Goal: Information Seeking & Learning: Find specific fact

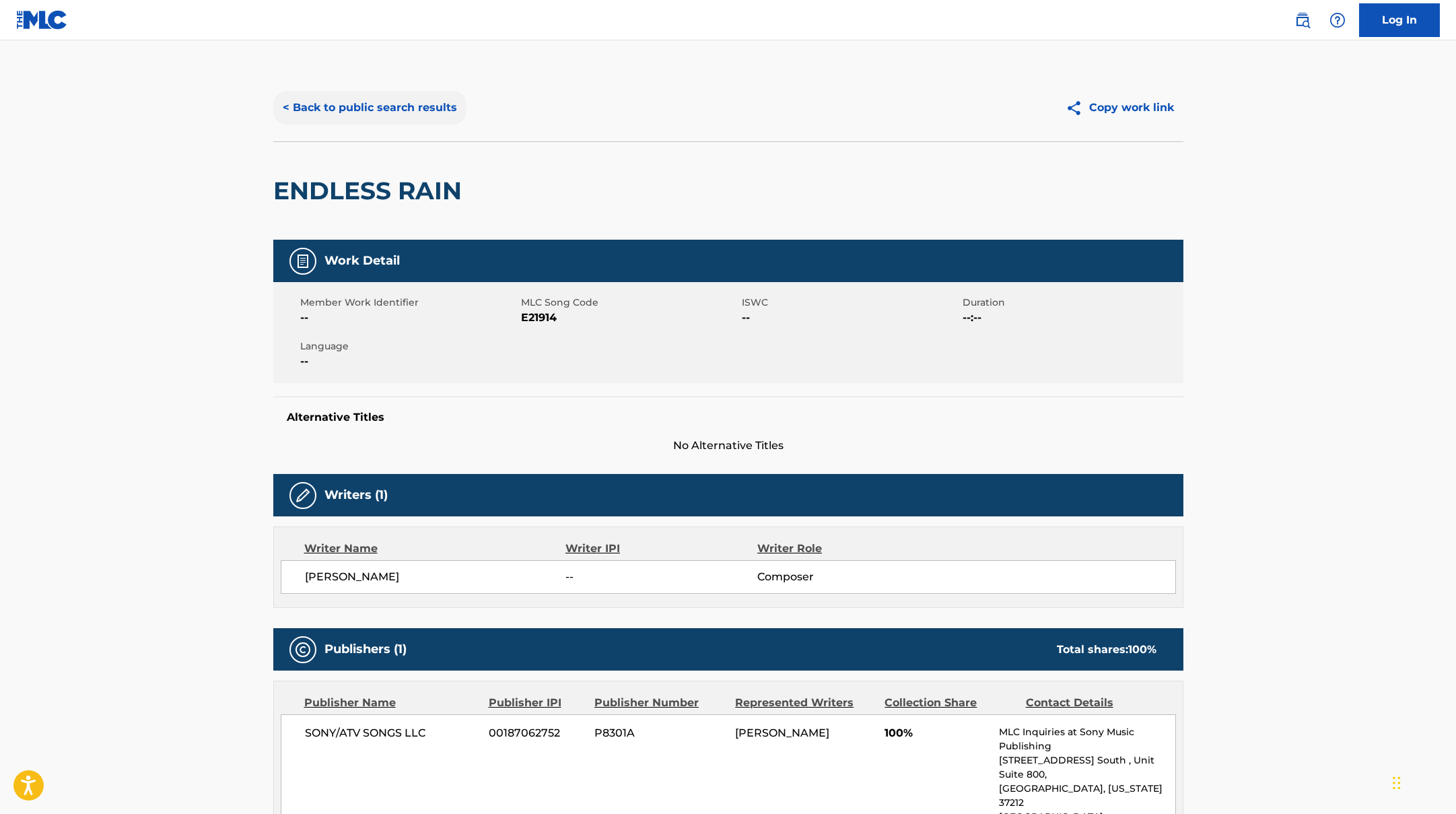
click at [433, 105] on button "< Back to public search results" at bounding box center [369, 107] width 193 height 34
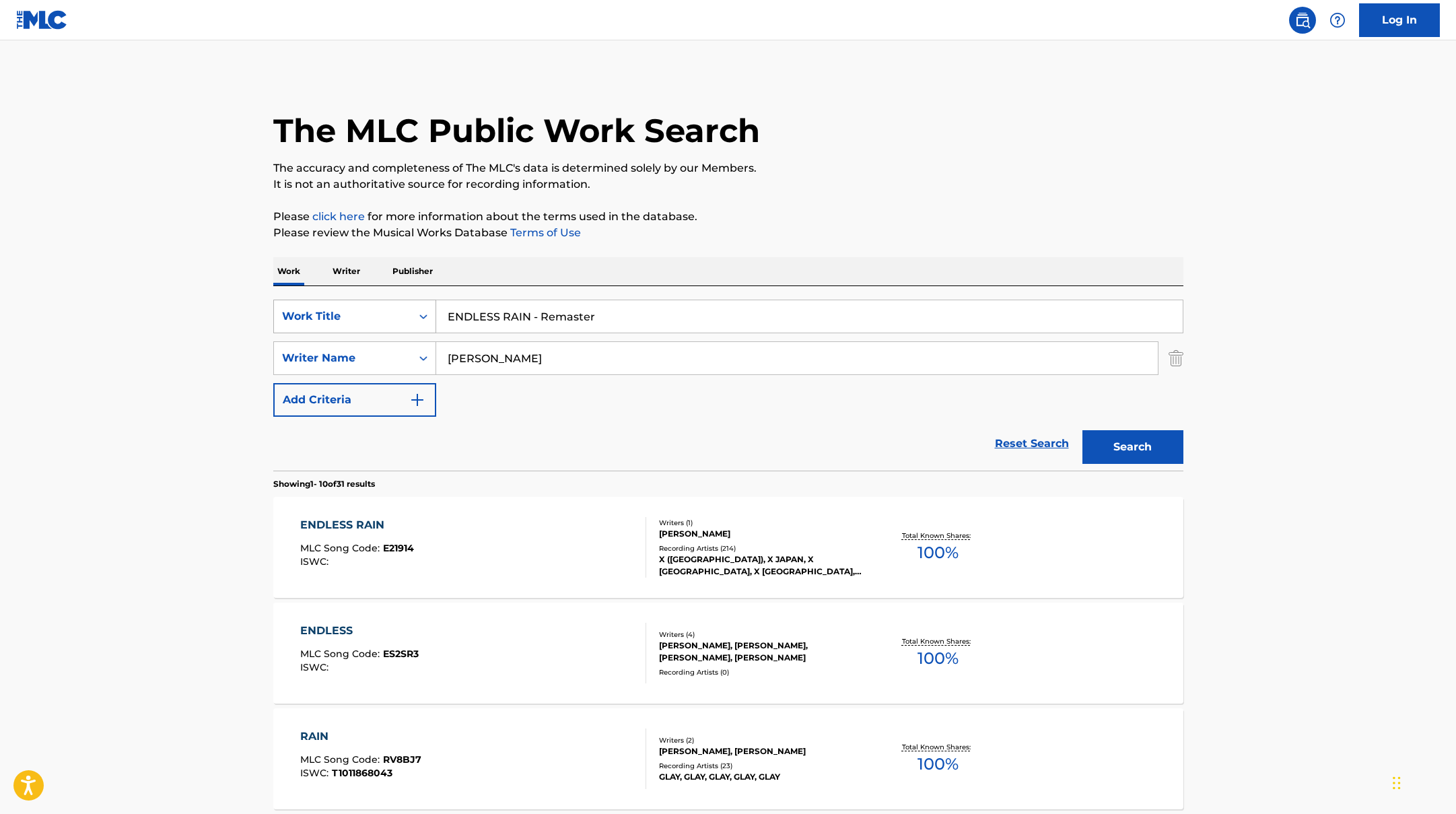
drag, startPoint x: 608, startPoint y: 321, endPoint x: 421, endPoint y: 300, distance: 188.2
click at [421, 300] on div "SearchWithCriteriad0f104fa-fecf-407a-a075-1cfd0cda90a3 Work Title ENDLESS RAIN …" at bounding box center [728, 316] width 910 height 34
paste input "[PERSON_NAME]"
type input "[PERSON_NAME]"
drag, startPoint x: 459, startPoint y: 350, endPoint x: 370, endPoint y: 327, distance: 91.9
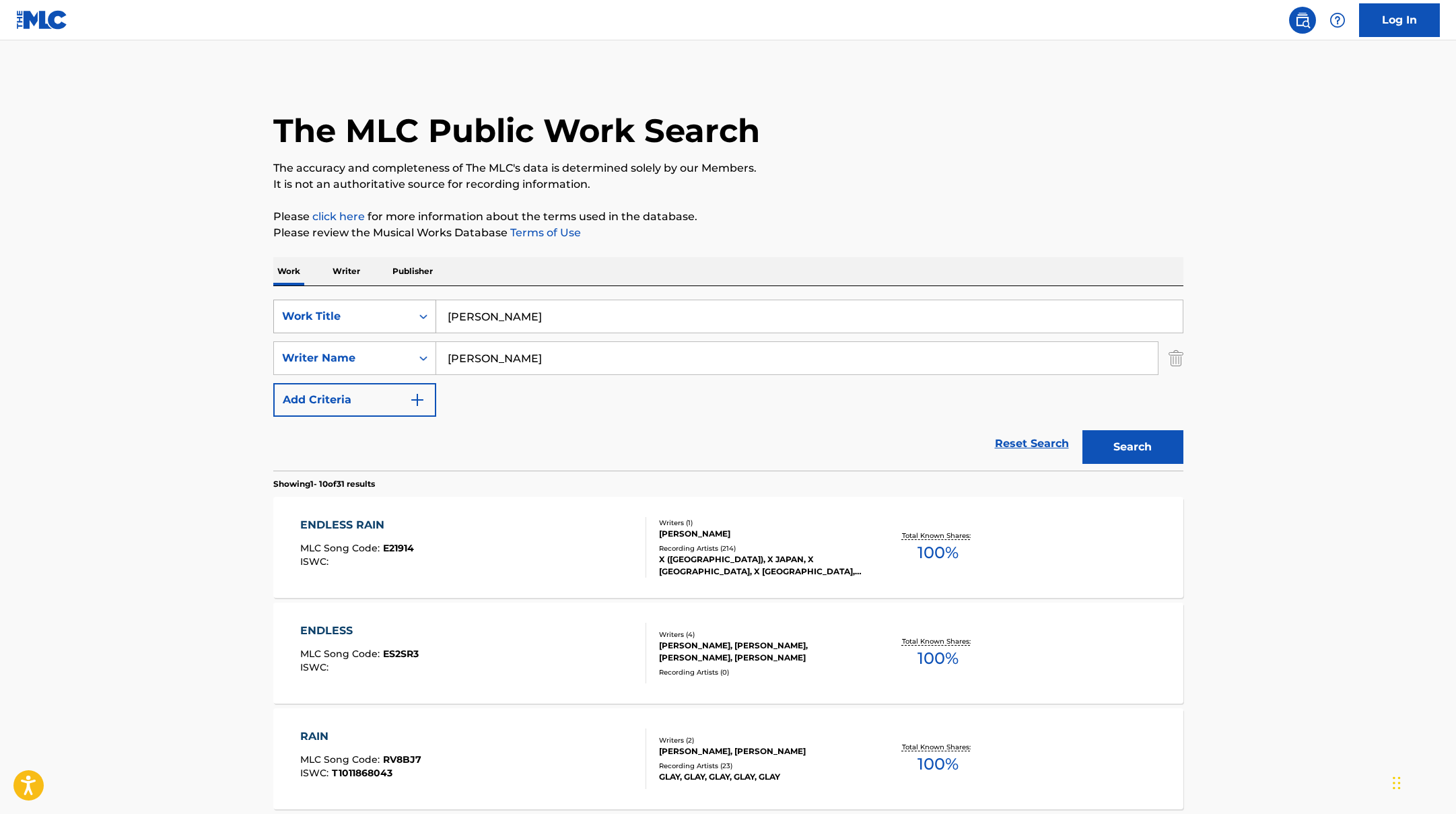
click at [370, 327] on div "SearchWithCriteriad0f104fa-fecf-407a-a075-1cfd0cda90a3 Work Title [PERSON_NAME]…" at bounding box center [728, 357] width 910 height 117
click at [1082, 430] on button "Search" at bounding box center [1133, 447] width 101 height 34
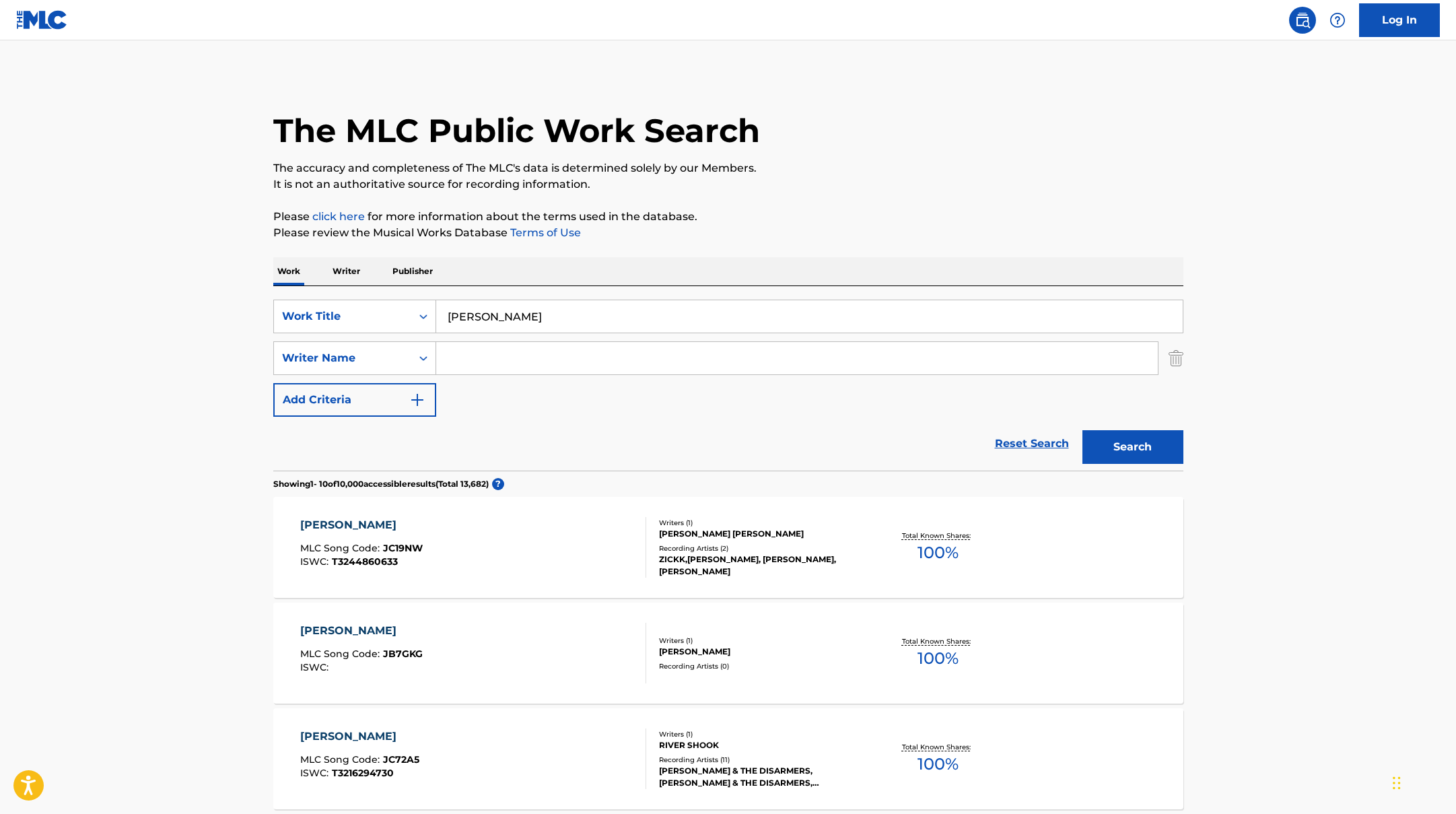
paste input "Yonezu"
type input "Yonezu"
click at [1122, 451] on button "Search" at bounding box center [1133, 447] width 101 height 34
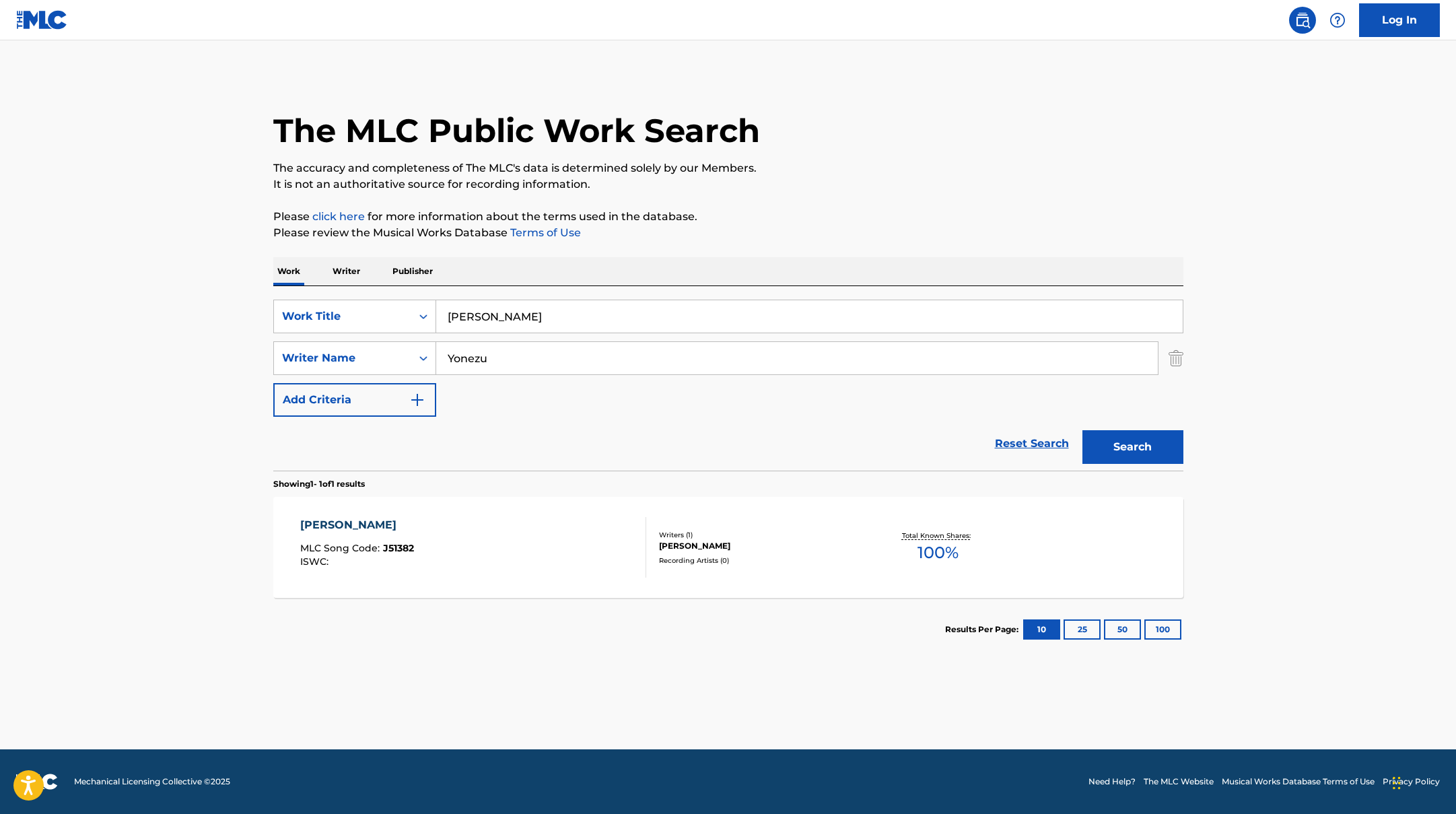
click at [605, 548] on div "[PERSON_NAME] MLC Song Code : J51382 ISWC :" at bounding box center [473, 547] width 346 height 60
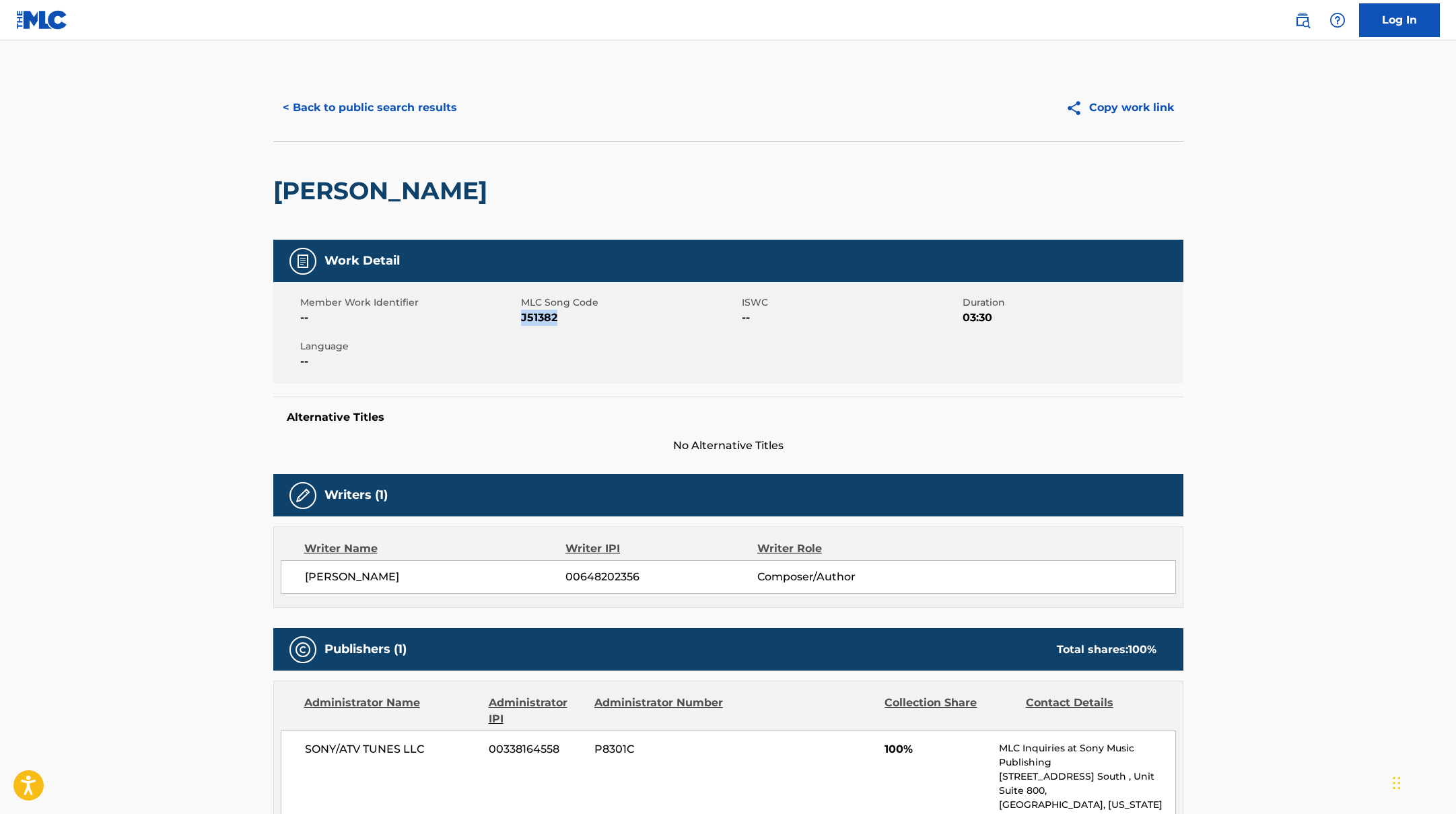
drag, startPoint x: 521, startPoint y: 317, endPoint x: 595, endPoint y: 320, distance: 74.1
click at [595, 320] on span "J51382" at bounding box center [630, 317] width 218 height 16
copy span "J51382"
click at [381, 96] on button "< Back to public search results" at bounding box center [369, 107] width 193 height 34
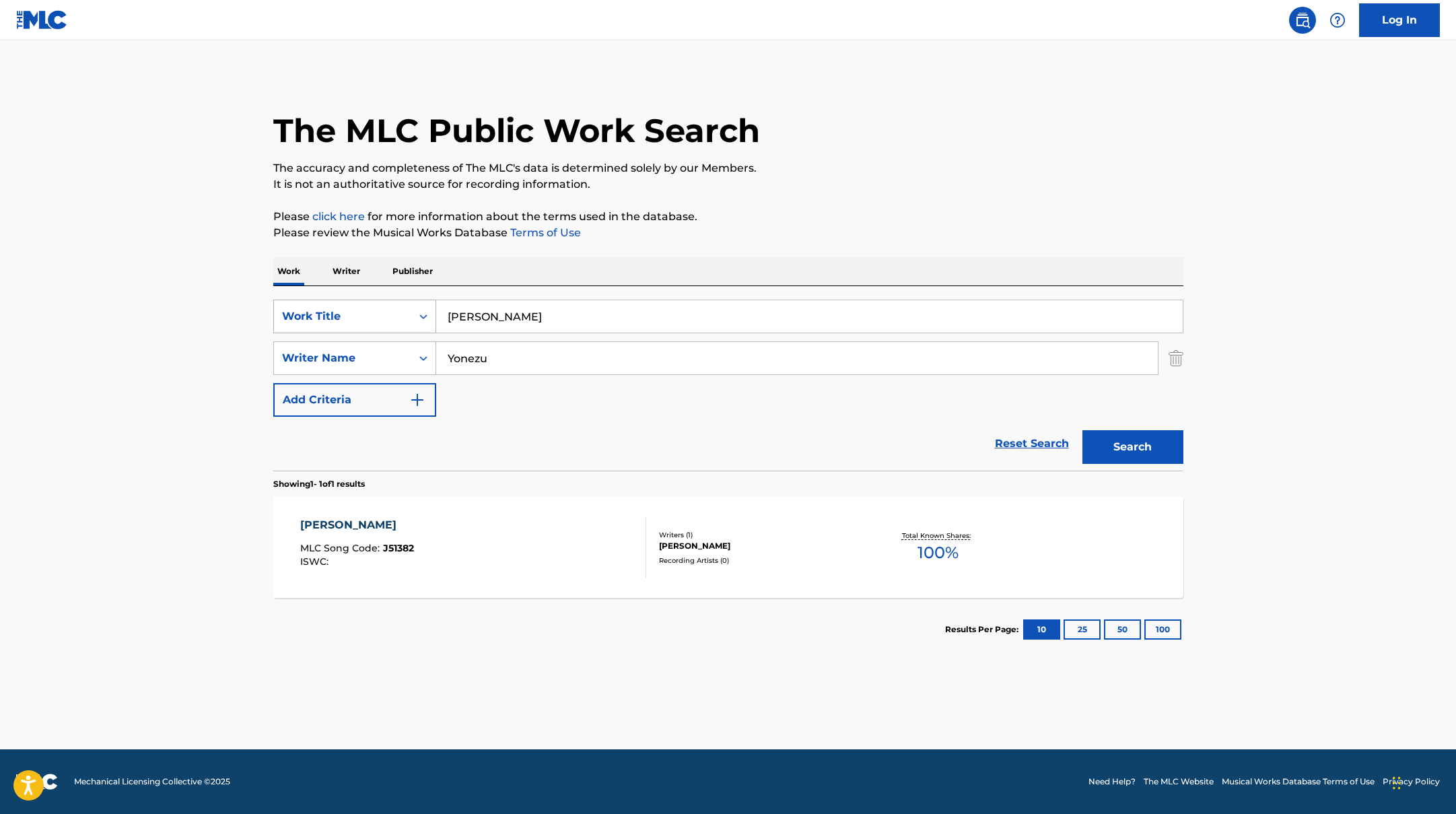
drag, startPoint x: 518, startPoint y: 315, endPoint x: 435, endPoint y: 309, distance: 83.2
click at [435, 309] on div "SearchWithCriteriad0f104fa-fecf-407a-a075-1cfd0cda90a3 Work Title [PERSON_NAME]" at bounding box center [728, 316] width 910 height 34
paste input "[PERSON_NAME] Yonezu"
click at [520, 314] on input "[PERSON_NAME] Yonezu" at bounding box center [809, 316] width 747 height 32
drag, startPoint x: 633, startPoint y: 316, endPoint x: 409, endPoint y: 313, distance: 224.0
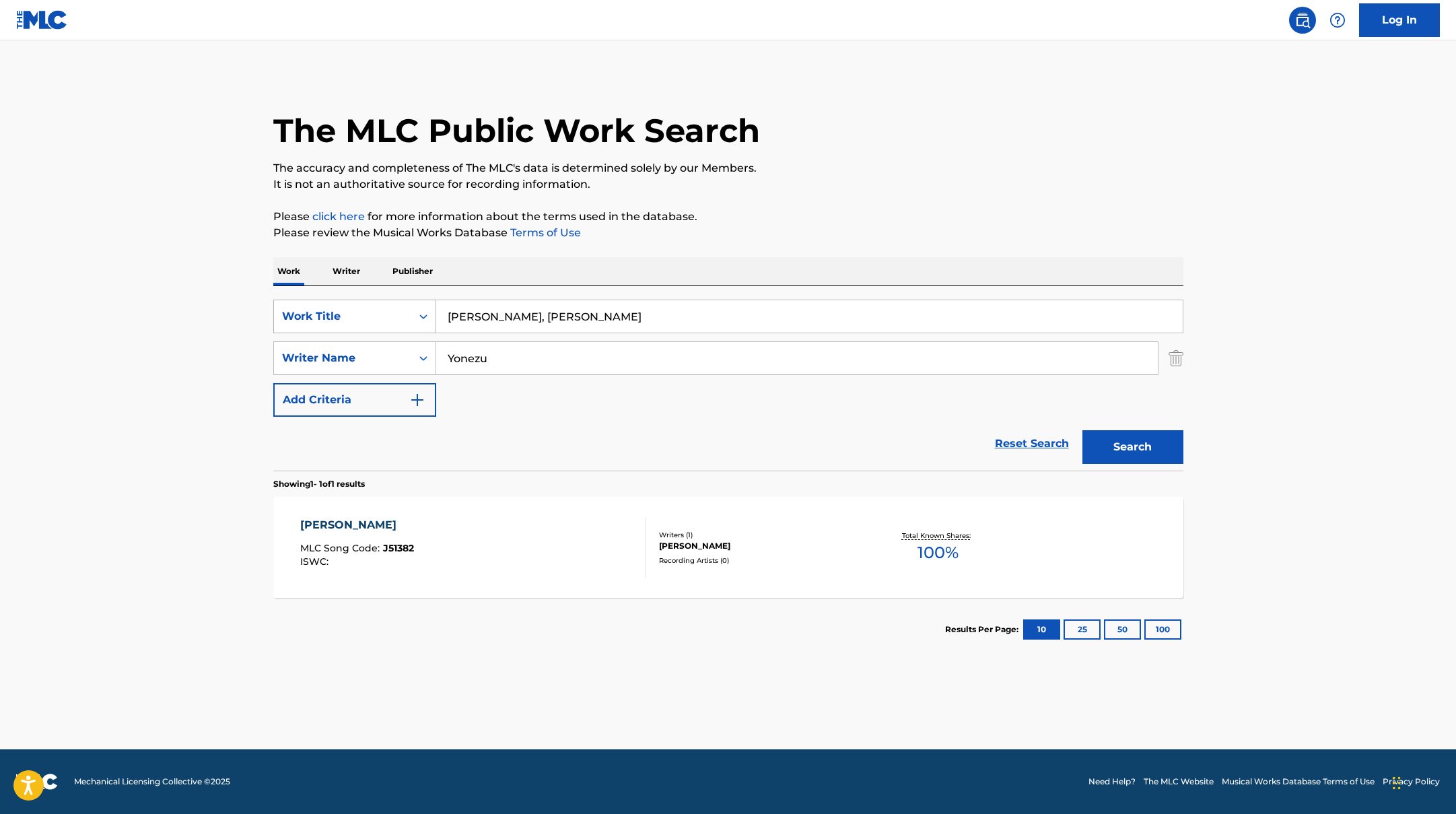
click at [409, 313] on div "SearchWithCriteriad0f104fa-fecf-407a-a075-1cfd0cda90a3 Work Title [PERSON_NAME]…" at bounding box center [728, 316] width 910 height 34
paste input "FAMOUS"
type input "FAMOUS"
paste input "[PERSON_NAME],"
drag, startPoint x: 450, startPoint y: 358, endPoint x: 372, endPoint y: 355, distance: 78.1
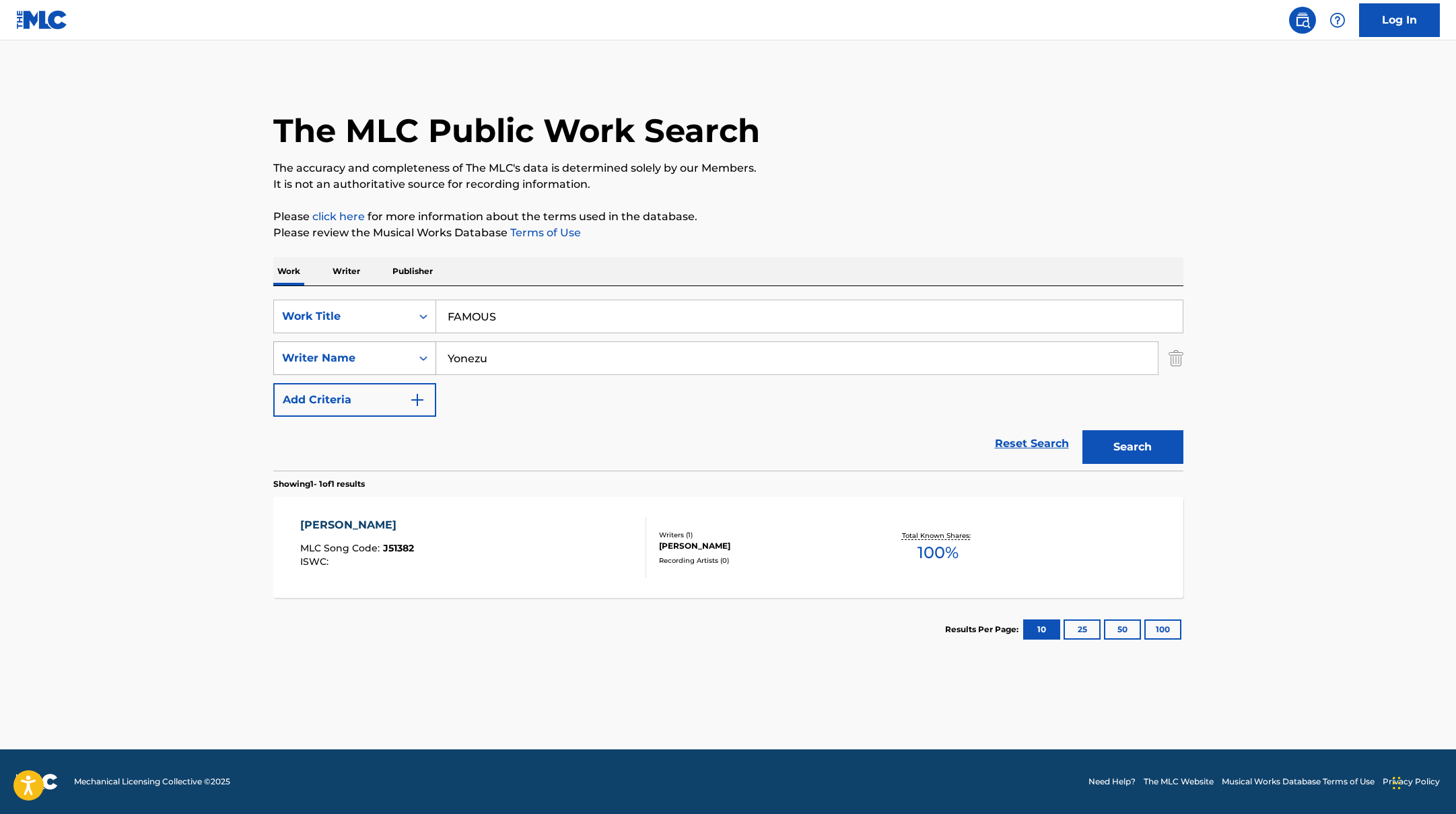
click at [372, 355] on div "SearchWithCriteriaac952244-c99a-423d-b338-cef296909b19 Writer Name [PERSON_NAME]" at bounding box center [728, 358] width 910 height 34
type input "[PERSON_NAME],"
click at [1126, 443] on button "Search" at bounding box center [1133, 447] width 101 height 34
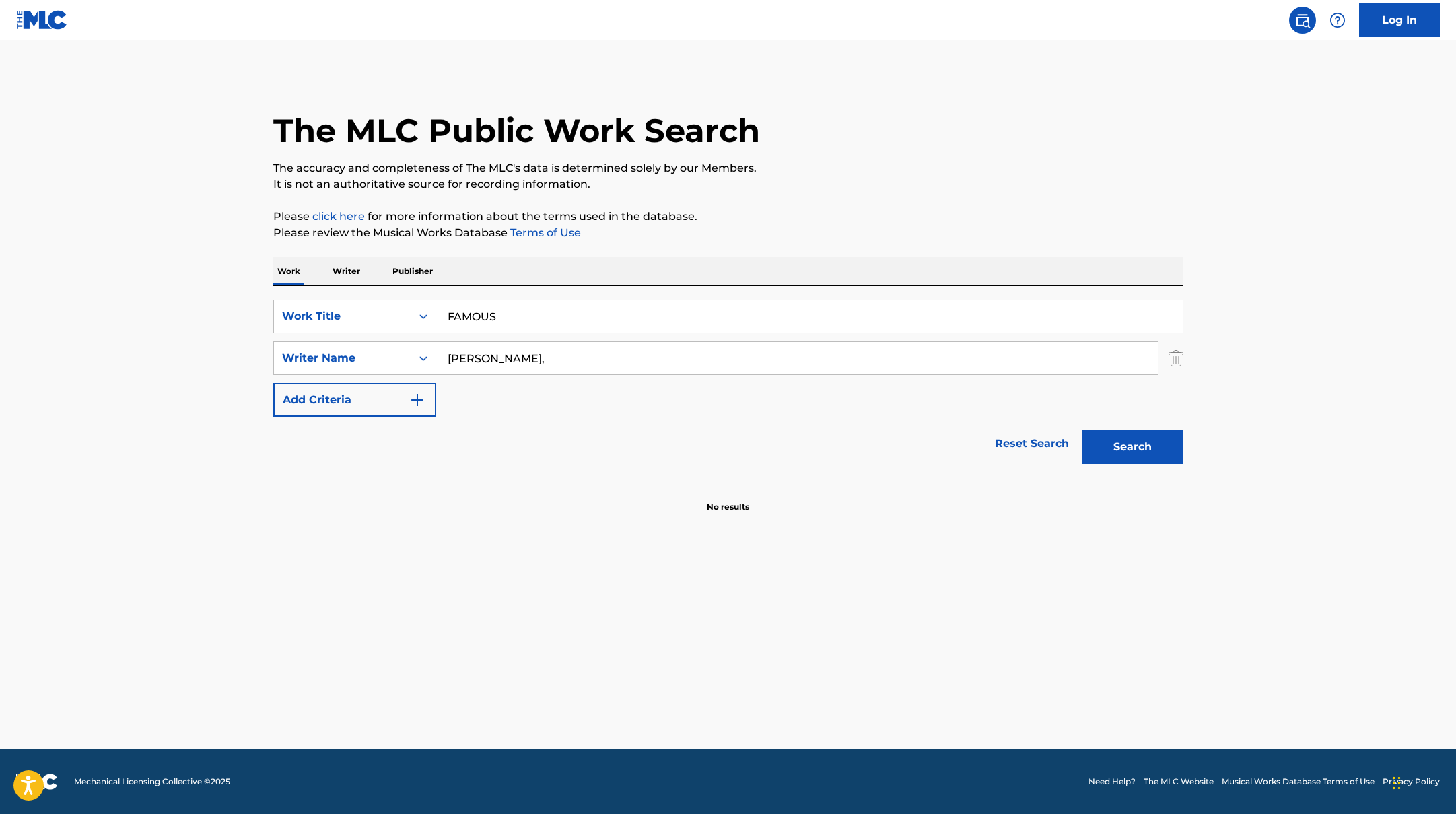
drag, startPoint x: 509, startPoint y: 319, endPoint x: 435, endPoint y: 299, distance: 76.7
click at [407, 312] on div "SearchWithCriteriad0f104fa-fecf-407a-a075-1cfd0cda90a3 Work Title FAMOUS" at bounding box center [728, 316] width 910 height 34
paste input "4AM IN [GEOGRAPHIC_DATA]"
type input "4AM IN [GEOGRAPHIC_DATA]"
click at [726, 200] on div "The MLC Public Work Search The accuracy and completeness of The MLC's data is d…" at bounding box center [728, 293] width 943 height 439
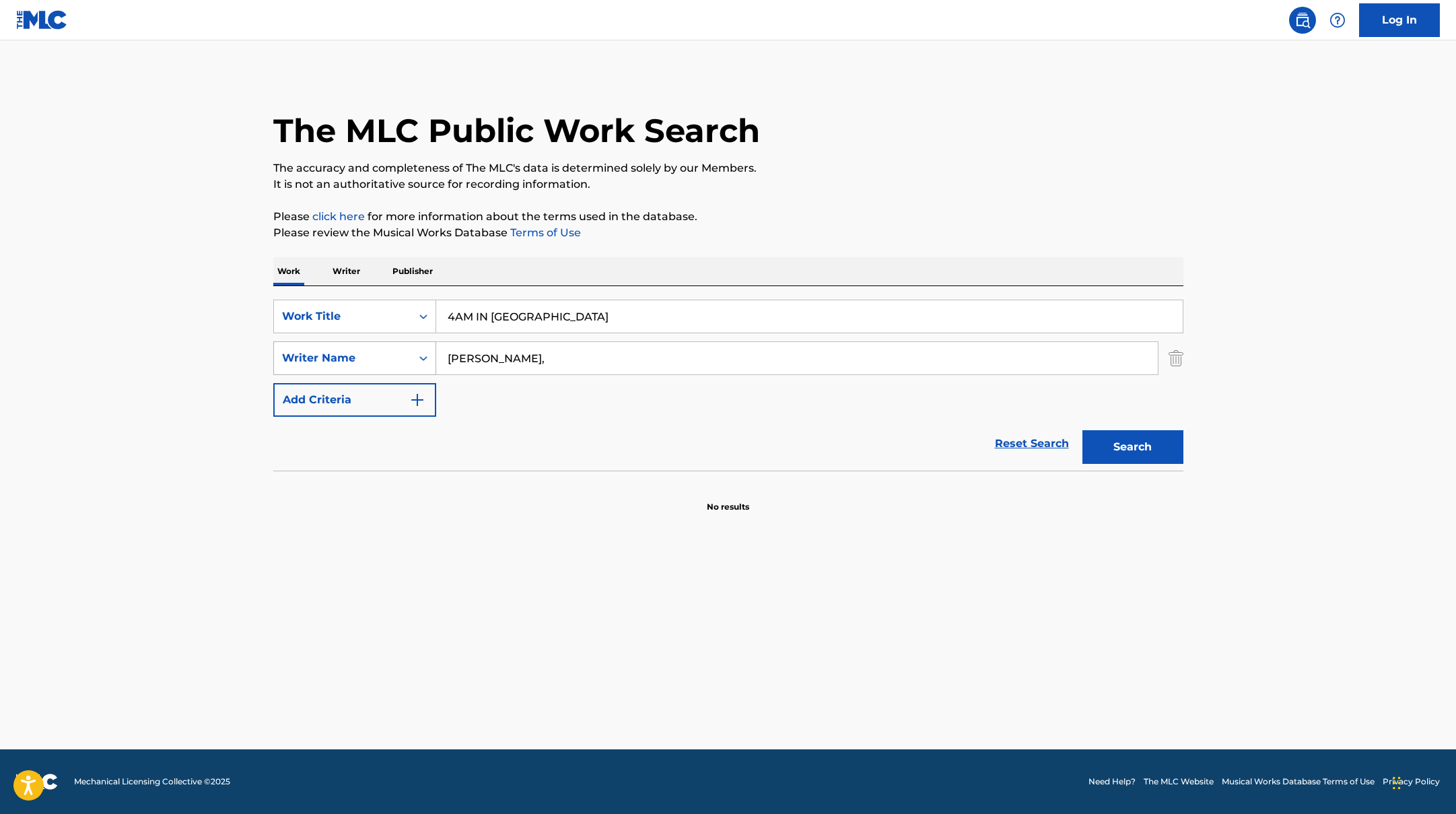
drag, startPoint x: 509, startPoint y: 358, endPoint x: 405, endPoint y: 346, distance: 104.7
click at [415, 348] on div "SearchWithCriteriaac952244-c99a-423d-b338-cef296909b19 Writer Name [PERSON_NAME…" at bounding box center [728, 358] width 910 height 34
paste input "[PERSON_NAME]"
type input "[PERSON_NAME]"
click at [1132, 442] on button "Search" at bounding box center [1133, 447] width 101 height 34
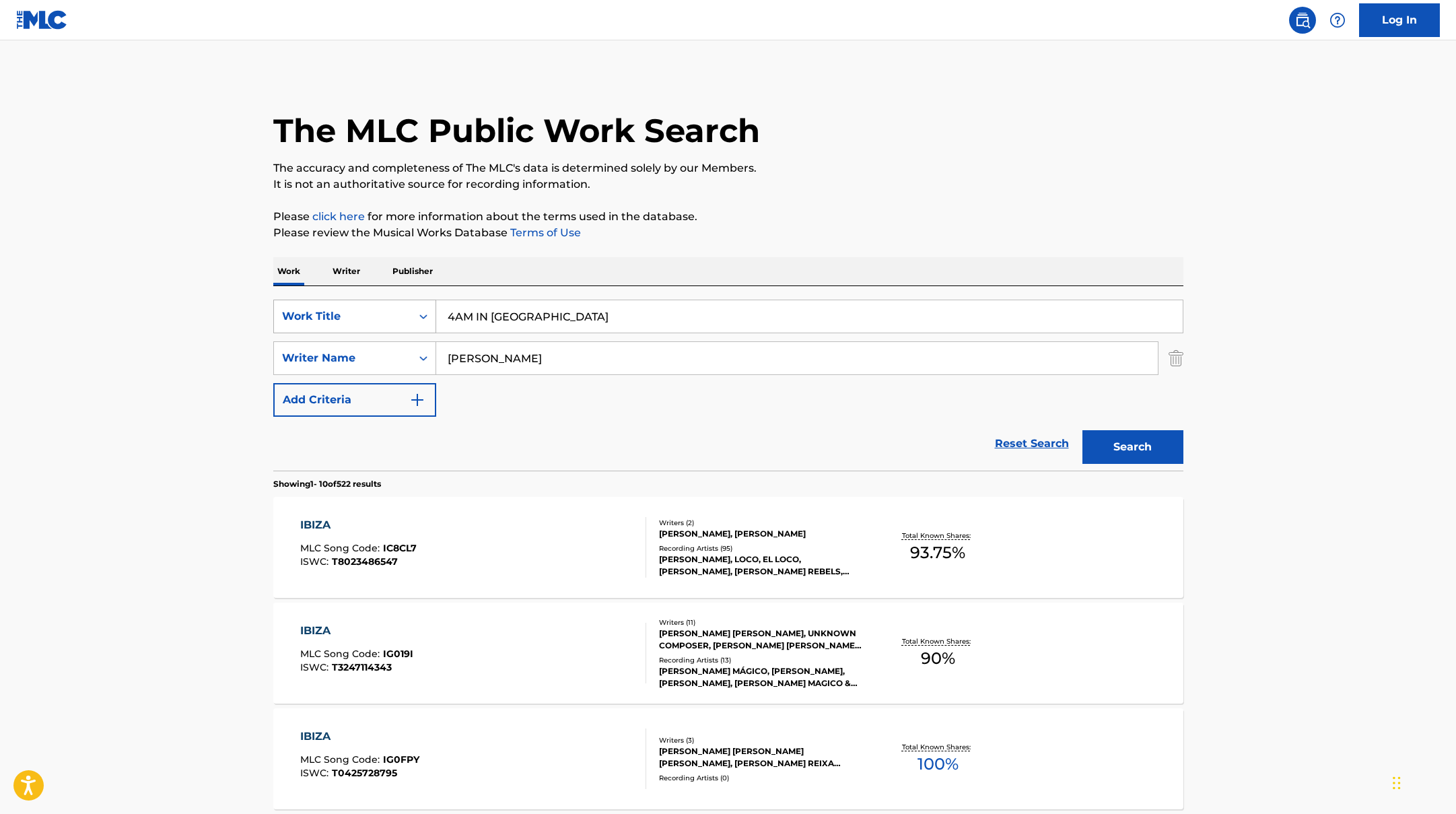
drag, startPoint x: 443, startPoint y: 308, endPoint x: 380, endPoint y: 299, distance: 63.6
click at [380, 299] on div "SearchWithCriteriad0f104fa-fecf-407a-a075-1cfd0cda90a3 Work Title 4AM IN [GEOGR…" at bounding box center [728, 316] width 910 height 34
paste input "body"
type input "body"
click at [784, 160] on p "The accuracy and completeness of The MLC's data is determined solely by our Mem…" at bounding box center [728, 168] width 910 height 16
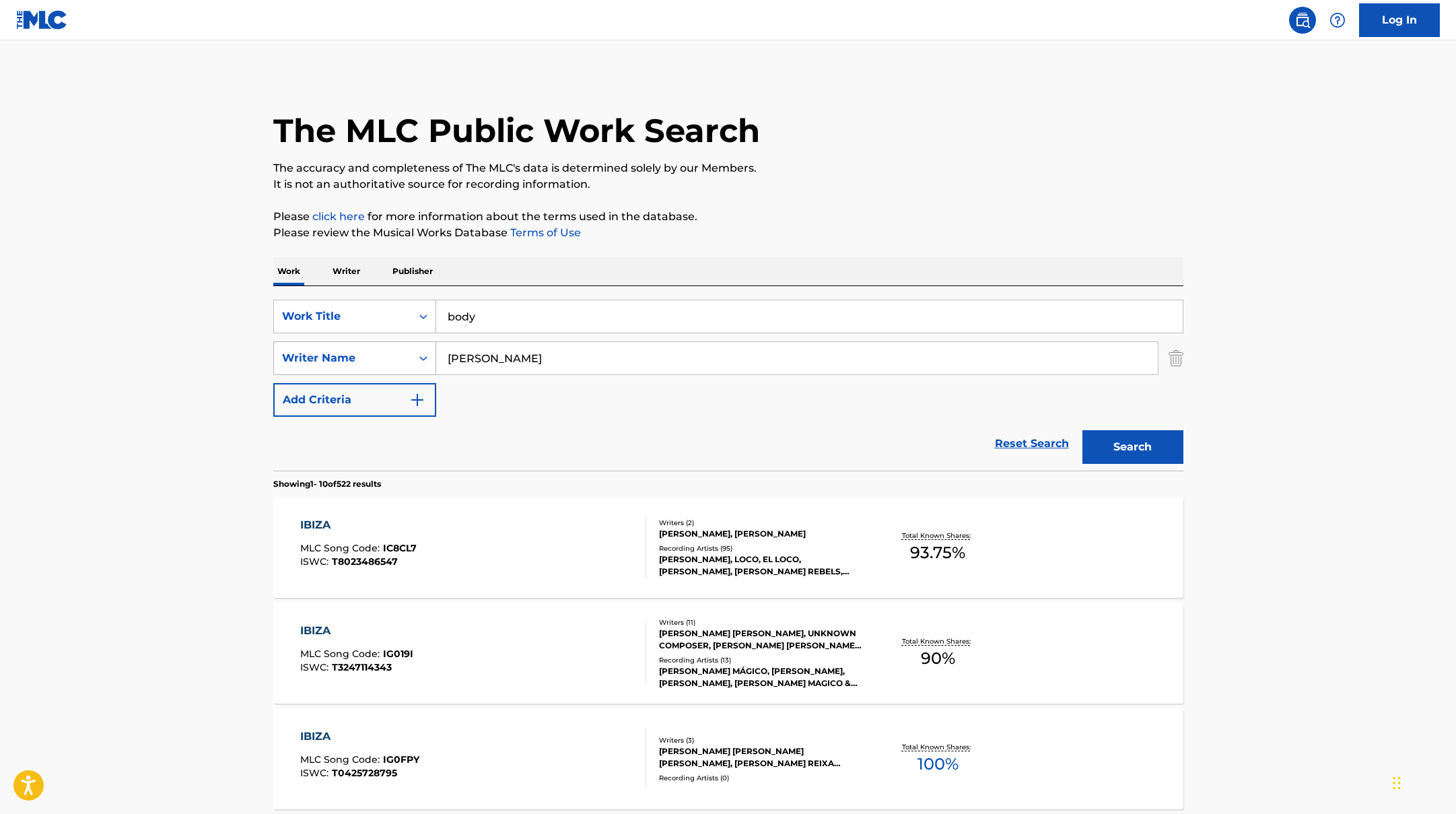
drag, startPoint x: 499, startPoint y: 362, endPoint x: 362, endPoint y: 350, distance: 137.5
click at [365, 350] on div "SearchWithCriteriaac952244-c99a-423d-b338-cef296909b19 Writer Name [PERSON_NAME]" at bounding box center [728, 358] width 910 height 34
paste input "Roman"
type input "Roman"
click at [1141, 443] on button "Search" at bounding box center [1133, 447] width 101 height 34
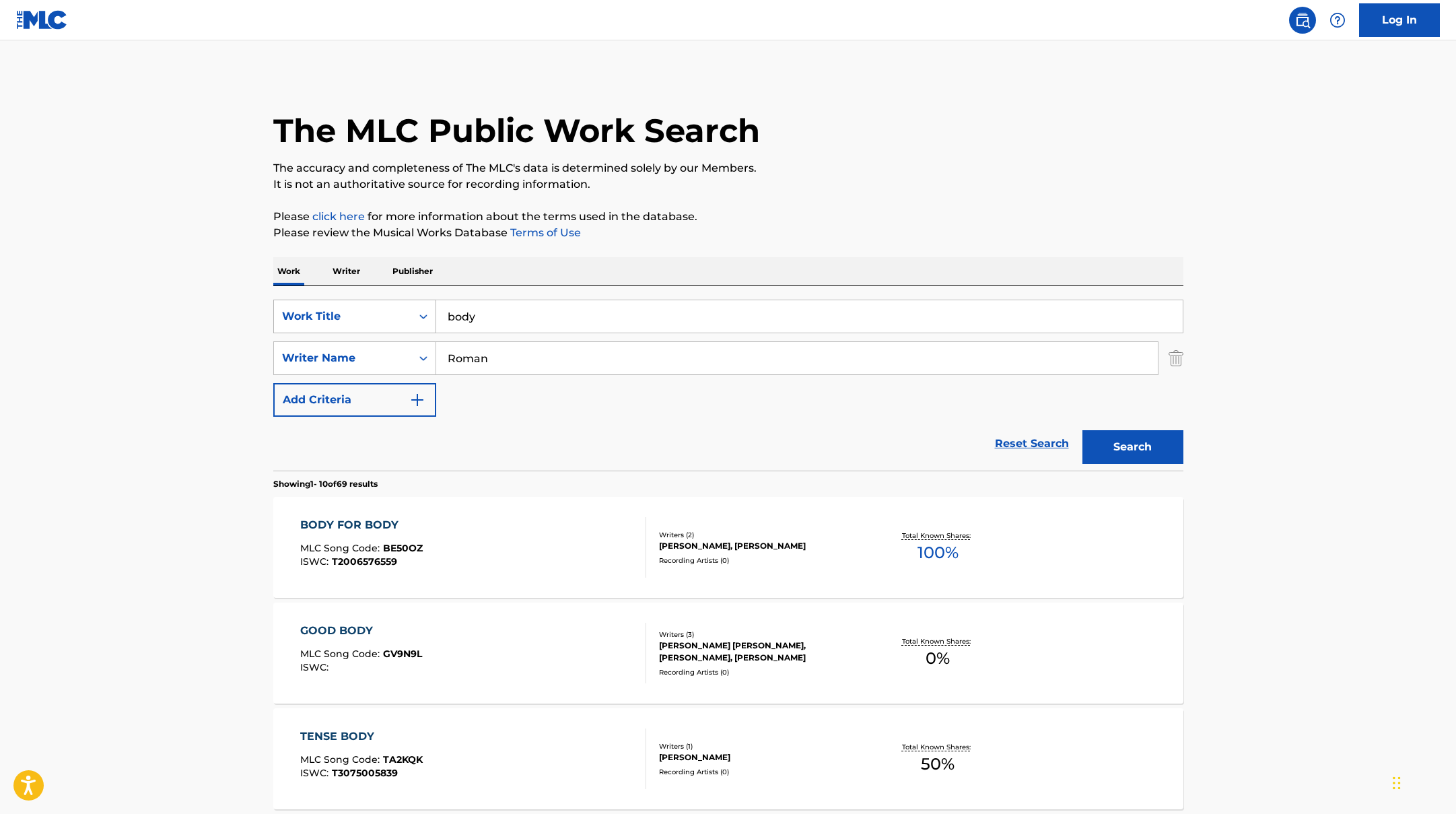
drag, startPoint x: 504, startPoint y: 315, endPoint x: 366, endPoint y: 303, distance: 138.5
click at [369, 303] on div "SearchWithCriteriad0f104fa-fecf-407a-a075-1cfd0cda90a3 Work Title body" at bounding box center [728, 316] width 910 height 34
click at [874, 185] on p "It is not an authoritative source for recording information." at bounding box center [728, 184] width 910 height 16
paste input "ULSSIGU"
drag, startPoint x: 468, startPoint y: 313, endPoint x: 401, endPoint y: 306, distance: 67.4
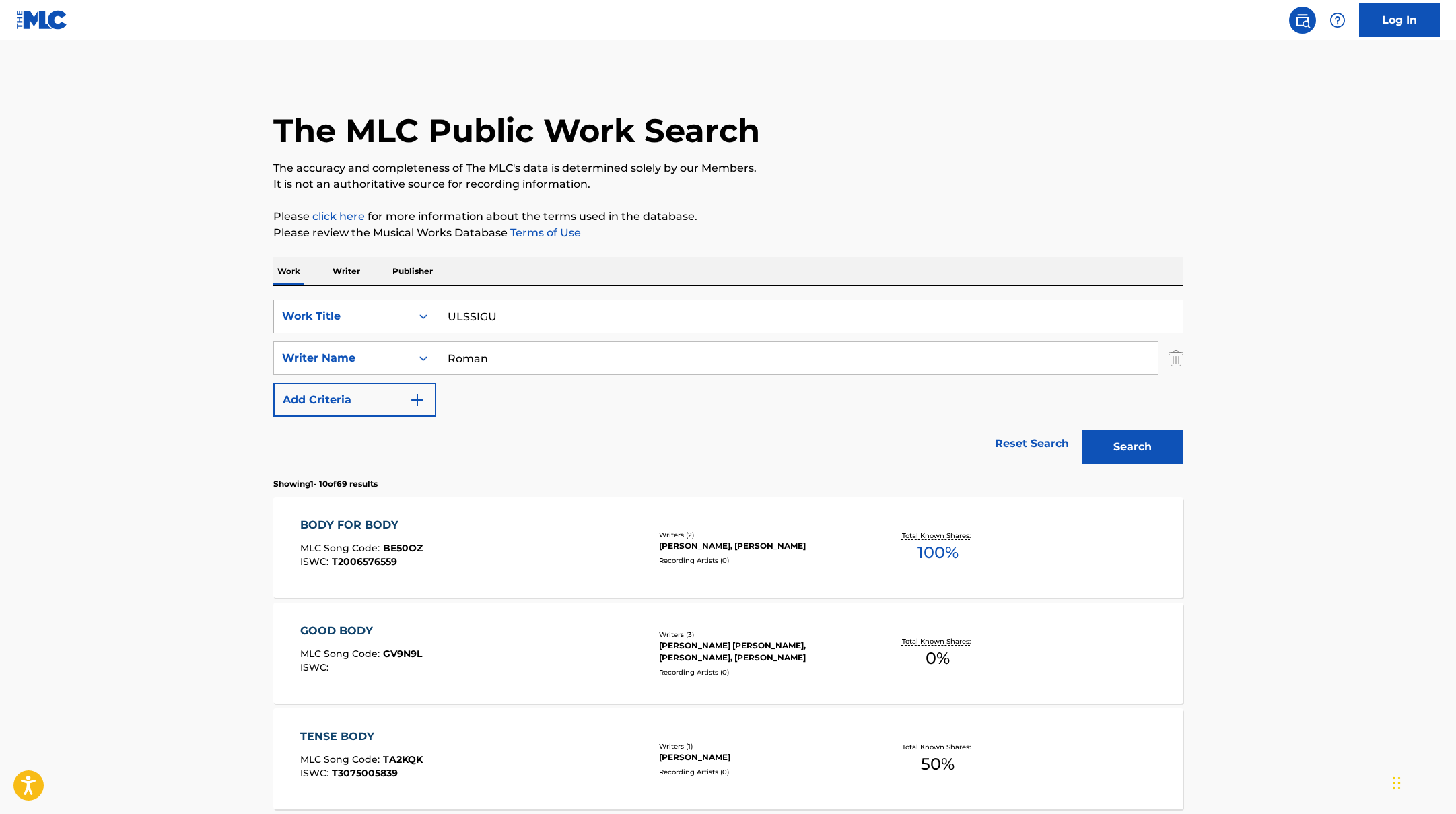
click at [405, 309] on div "SearchWithCriteriad0f104fa-fecf-407a-a075-1cfd0cda90a3 Work Title ULSSIGU" at bounding box center [728, 316] width 910 height 34
type input "ULSSIGU"
click at [847, 163] on p "The accuracy and completeness of The MLC's data is determined solely by our Mem…" at bounding box center [728, 168] width 910 height 16
paste input "Sebasti"
drag, startPoint x: 504, startPoint y: 359, endPoint x: 360, endPoint y: 336, distance: 145.8
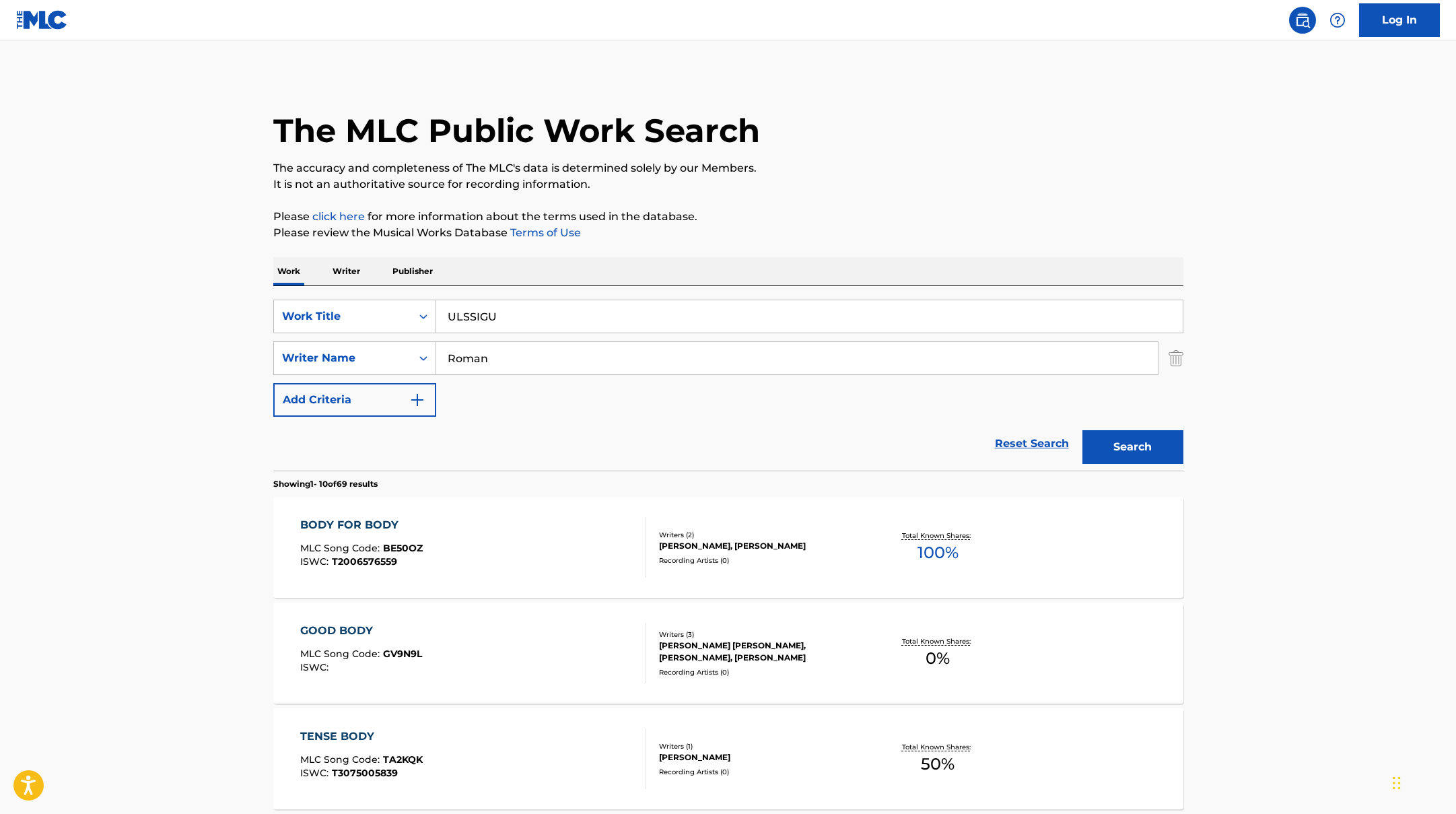
click at [362, 338] on div "SearchWithCriteriad0f104fa-fecf-407a-a075-1cfd0cda90a3 Work Title ULSSIGU Searc…" at bounding box center [728, 357] width 910 height 117
type input "[PERSON_NAME]"
click at [1108, 452] on button "Search" at bounding box center [1133, 447] width 101 height 34
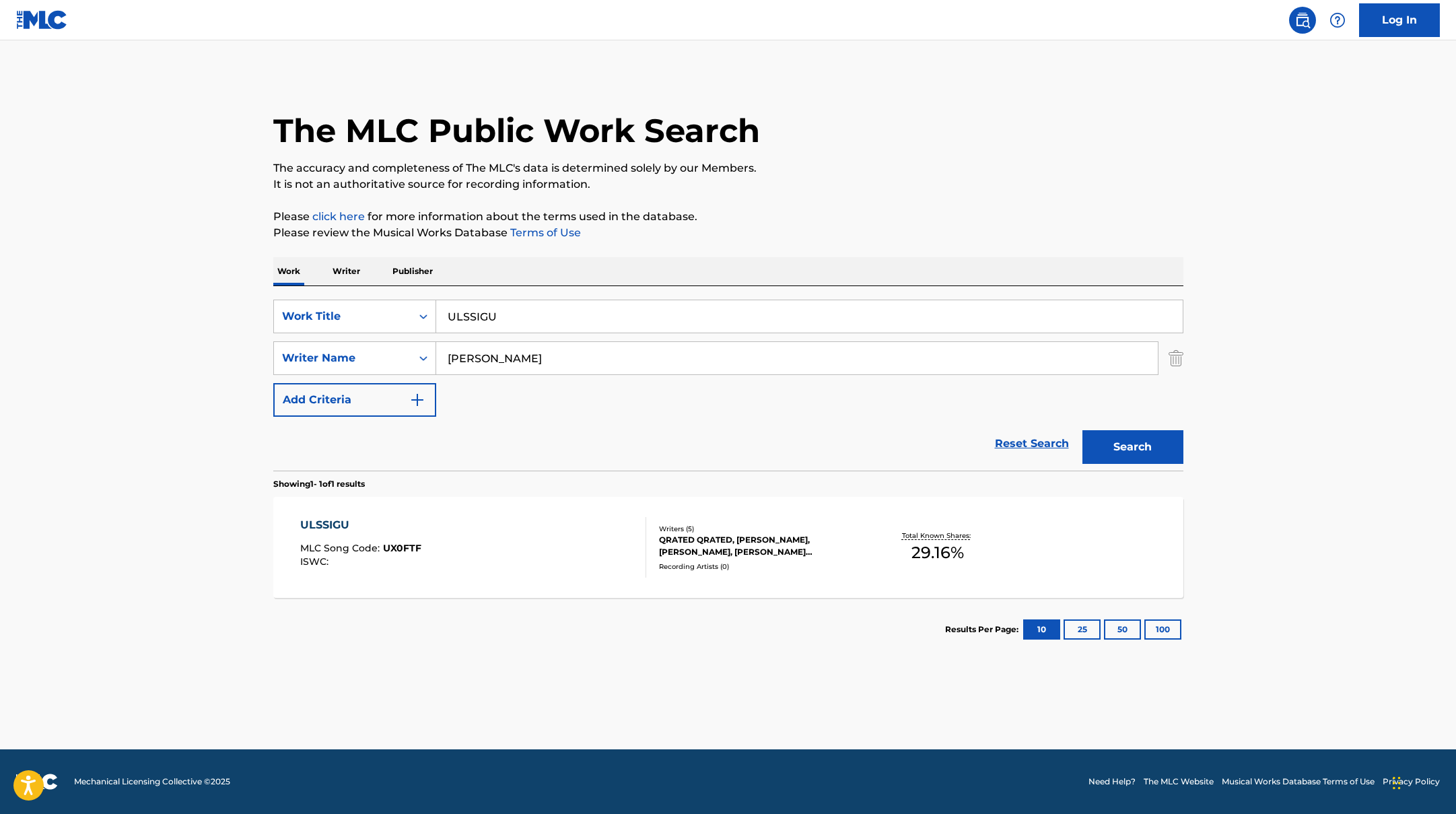
click at [588, 537] on div "ULSSIGU MLC Song Code : UX0FTF ISWC :" at bounding box center [473, 547] width 346 height 60
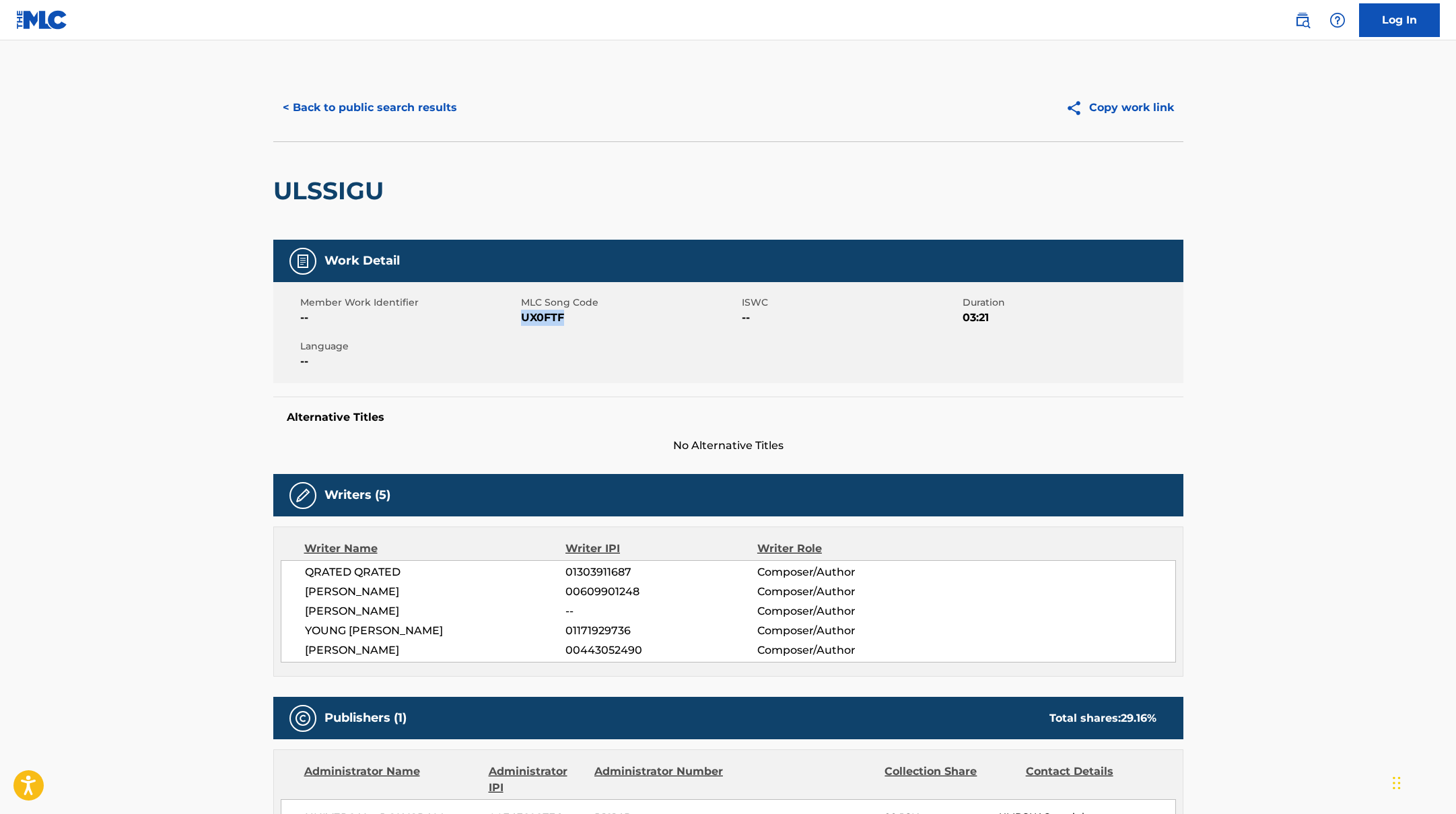
drag, startPoint x: 522, startPoint y: 318, endPoint x: 615, endPoint y: 320, distance: 93.0
click at [615, 320] on span "UX0FTF" at bounding box center [630, 317] width 218 height 16
copy span "UX0FTF"
click at [428, 114] on button "< Back to public search results" at bounding box center [369, 107] width 193 height 34
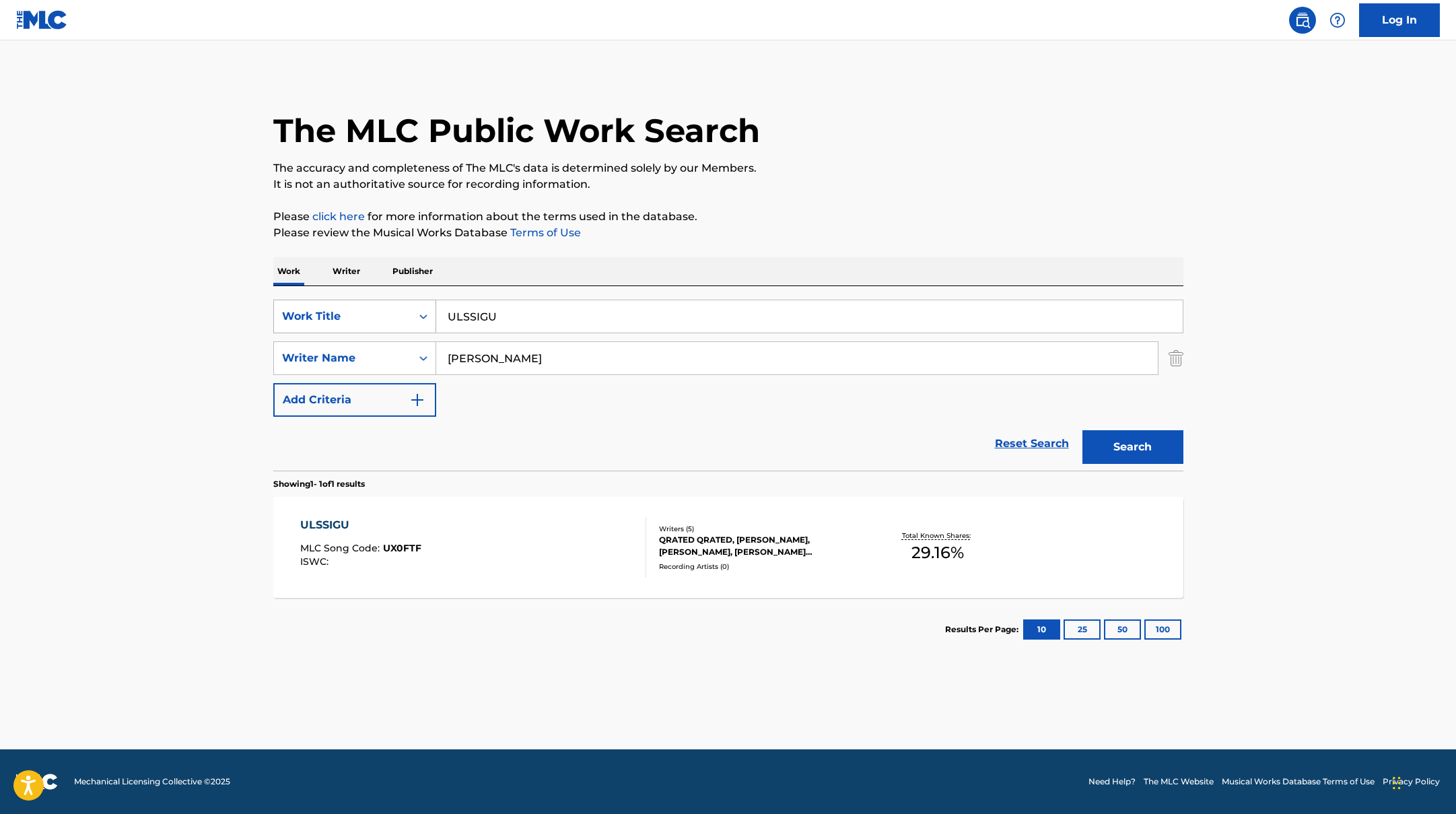
drag, startPoint x: 504, startPoint y: 320, endPoint x: 396, endPoint y: 308, distance: 108.7
click at [396, 308] on div "SearchWithCriteriad0f104fa-fecf-407a-a075-1cfd0cda90a3 Work Title ULSSIGU" at bounding box center [728, 316] width 910 height 34
paste input "[PERSON_NAME] [PERSON_NAME]"
drag, startPoint x: 557, startPoint y: 317, endPoint x: 359, endPoint y: 295, distance: 199.2
click at [351, 295] on div "SearchWithCriteriad0f104fa-fecf-407a-a075-1cfd0cda90a3 Work Title Lim [PERSON_N…" at bounding box center [728, 378] width 910 height 185
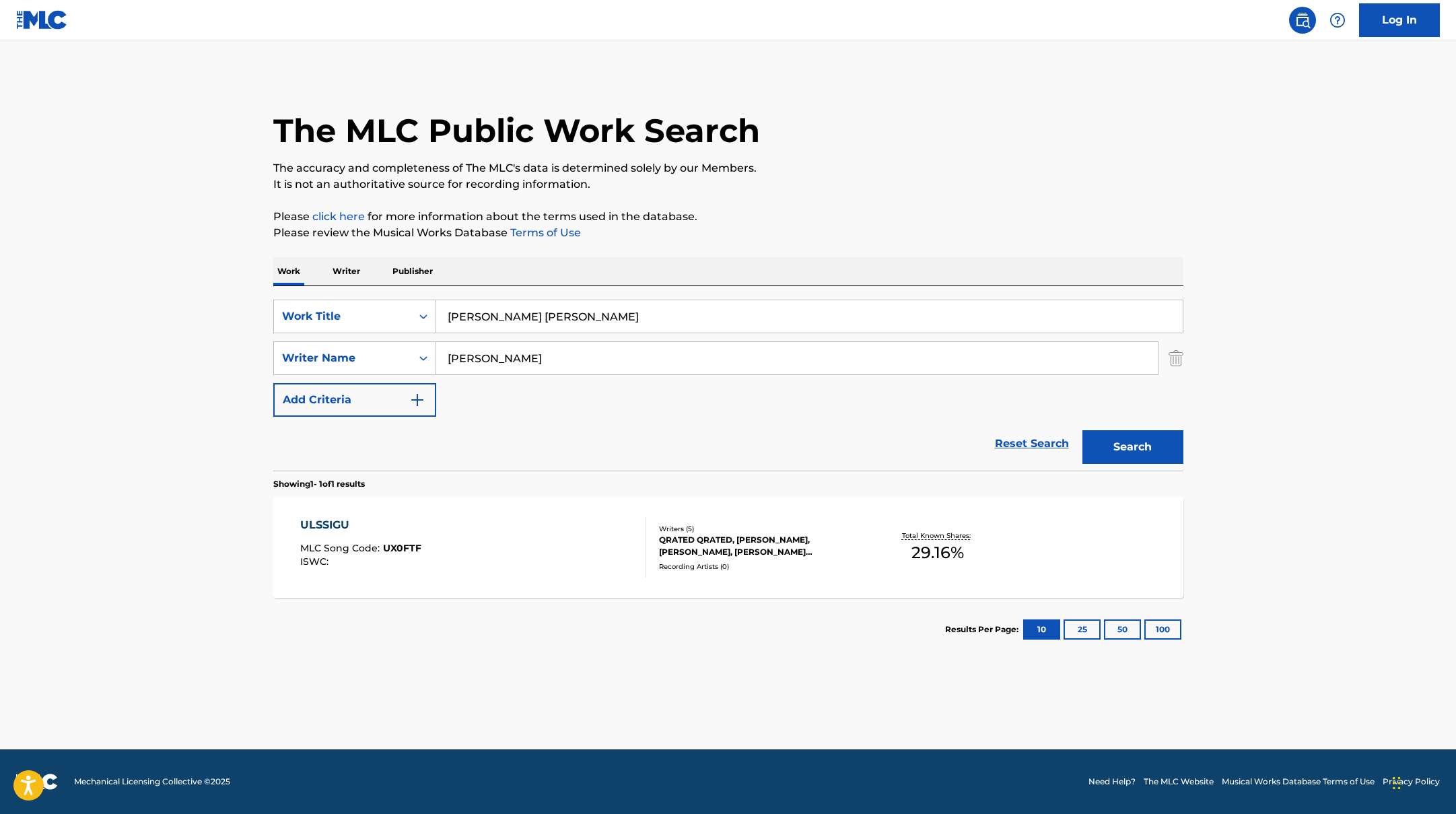
paste input "Unread Message"
type input "Unread Message"
drag, startPoint x: 527, startPoint y: 354, endPoint x: 361, endPoint y: 360, distance: 166.1
click at [361, 360] on div "SearchWithCriteriaac952244-c99a-423d-b338-cef296909b19 Writer Name [PERSON_NAME]" at bounding box center [728, 358] width 910 height 34
paste input "Knave"
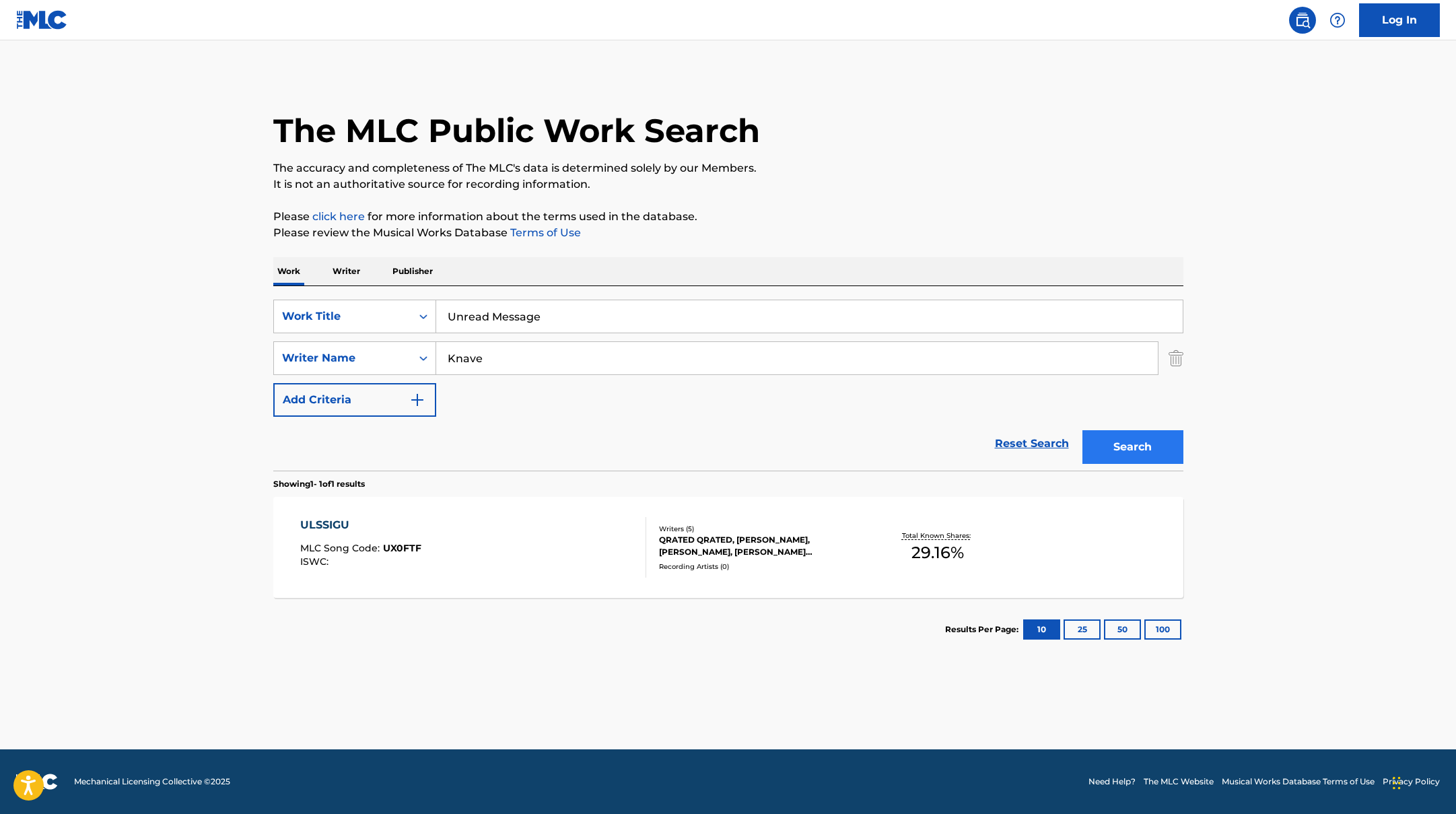
type input "Knave"
click at [1155, 441] on button "Search" at bounding box center [1133, 447] width 101 height 34
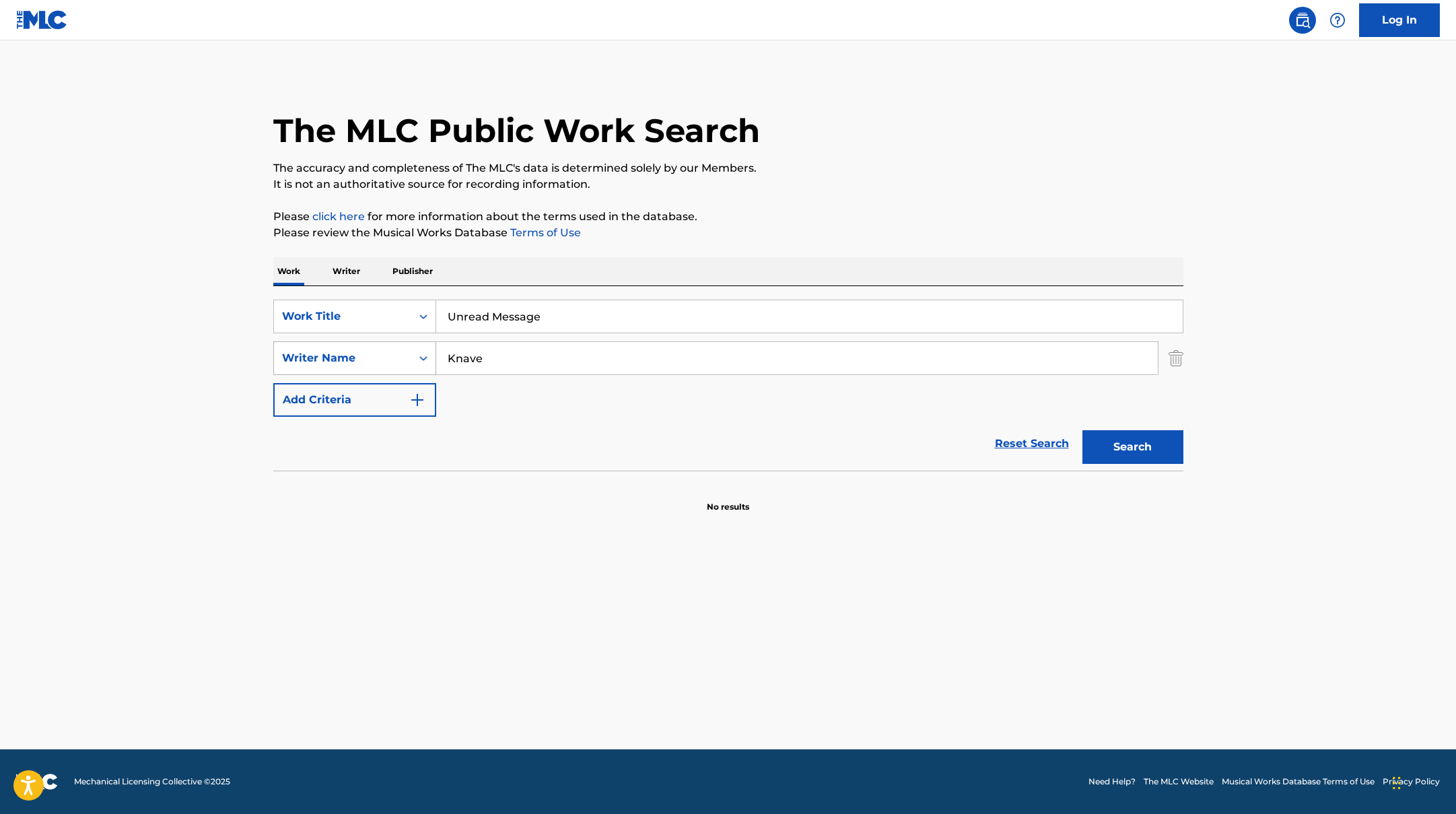
drag, startPoint x: 488, startPoint y: 359, endPoint x: 401, endPoint y: 346, distance: 88.0
click at [402, 346] on div "SearchWithCriteriaac952244-c99a-423d-b338-cef296909b19 Writer Name [PERSON_NAME]" at bounding box center [728, 358] width 910 height 34
click at [1082, 430] on button "Search" at bounding box center [1133, 447] width 101 height 34
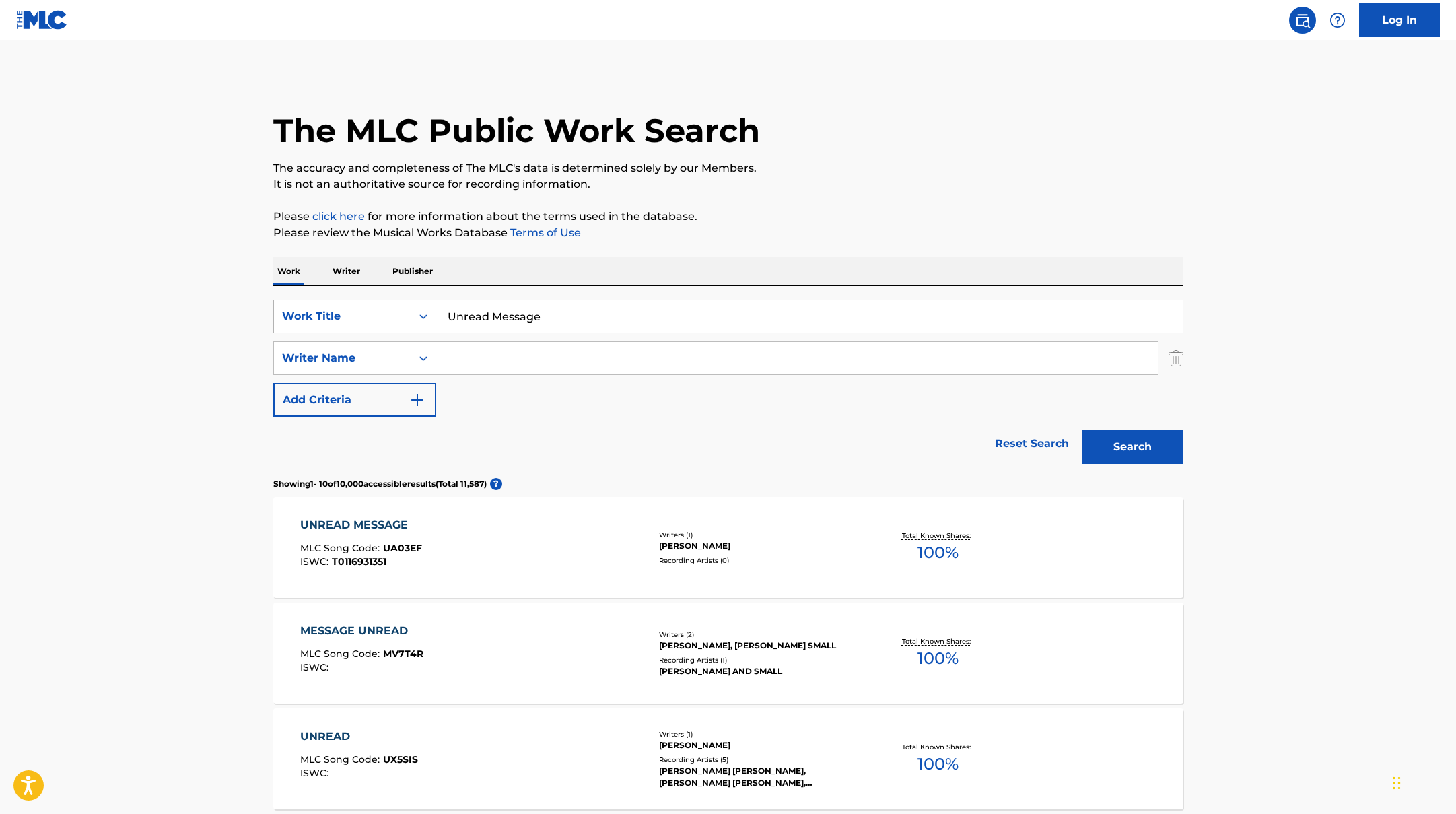
drag, startPoint x: 545, startPoint y: 321, endPoint x: 367, endPoint y: 304, distance: 178.8
click at [367, 304] on div "SearchWithCriteriad0f104fa-fecf-407a-a075-1cfd0cda90a3 Work Title Unread Message" at bounding box center [728, 316] width 910 height 34
paste input "Eternal Moment"
type input "Eternal Moment"
click at [800, 169] on p "The accuracy and completeness of The MLC's data is determined solely by our Mem…" at bounding box center [728, 168] width 910 height 16
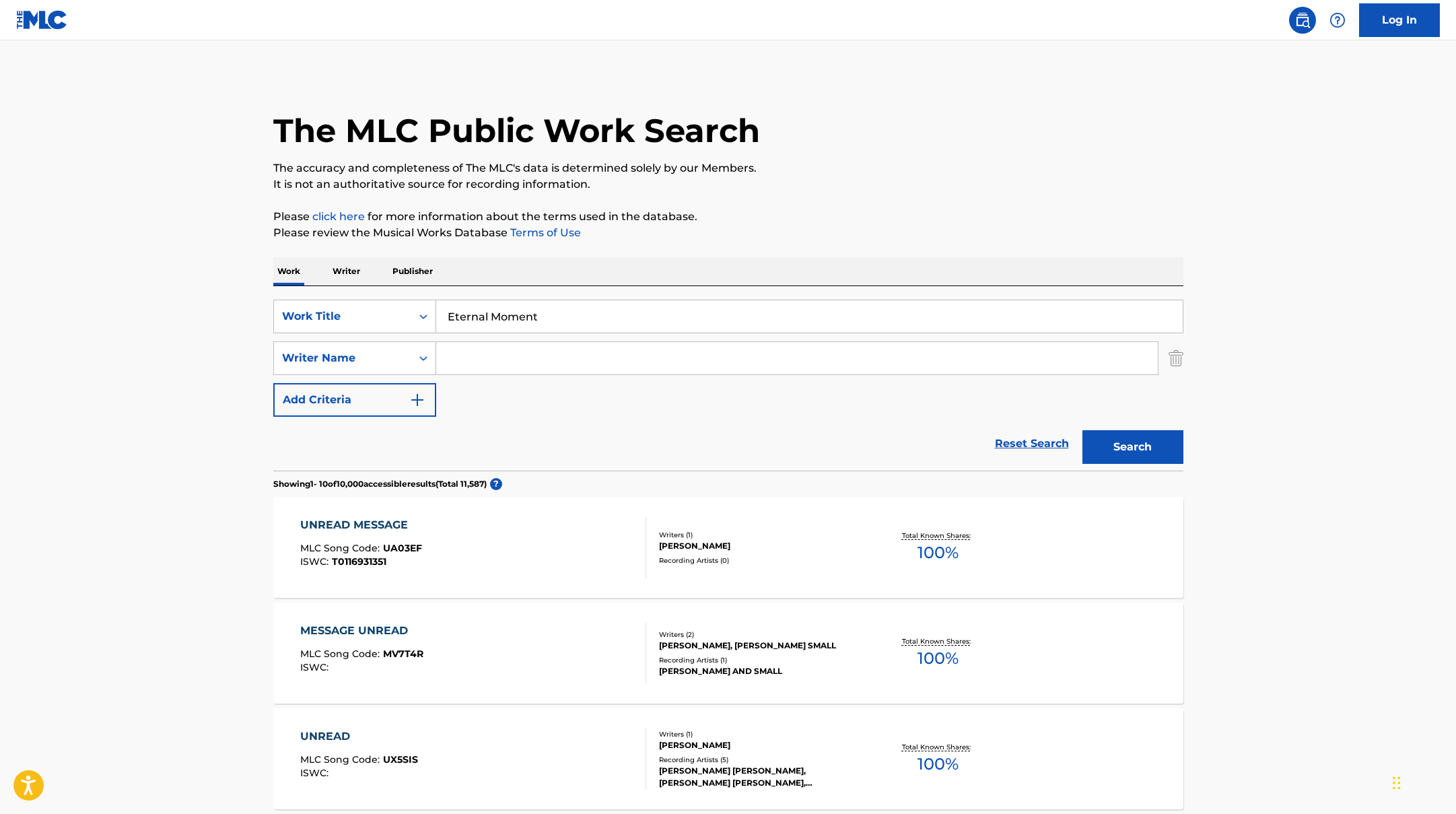
click at [629, 356] on input "Search Form" at bounding box center [796, 358] width 721 height 32
paste input "Park"
type input "Park"
click at [1137, 440] on button "Search" at bounding box center [1133, 447] width 101 height 34
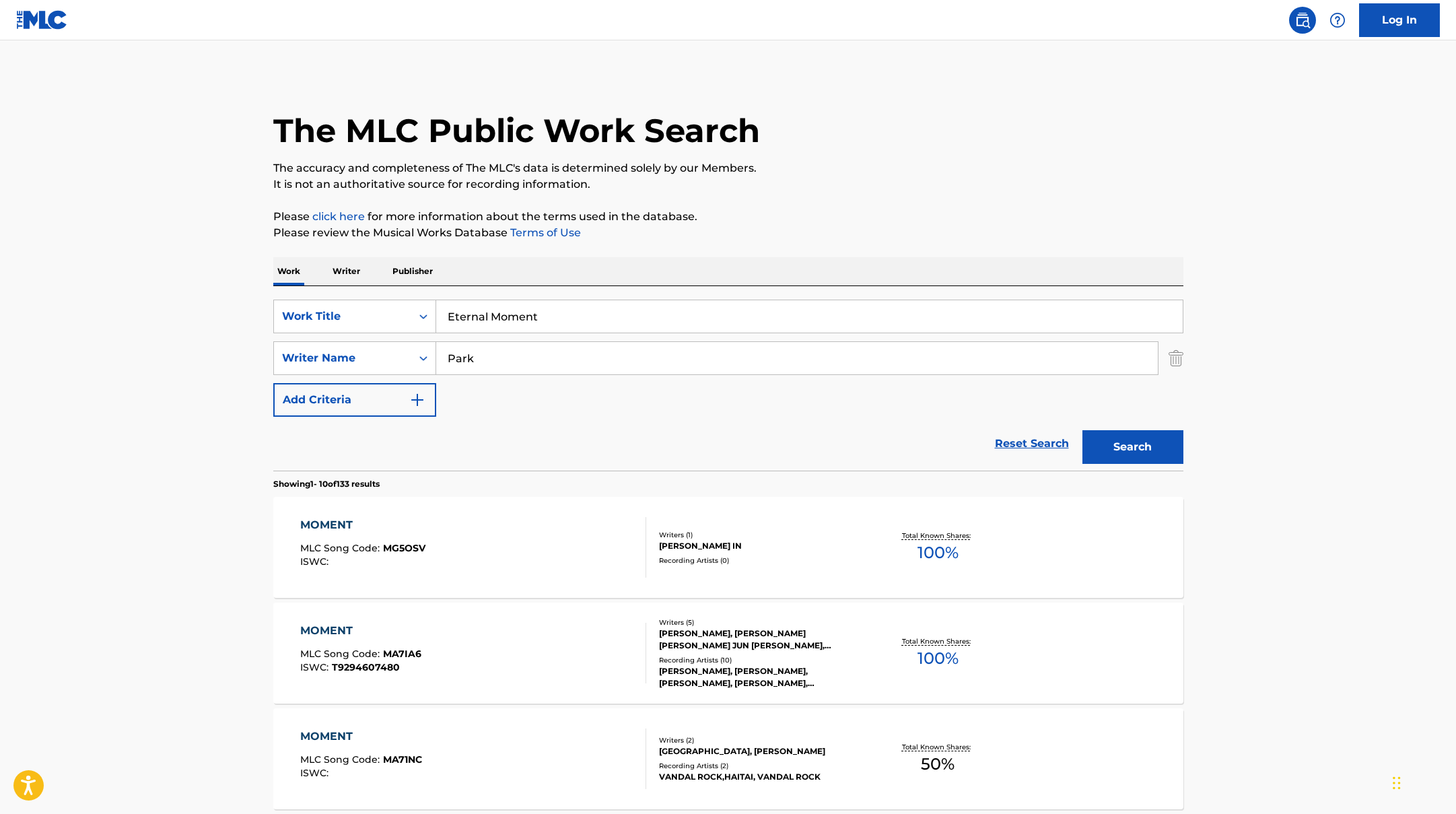
drag, startPoint x: 568, startPoint y: 321, endPoint x: 402, endPoint y: 291, distance: 168.7
click at [402, 291] on div "SearchWithCriteriad0f104fa-fecf-407a-a075-1cfd0cda90a3 Work Title Eternal Momen…" at bounding box center [728, 378] width 910 height 185
paste input "Wild flower"
type input "Wild flower"
click at [508, 372] on input "Park" at bounding box center [796, 358] width 721 height 32
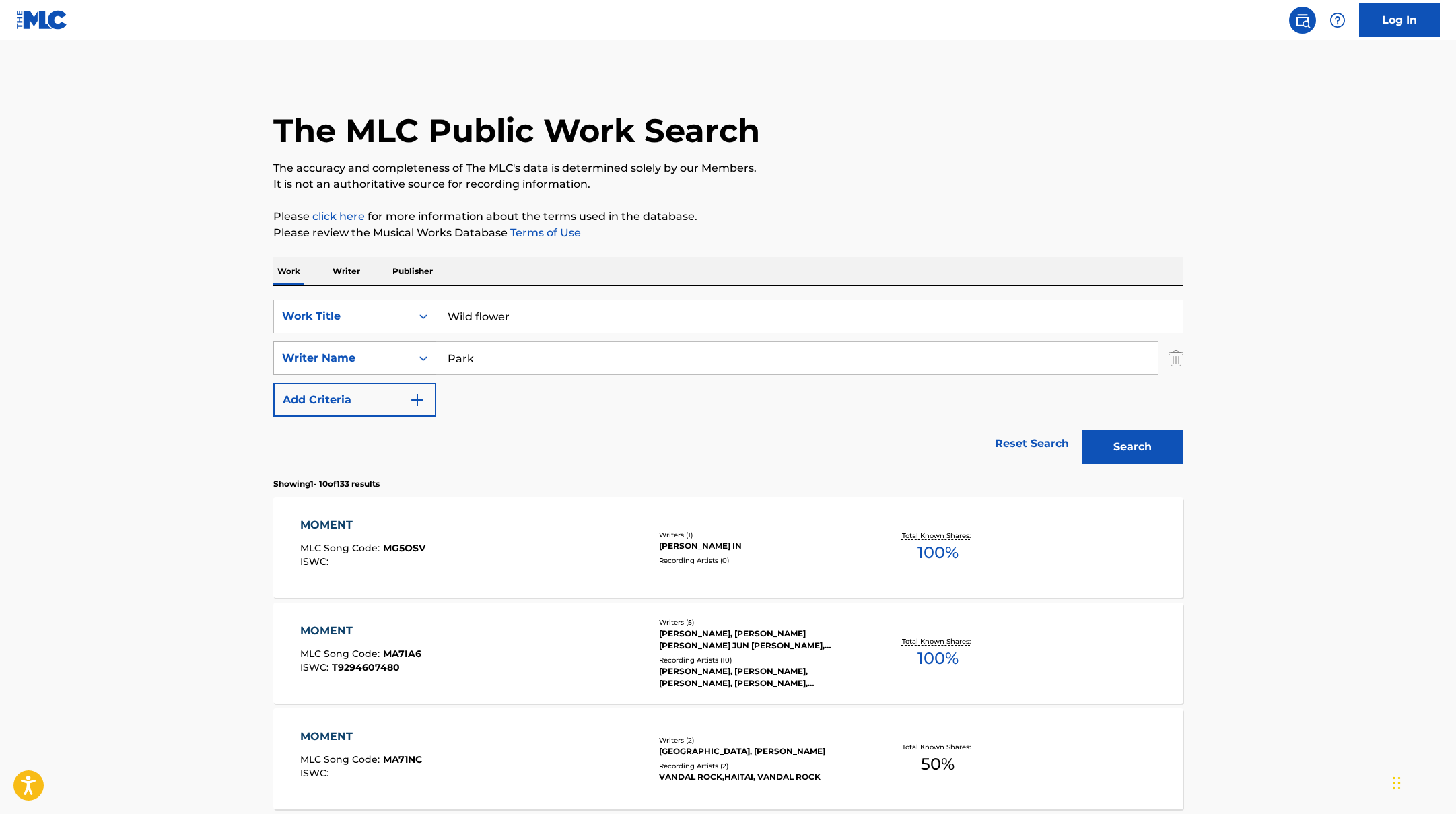
drag, startPoint x: 479, startPoint y: 360, endPoint x: 409, endPoint y: 354, distance: 70.3
click at [409, 355] on div "SearchWithCriteriaac952244-c99a-423d-b338-cef296909b19 Writer Name Park" at bounding box center [728, 358] width 910 height 34
paste input "Hwan"
type input "Hwan"
click at [1109, 454] on button "Search" at bounding box center [1133, 447] width 101 height 34
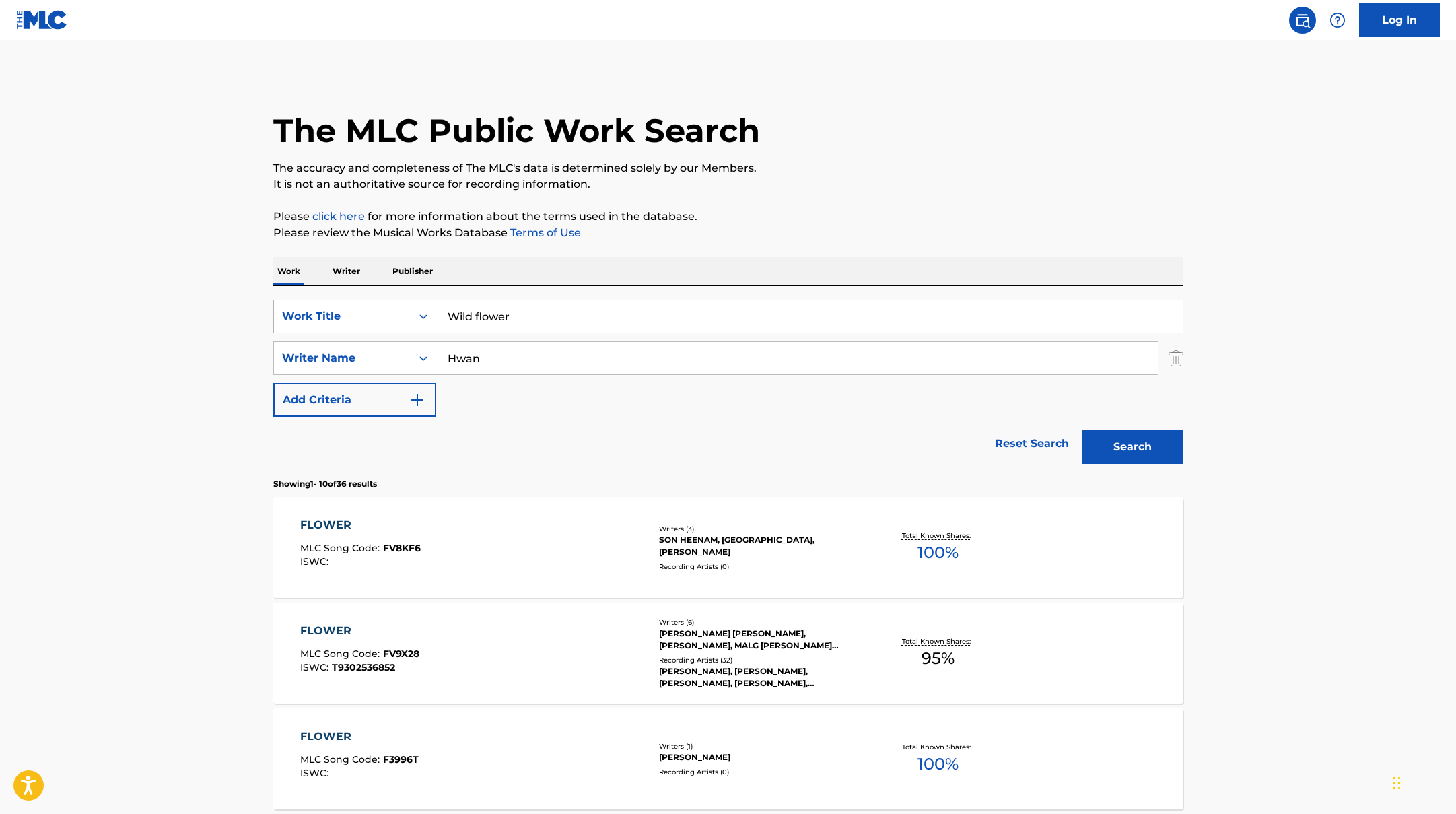
drag, startPoint x: 527, startPoint y: 317, endPoint x: 392, endPoint y: 303, distance: 135.7
click at [381, 305] on div "SearchWithCriteriad0f104fa-fecf-407a-a075-1cfd0cda90a3 Work Title Wild flower" at bounding box center [728, 316] width 910 height 34
paste input "Left in the Rain"
type input "Left in the Rain"
click at [917, 214] on p "Please click here for more information about the terms used in the database." at bounding box center [728, 216] width 910 height 16
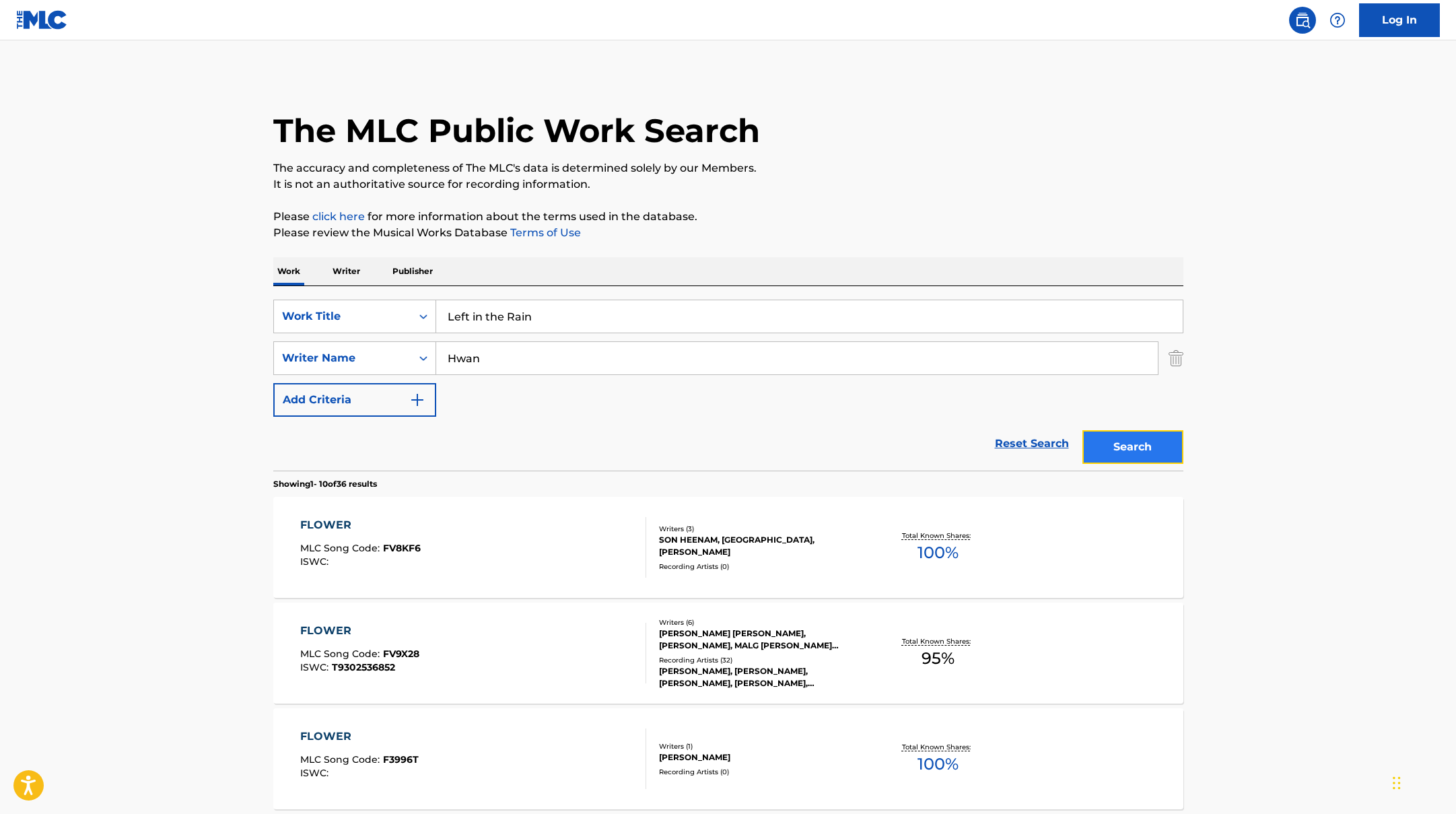
click at [1143, 444] on button "Search" at bounding box center [1133, 447] width 101 height 34
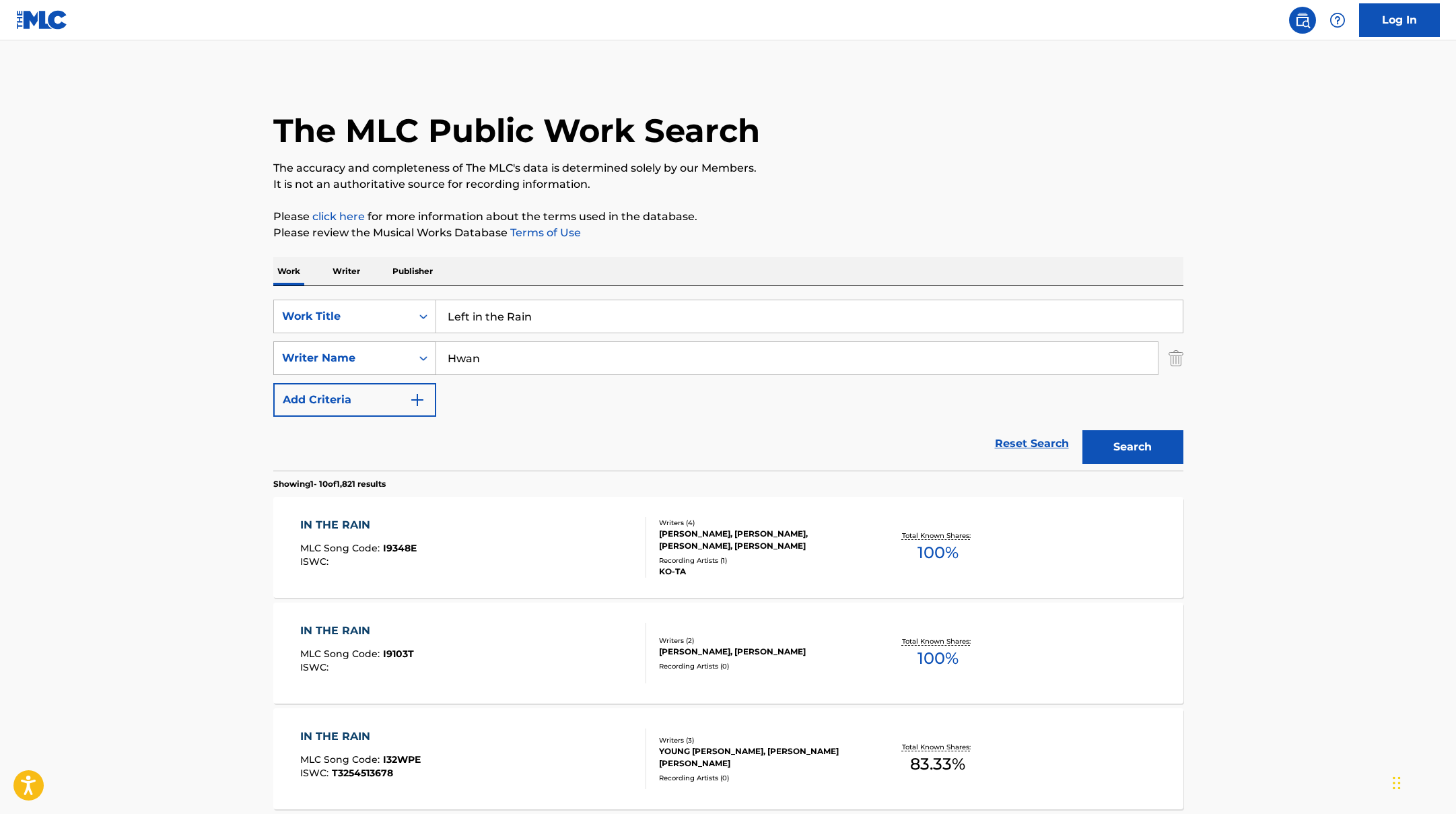
drag, startPoint x: 473, startPoint y: 364, endPoint x: 414, endPoint y: 357, distance: 59.4
click at [421, 358] on div "SearchWithCriteriaac952244-c99a-423d-b338-cef296909b19 Writer Name Hwan" at bounding box center [728, 358] width 910 height 34
paste input "Woong"
type input "Woong"
click at [1114, 449] on button "Search" at bounding box center [1133, 447] width 101 height 34
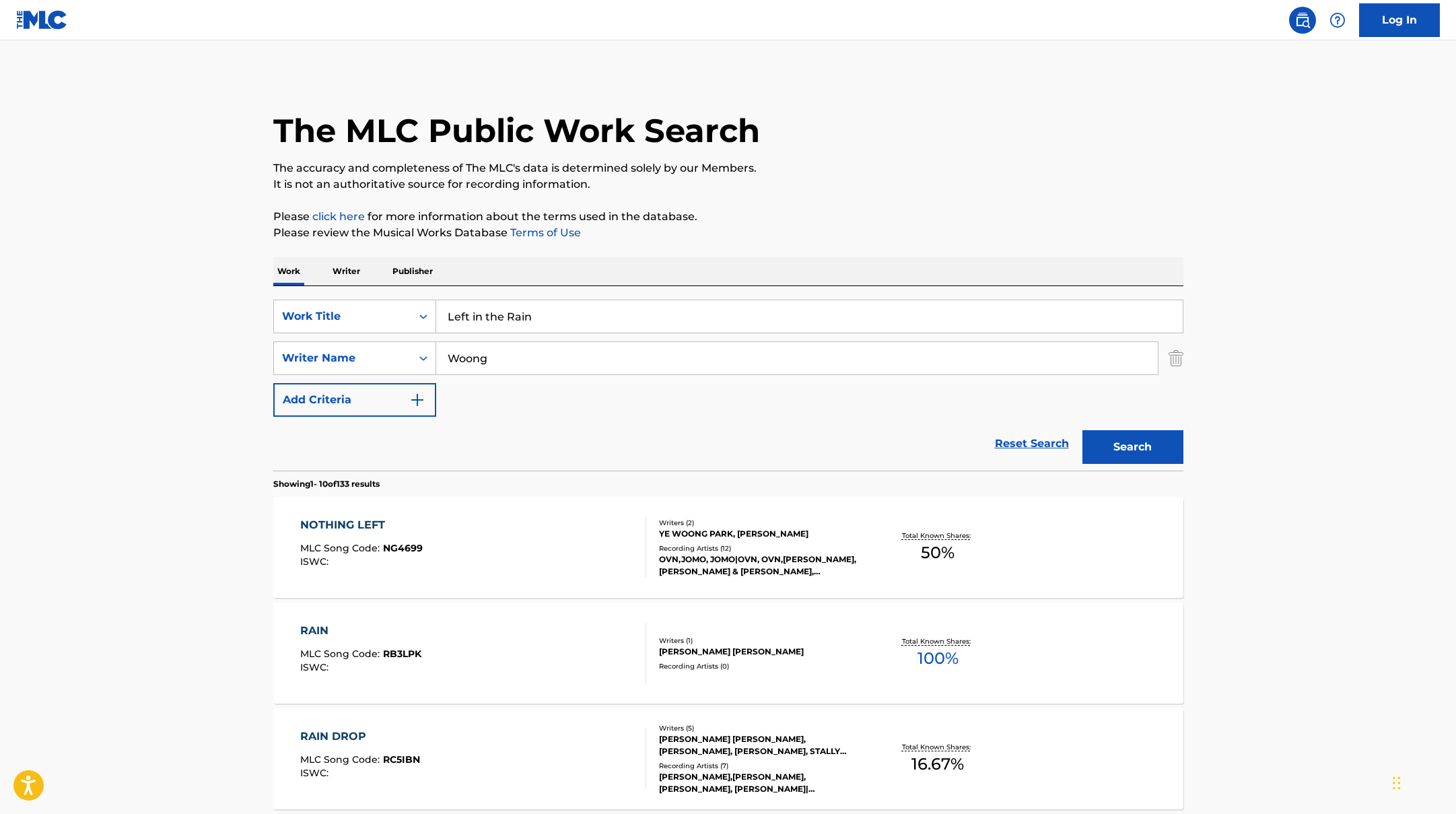
paste input "Wonderful Life"
drag, startPoint x: 556, startPoint y: 320, endPoint x: 356, endPoint y: 289, distance: 202.4
click at [356, 289] on div "SearchWithCriteriad0f104fa-fecf-407a-a075-1cfd0cda90a3 Work Title Wonderful Lif…" at bounding box center [728, 378] width 910 height 185
type input "Wonderful Life"
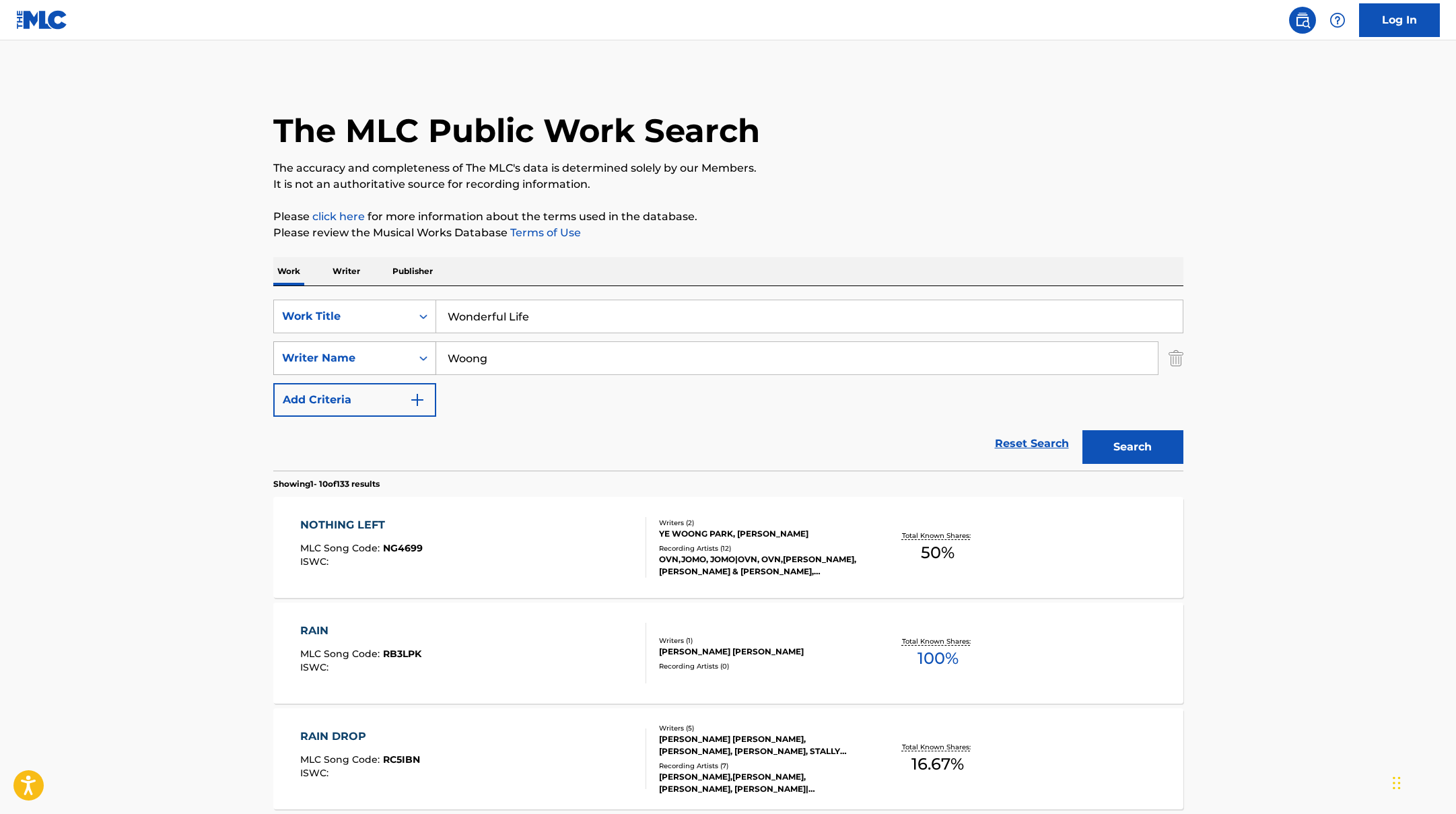
drag, startPoint x: 501, startPoint y: 357, endPoint x: 376, endPoint y: 351, distance: 125.1
click at [376, 351] on div "SearchWithCriteriaac952244-c99a-423d-b338-cef296909b19 Writer Name Woong" at bounding box center [728, 358] width 910 height 34
paste input "[PERSON_NAME]"
type input "[PERSON_NAME]"
click at [1117, 448] on button "Search" at bounding box center [1133, 447] width 101 height 34
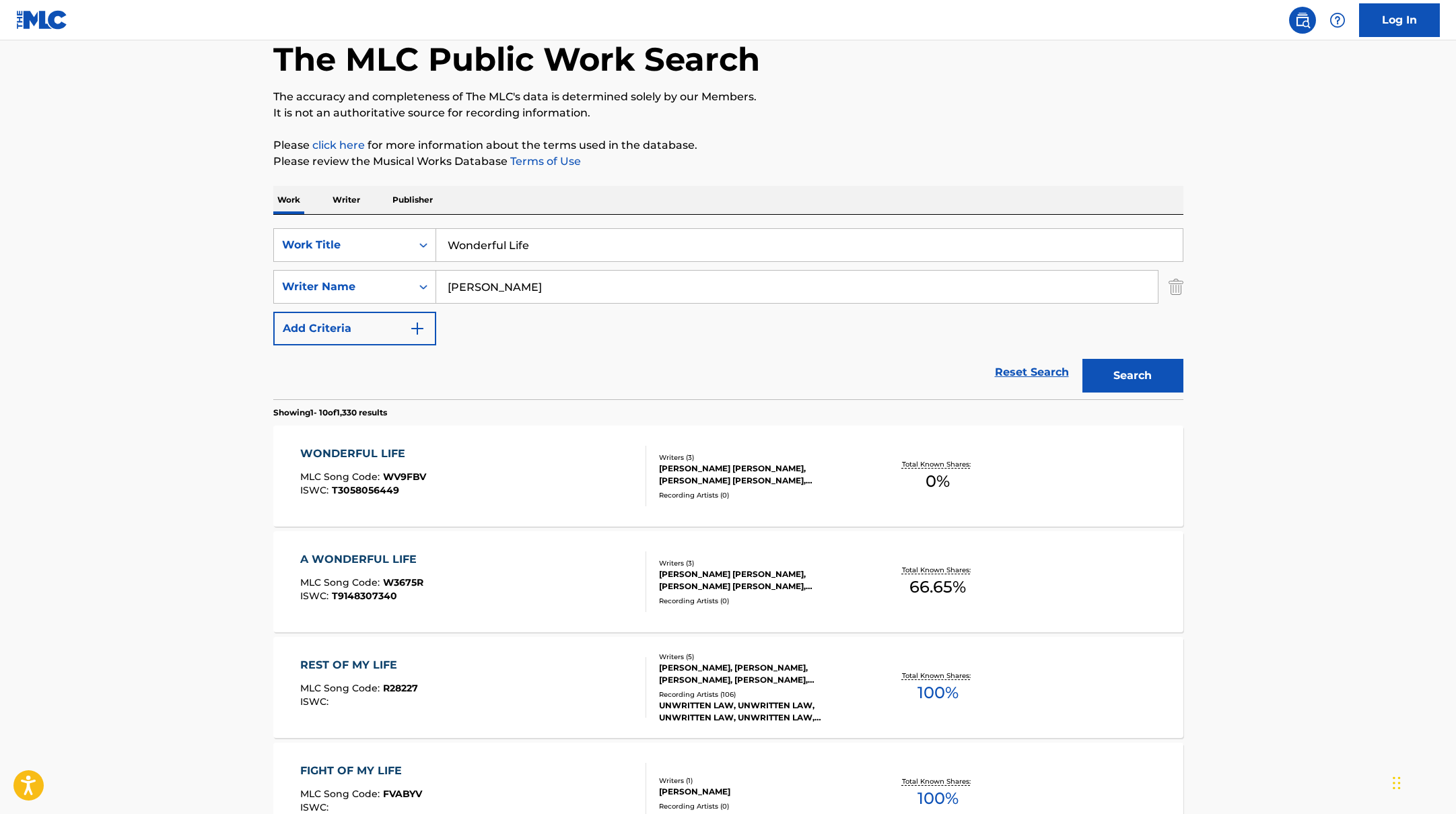
scroll to position [75, 0]
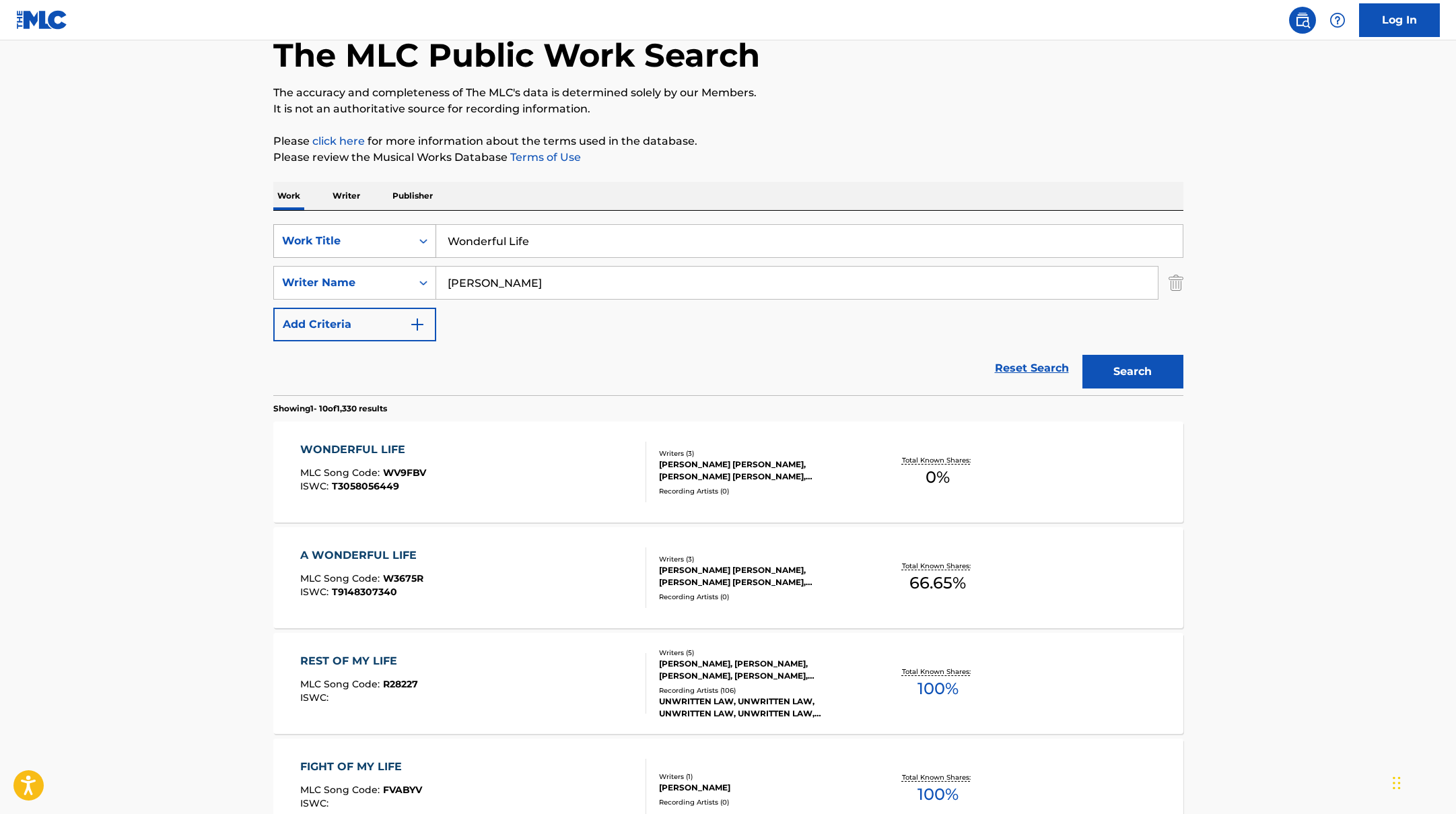
drag, startPoint x: 540, startPoint y: 240, endPoint x: 384, endPoint y: 235, distance: 156.1
click at [386, 235] on div "SearchWithCriteriad0f104fa-fecf-407a-a075-1cfd0cda90a3 Work Title Wonderful Life" at bounding box center [728, 241] width 910 height 34
paste input "Melody for You"
click at [1137, 363] on button "Search" at bounding box center [1133, 372] width 101 height 34
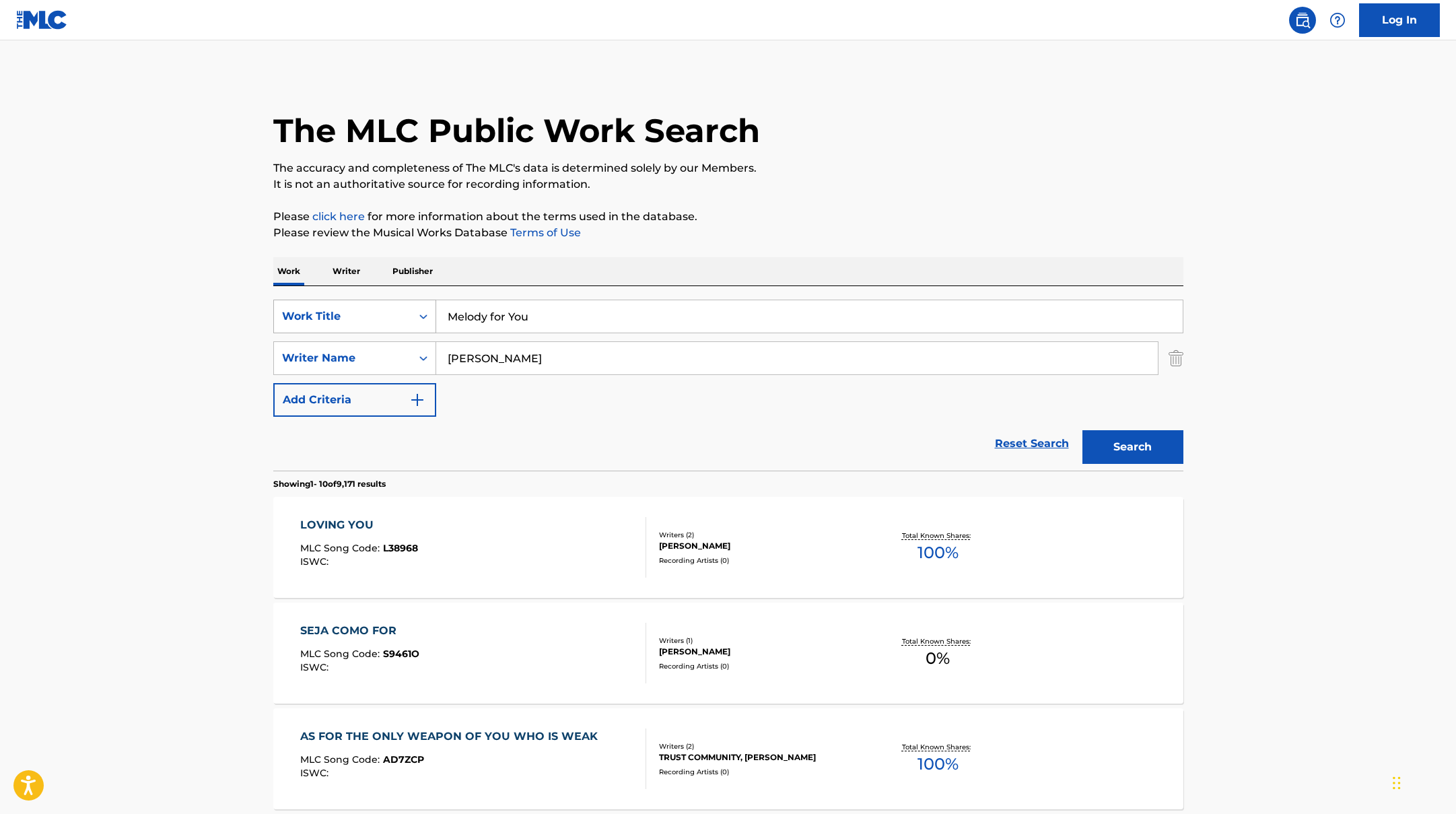
drag, startPoint x: 541, startPoint y: 320, endPoint x: 408, endPoint y: 306, distance: 133.7
click at [409, 306] on div "SearchWithCriteriad0f104fa-fecf-407a-a075-1cfd0cda90a3 Work Title Melody for You" at bounding box center [728, 316] width 910 height 34
paste input "Left in the Rain"
type input "Left in the Rain"
drag, startPoint x: 491, startPoint y: 362, endPoint x: 400, endPoint y: 340, distance: 93.6
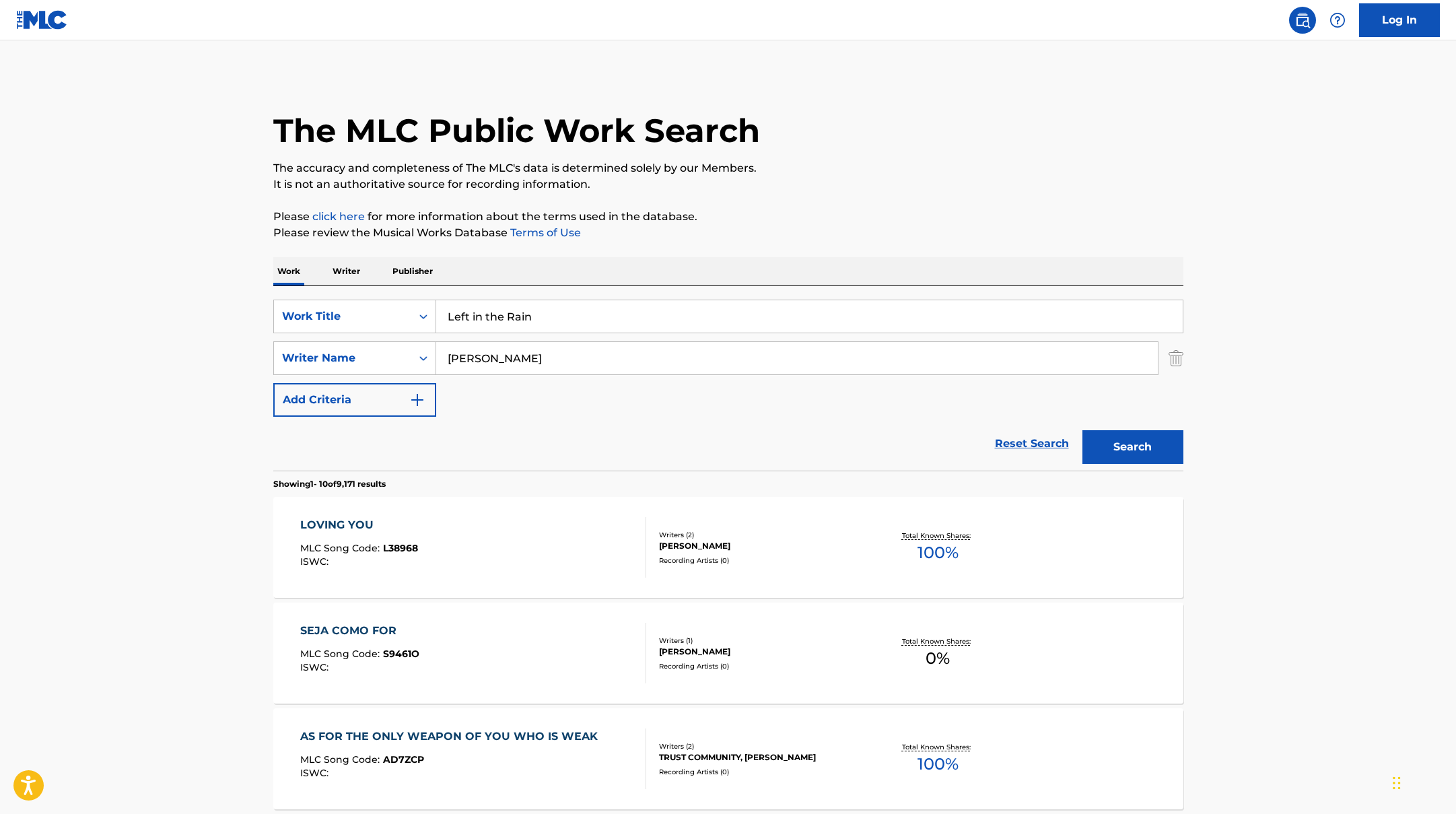
click at [393, 346] on div "SearchWithCriteriaac952244-c99a-423d-b338-cef296909b19 Writer Name [PERSON_NAME]" at bounding box center [728, 358] width 910 height 34
click at [1082, 430] on button "Search" at bounding box center [1133, 447] width 101 height 34
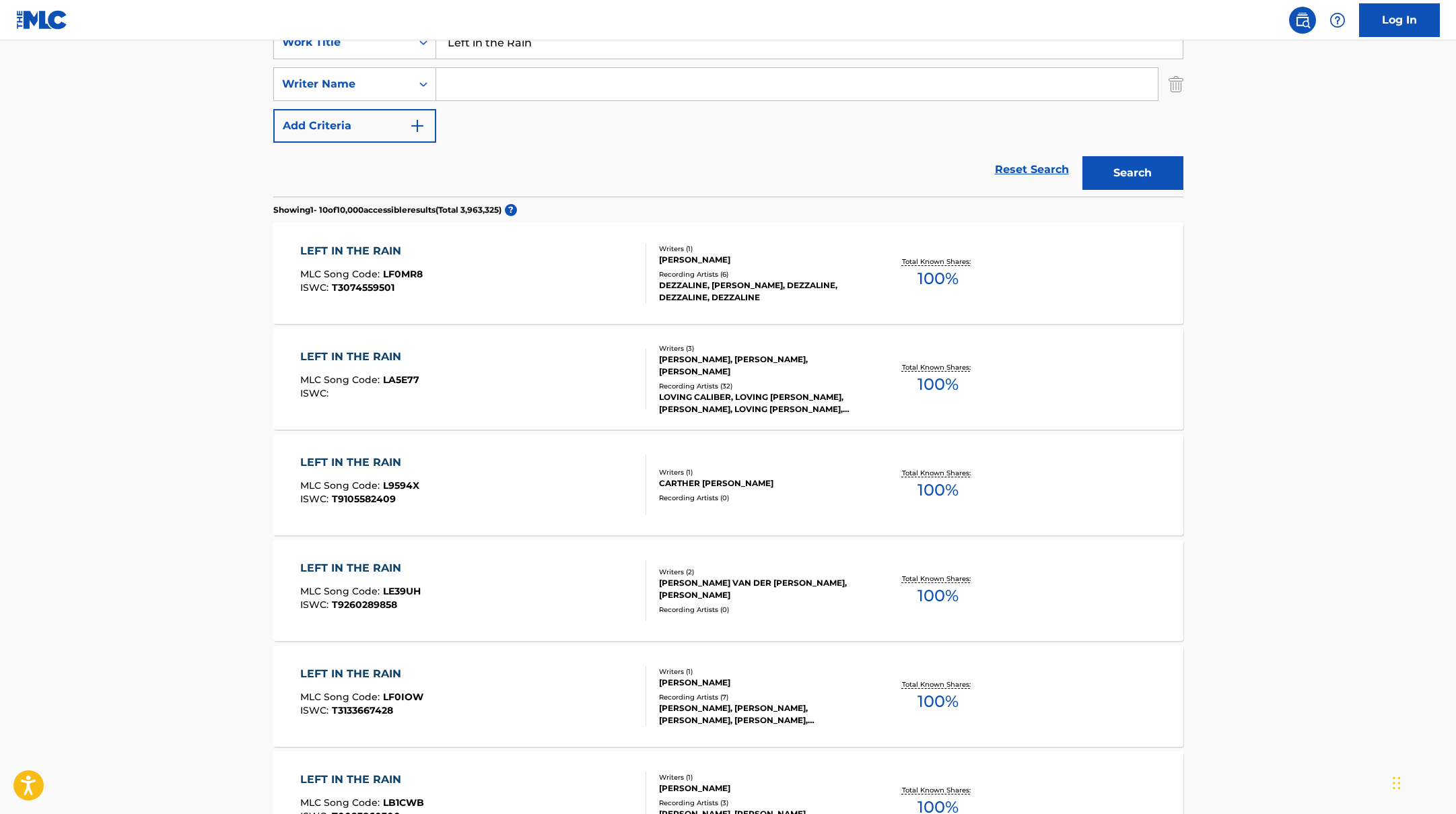
scroll to position [276, 0]
type input "lim"
click at [1082, 154] on button "Search" at bounding box center [1133, 171] width 101 height 34
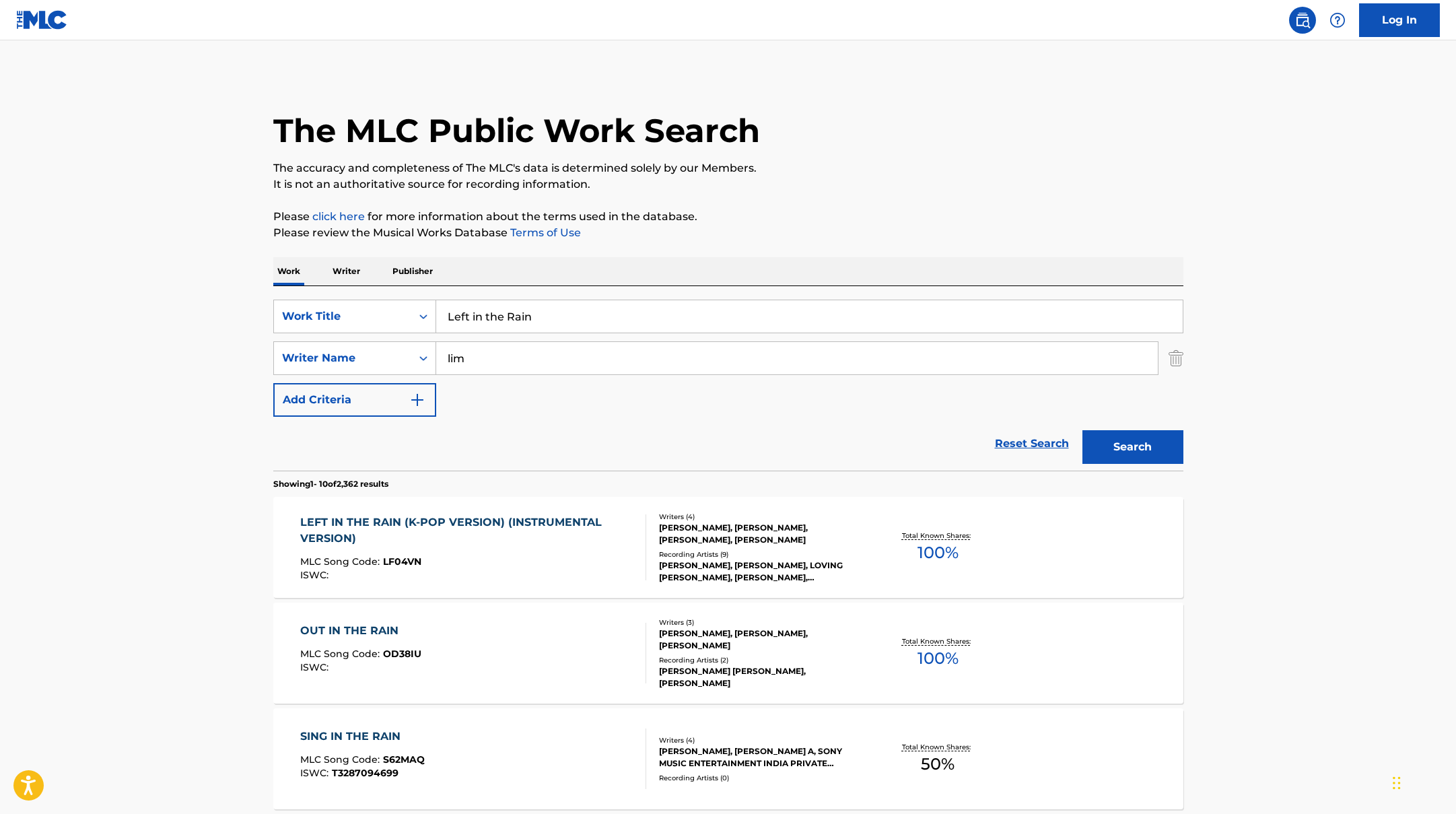
drag, startPoint x: 541, startPoint y: 318, endPoint x: 414, endPoint y: 280, distance: 132.6
paste input "I’m HERO"
type input "I’m HERO"
drag, startPoint x: 513, startPoint y: 353, endPoint x: 397, endPoint y: 352, distance: 116.0
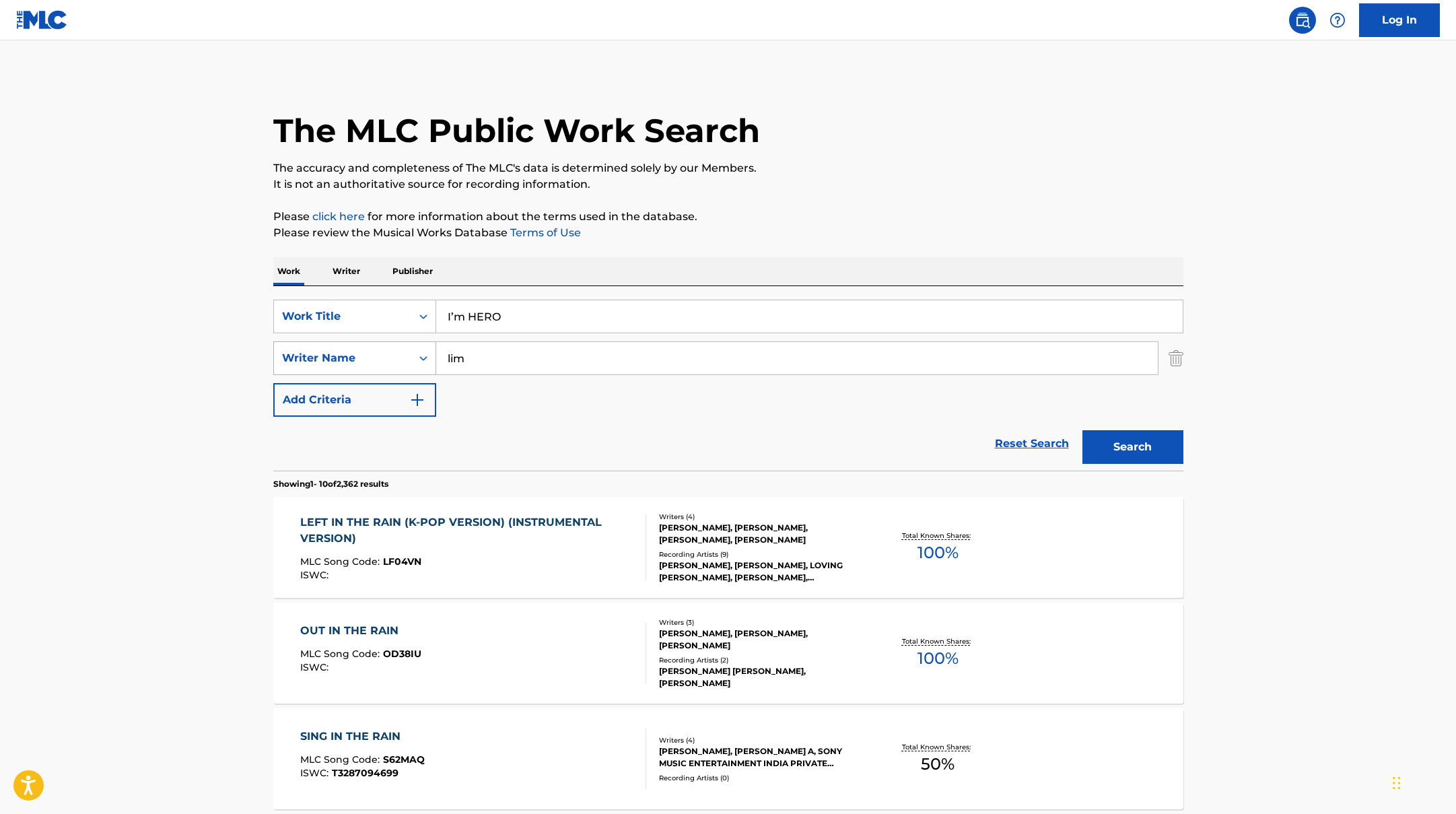
click at [397, 352] on div "SearchWithCriteriaac952244-c99a-423d-b338-cef296909b19 Writer Name [PERSON_NAME]" at bounding box center [728, 358] width 910 height 34
type input "[PERSON_NAME]"
click at [1082, 430] on button "Search" at bounding box center [1133, 447] width 101 height 34
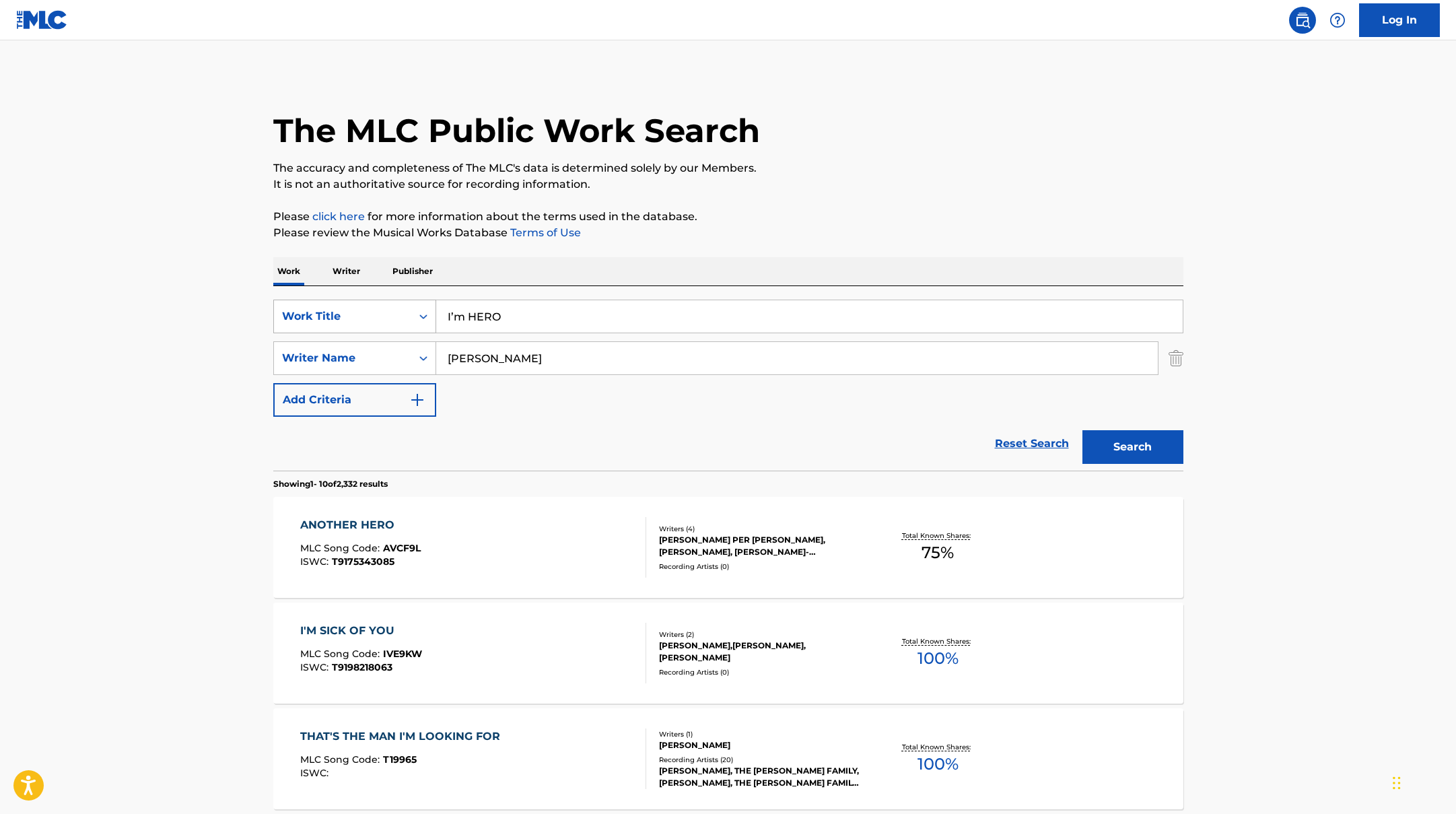
drag, startPoint x: 521, startPoint y: 315, endPoint x: 372, endPoint y: 310, distance: 149.1
click at [382, 312] on div "SearchWithCriteriad0f104fa-fecf-407a-a075-1cfd0cda90a3 Work Title I’m HERO" at bounding box center [728, 316] width 910 height 34
paste input "XOXZ"
type input "XOXZ"
drag, startPoint x: 475, startPoint y: 360, endPoint x: 421, endPoint y: 346, distance: 55.8
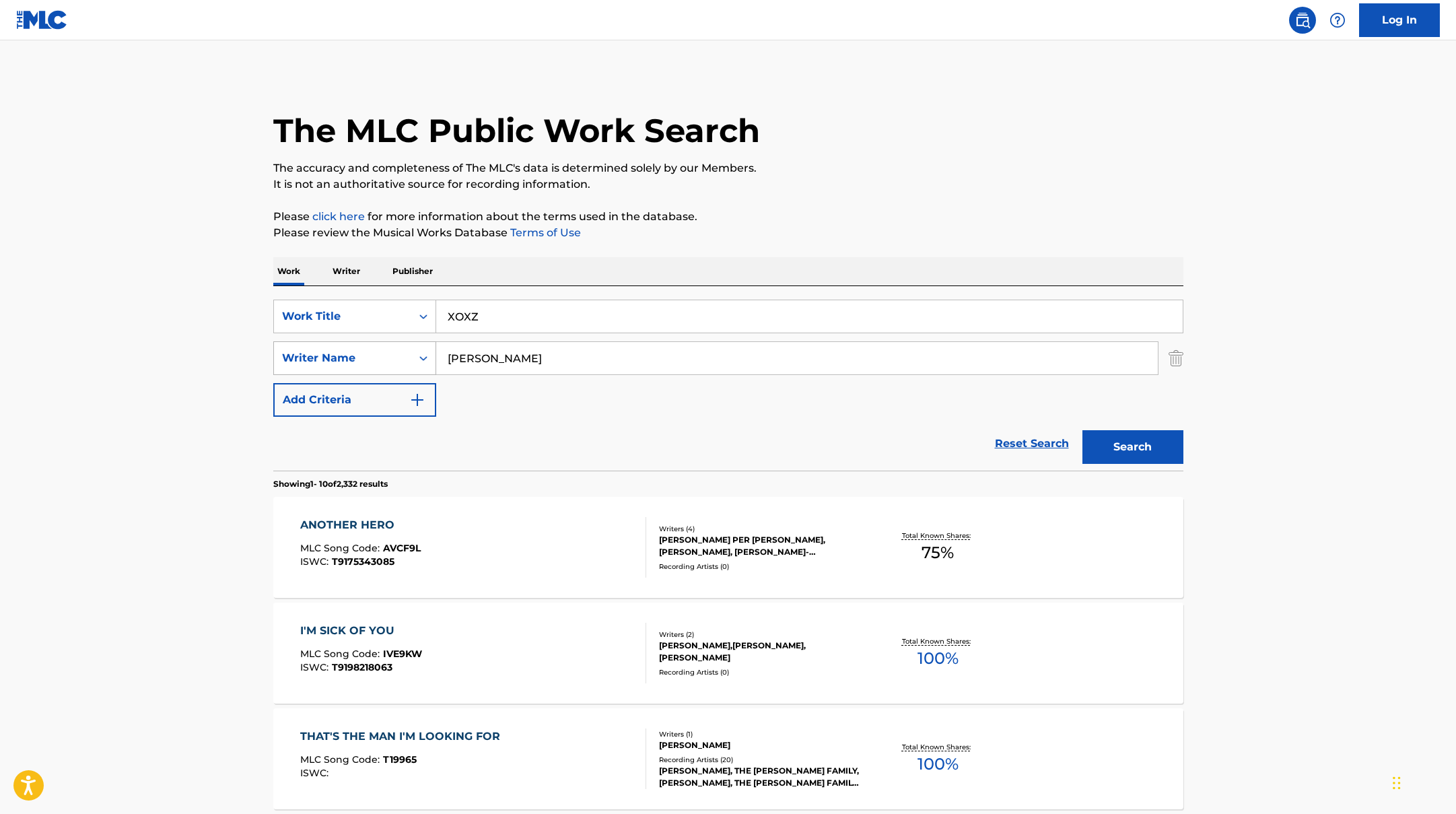
click at [425, 348] on div "SearchWithCriteriaac952244-c99a-423d-b338-cef296909b19 Writer Name [PERSON_NAME]" at bounding box center [728, 358] width 910 height 34
paste input "[PERSON_NAME],"
type input "[PERSON_NAME],"
click at [1123, 451] on button "Search" at bounding box center [1133, 447] width 101 height 34
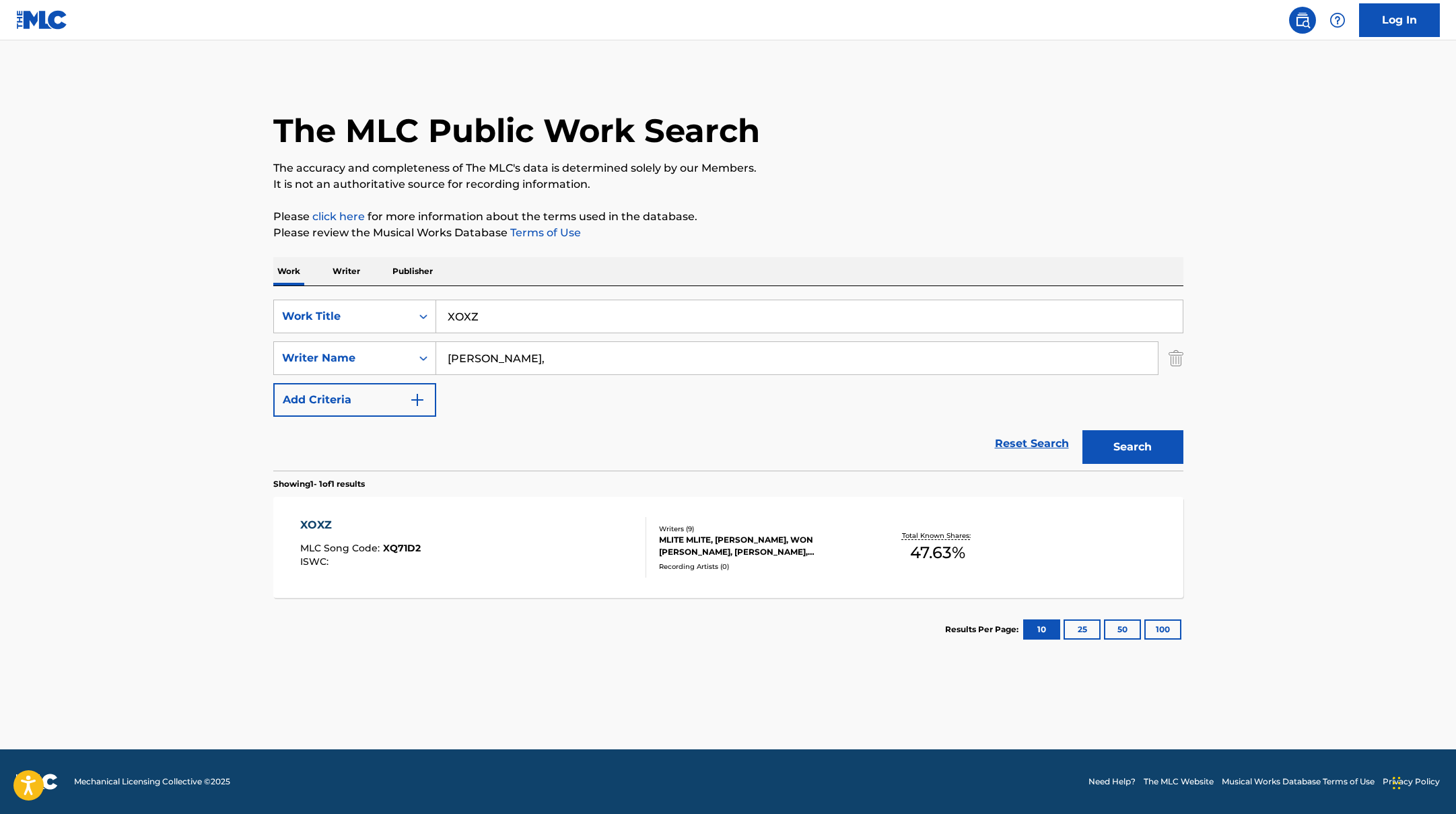
click at [556, 523] on div "XOXZ MLC Song Code : XQ71D2 ISWC :" at bounding box center [473, 547] width 346 height 60
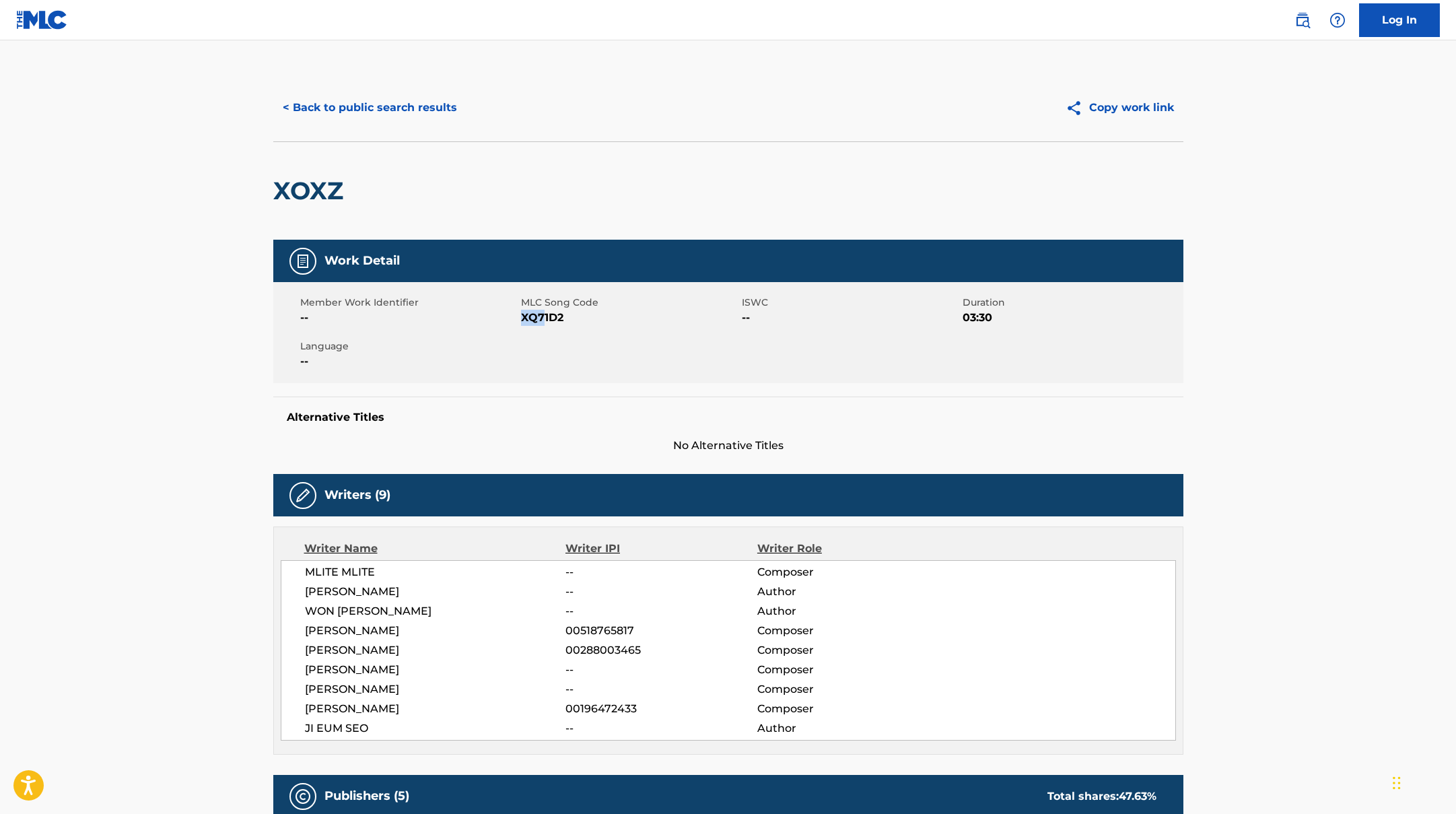
drag, startPoint x: 523, startPoint y: 317, endPoint x: 600, endPoint y: 318, distance: 77.0
click at [600, 318] on span "XQ71D2" at bounding box center [630, 317] width 218 height 16
copy span "XQ71D2"
click at [342, 122] on button "< Back to public search results" at bounding box center [369, 107] width 193 height 34
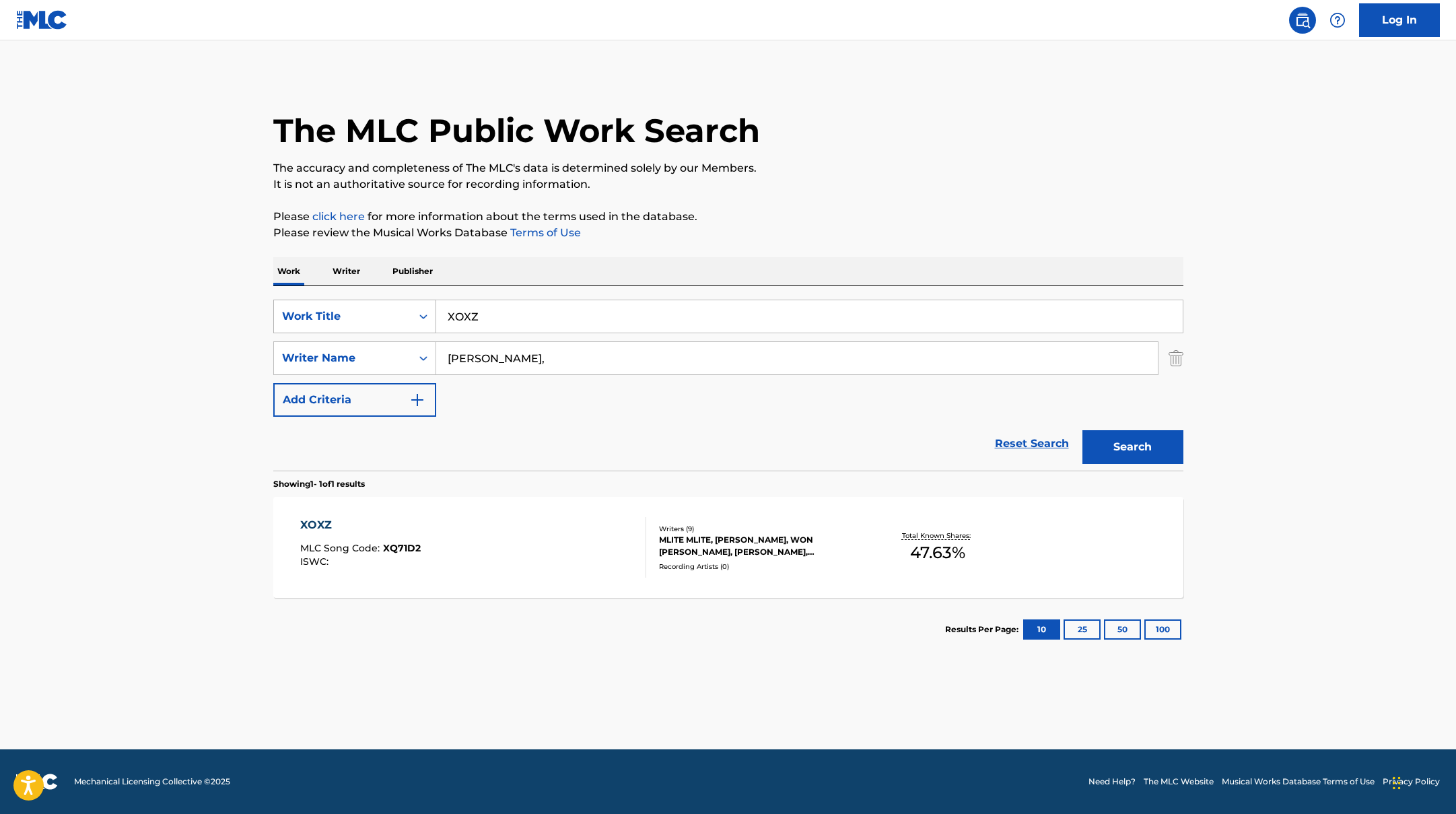
drag, startPoint x: 444, startPoint y: 313, endPoint x: 412, endPoint y: 306, distance: 32.8
click at [412, 306] on div "SearchWithCriteriad0f104fa-fecf-407a-a075-1cfd0cda90a3 Work Title XOXZ" at bounding box center [728, 316] width 910 height 34
paste input "IVE"
drag, startPoint x: 495, startPoint y: 320, endPoint x: 428, endPoint y: 303, distance: 69.1
click at [428, 303] on div "SearchWithCriteriad0f104fa-fecf-407a-a075-1cfd0cda90a3 Work Title IVE" at bounding box center [728, 316] width 910 height 34
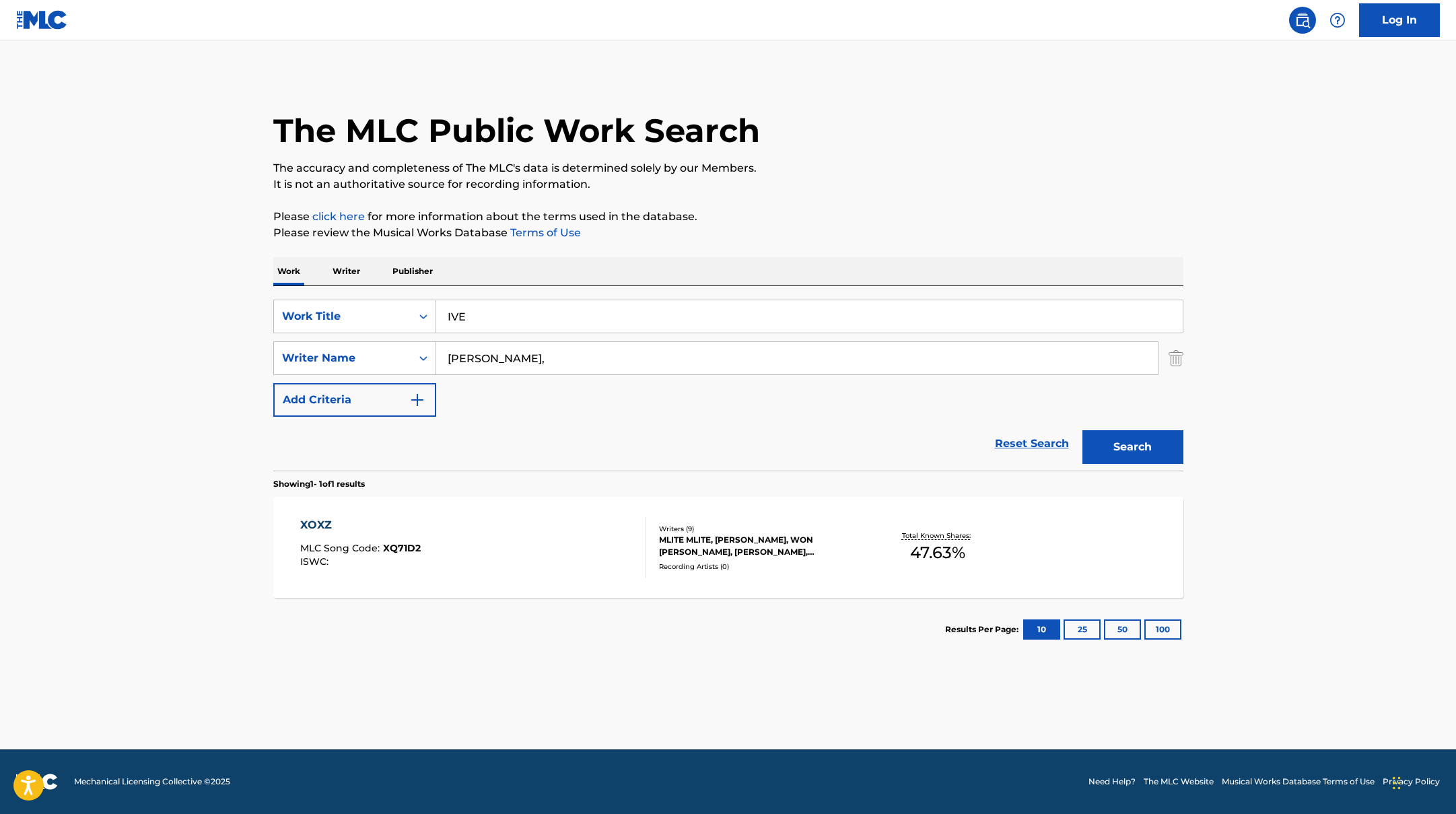
paste input "Wild Bird"
type input "Wild Bird"
drag, startPoint x: 563, startPoint y: 359, endPoint x: 313, endPoint y: 339, distance: 250.8
click at [313, 339] on div "SearchWithCriteriad0f104fa-fecf-407a-a075-1cfd0cda90a3 Work Title Wild Bird Sea…" at bounding box center [728, 357] width 910 height 117
paste input "[PERSON_NAME]"
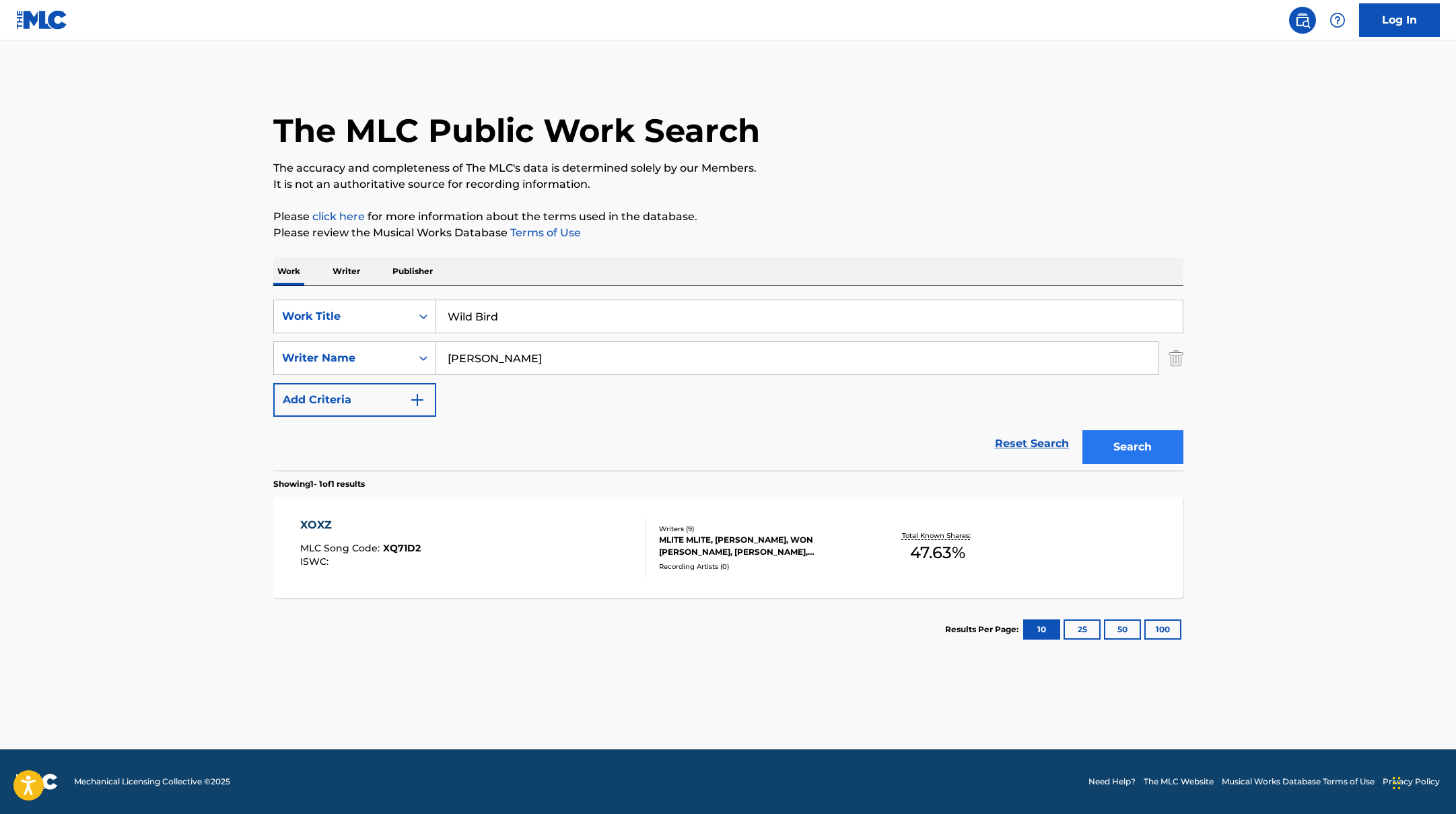
type input "[PERSON_NAME]"
click at [1120, 441] on button "Search" at bounding box center [1133, 447] width 101 height 34
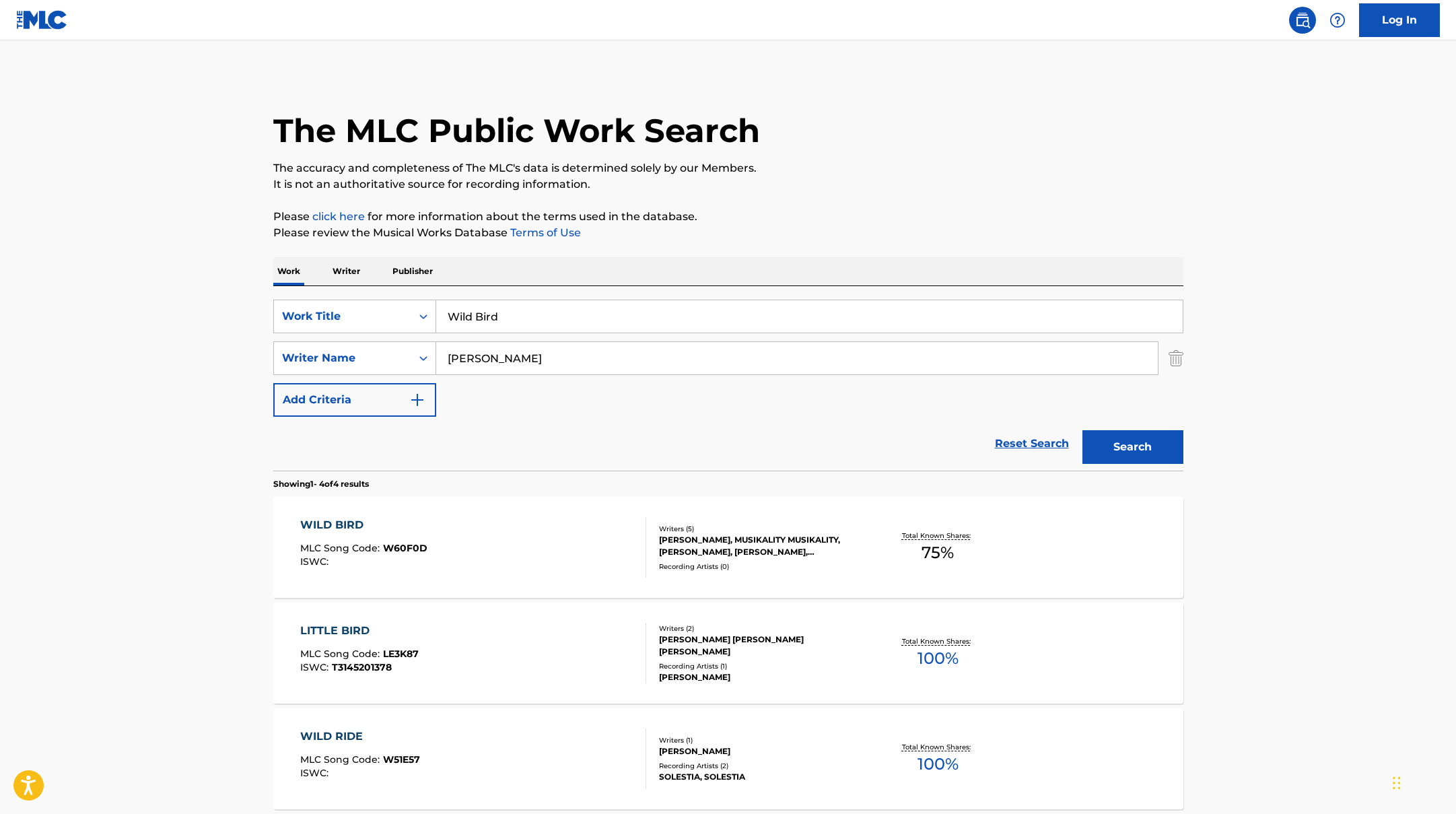
click at [534, 540] on div "WILD BIRD MLC Song Code : W60F0D ISWC :" at bounding box center [473, 547] width 346 height 60
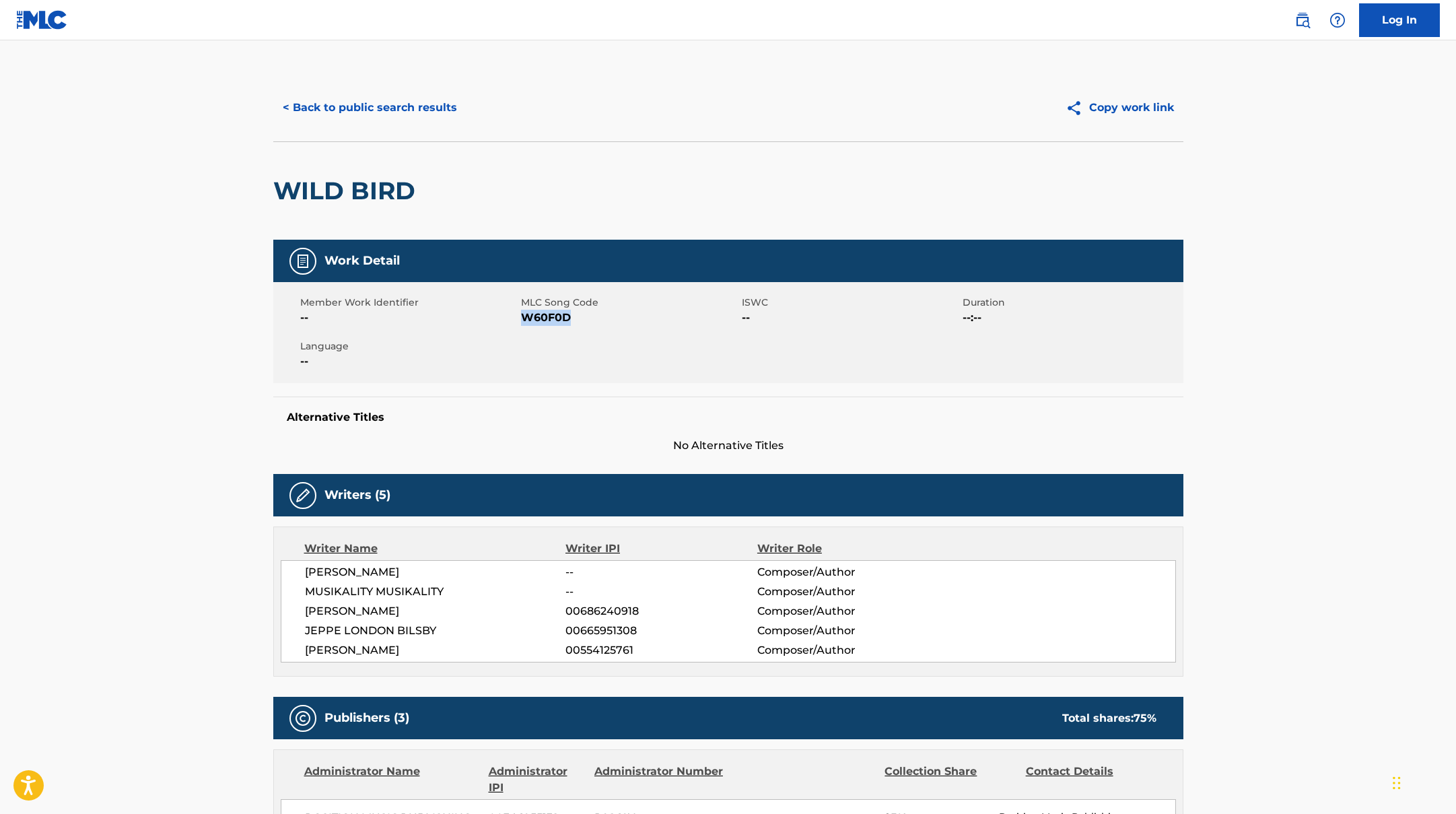
drag, startPoint x: 524, startPoint y: 315, endPoint x: 596, endPoint y: 320, distance: 72.2
click at [596, 320] on span "W60F0D" at bounding box center [630, 317] width 218 height 16
copy span "W60F0D"
click at [364, 98] on button "< Back to public search results" at bounding box center [369, 107] width 193 height 34
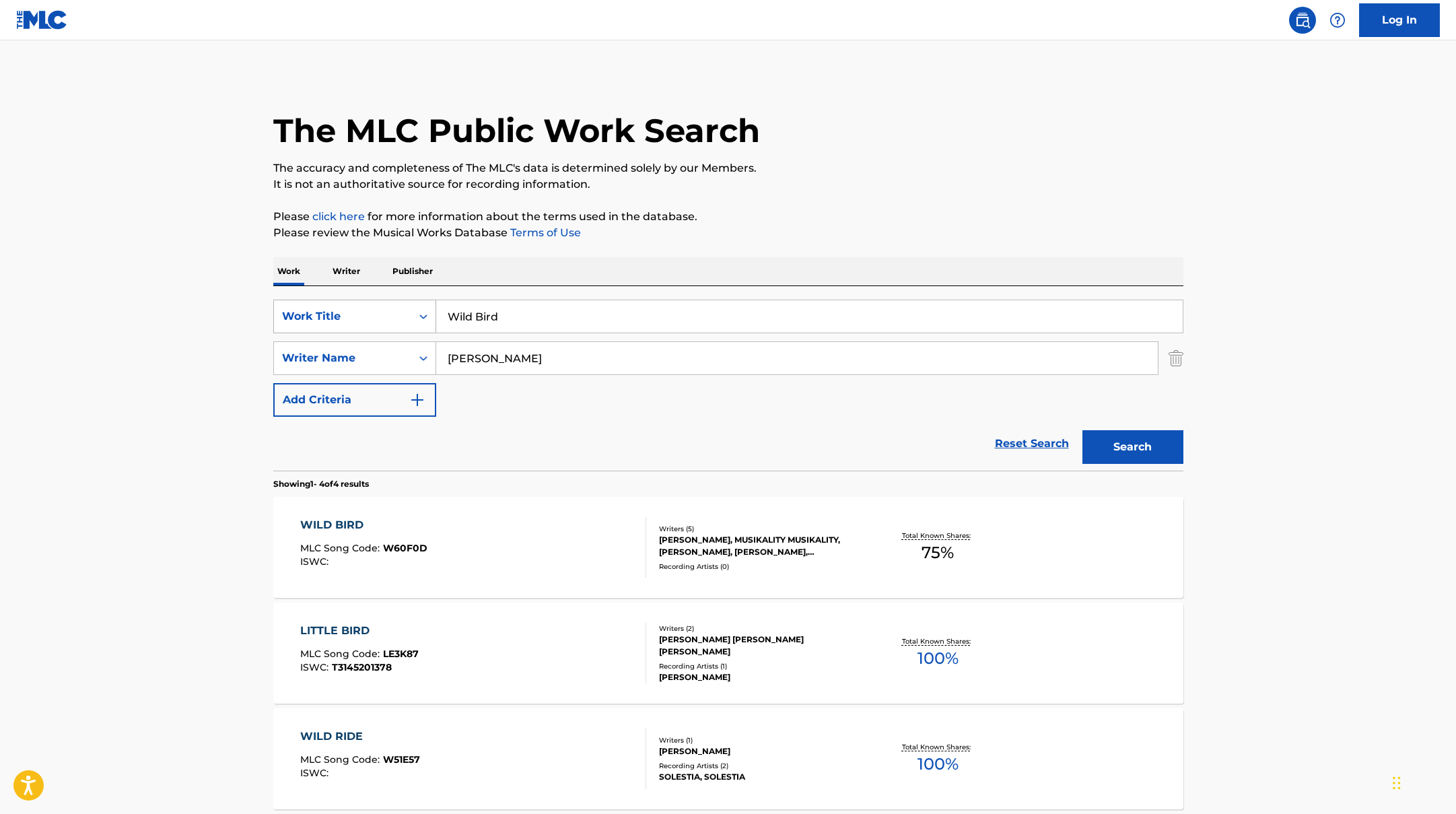
drag, startPoint x: 518, startPoint y: 320, endPoint x: 402, endPoint y: 300, distance: 117.7
click at [402, 300] on div "SearchWithCriteriad0f104fa-fecf-407a-a075-1cfd0cda90a3 Work Title Wild Bird" at bounding box center [728, 316] width 910 height 34
paste input "Dear, My Feelings"
type input "Dear, My Feelings"
paste input "Fontana"
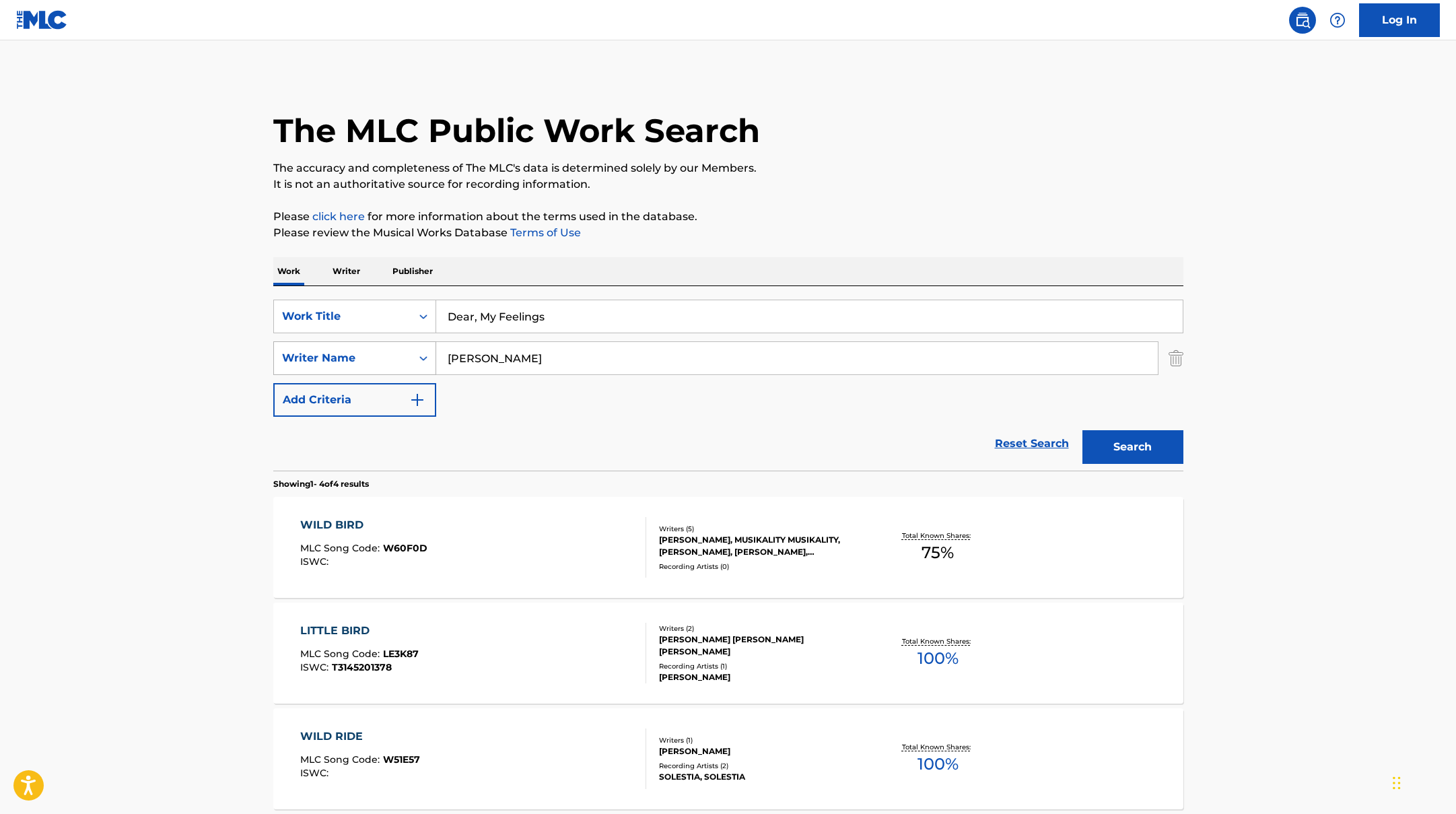
drag, startPoint x: 527, startPoint y: 351, endPoint x: 371, endPoint y: 353, distance: 156.0
click at [371, 353] on div "SearchWithCriteriaac952244-c99a-423d-b338-cef296909b19 Writer Name [PERSON_NAME]" at bounding box center [728, 358] width 910 height 34
drag, startPoint x: 560, startPoint y: 356, endPoint x: 379, endPoint y: 343, distance: 181.5
click at [387, 345] on div "SearchWithCriteriaac952244-c99a-423d-b338-cef296909b19 Writer Name [PERSON_NAME]" at bounding box center [728, 358] width 910 height 34
paste input "Search Form"
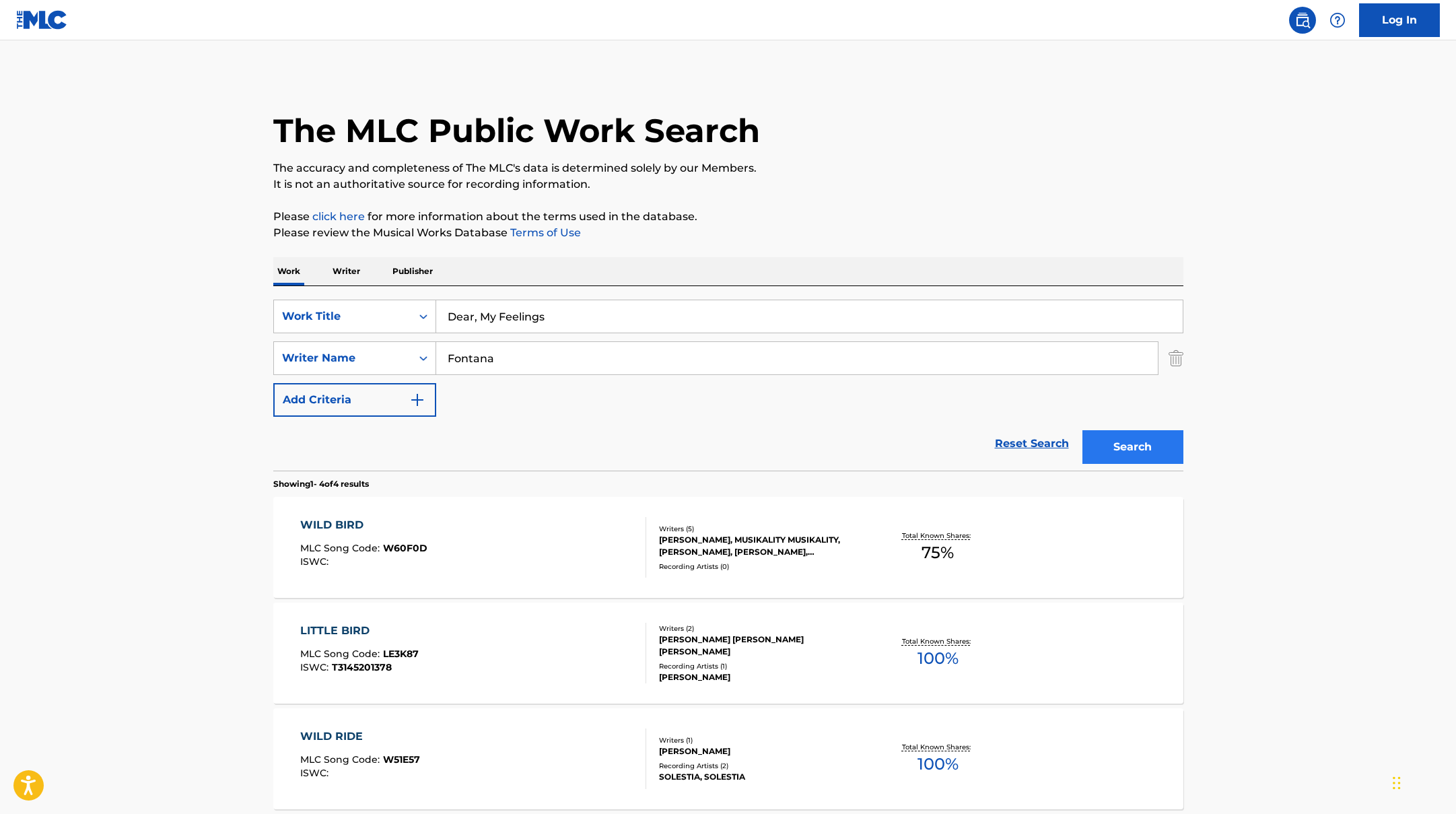
type input "Fontana"
click at [1123, 448] on button "Search" at bounding box center [1133, 447] width 101 height 34
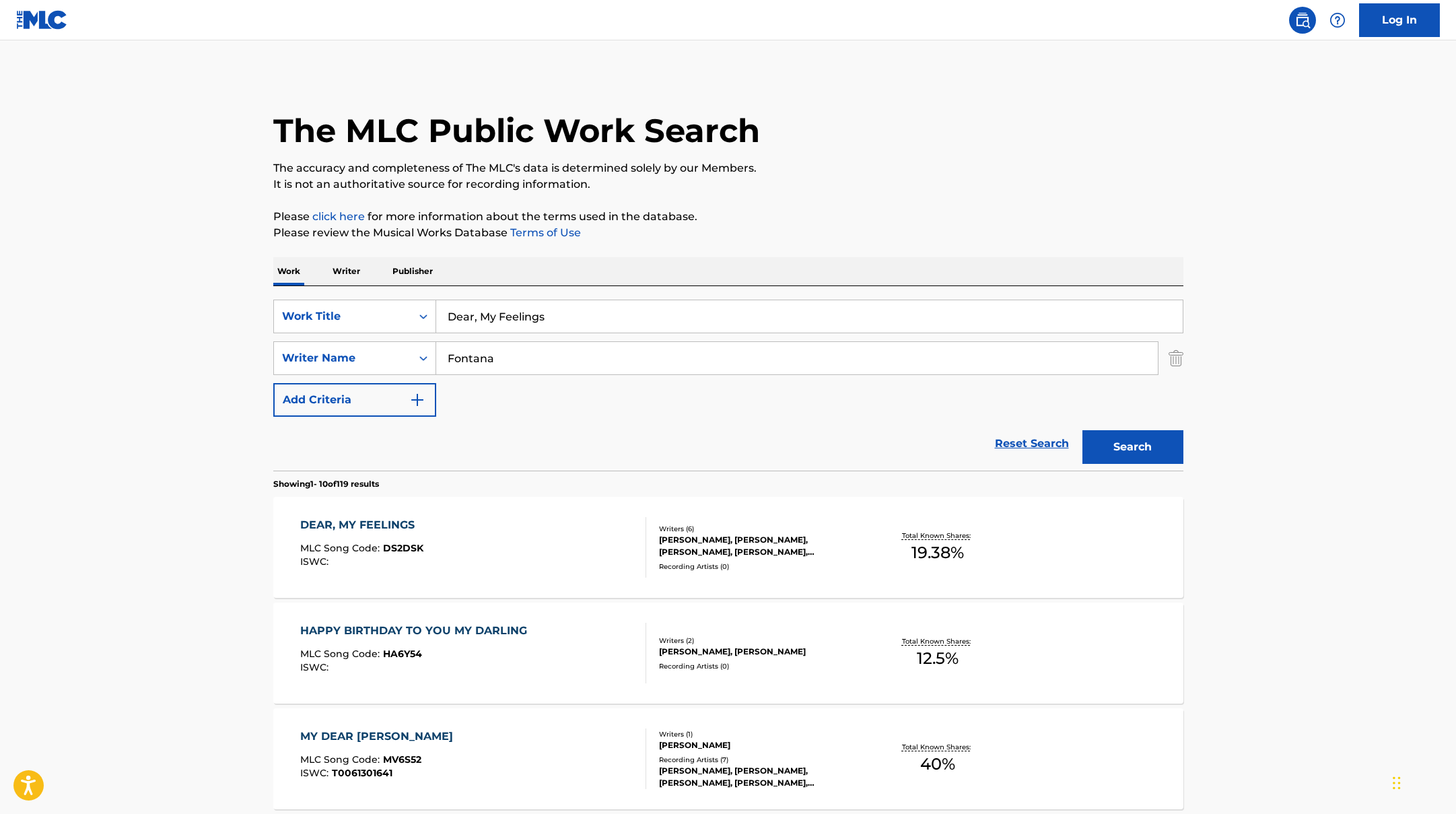
click at [540, 540] on div "DEAR, MY FEELINGS MLC Song Code : DS2DSK ISWC :" at bounding box center [473, 547] width 346 height 60
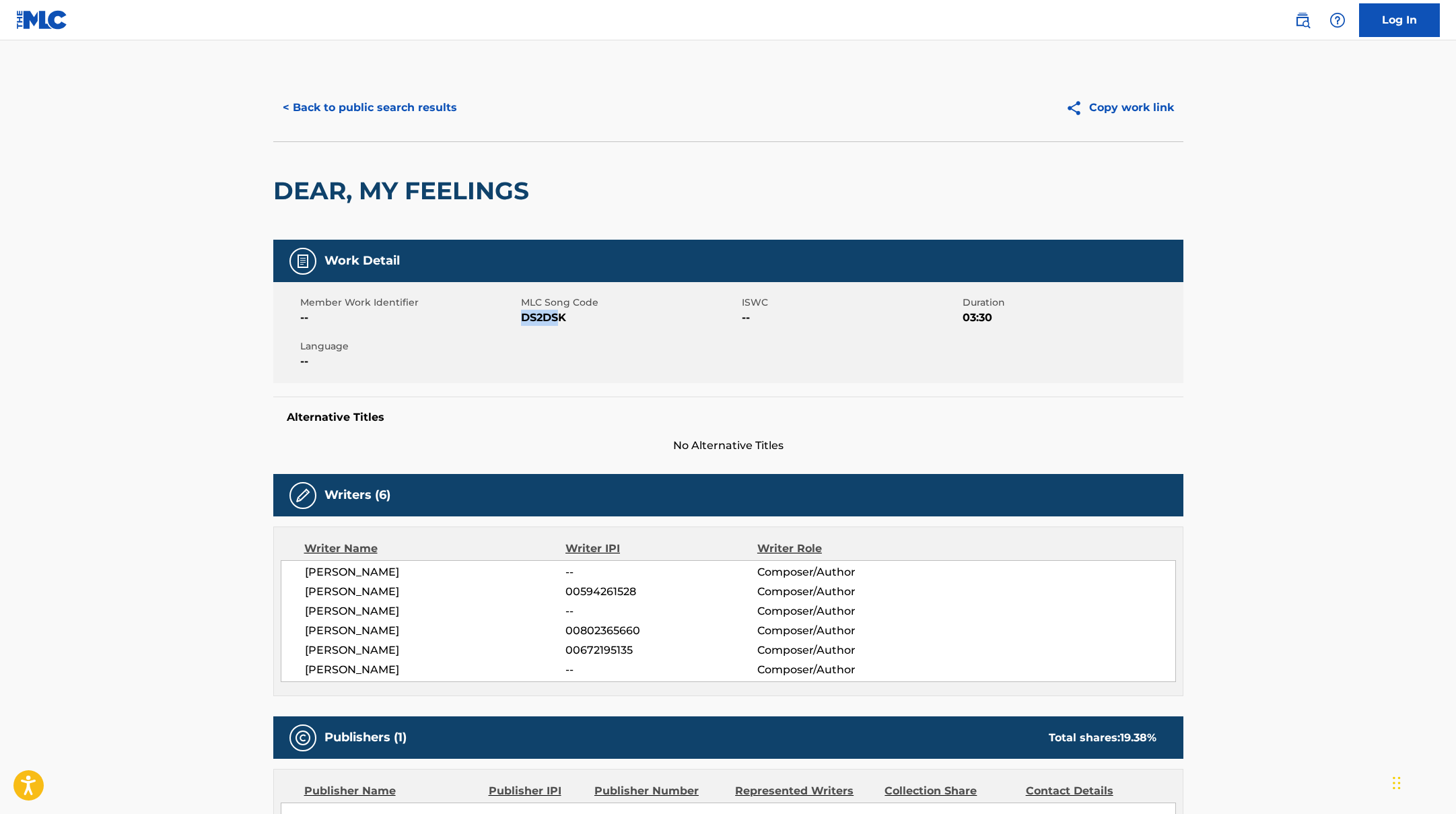
drag, startPoint x: 524, startPoint y: 317, endPoint x: 610, endPoint y: 317, distance: 86.0
click at [610, 317] on span "DS2DSK" at bounding box center [630, 317] width 218 height 16
copy span "DS2DS"
click at [411, 101] on button "< Back to public search results" at bounding box center [369, 107] width 193 height 34
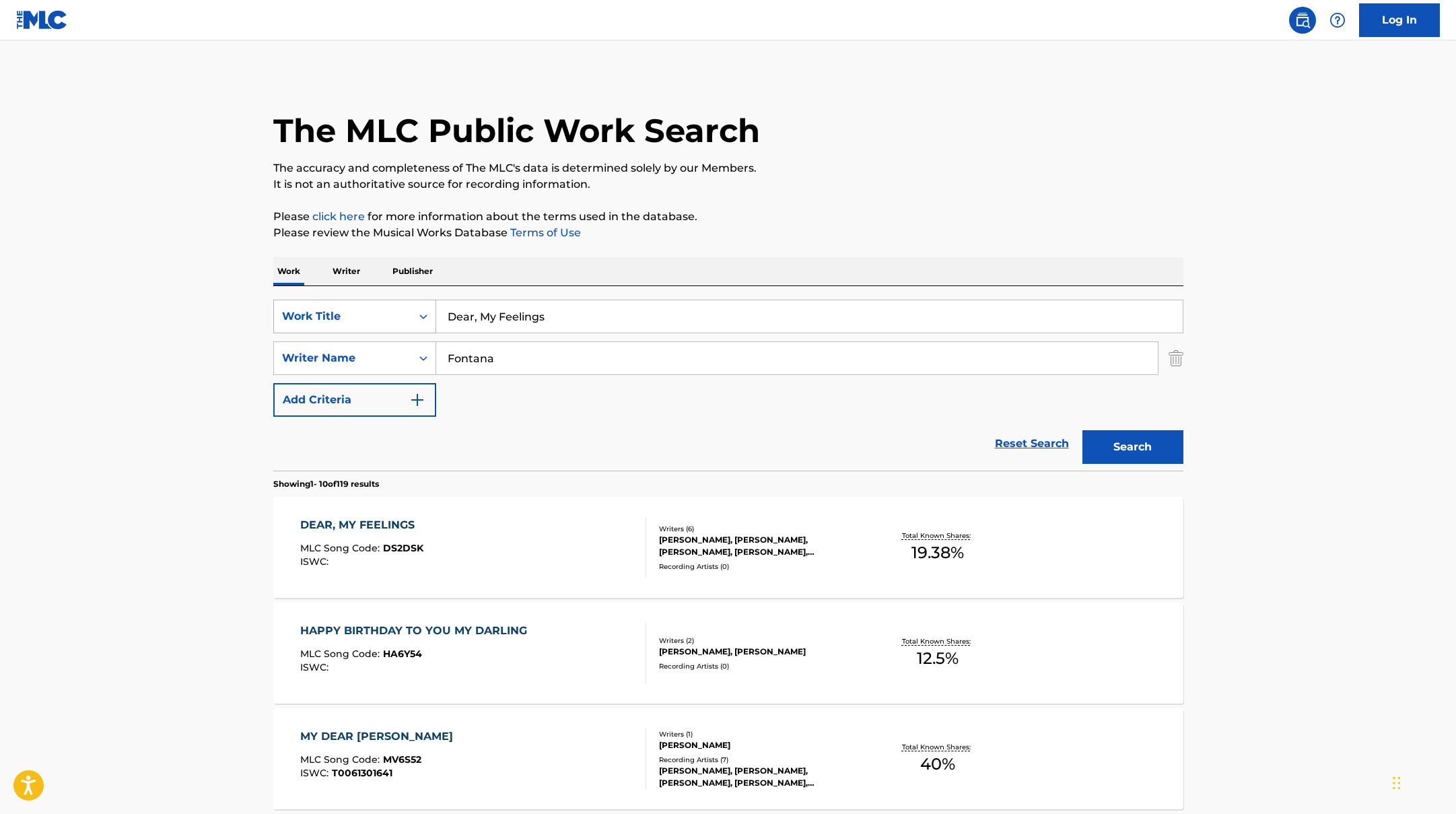
drag, startPoint x: 548, startPoint y: 320, endPoint x: 396, endPoint y: 300, distance: 153.3
click at [407, 302] on div "SearchWithCriteriad0f104fa-fecf-407a-a075-1cfd0cda90a3 Work Title Dear, My Feel…" at bounding box center [728, 316] width 910 height 34
paste input "GOTCHA (Baddest Eros)"
type input "GOTCHA (Baddest Eros)"
click at [1101, 450] on button "Search" at bounding box center [1133, 447] width 101 height 34
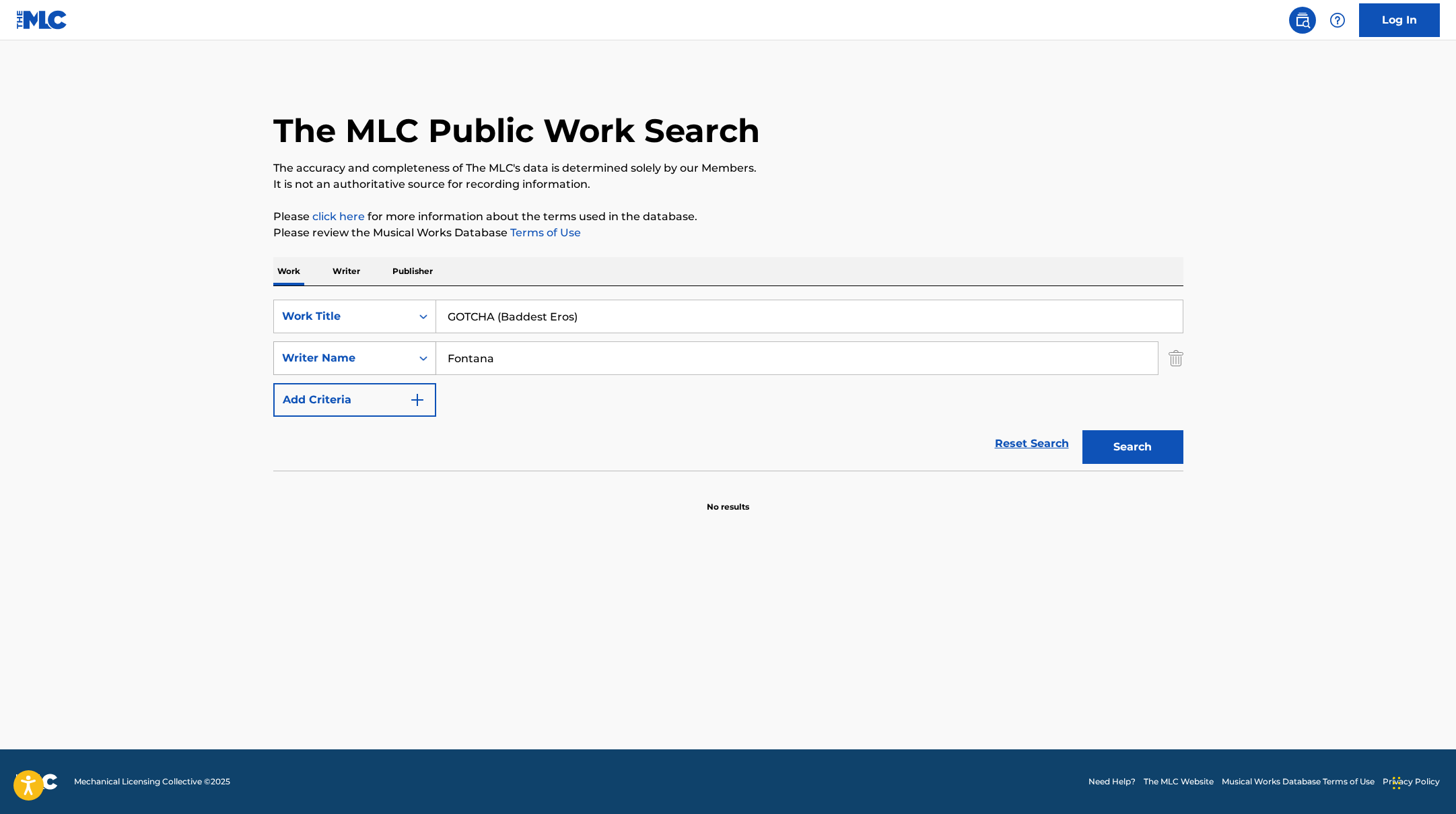
drag, startPoint x: 532, startPoint y: 360, endPoint x: 353, endPoint y: 347, distance: 179.5
click at [359, 348] on div "SearchWithCriteriaac952244-c99a-423d-b338-cef296909b19 Writer Name [PERSON_NAME]" at bounding box center [728, 358] width 910 height 34
paste input "Powers"
click at [1116, 452] on button "Search" at bounding box center [1133, 447] width 101 height 34
drag, startPoint x: 551, startPoint y: 362, endPoint x: 346, endPoint y: 350, distance: 205.4
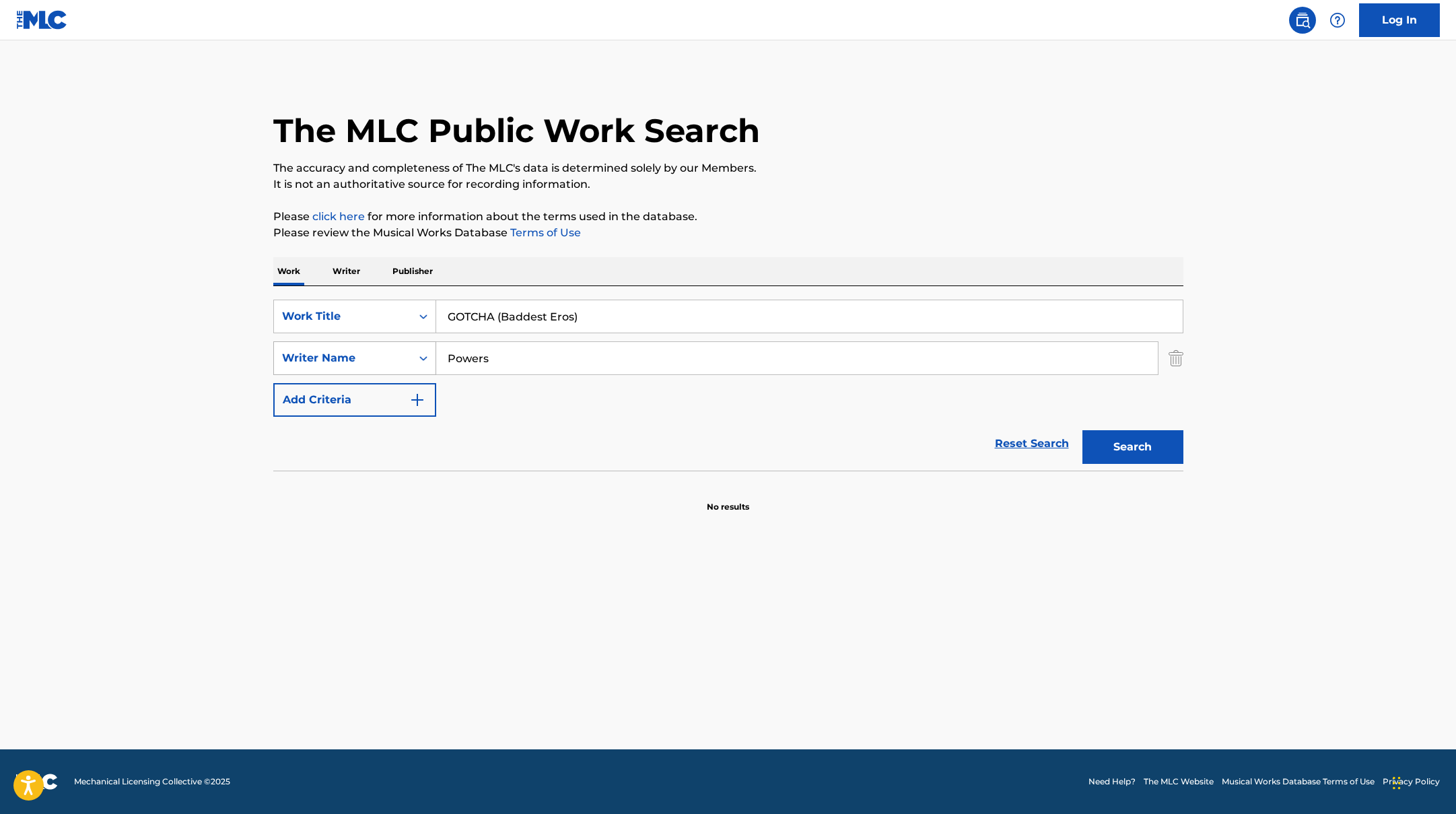
click at [365, 355] on div "SearchWithCriteriaac952244-c99a-423d-b338-cef296909b19 Writer Name Powers" at bounding box center [728, 358] width 910 height 34
paste input "Hunter"
type input "Hunter"
click at [1113, 441] on button "Search" at bounding box center [1133, 447] width 101 height 34
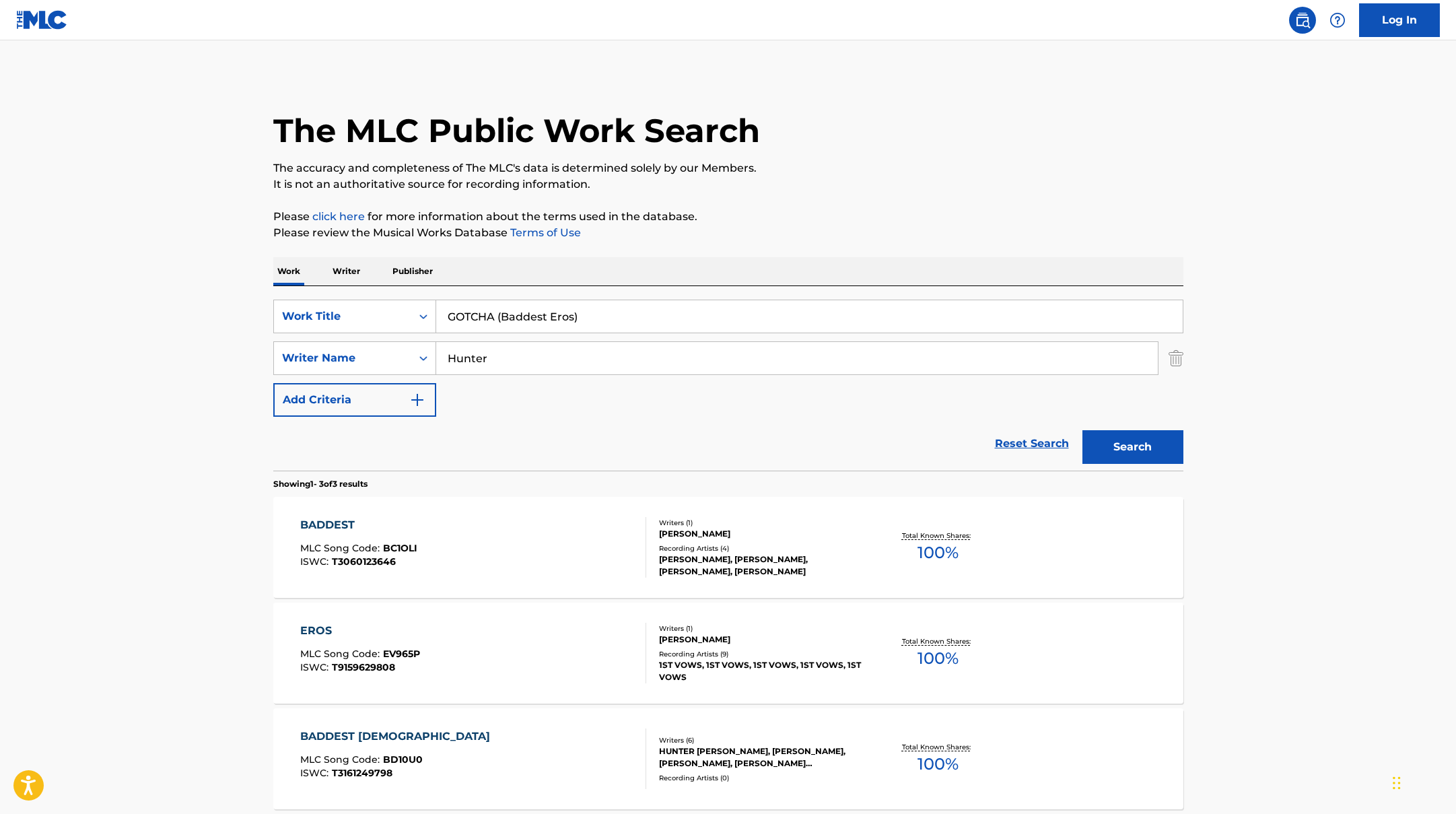
paste input "삐빅 (♥beat"
drag, startPoint x: 614, startPoint y: 315, endPoint x: 343, endPoint y: 273, distance: 274.2
click at [341, 273] on div "Work Writer Publisher SearchWithCriteriad0f104fa-fecf-407a-a075-1cfd0cda90a3 Wo…" at bounding box center [728, 565] width 910 height 615
type input "삐빅 (♥beats)"
drag, startPoint x: 493, startPoint y: 353, endPoint x: 389, endPoint y: 353, distance: 104.0
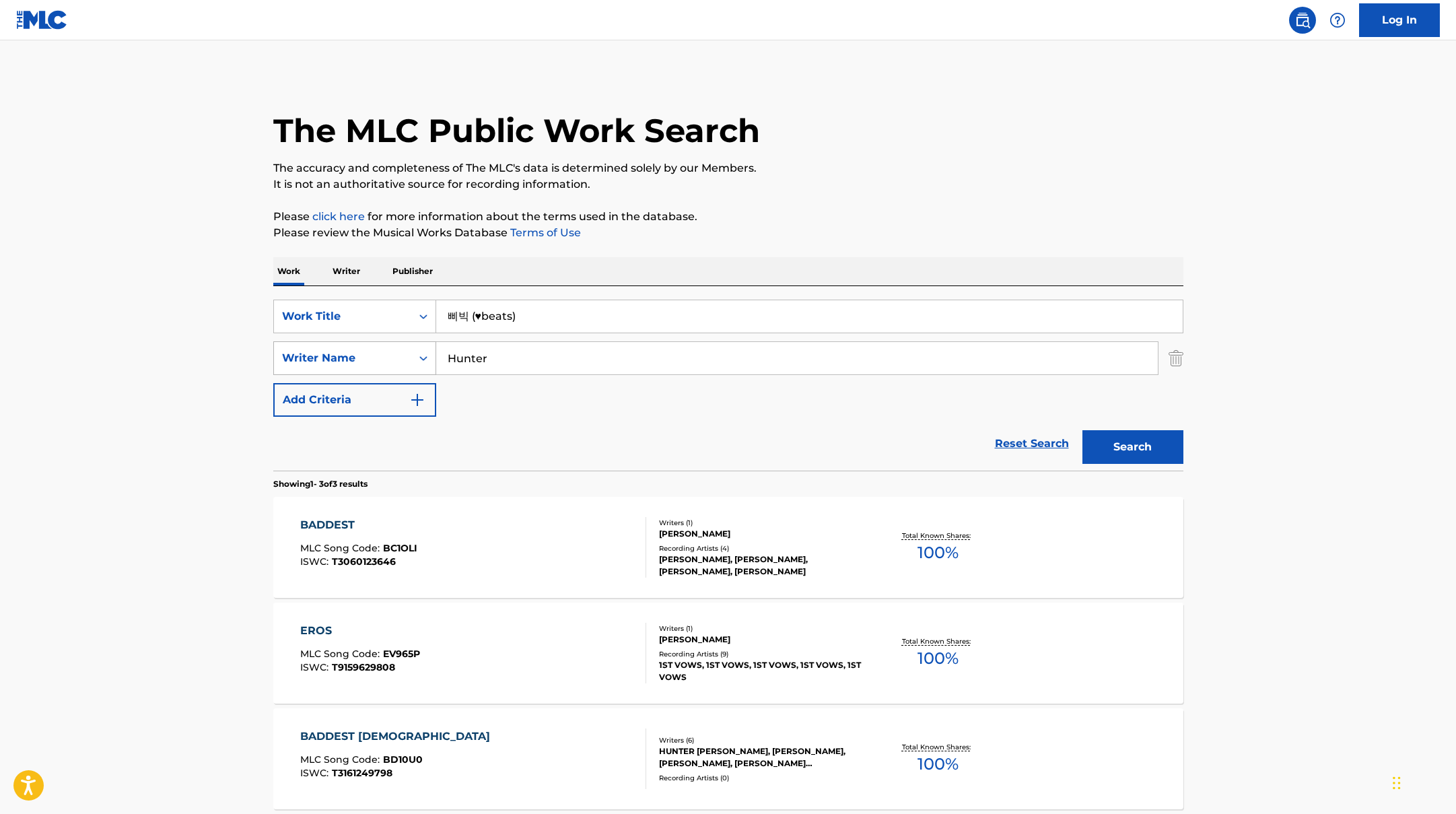
click at [395, 353] on div "SearchWithCriteriaac952244-c99a-423d-b338-cef296909b19 Writer Name [PERSON_NAME]" at bounding box center [728, 358] width 910 height 34
paste input "Kapit"
type input "Kapit"
click at [1119, 449] on button "Search" at bounding box center [1133, 447] width 101 height 34
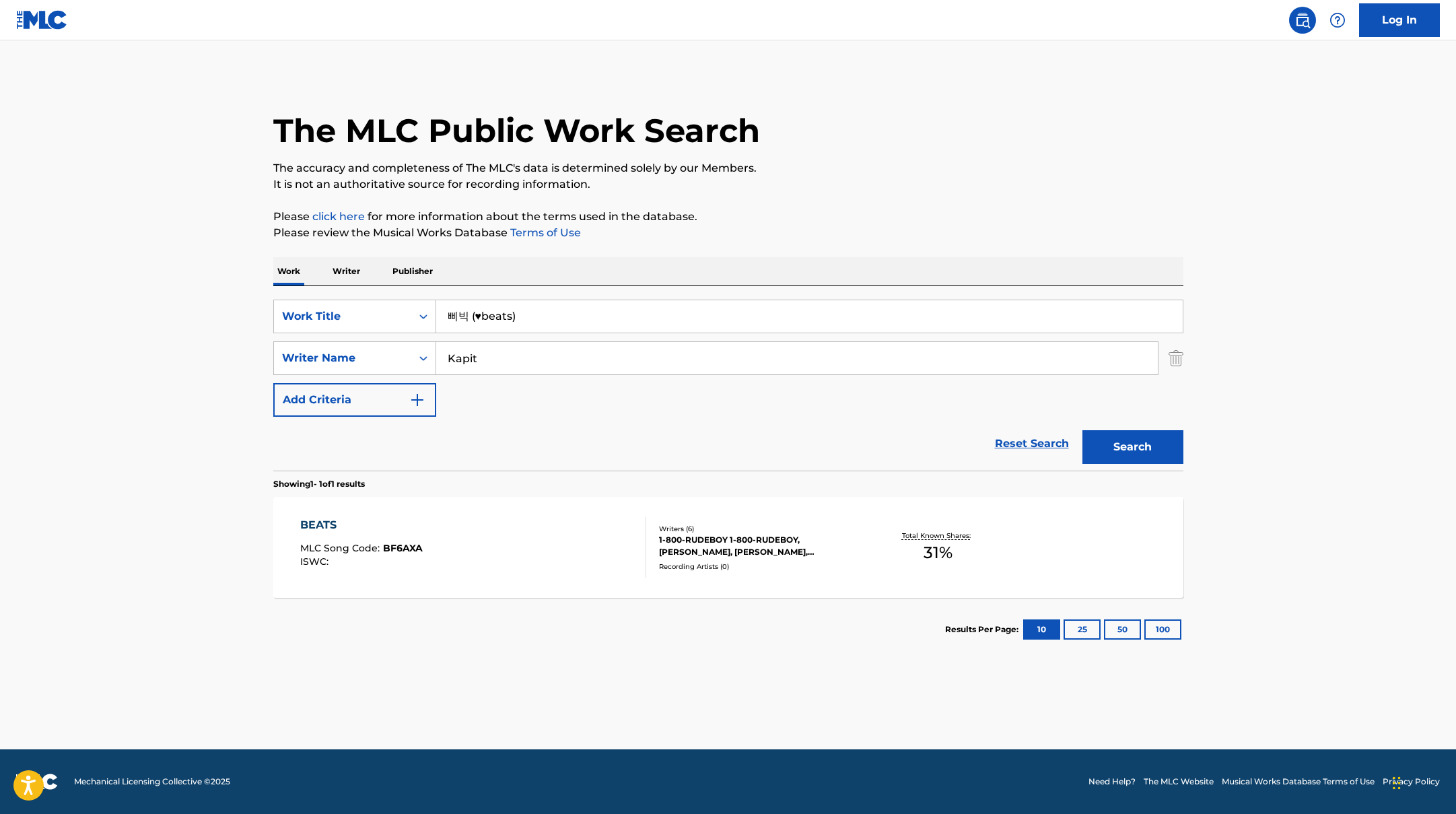
click at [571, 534] on div "BEATS MLC Song Code : BF6AXA ISWC :" at bounding box center [473, 547] width 346 height 60
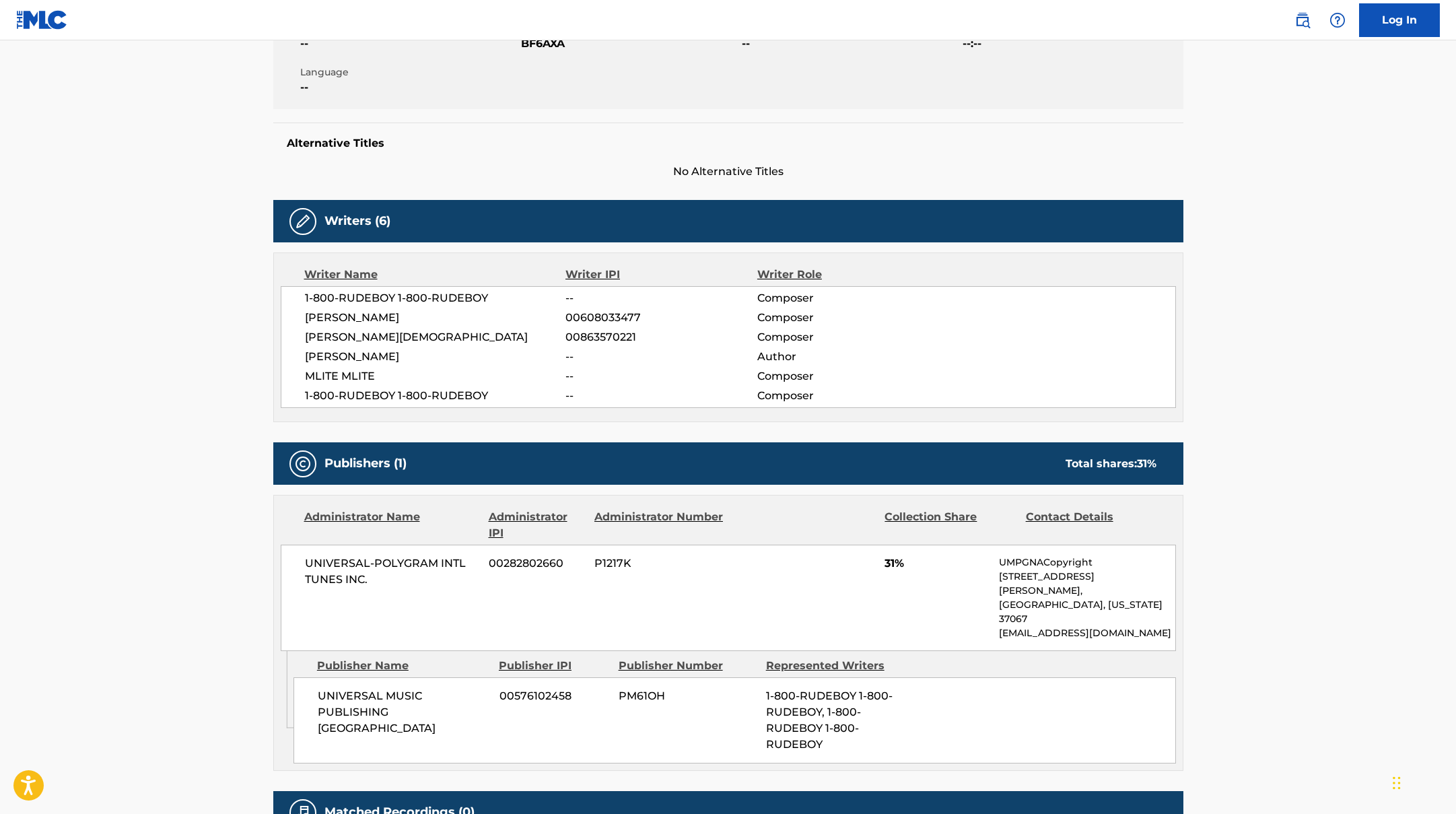
scroll to position [59, 0]
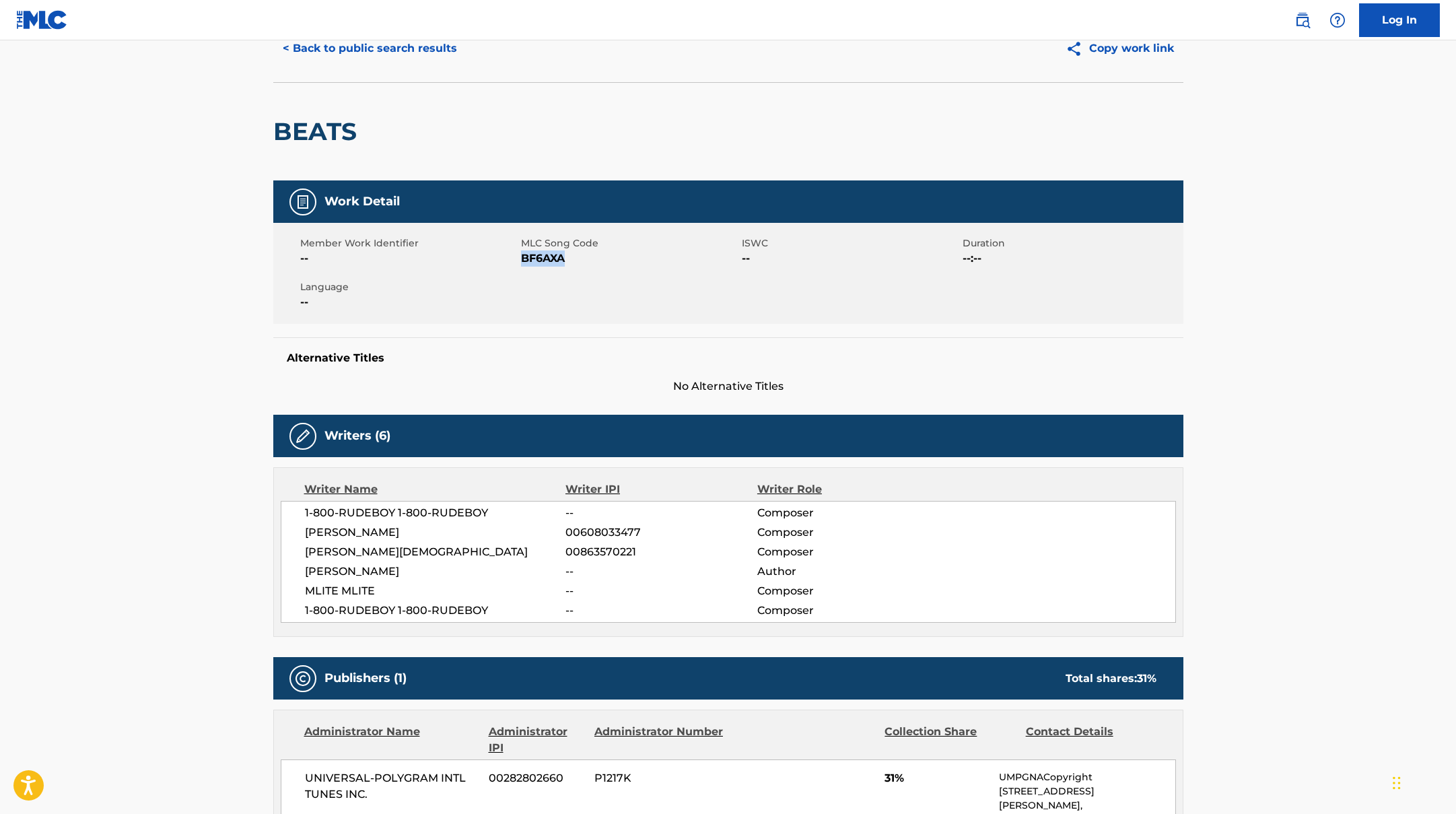
drag, startPoint x: 522, startPoint y: 258, endPoint x: 608, endPoint y: 258, distance: 86.0
click at [608, 258] on span "BF6AXA" at bounding box center [630, 258] width 218 height 16
copy span "BF6AXA"
click at [433, 52] on button "< Back to public search results" at bounding box center [369, 48] width 193 height 34
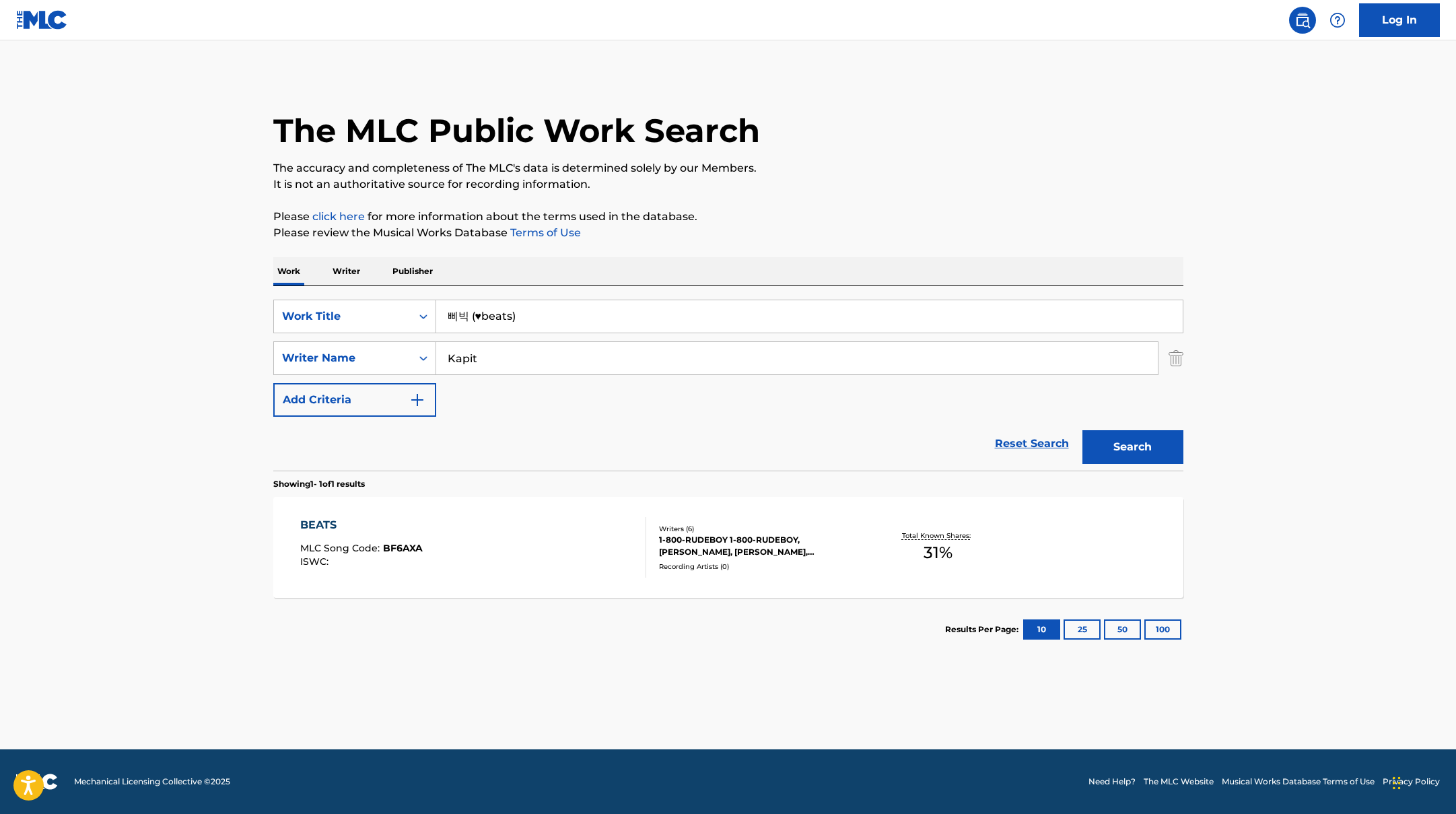
drag, startPoint x: 510, startPoint y: 315, endPoint x: 483, endPoint y: 315, distance: 27.0
click at [483, 315] on input "삐빅 (♥beats)" at bounding box center [809, 316] width 747 height 32
paste input "Midnight Kis"
drag, startPoint x: 585, startPoint y: 319, endPoint x: 425, endPoint y: 317, distance: 160.0
click at [425, 317] on div "SearchWithCriteriad0f104fa-fecf-407a-a075-1cfd0cda90a3 Work Title 삐빅 (♥Midnight…" at bounding box center [728, 316] width 910 height 34
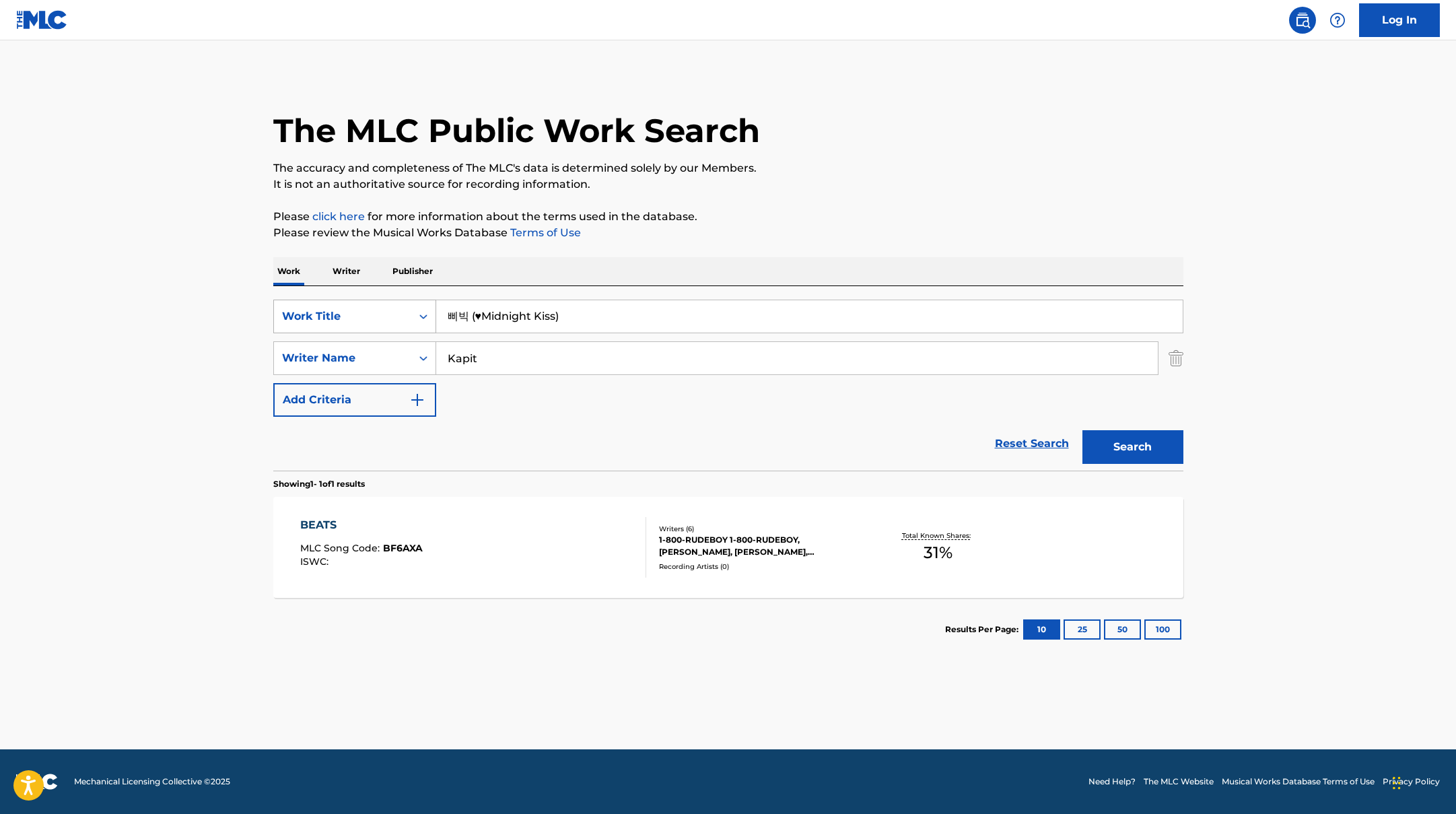
paste input "Midnight Kiss"
type input "Midnight Kiss"
paste input "[PERSON_NAME]"
drag, startPoint x: 499, startPoint y: 357, endPoint x: 356, endPoint y: 349, distance: 143.2
click at [356, 349] on div "SearchWithCriteriaac952244-c99a-423d-b338-cef296909b19 Writer Name [PERSON_NAME]" at bounding box center [728, 358] width 910 height 34
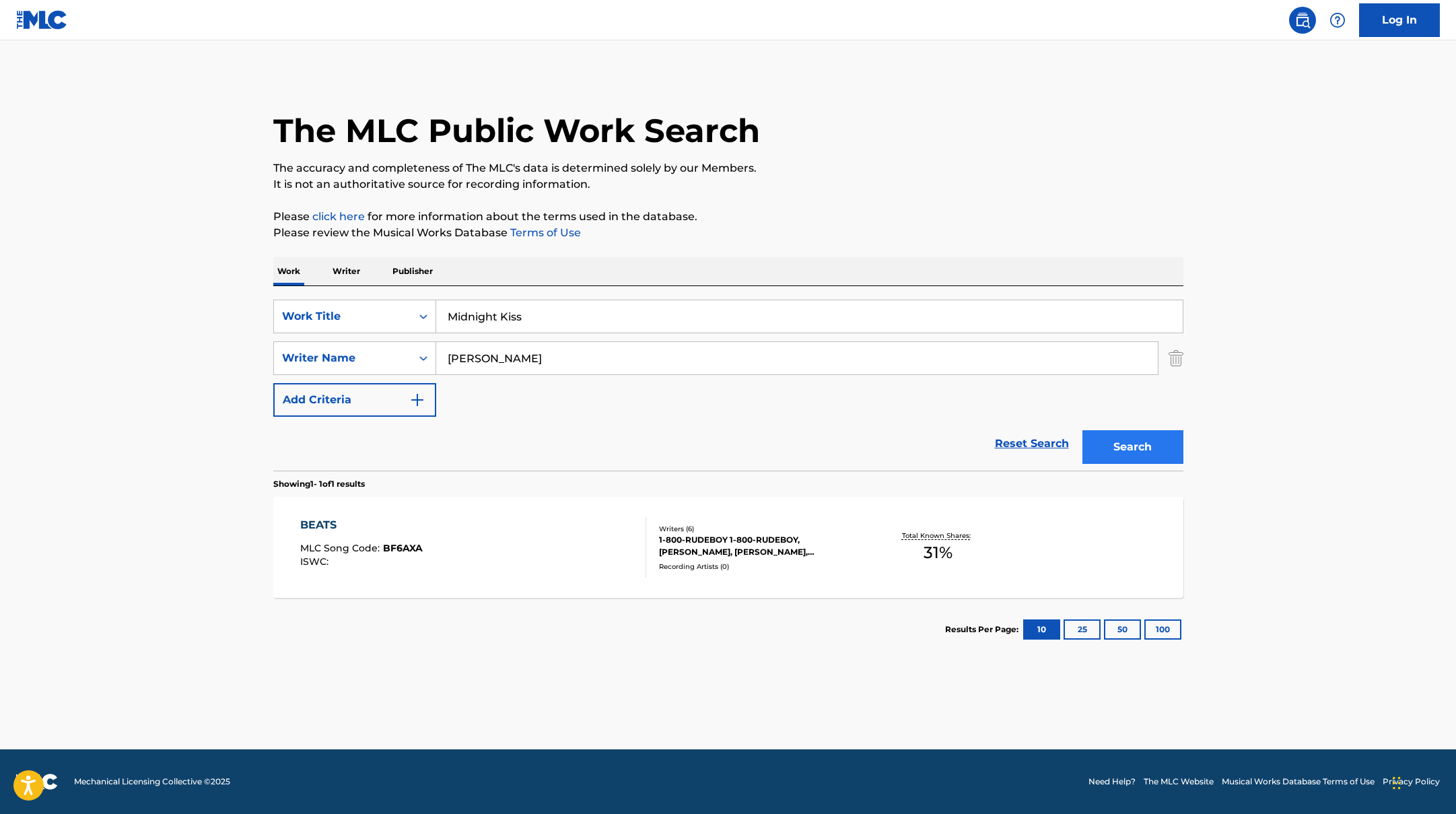
type input "[PERSON_NAME]"
click at [1129, 440] on button "Search" at bounding box center [1133, 447] width 101 height 34
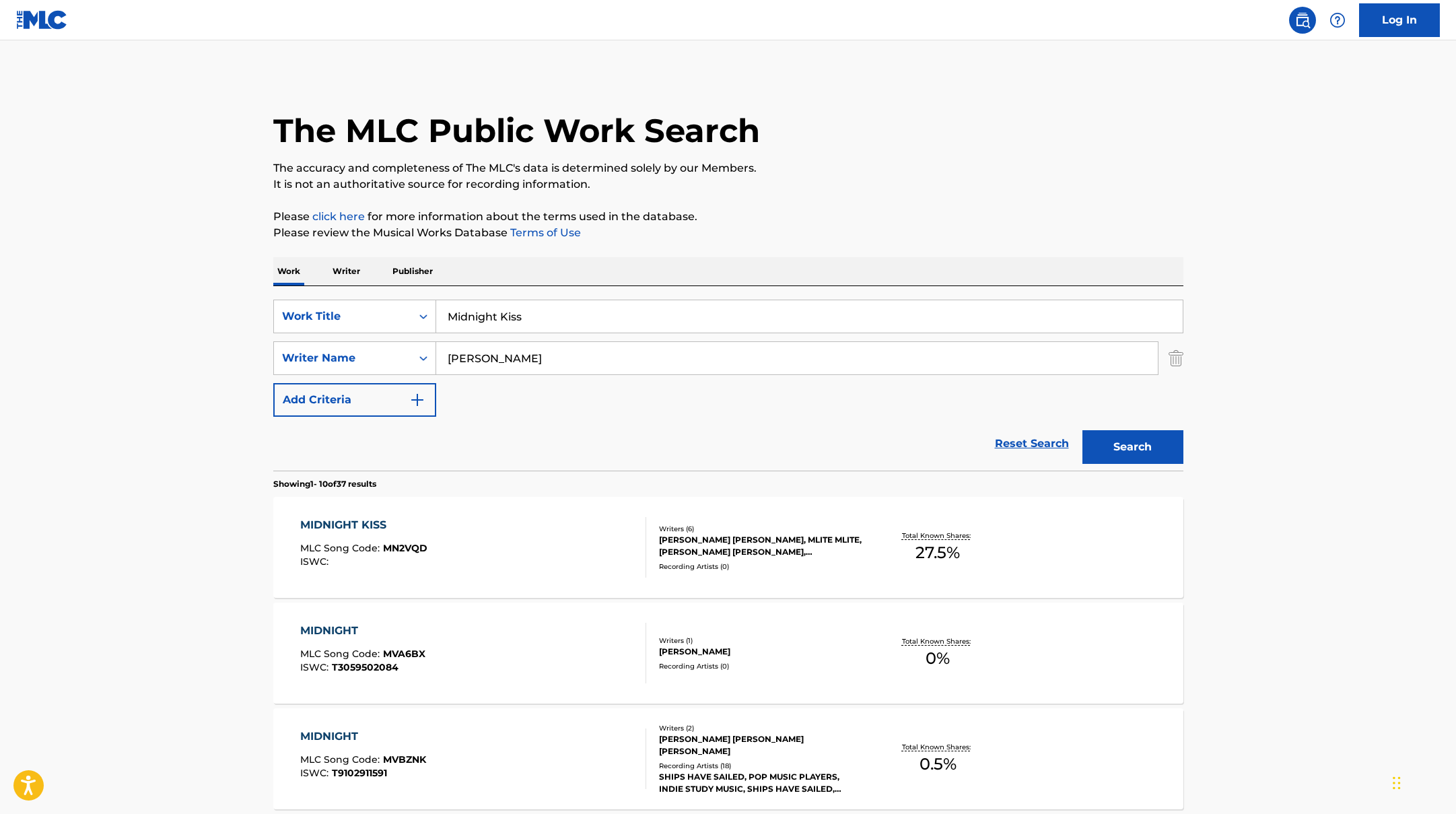
click at [509, 539] on div "MIDNIGHT KISS MLC Song Code : MN2VQD ISWC :" at bounding box center [473, 547] width 346 height 60
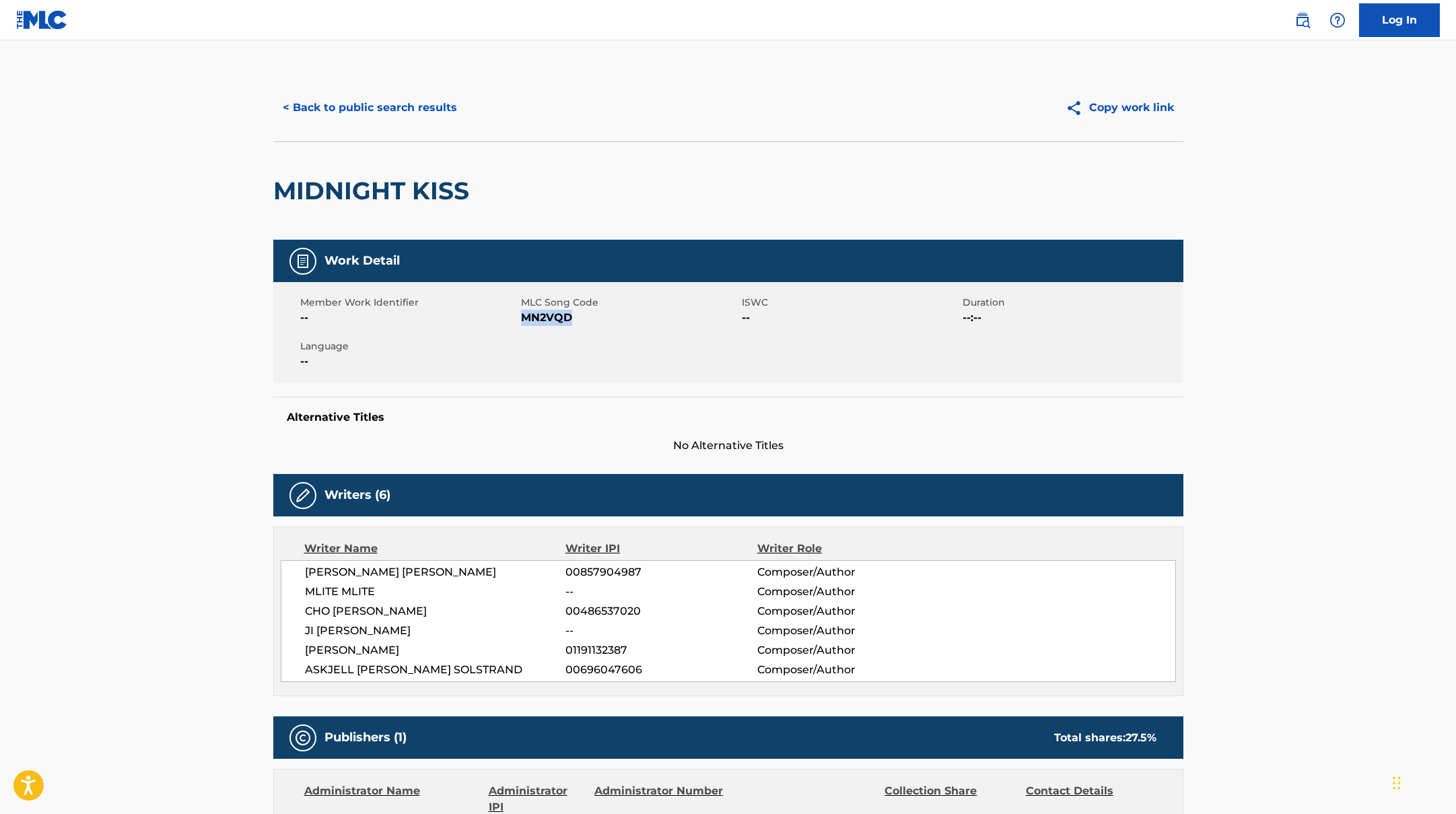
drag, startPoint x: 523, startPoint y: 318, endPoint x: 608, endPoint y: 317, distance: 85.0
click at [608, 317] on span "MN2VQD" at bounding box center [630, 317] width 218 height 16
copy span "MN2VQD"
click at [416, 105] on button "< Back to public search results" at bounding box center [369, 107] width 193 height 34
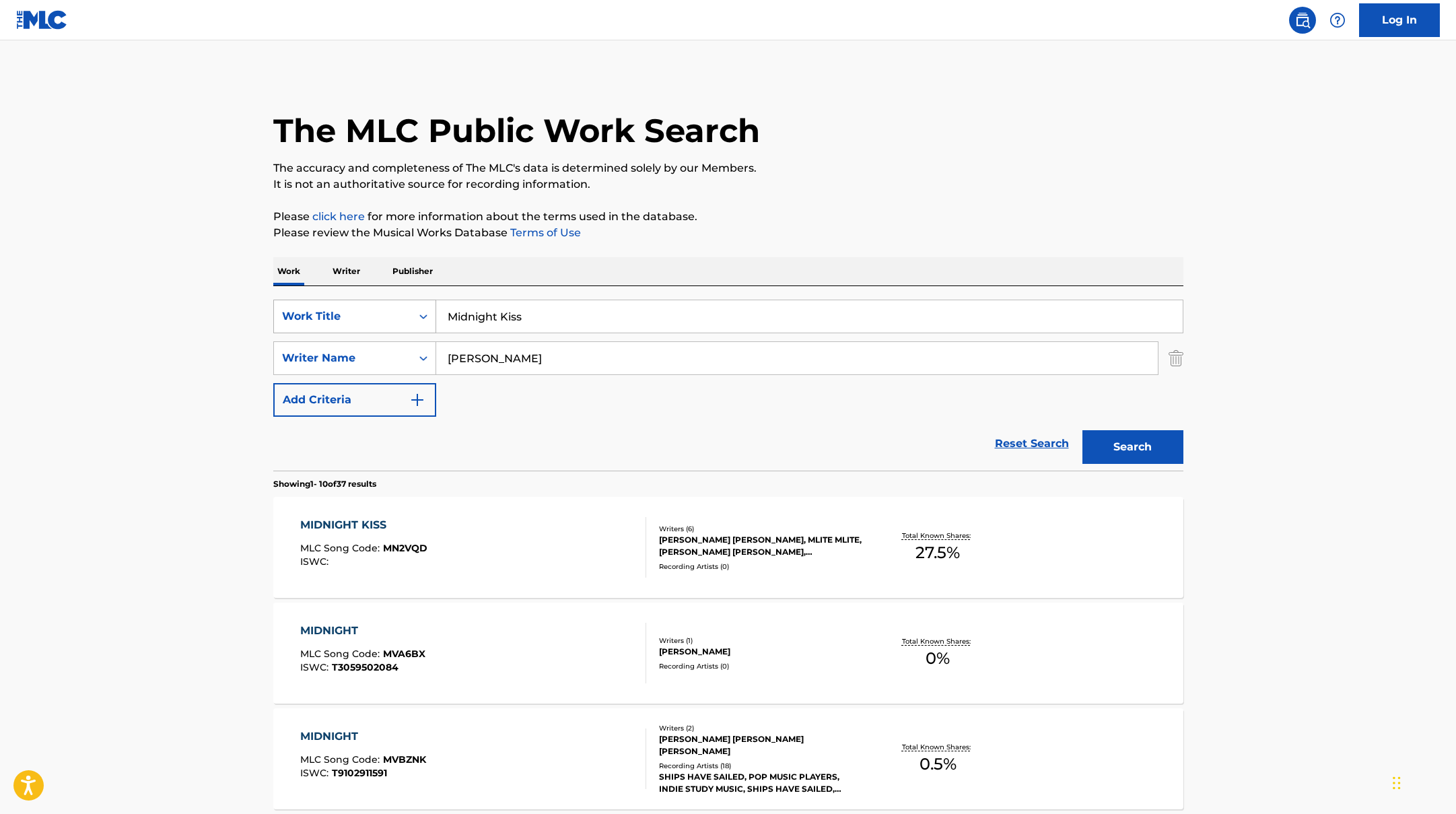
drag, startPoint x: 544, startPoint y: 324, endPoint x: 373, endPoint y: 300, distance: 172.7
click at [373, 301] on div "SearchWithCriteriad0f104fa-fecf-407a-a075-1cfd0cda90a3 Work Title Midnight Kiss" at bounding box center [728, 316] width 910 height 34
paste input "Bye, Summer"
type input "Bye, Summer"
drag, startPoint x: 516, startPoint y: 364, endPoint x: 407, endPoint y: 360, distance: 109.1
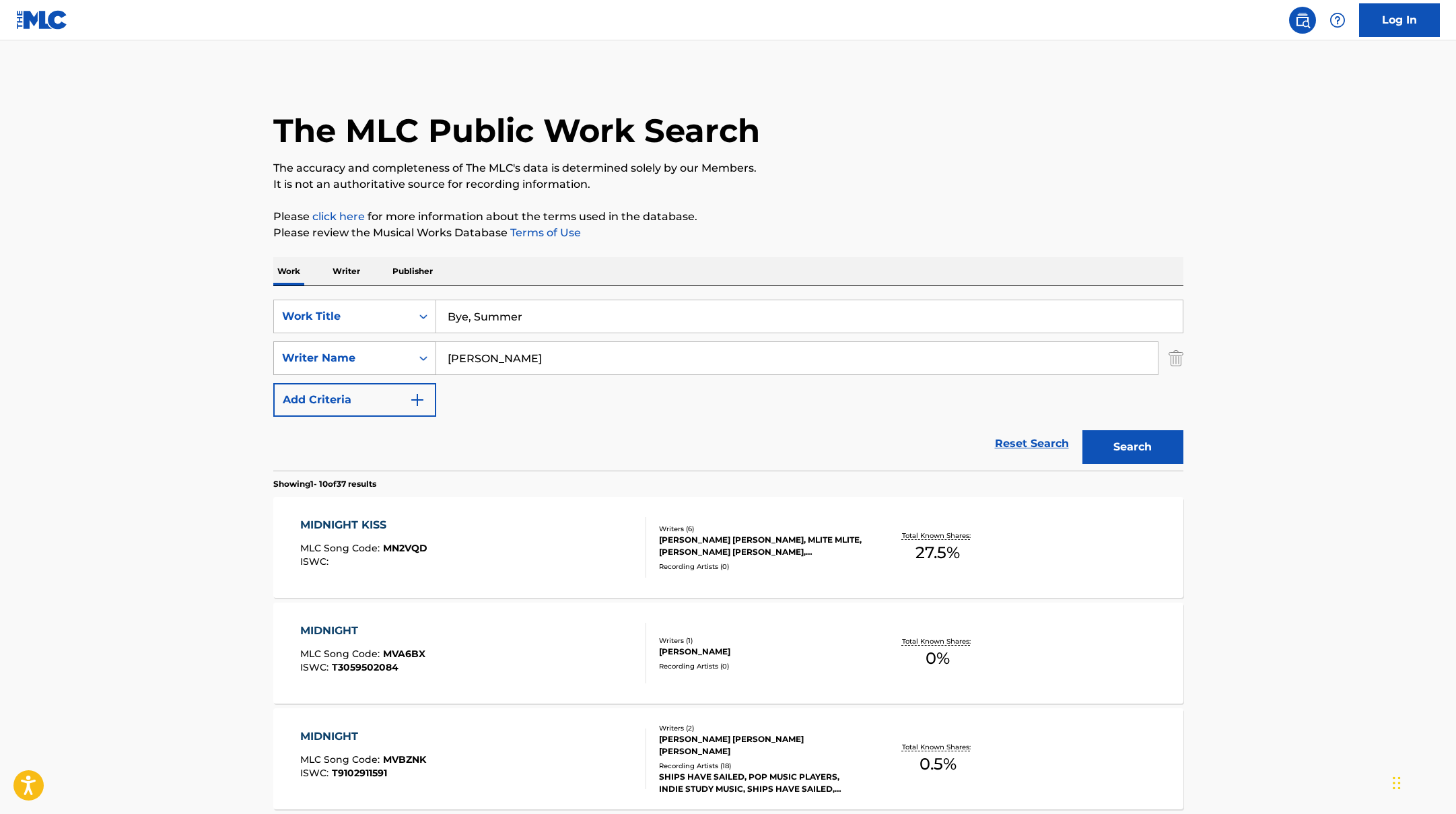
click at [407, 360] on div "SearchWithCriteriaac952244-c99a-423d-b338-cef296909b19 Writer Name [PERSON_NAME]" at bounding box center [728, 358] width 910 height 34
paste input "Hwan"
type input "Hwan"
click at [1160, 445] on button "Search" at bounding box center [1133, 447] width 101 height 34
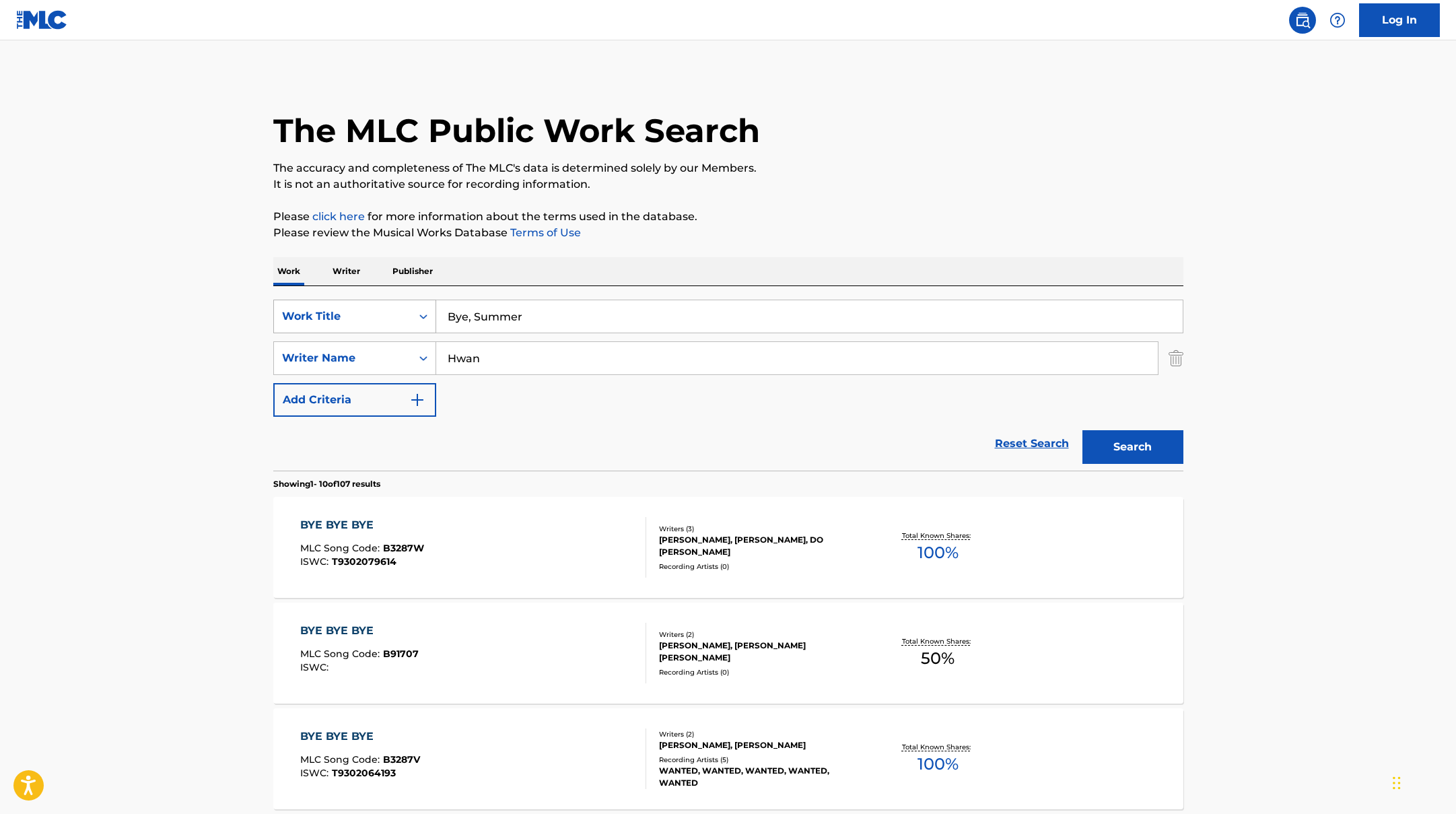
drag, startPoint x: 547, startPoint y: 321, endPoint x: 393, endPoint y: 303, distance: 155.0
click at [407, 303] on div "SearchWithCriteriad0f104fa-fecf-407a-a075-1cfd0cda90a3 Work Title Bye, Summer" at bounding box center [728, 316] width 910 height 34
paste input "OHAYO MY NIGHT"
type input "OHAYO MY NIGHT"
drag, startPoint x: 492, startPoint y: 361, endPoint x: 396, endPoint y: 339, distance: 98.5
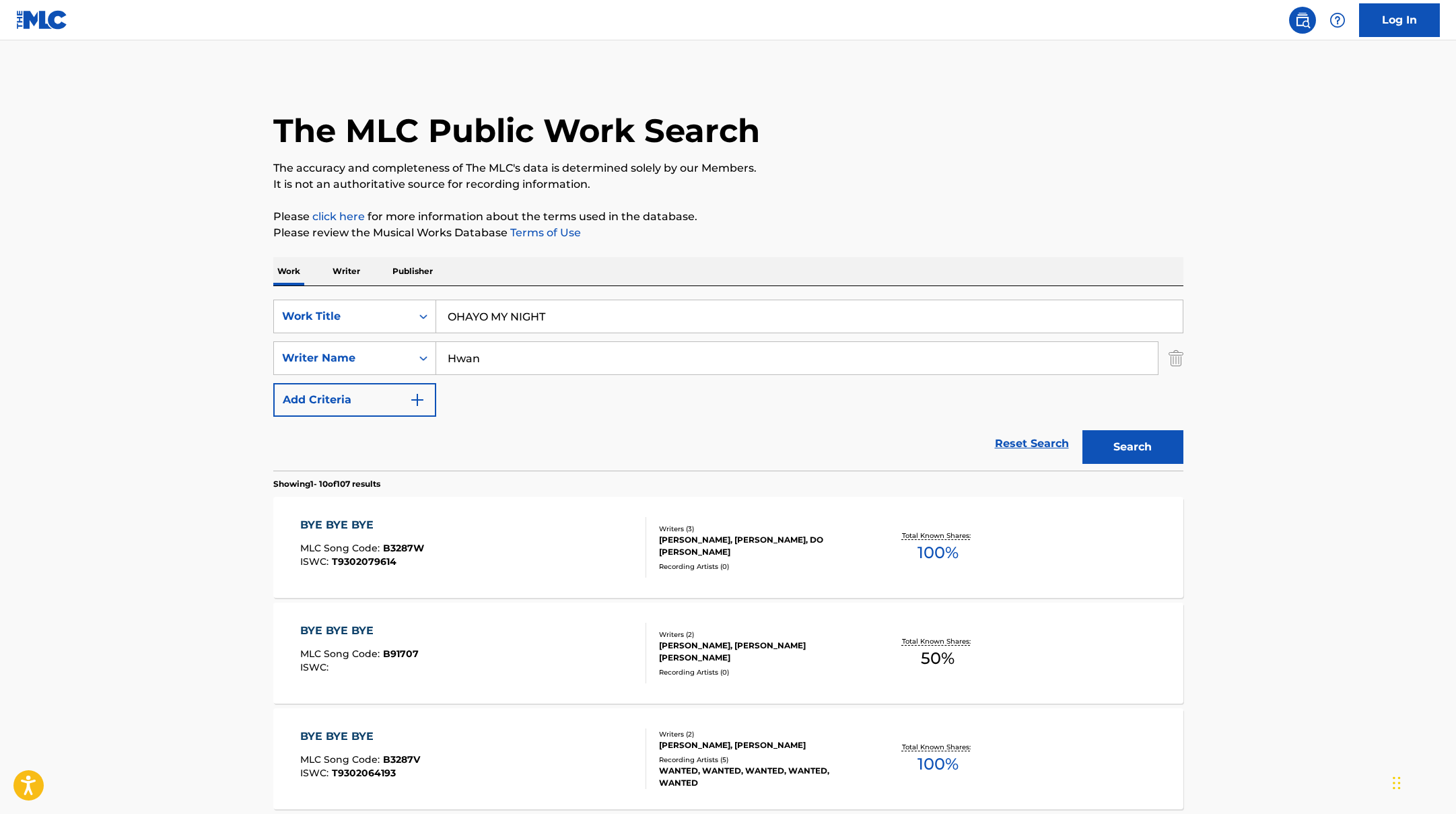
click at [396, 339] on div "SearchWithCriteriad0f104fa-fecf-407a-a075-1cfd0cda90a3 Work Title OHAYO MY NIGH…" at bounding box center [728, 357] width 910 height 117
click at [1082, 430] on button "Search" at bounding box center [1133, 447] width 101 height 34
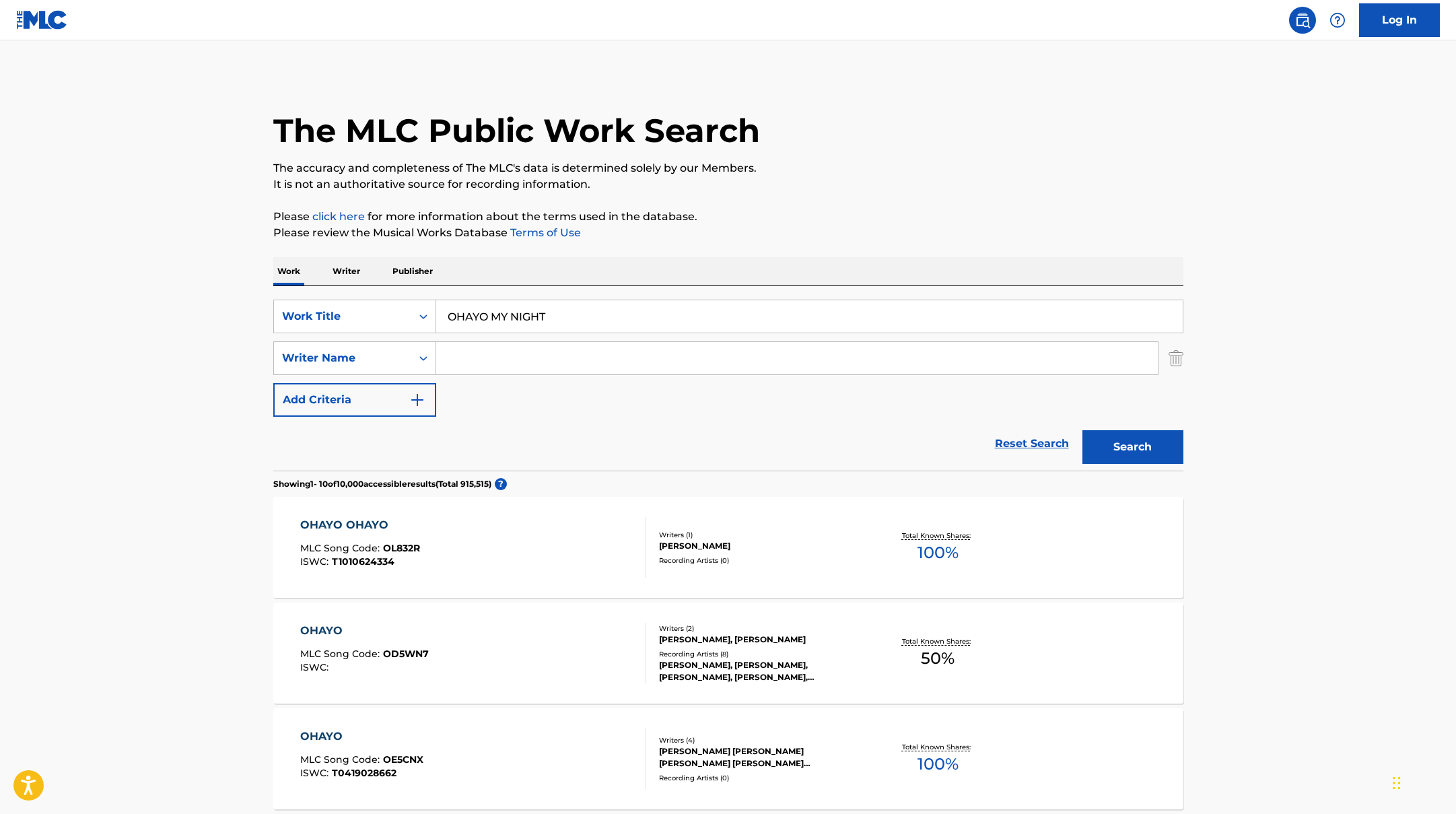
drag, startPoint x: 563, startPoint y: 317, endPoint x: 339, endPoint y: 296, distance: 225.0
click at [339, 296] on div "SearchWithCriteriad0f104fa-fecf-407a-a075-1cfd0cda90a3 Work Title OHAYO MY NIGH…" at bounding box center [728, 378] width 910 height 185
paste input "FELLINI (feat. Kid Yugi)"
type input "FELLINI (feat. Kid Yugi)"
click at [549, 356] on input "Search Form" at bounding box center [796, 358] width 721 height 32
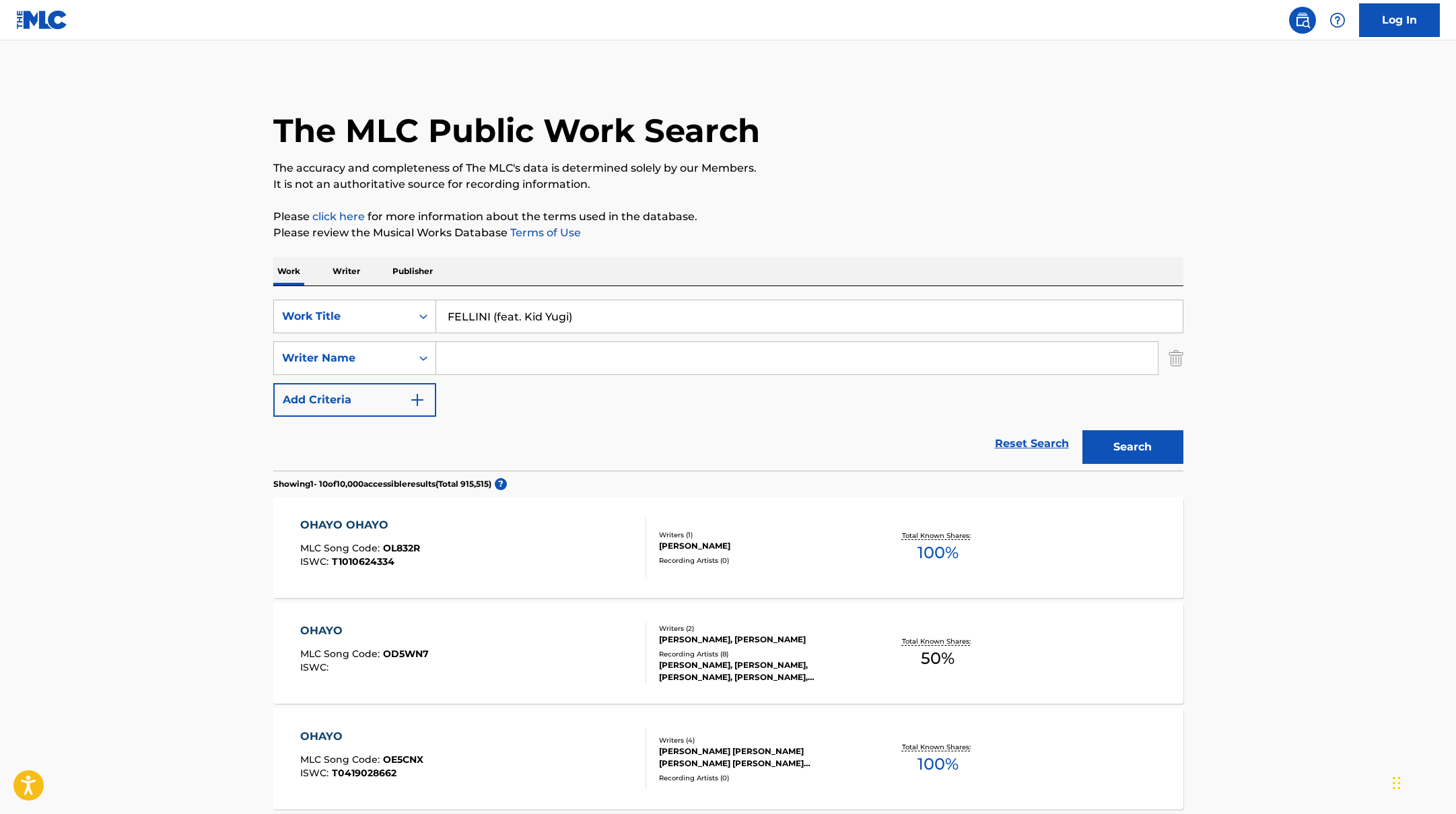
paste input "[PERSON_NAME],"
type input "[PERSON_NAME],"
drag, startPoint x: 588, startPoint y: 320, endPoint x: 499, endPoint y: 311, distance: 89.5
click at [498, 311] on input "FELLINI (feat. Kid Yugi)" at bounding box center [809, 316] width 747 height 32
click at [1082, 430] on button "Search" at bounding box center [1133, 447] width 101 height 34
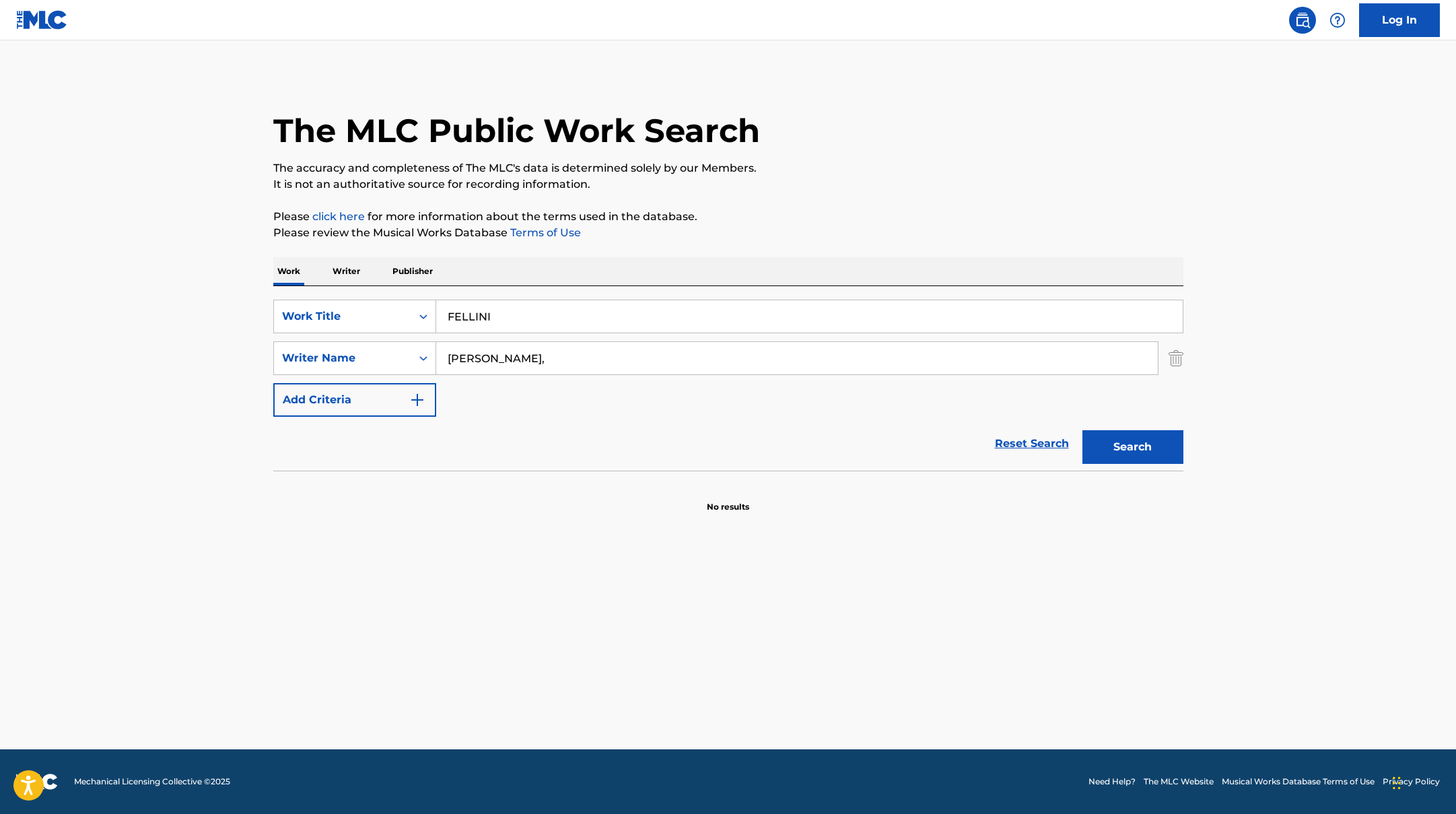
paste input "PER TE"
drag, startPoint x: 506, startPoint y: 321, endPoint x: 394, endPoint y: 294, distance: 115.2
click at [394, 294] on div "SearchWithCriteriad0f104fa-fecf-407a-a075-1cfd0cda90a3 Work Title FELLINI Searc…" at bounding box center [728, 378] width 910 height 185
type input "PER TE"
drag, startPoint x: 482, startPoint y: 356, endPoint x: 410, endPoint y: 345, distance: 72.8
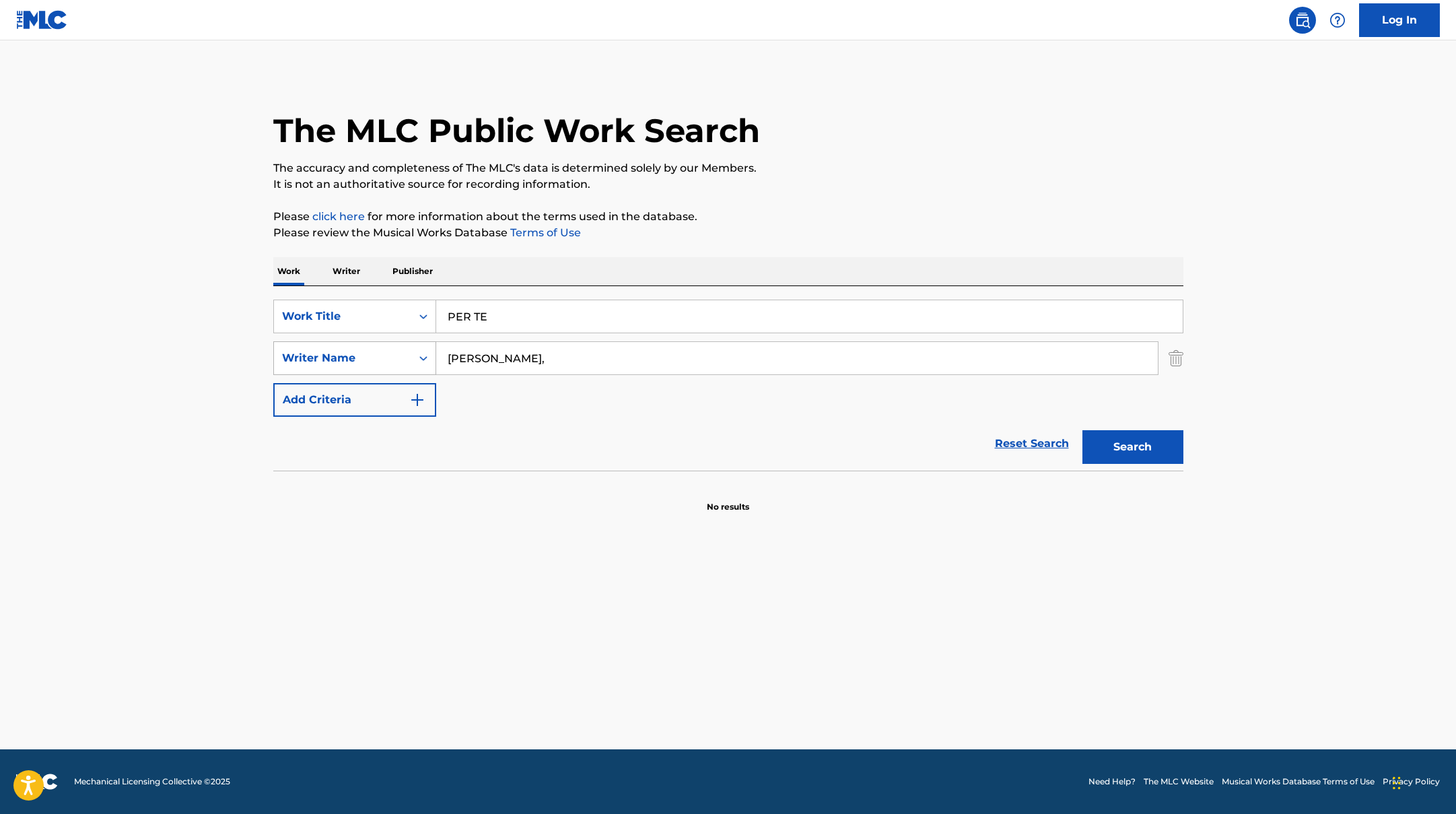
click at [419, 346] on div "SearchWithCriteriaac952244-c99a-423d-b338-cef296909b19 Writer Name [PERSON_NAME…" at bounding box center [728, 358] width 910 height 34
paste input "Buongiorno"
type input "Buongiorno"
click at [1123, 442] on button "Search" at bounding box center [1133, 447] width 101 height 34
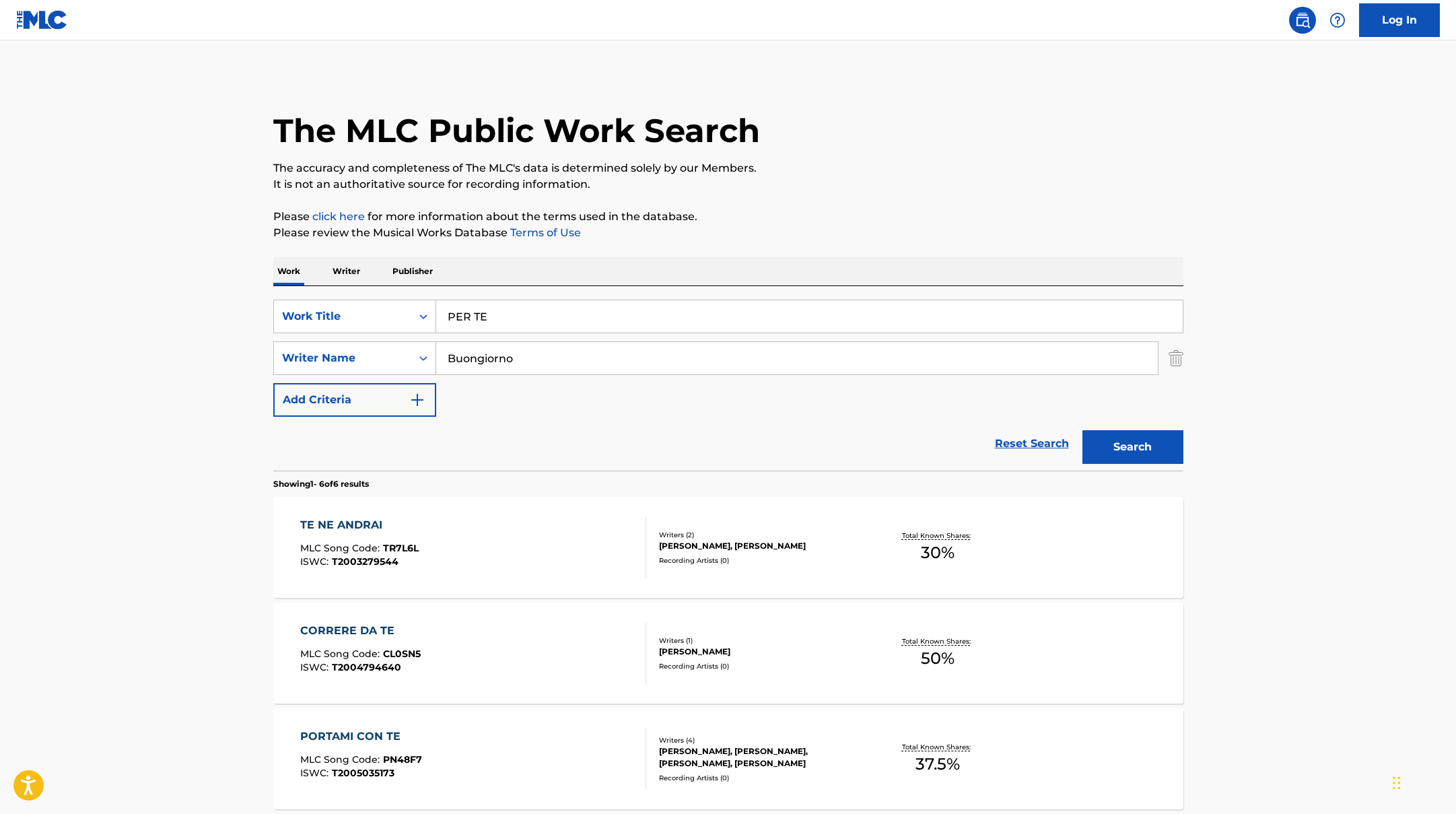
drag, startPoint x: 486, startPoint y: 312, endPoint x: 394, endPoint y: 294, distance: 93.7
click at [394, 294] on div "SearchWithCriteriad0f104fa-fecf-407a-a075-1cfd0cda90a3 Work Title PER TE Search…" at bounding box center [728, 378] width 910 height 185
paste input "Così così"
type input "Così così"
drag, startPoint x: 490, startPoint y: 350, endPoint x: 391, endPoint y: 330, distance: 101.0
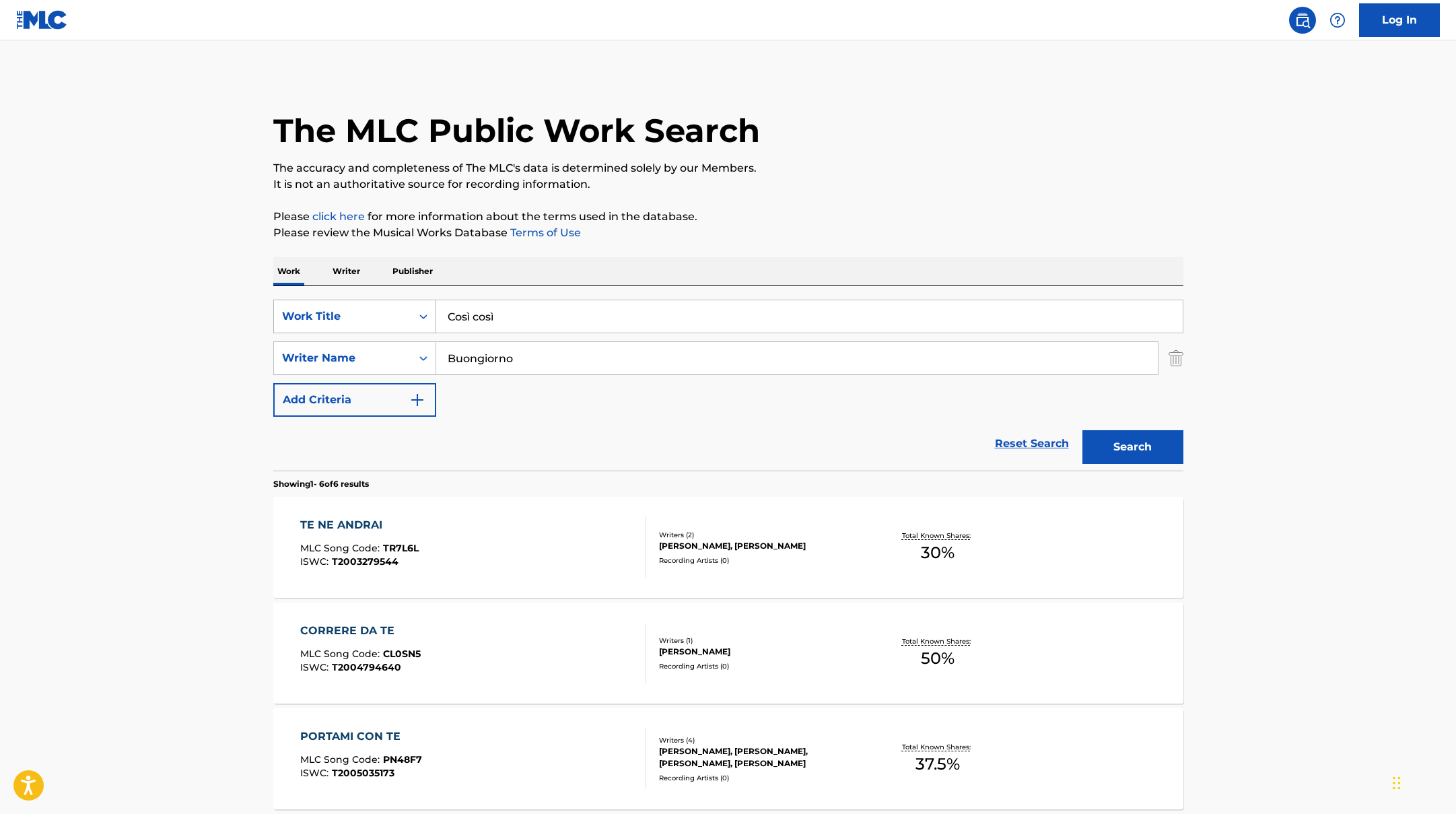
click at [407, 333] on div "SearchWithCriteriad0f104fa-fecf-407a-a075-1cfd0cda90a3 Work Title Così così Sea…" at bounding box center [728, 357] width 910 height 117
paste input "[PERSON_NAME],"
type input "[PERSON_NAME],"
click at [1115, 445] on button "Search" at bounding box center [1133, 447] width 101 height 34
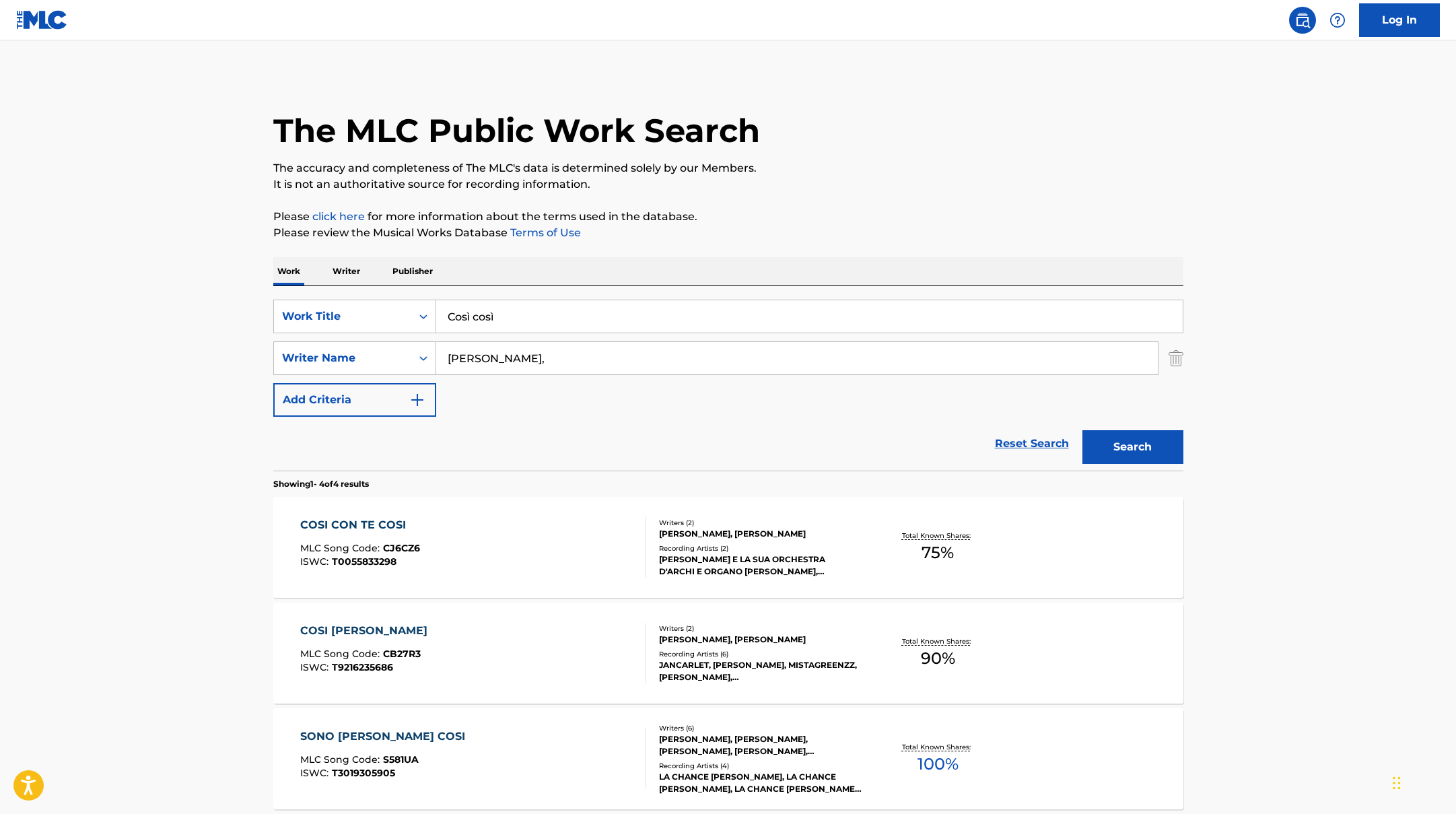
drag, startPoint x: 504, startPoint y: 320, endPoint x: 413, endPoint y: 298, distance: 93.6
click at [413, 298] on div "SearchWithCriteriad0f104fa-fecf-407a-a075-1cfd0cda90a3 Work Title Così così Sea…" at bounding box center [728, 378] width 910 height 185
paste input "Nessuna"
type input "Nessuna"
drag, startPoint x: 500, startPoint y: 360, endPoint x: 432, endPoint y: 348, distance: 69.1
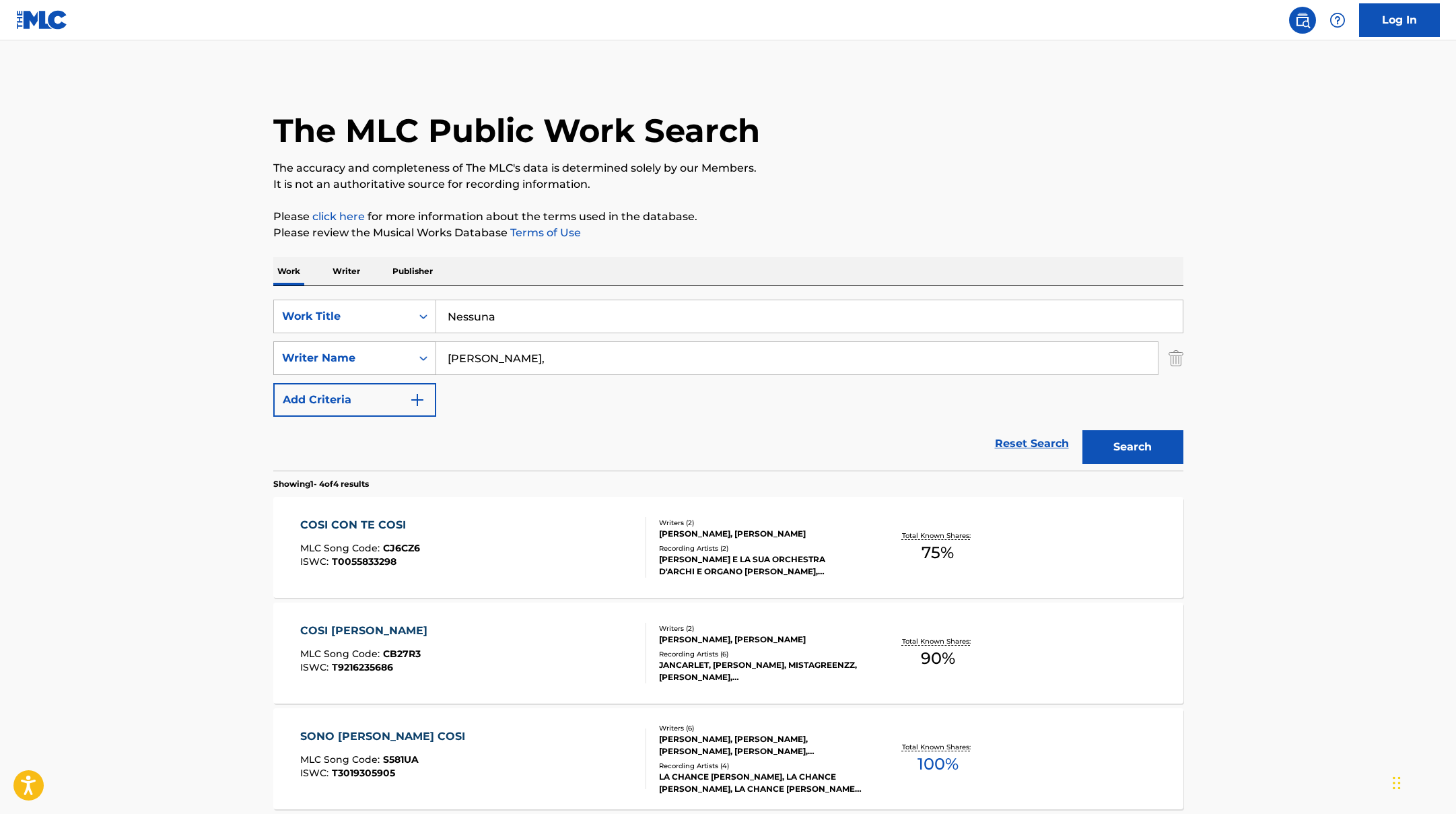
click at [436, 350] on input "[PERSON_NAME]," at bounding box center [796, 358] width 721 height 32
paste input "[PERSON_NAME]"
type input "[PERSON_NAME],"
click at [1148, 448] on button "Search" at bounding box center [1133, 447] width 101 height 34
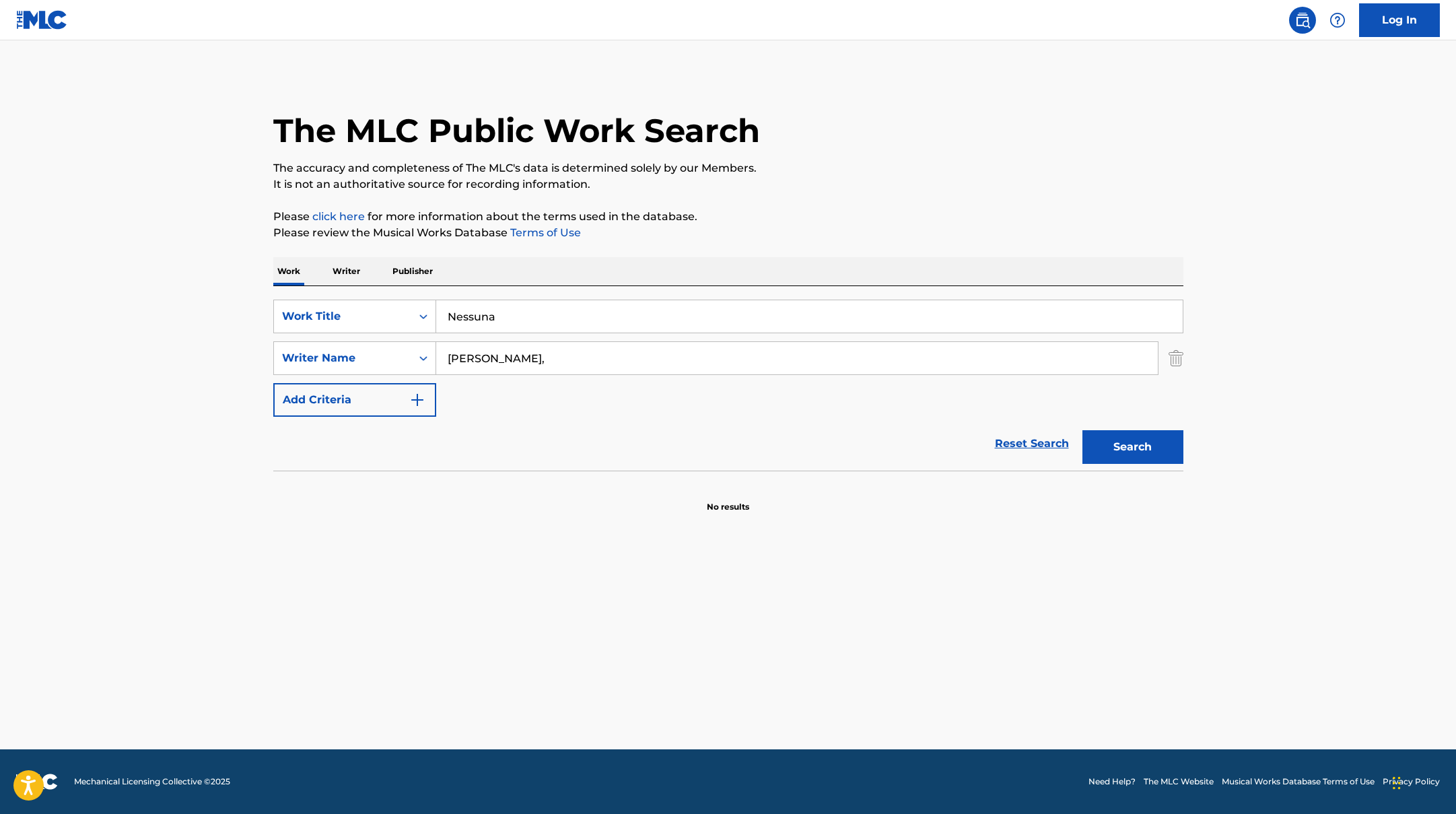
paste input "IL GIOCO DEL SILENZIO"
drag, startPoint x: 504, startPoint y: 317, endPoint x: 391, endPoint y: 294, distance: 115.3
click at [391, 294] on div "SearchWithCriteriad0f104fa-fecf-407a-a075-1cfd0cda90a3 Work Title IL GIOCO DEL …" at bounding box center [728, 378] width 910 height 185
type input "IL GIOCO DEL SILENZIO"
drag, startPoint x: 508, startPoint y: 362, endPoint x: 391, endPoint y: 337, distance: 119.6
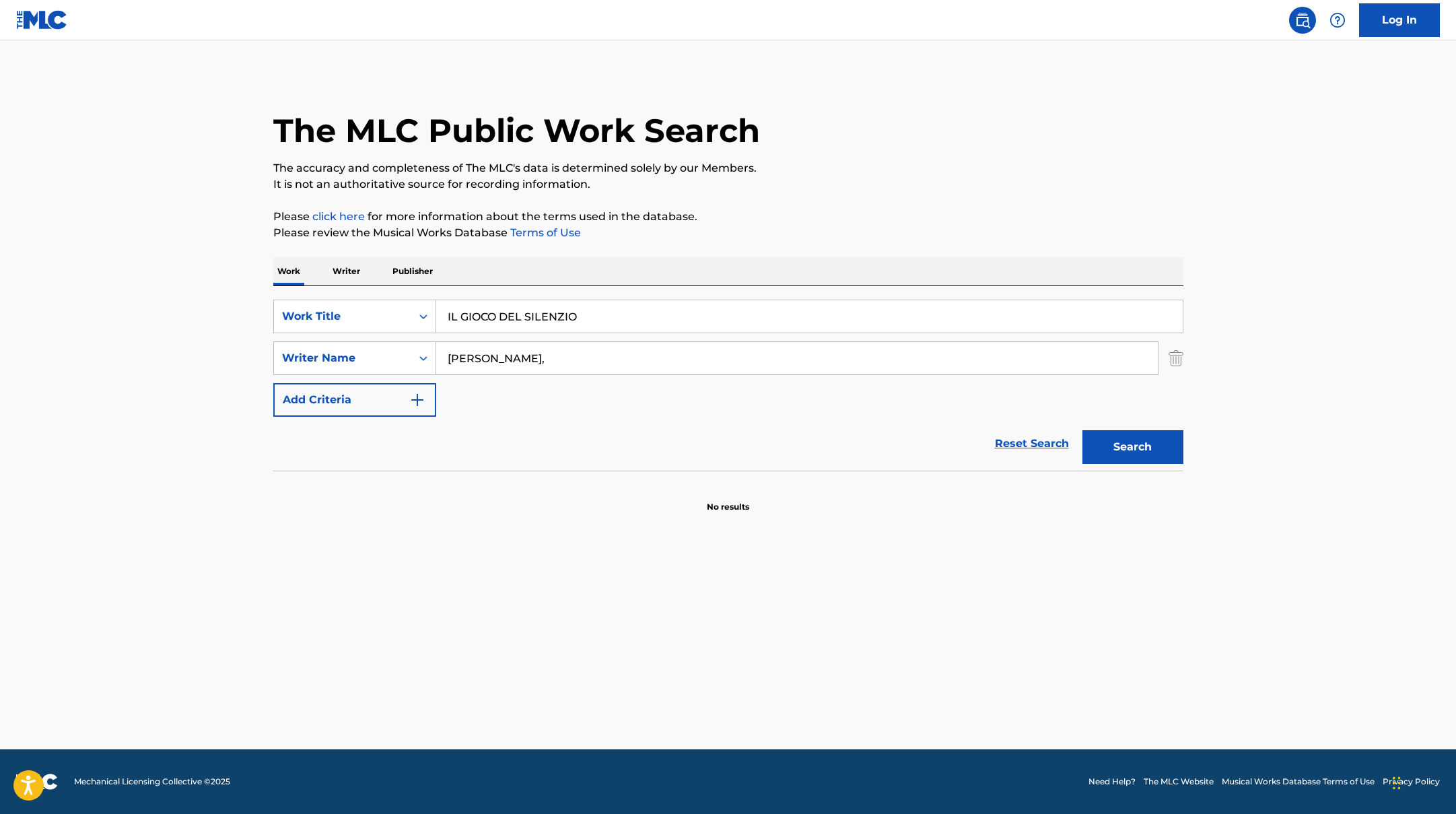
click at [391, 337] on div "SearchWithCriteriad0f104fa-fecf-407a-a075-1cfd0cda90a3 Work Title IL GIOCO DEL …" at bounding box center [728, 357] width 910 height 117
paste input "Buongiorno"
type input "Buongiorno,"
click at [1121, 455] on button "Search" at bounding box center [1133, 447] width 101 height 34
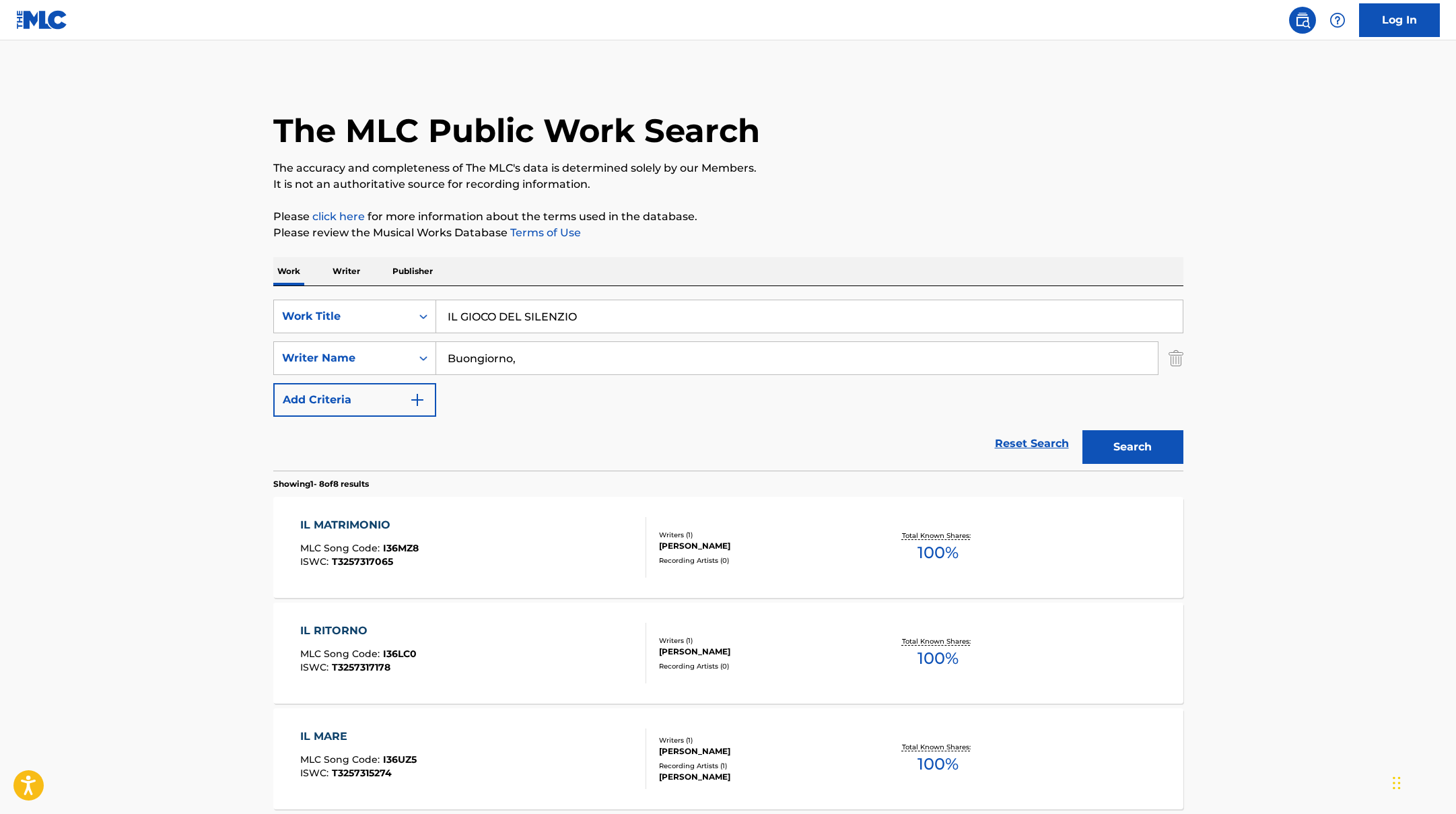
drag, startPoint x: 606, startPoint y: 317, endPoint x: 302, endPoint y: 282, distance: 306.0
click at [306, 284] on div "Work Writer Publisher SearchWithCriteriad0f104fa-fecf-407a-a075-1cfd0cda90a3 Wo…" at bounding box center [728, 829] width 910 height 1143
paste input "7ELEVEN"
type input "7ELEVEN"
drag, startPoint x: 530, startPoint y: 360, endPoint x: 383, endPoint y: 343, distance: 148.0
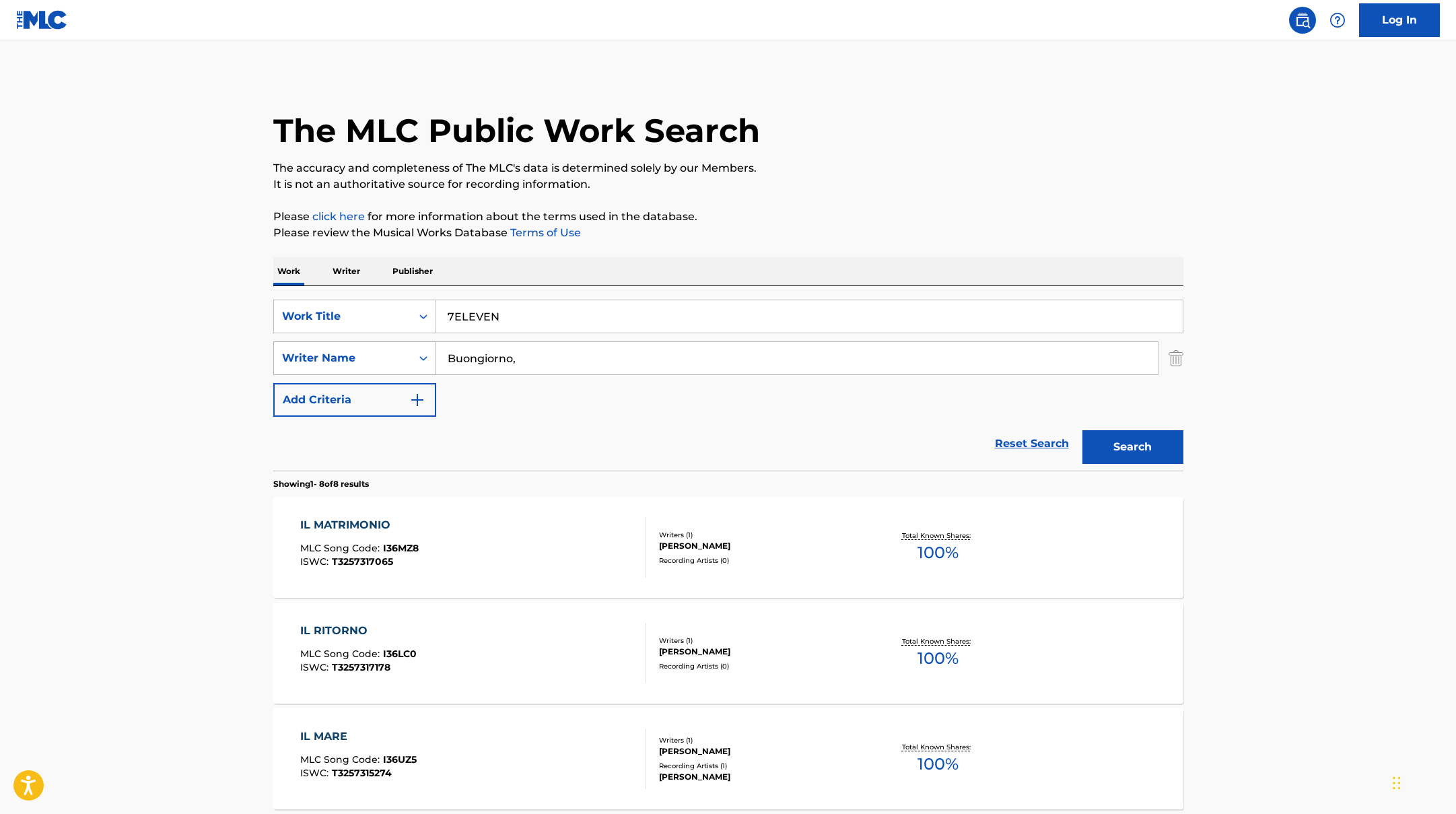
click at [386, 346] on div "SearchWithCriteriaac952244-c99a-423d-b338-cef296909b19 Writer Name [PERSON_NAME…" at bounding box center [728, 358] width 910 height 34
paste input "[PERSON_NAME],"
type input "Barioli,"
click at [1110, 450] on button "Search" at bounding box center [1133, 447] width 101 height 34
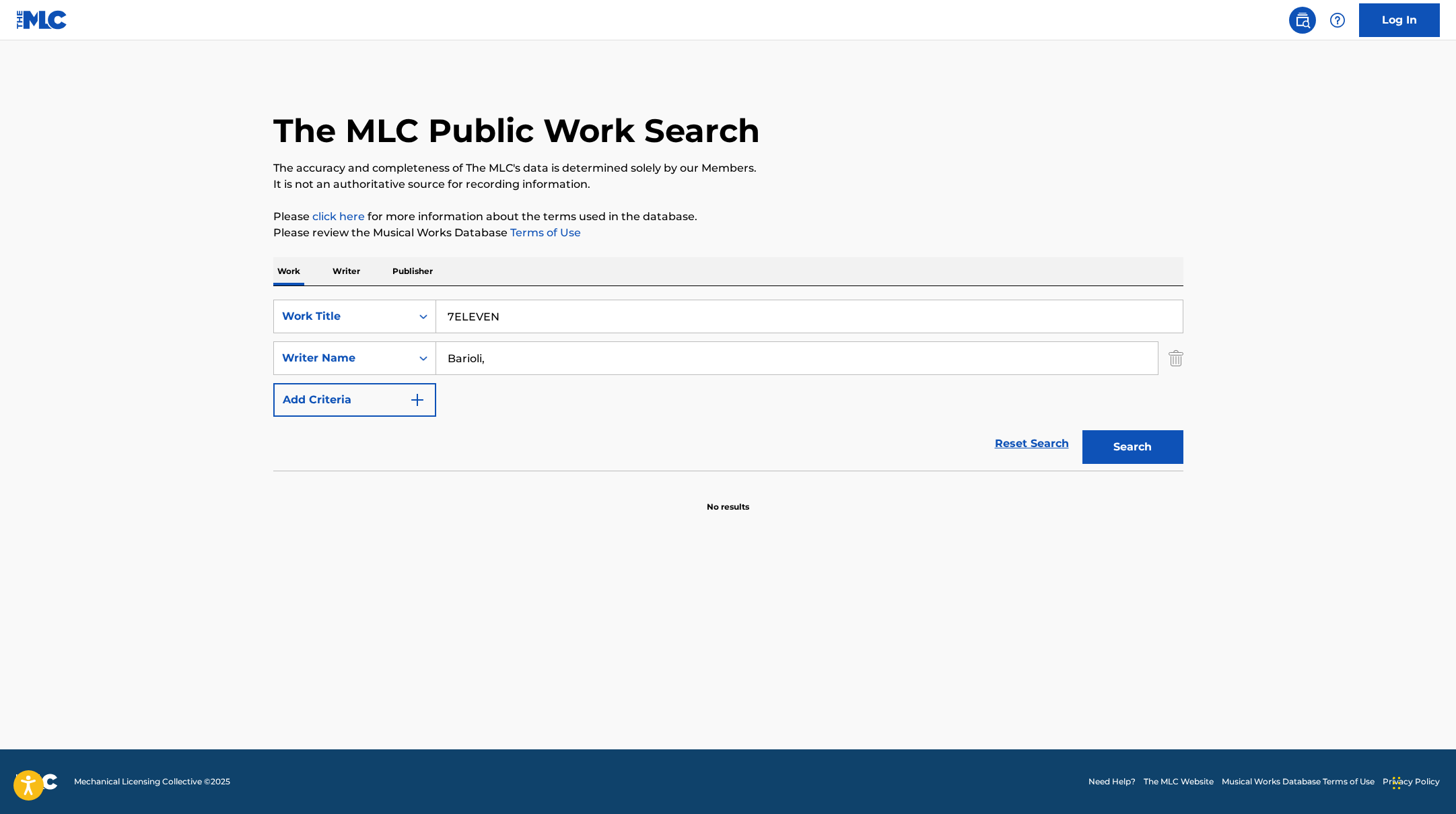
drag, startPoint x: 498, startPoint y: 314, endPoint x: 399, endPoint y: 295, distance: 100.8
click at [399, 295] on div "SearchWithCriteriad0f104fa-fecf-407a-a075-1cfd0cda90a3 Work Title 7ELEVEN Searc…" at bounding box center [728, 378] width 910 height 185
paste input "Bam Bam"
type input "Bam Bam"
drag, startPoint x: 506, startPoint y: 357, endPoint x: 412, endPoint y: 344, distance: 94.9
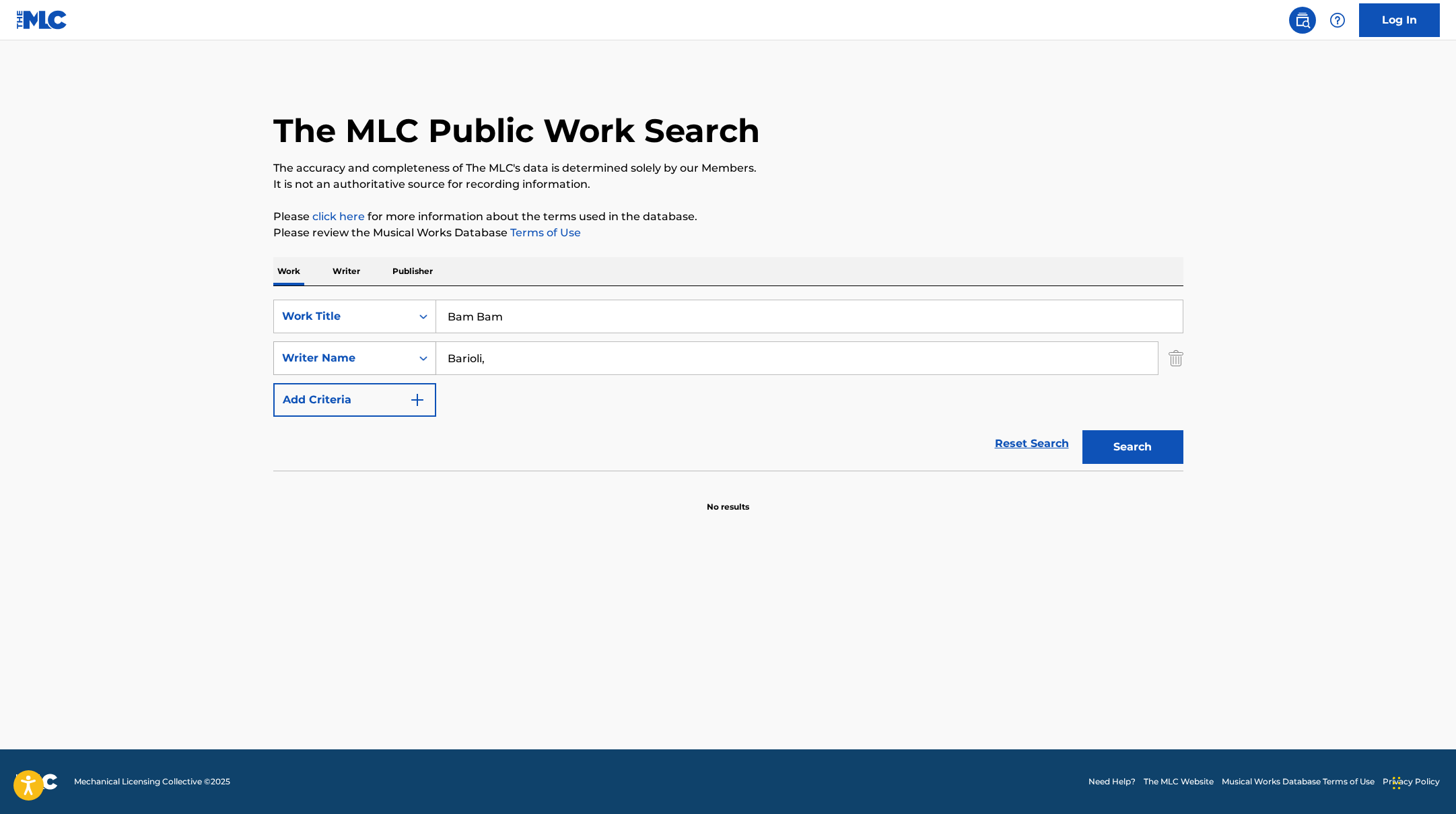
click at [418, 346] on div "SearchWithCriteriaac952244-c99a-423d-b338-cef296909b19 Writer Name [PERSON_NAME…" at bounding box center [728, 358] width 910 height 34
paste input "[PERSON_NAME]"
type input "[PERSON_NAME],"
click at [1139, 449] on button "Search" at bounding box center [1133, 447] width 101 height 34
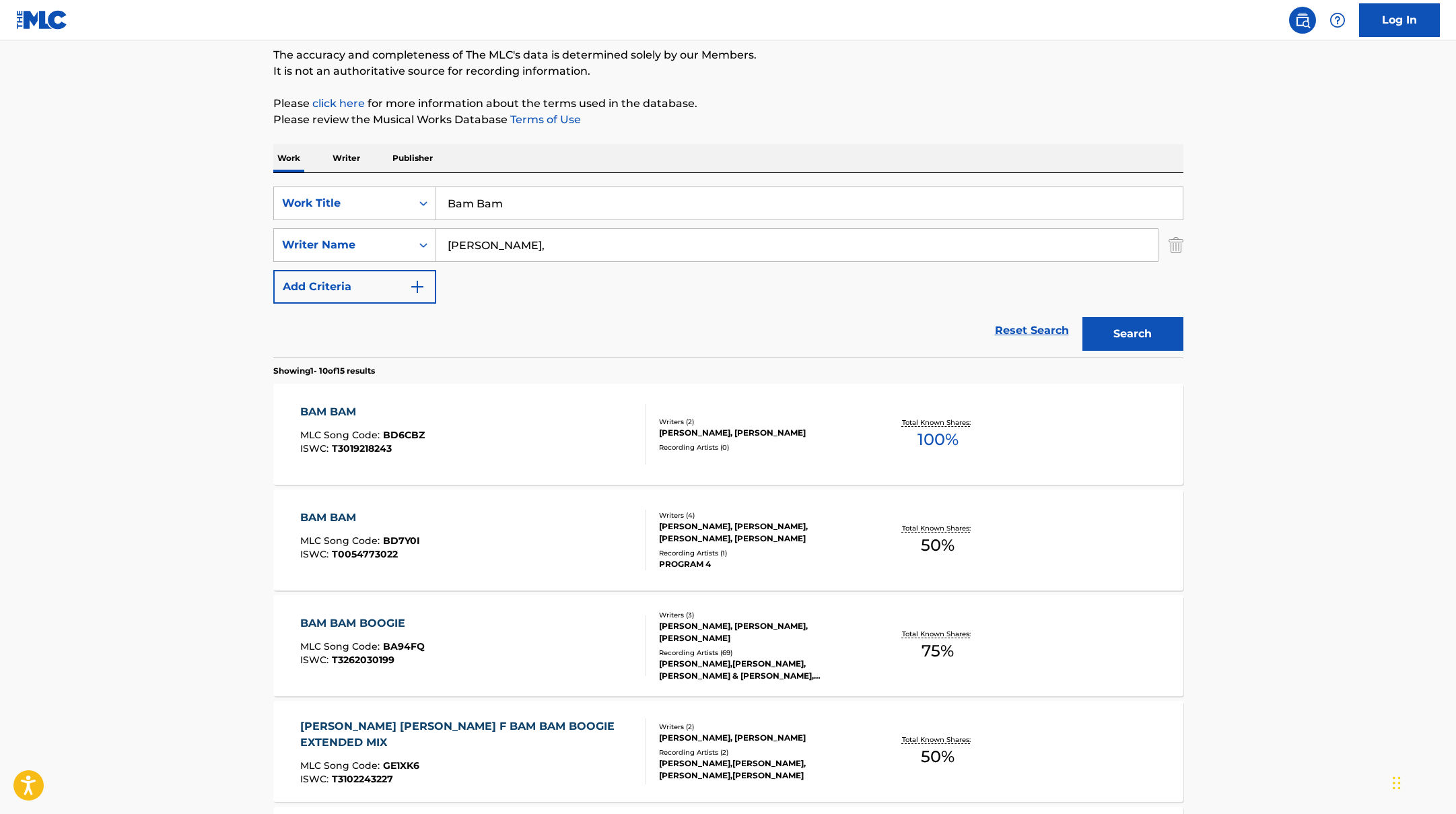
scroll to position [114, 0]
drag, startPoint x: 524, startPoint y: 205, endPoint x: 365, endPoint y: 181, distance: 160.8
click at [365, 181] on div "SearchWithCriteriad0f104fa-fecf-407a-a075-1cfd0cda90a3 Work Title Bam Bam Searc…" at bounding box center [728, 264] width 910 height 185
paste input "Halo"
type input "Halo"
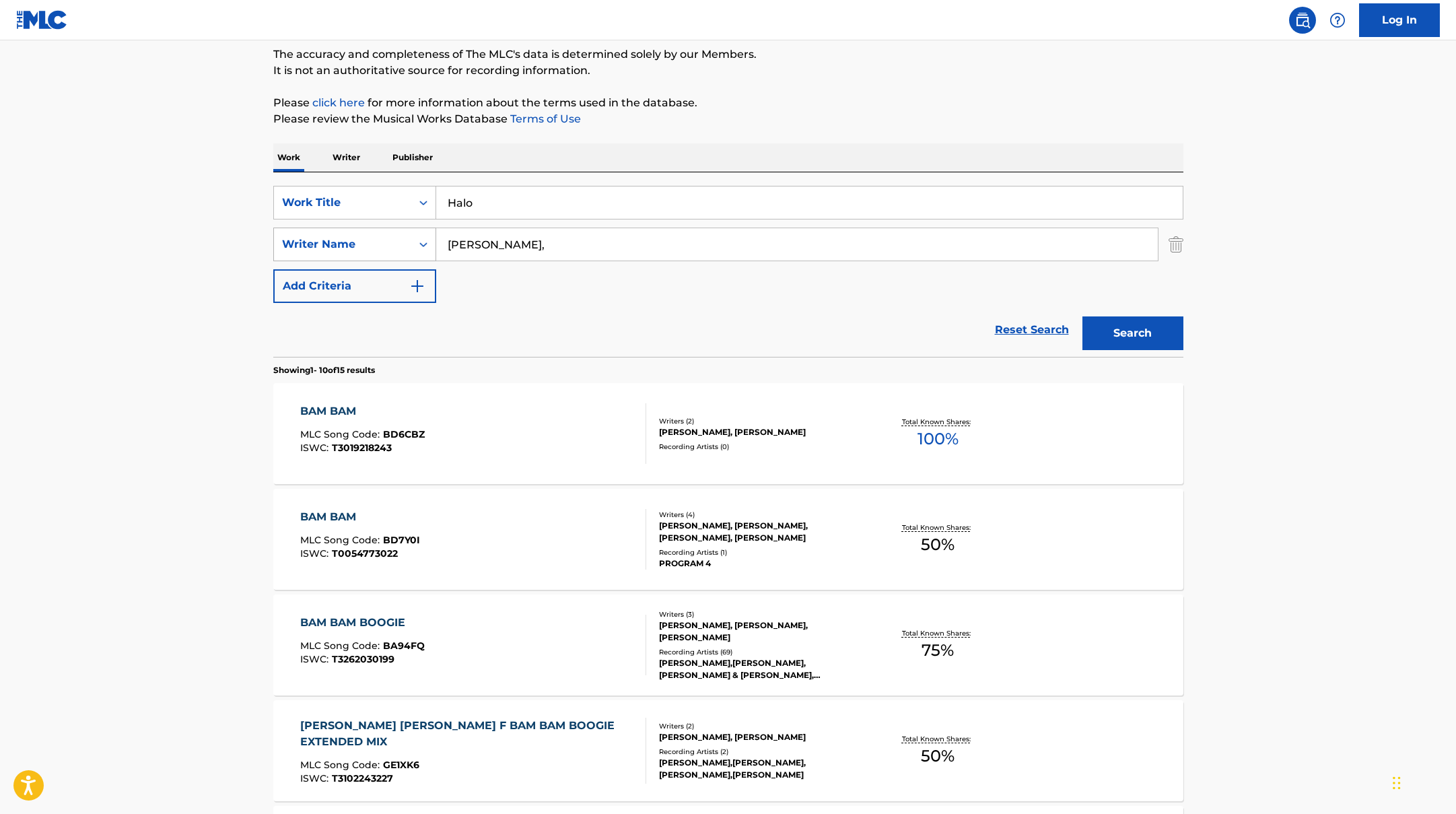
drag, startPoint x: 509, startPoint y: 240, endPoint x: 335, endPoint y: 237, distance: 174.0
click at [335, 237] on div "SearchWithCriteriaac952244-c99a-423d-b338-cef296909b19 Writer Name [PERSON_NAME…" at bounding box center [728, 244] width 910 height 34
paste input "Amatore"
type input "Amatore"
click at [1152, 334] on button "Search" at bounding box center [1133, 333] width 101 height 34
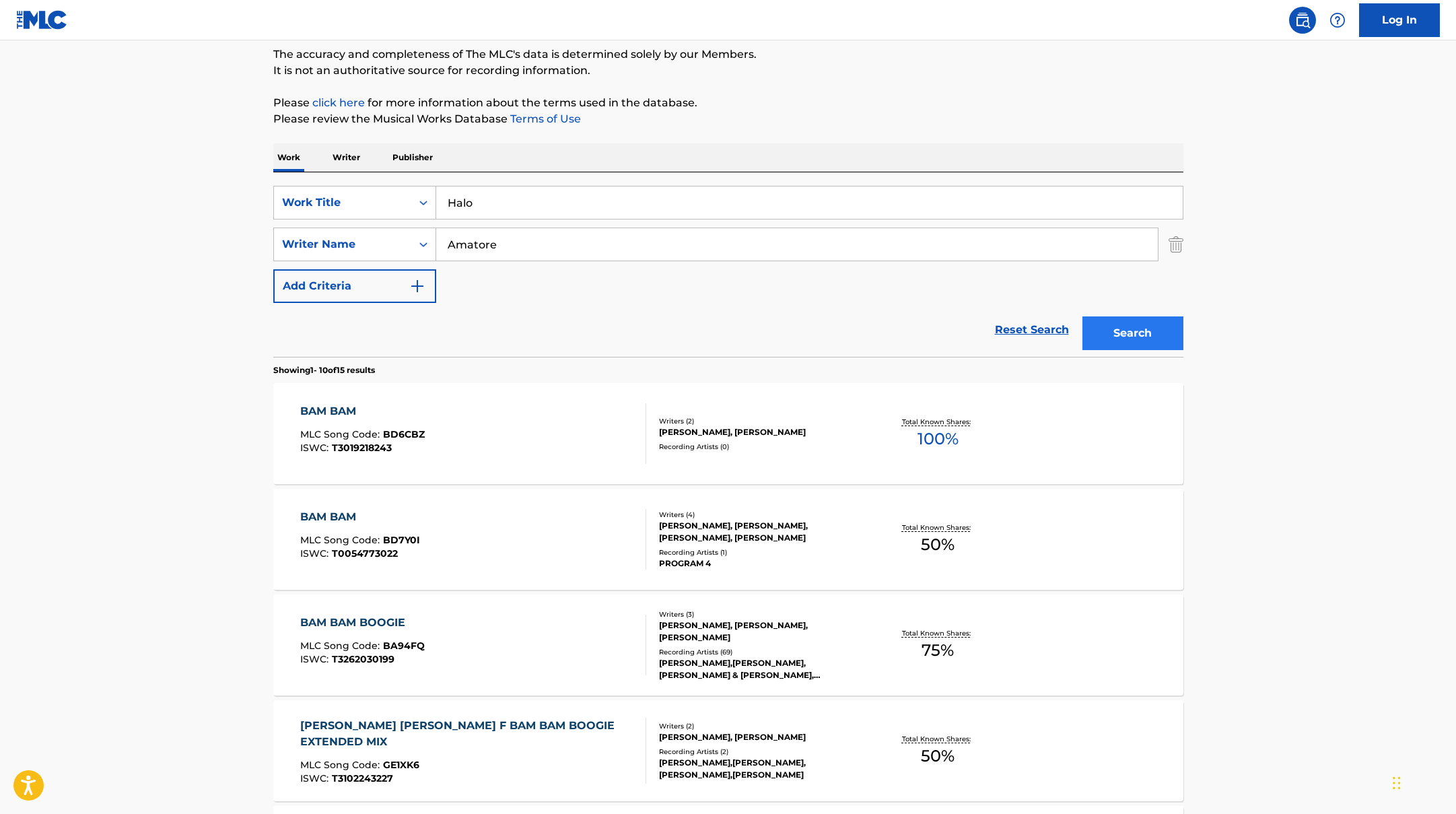
scroll to position [0, 0]
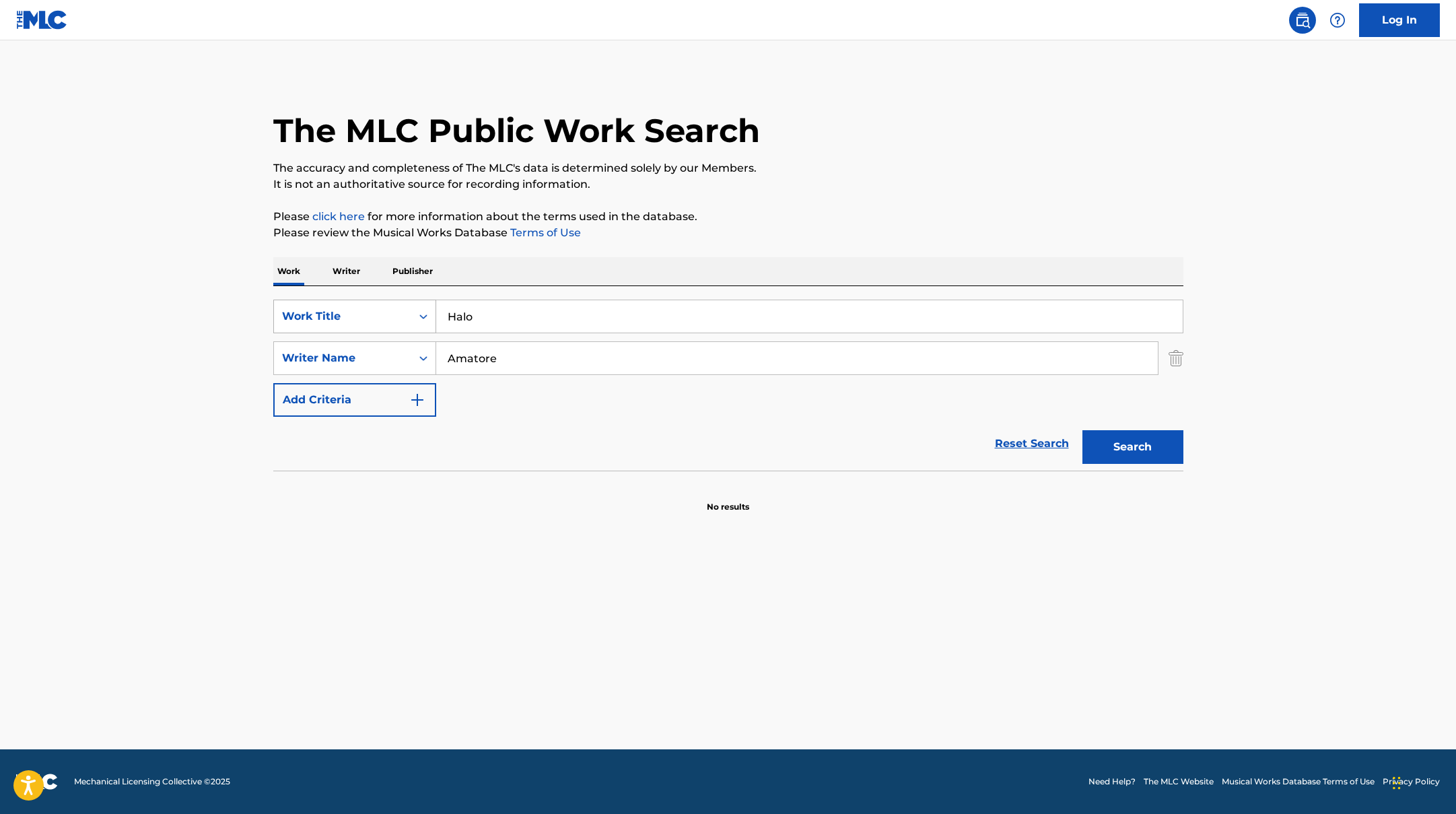
drag, startPoint x: 492, startPoint y: 313, endPoint x: 428, endPoint y: 308, distance: 64.2
click at [428, 308] on div "SearchWithCriteriad0f104fa-fecf-407a-a075-1cfd0cda90a3 Work Title Halo" at bounding box center [728, 316] width 910 height 34
paste input "DUOMO"
drag, startPoint x: 489, startPoint y: 314, endPoint x: 417, endPoint y: 303, distance: 72.8
click at [417, 303] on div "SearchWithCriteriad0f104fa-fecf-407a-a075-1cfd0cda90a3 Work Title DUOMO" at bounding box center [728, 316] width 910 height 34
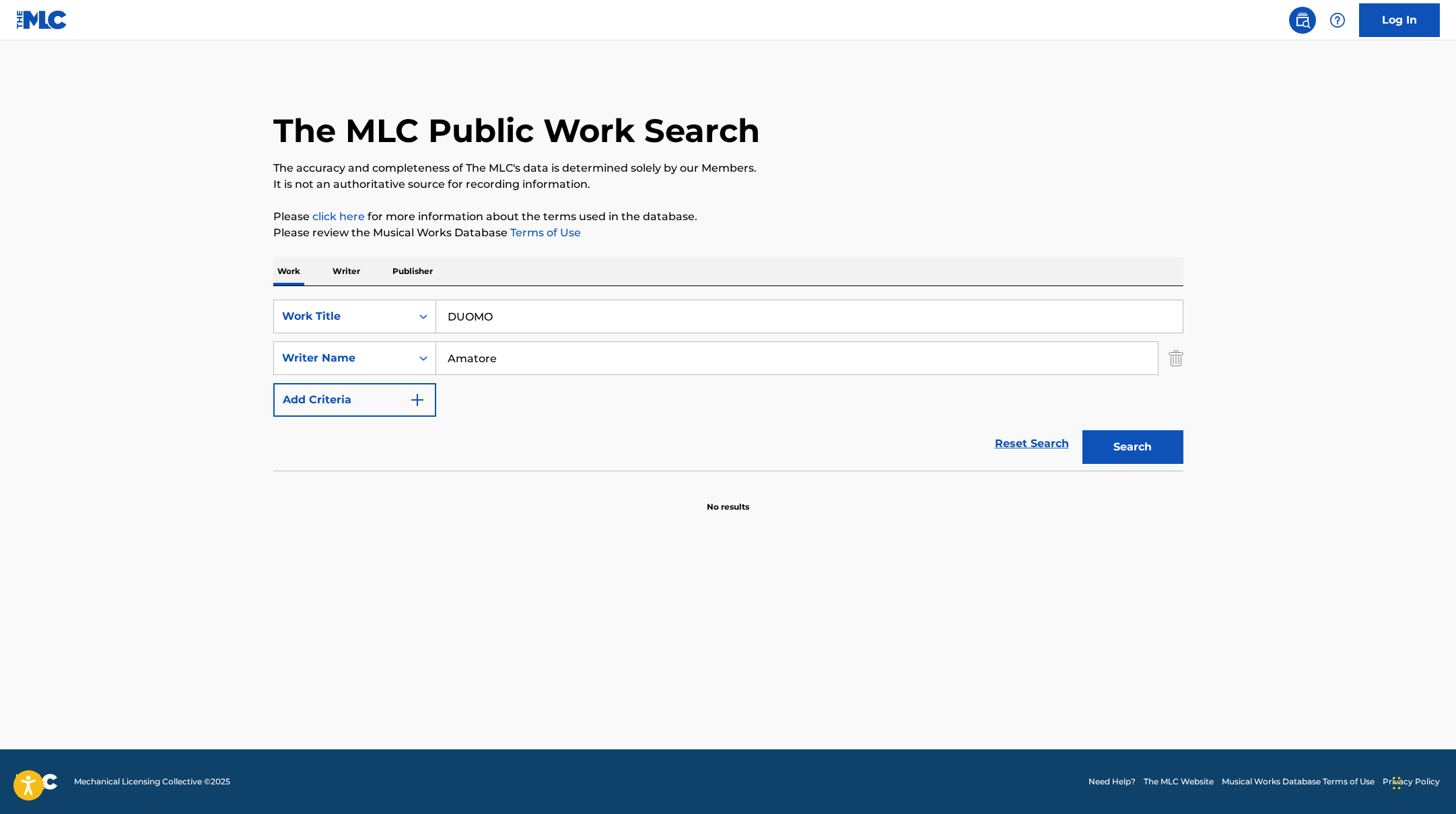
paste input "[GEOGRAPHIC_DATA]"
type input "[GEOGRAPHIC_DATA]"
drag, startPoint x: 502, startPoint y: 361, endPoint x: 419, endPoint y: 349, distance: 83.9
click at [419, 349] on div "SearchWithCriteriaac952244-c99a-423d-b338-cef296909b19 Writer Name [PERSON_NAME]" at bounding box center [728, 358] width 910 height 34
paste input "MONTONATO"
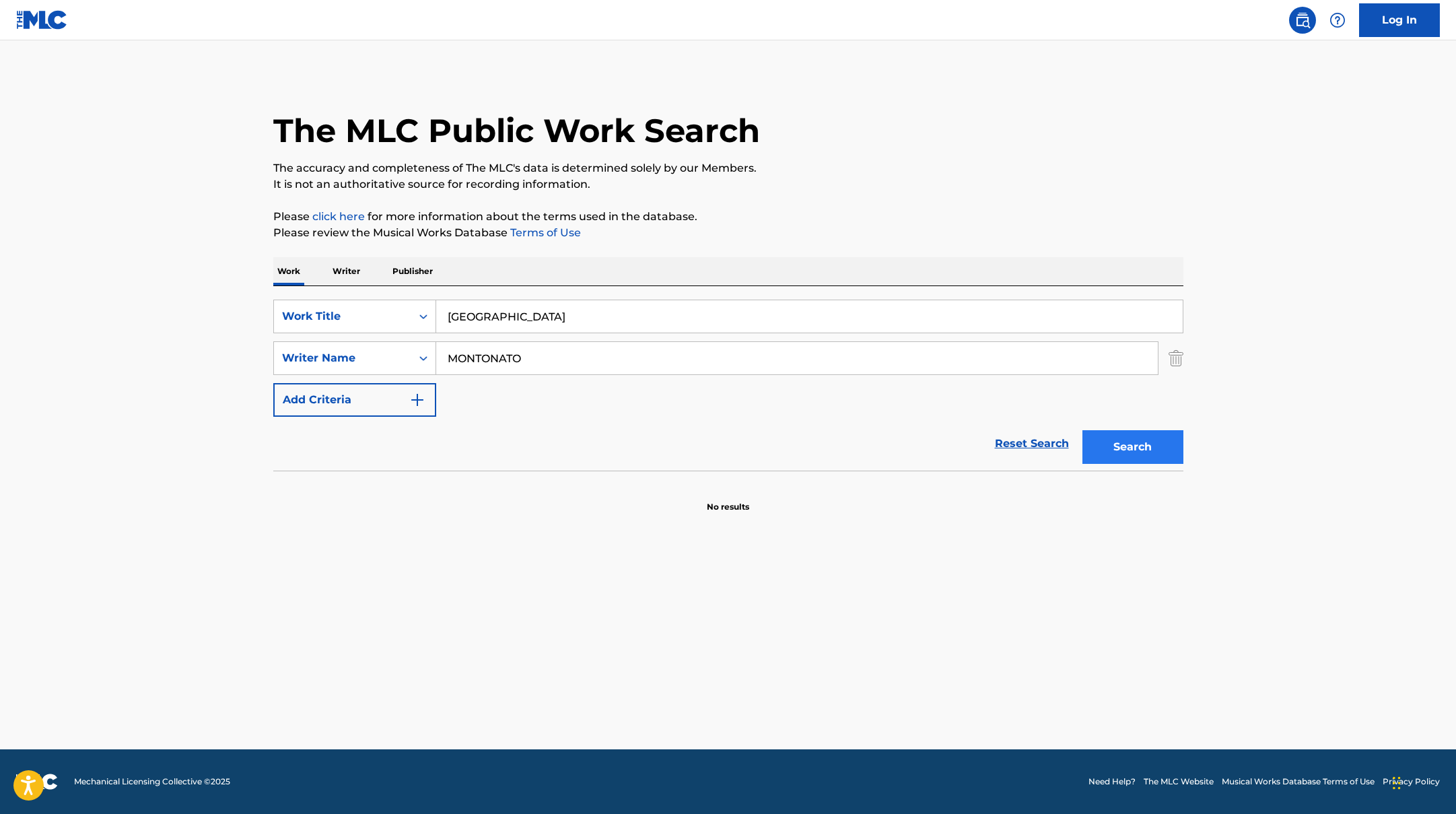
type input "MONTONATO"
click at [1125, 447] on button "Search" at bounding box center [1133, 447] width 101 height 34
drag, startPoint x: 505, startPoint y: 313, endPoint x: 431, endPoint y: 301, distance: 75.0
click at [431, 301] on div "SearchWithCriteriad0f104fa-fecf-407a-a075-1cfd0cda90a3 Work Title [GEOGRAPHIC_D…" at bounding box center [728, 316] width 910 height 34
paste input "AMOR"
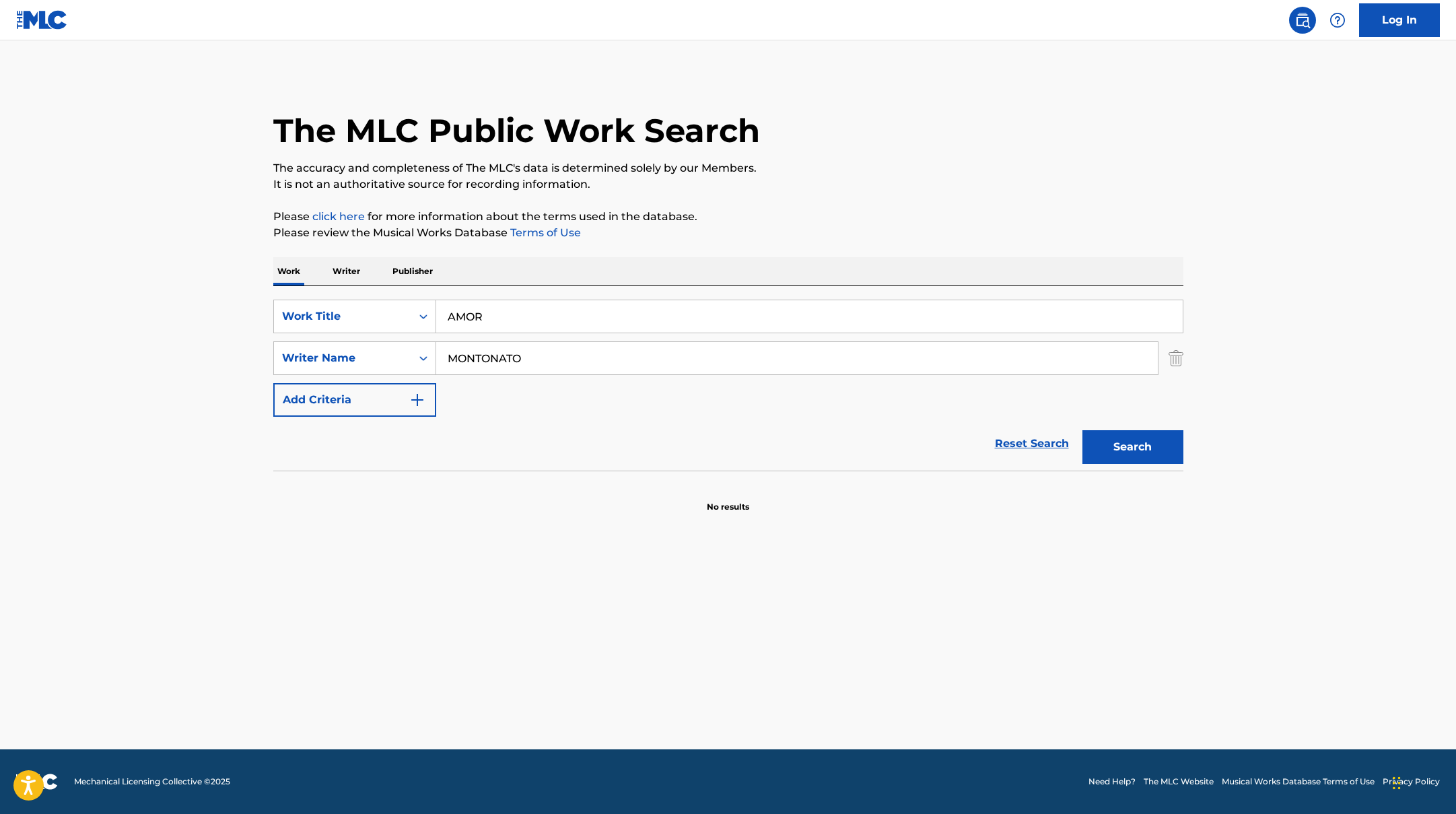
type input "AMOR"
drag, startPoint x: 540, startPoint y: 357, endPoint x: 447, endPoint y: 351, distance: 93.2
click at [447, 352] on input "MONTONATO" at bounding box center [796, 358] width 721 height 32
paste input "[PERSON_NAME],"
type input "[PERSON_NAME],"
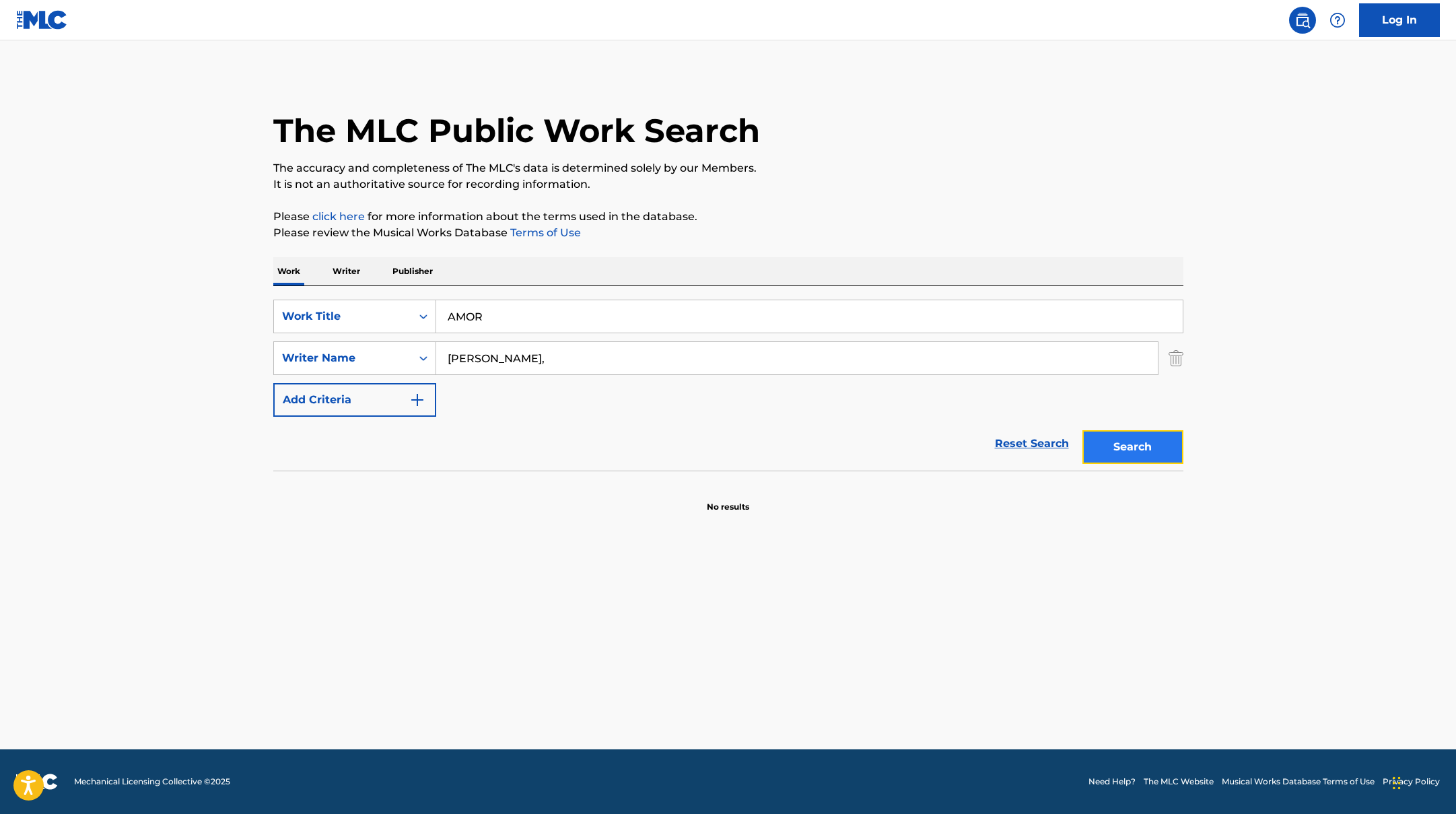
click at [1112, 448] on button "Search" at bounding box center [1133, 447] width 101 height 34
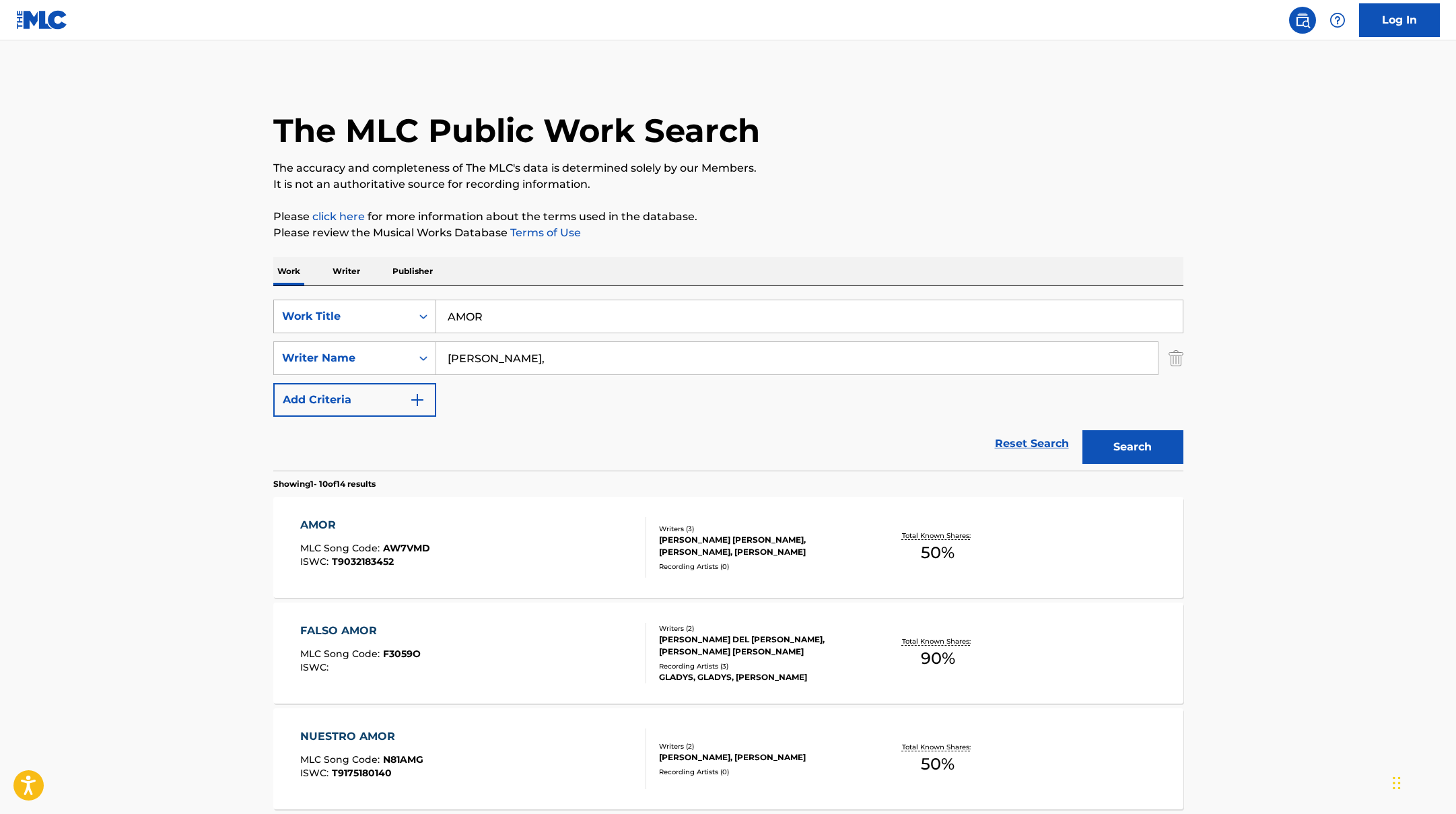
drag, startPoint x: 498, startPoint y: 316, endPoint x: 416, endPoint y: 305, distance: 82.7
click at [416, 306] on div "SearchWithCriteriad0f104fa-fecf-407a-a075-1cfd0cda90a3 Work Title AMOR" at bounding box center [728, 316] width 910 height 34
paste input "PER I LORO OCCHI"
type input "PER I LORO OCCHI"
drag, startPoint x: 501, startPoint y: 356, endPoint x: 372, endPoint y: 333, distance: 131.0
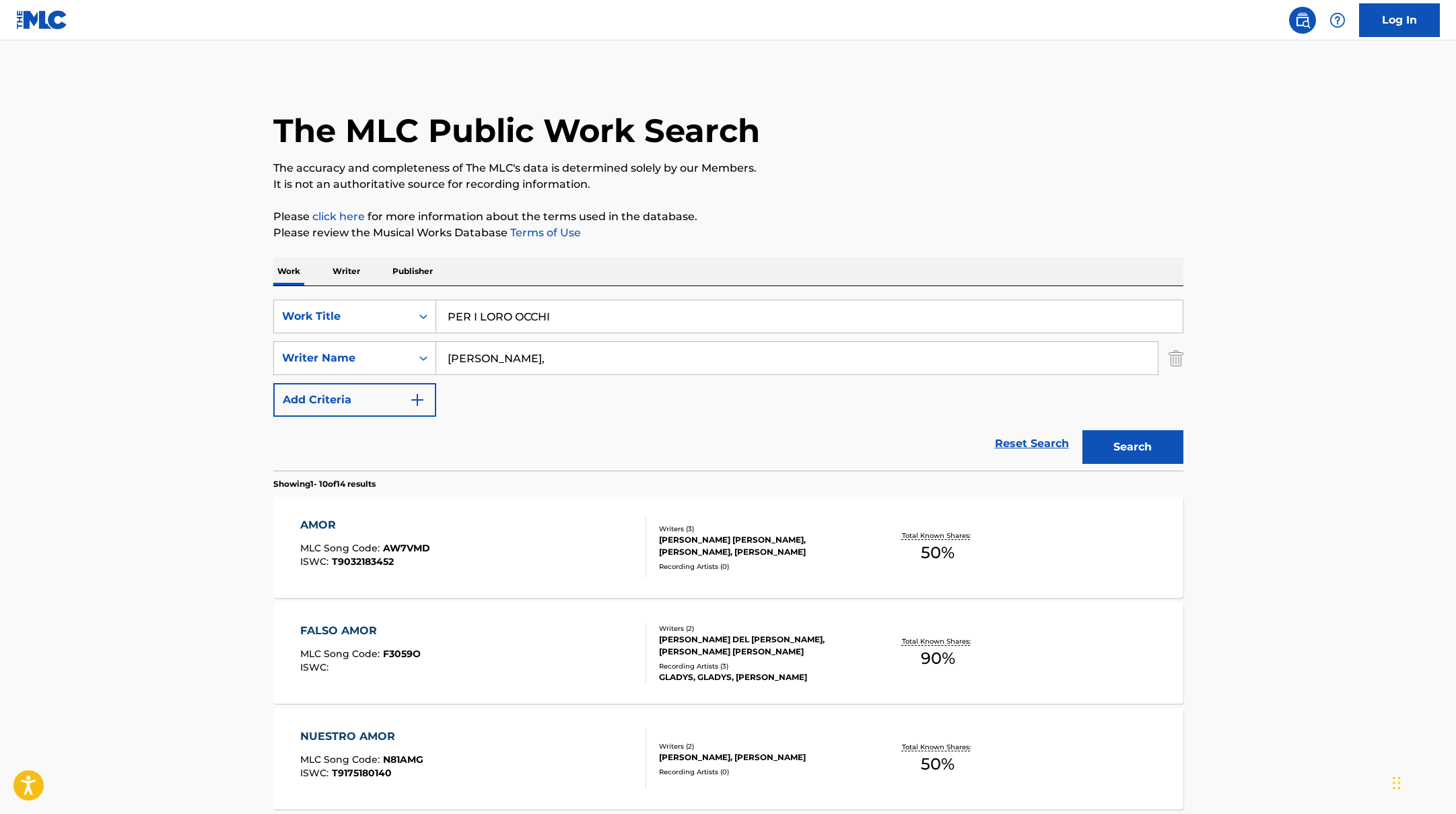
click at [379, 337] on div "SearchWithCriteriad0f104fa-fecf-407a-a075-1cfd0cda90a3 Work Title PER I LORO OC…" at bounding box center [728, 357] width 910 height 117
paste input "[PERSON_NAME]"
type input "[PERSON_NAME]"
click at [1137, 445] on button "Search" at bounding box center [1133, 447] width 101 height 34
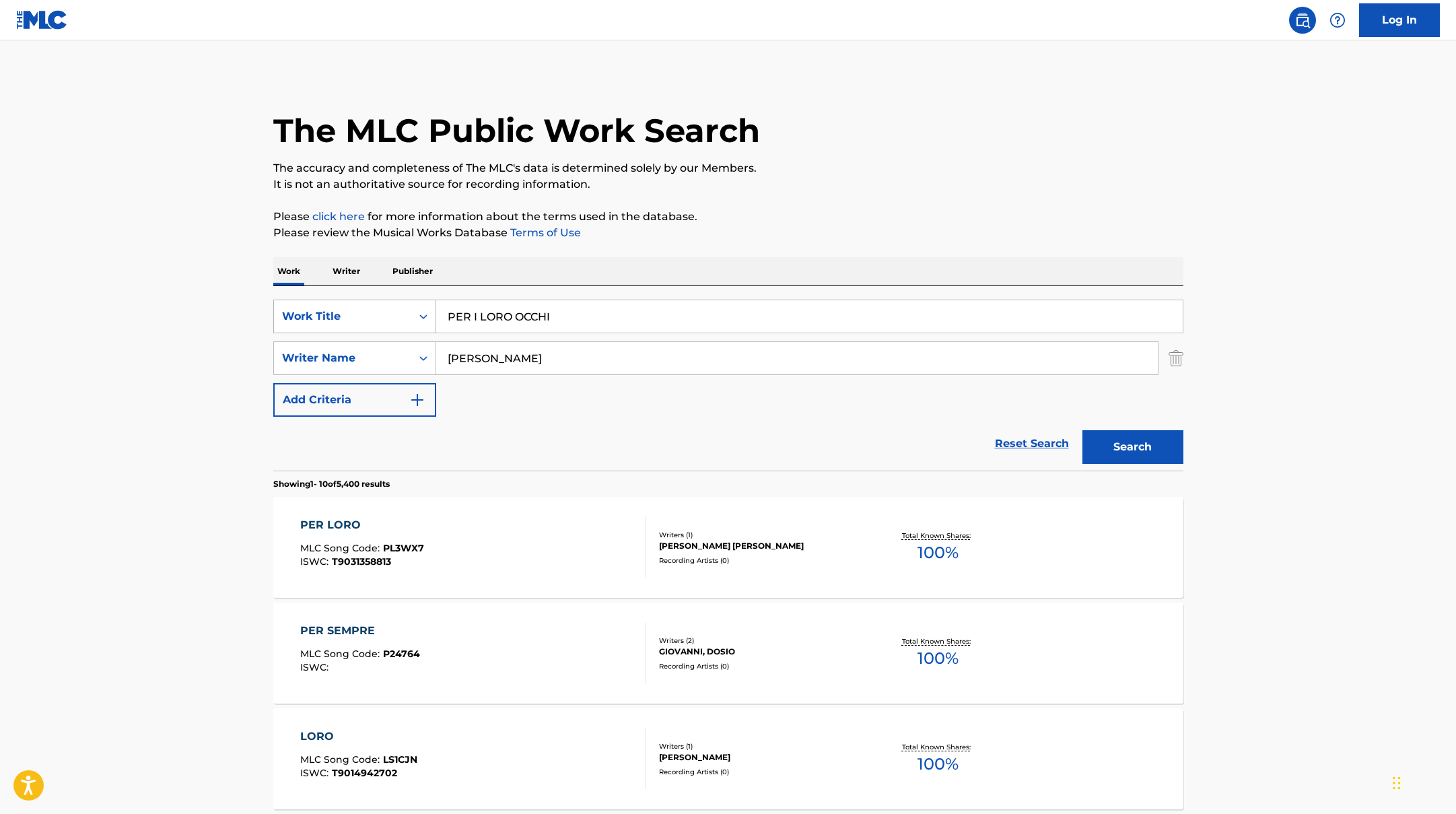
drag, startPoint x: 564, startPoint y: 317, endPoint x: 365, endPoint y: 301, distance: 199.6
click at [367, 302] on div "SearchWithCriteriad0f104fa-fecf-407a-a075-1cfd0cda90a3 Work Title PER I LORO OC…" at bounding box center [728, 316] width 910 height 34
paste input "MANESKIN (feat. [PERSON_NAME][DEMOGRAPHIC_DATA])"
type input "MANESKIN (feat. [PERSON_NAME][DEMOGRAPHIC_DATA])"
drag, startPoint x: 502, startPoint y: 360, endPoint x: 417, endPoint y: 352, distance: 85.4
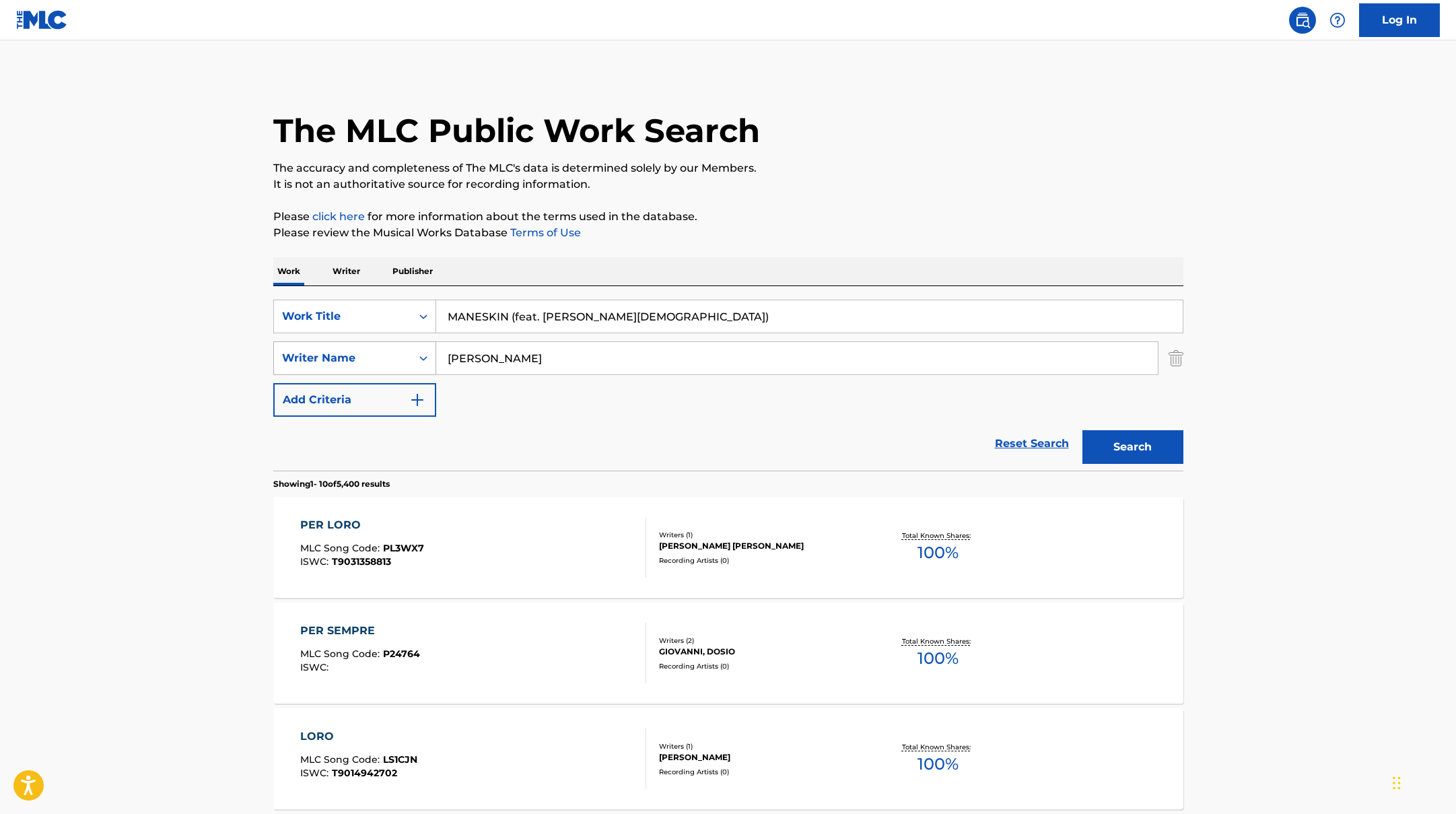
click at [417, 352] on div "SearchWithCriteriaac952244-c99a-423d-b338-cef296909b19 Writer Name [PERSON_NAME]" at bounding box center [728, 358] width 910 height 34
paste input "[PERSON_NAME],"
type input "[PERSON_NAME],"
drag, startPoint x: 653, startPoint y: 315, endPoint x: 525, endPoint y: 313, distance: 128.0
click at [525, 313] on input "MANESKIN (feat. [PERSON_NAME][DEMOGRAPHIC_DATA])" at bounding box center [809, 316] width 747 height 32
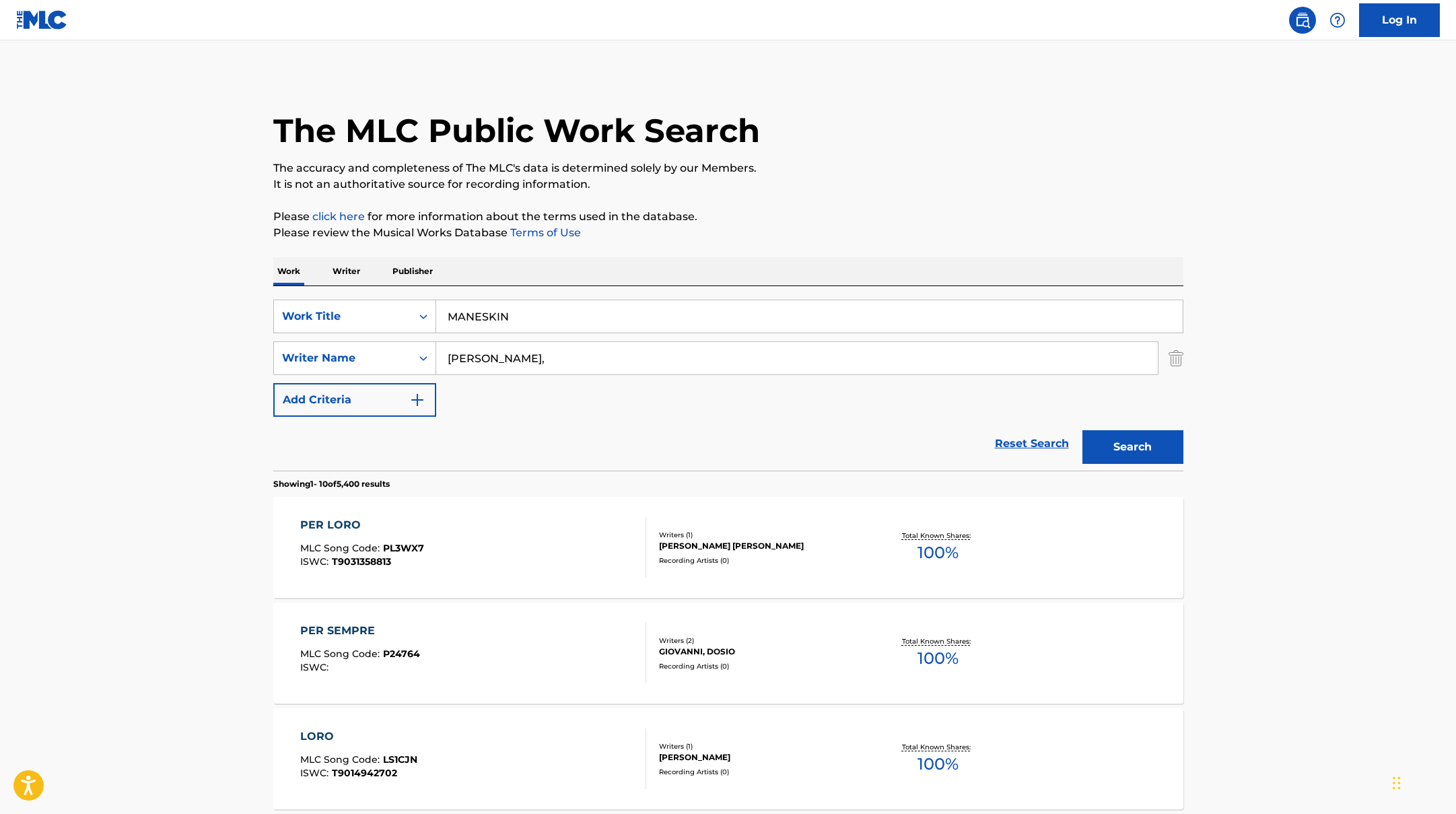
click at [1082, 430] on button "Search" at bounding box center [1133, 447] width 101 height 34
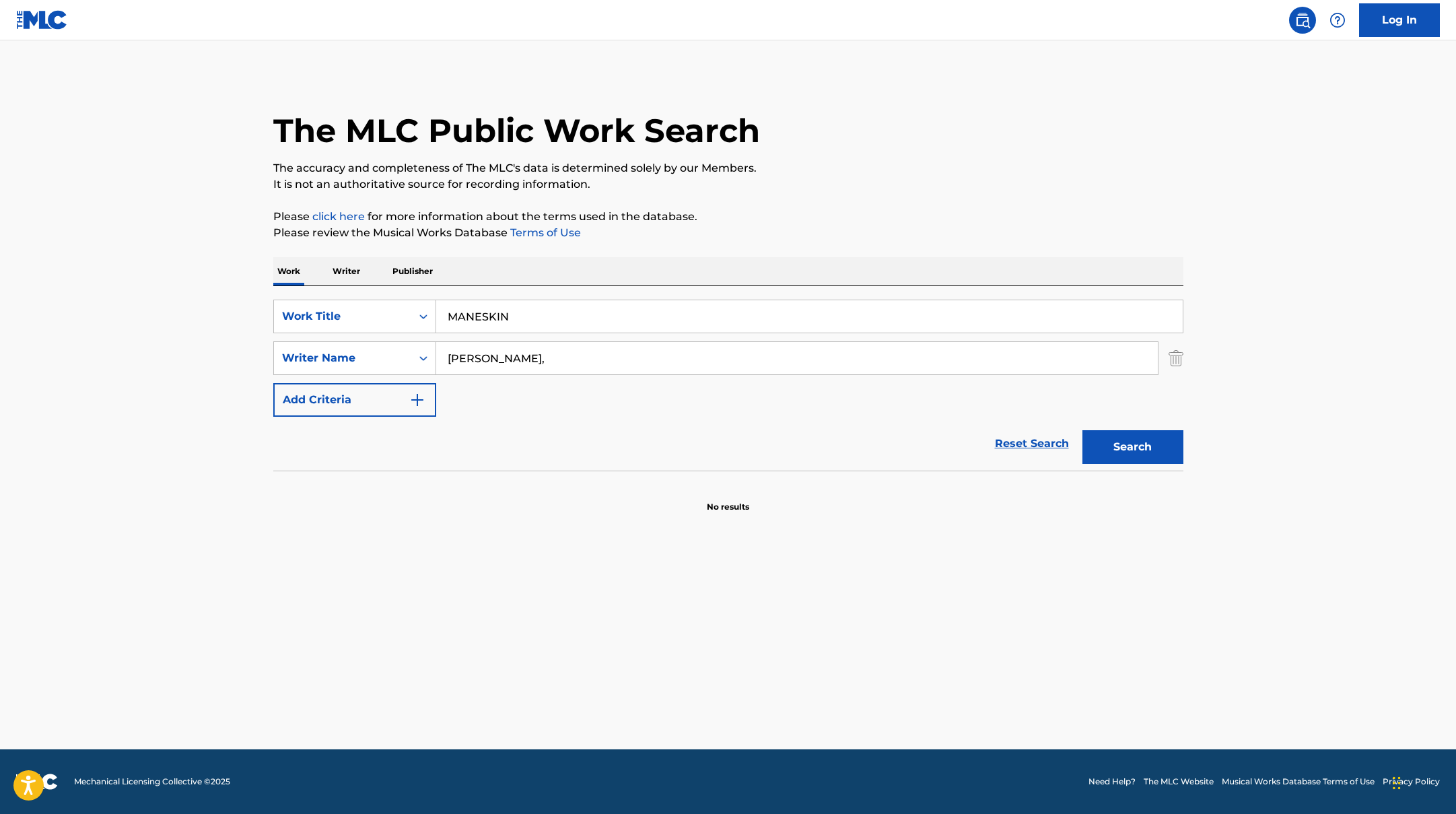
drag, startPoint x: 551, startPoint y: 320, endPoint x: 390, endPoint y: 296, distance: 162.8
click at [391, 296] on div "SearchWithCriteriad0f104fa-fecf-407a-a075-1cfd0cda90a3 Work Title MANESKIN Sear…" at bounding box center [728, 378] width 910 height 185
drag, startPoint x: 480, startPoint y: 314, endPoint x: 427, endPoint y: 303, distance: 54.1
click at [428, 305] on div "SearchWithCriteriad0f104fa-fecf-407a-a075-1cfd0cda90a3 Work Title v" at bounding box center [728, 316] width 910 height 34
paste input "YAMAL"
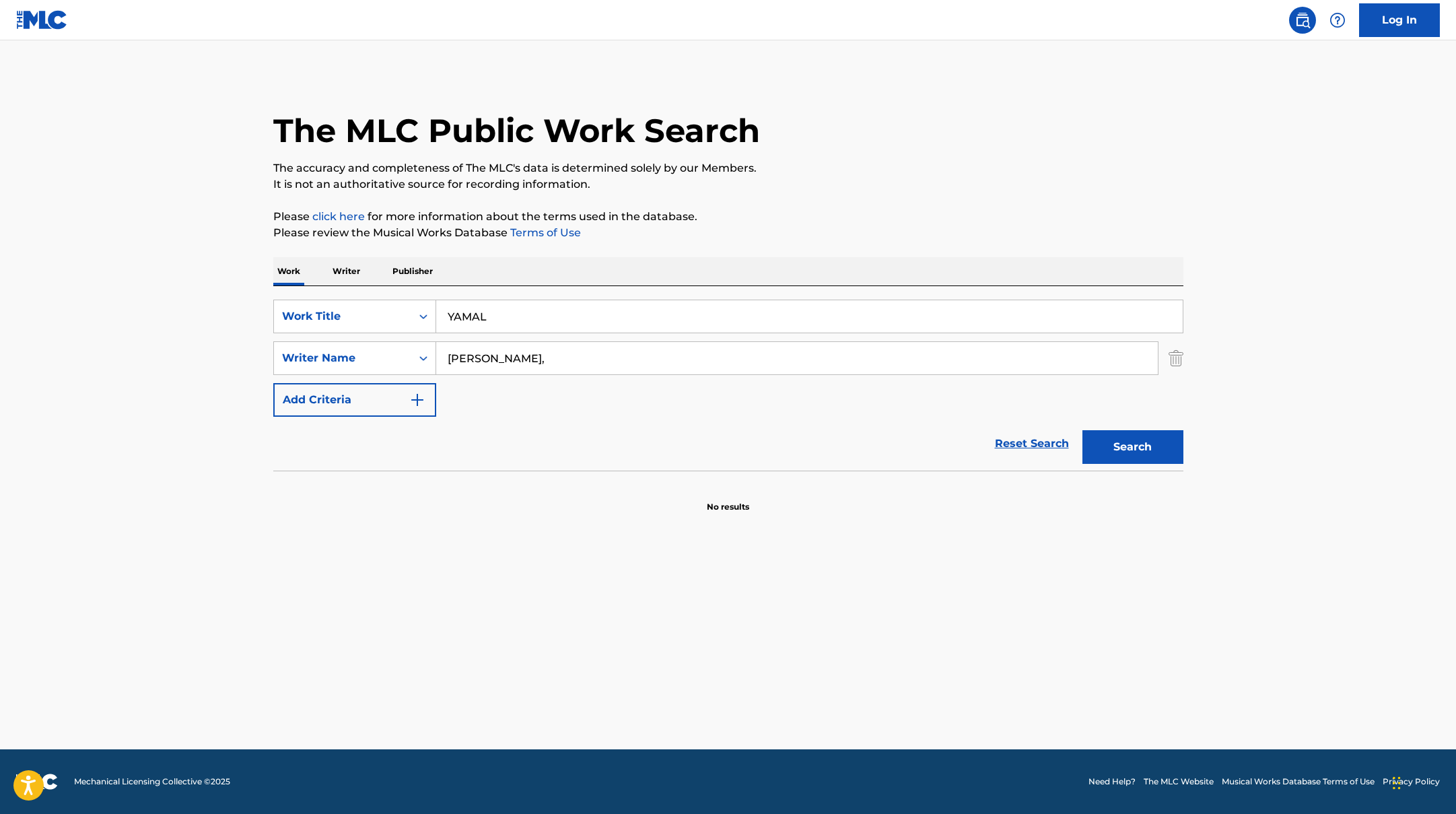
type input "YAMAL"
drag, startPoint x: 515, startPoint y: 357, endPoint x: 339, endPoint y: 336, distance: 177.2
click at [348, 338] on div "SearchWithCriteriad0f104fa-fecf-407a-a075-1cfd0cda90a3 Work Title YAMAL SearchW…" at bounding box center [728, 357] width 910 height 117
paste input "[PERSON_NAME],"
type input "[PERSON_NAME],"
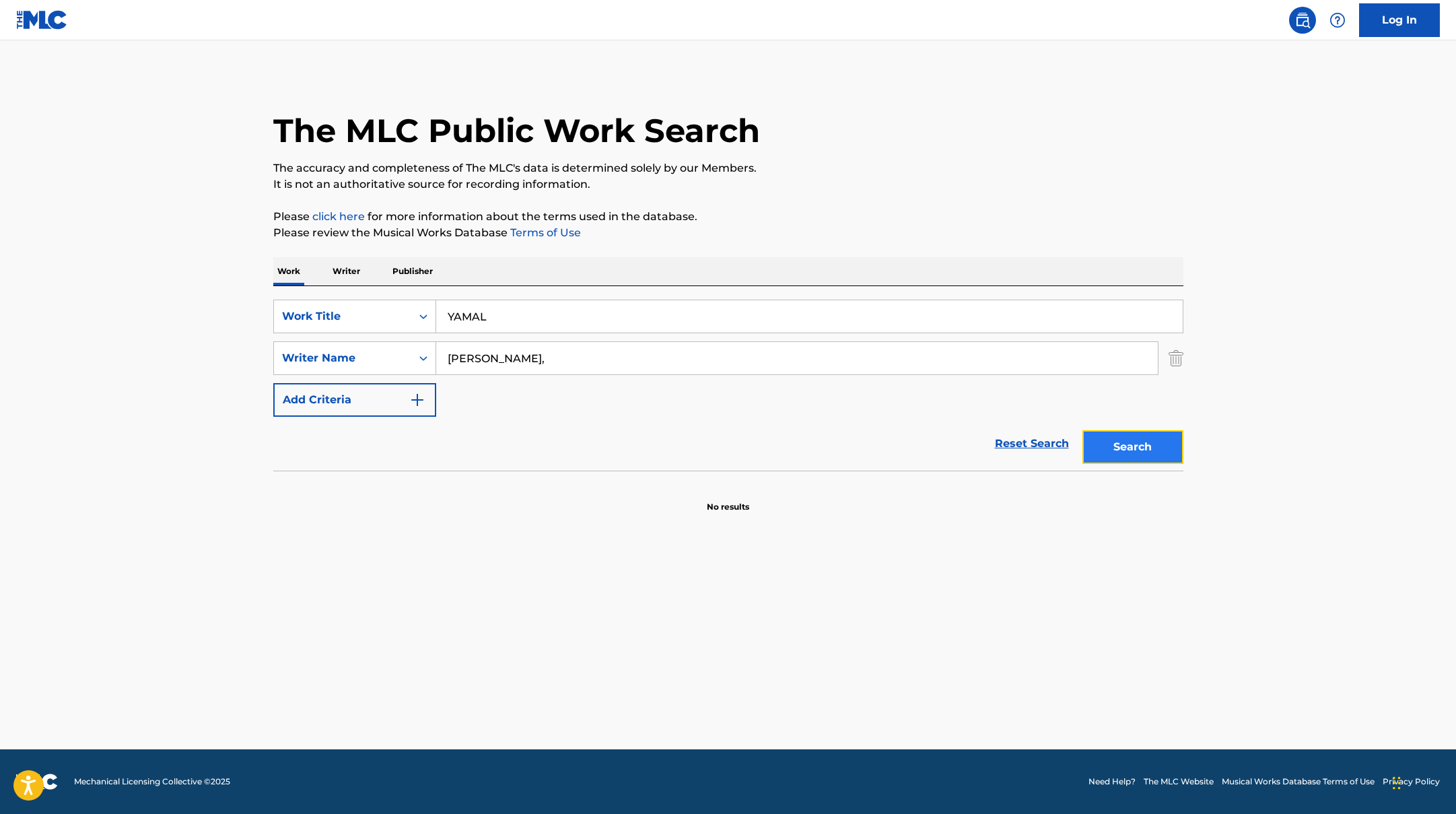
click at [1104, 436] on button "Search" at bounding box center [1133, 447] width 101 height 34
drag, startPoint x: 501, startPoint y: 317, endPoint x: 420, endPoint y: 296, distance: 83.7
click at [422, 298] on div "SearchWithCriteriad0f104fa-fecf-407a-a075-1cfd0cda90a3 Work Title YAMAL SearchW…" at bounding box center [728, 378] width 910 height 185
paste input "Che Gusto C'è (feat. [PERSON_NAME])"
type input "Che Gusto C'è (feat. [PERSON_NAME])"
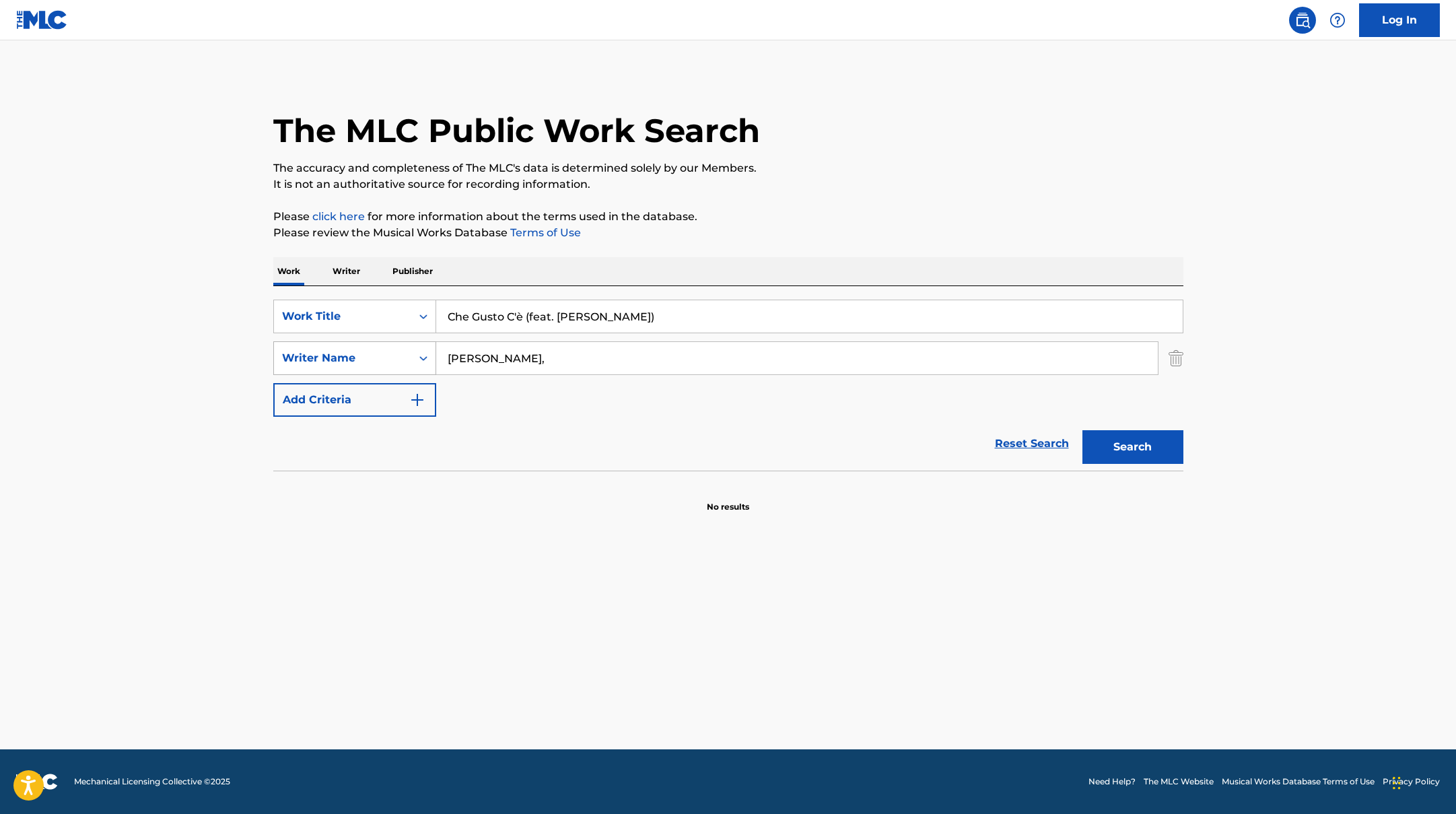
drag, startPoint x: 508, startPoint y: 365, endPoint x: 421, endPoint y: 355, distance: 87.6
click at [424, 357] on div "SearchWithCriteriaac952244-c99a-423d-b338-cef296909b19 Writer Name [PERSON_NAME…" at bounding box center [728, 358] width 910 height 34
paste input "Pulga"
type input "Pulga,"
drag, startPoint x: 527, startPoint y: 316, endPoint x: 687, endPoint y: 315, distance: 160.0
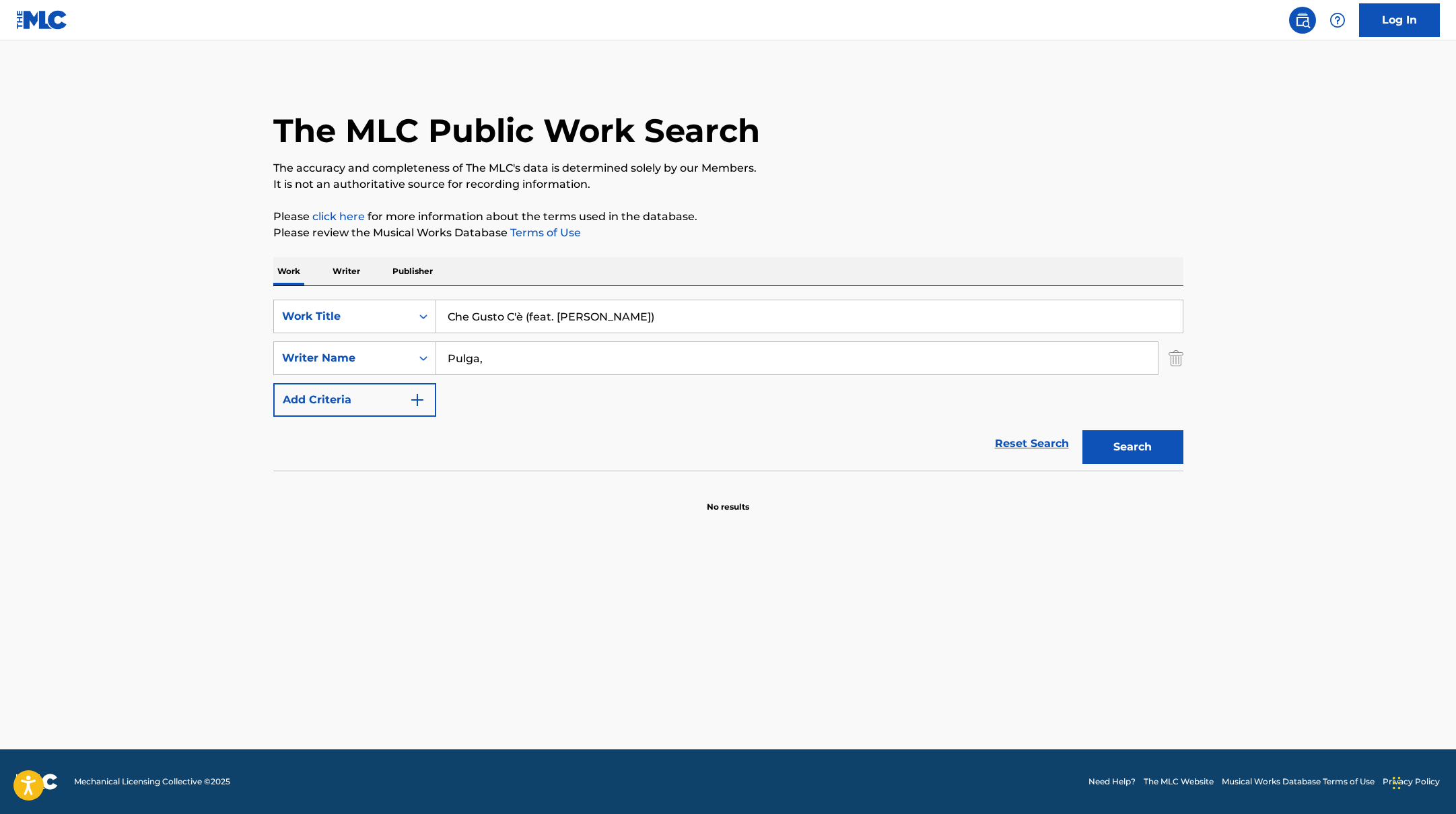
click at [687, 315] on input "Che Gusto C'è (feat. [PERSON_NAME])" at bounding box center [809, 316] width 747 height 32
drag, startPoint x: 669, startPoint y: 315, endPoint x: 549, endPoint y: 315, distance: 120.0
click at [549, 315] on input "Che Gusto C'è (feat. [PERSON_NAME])" at bounding box center [809, 316] width 747 height 32
click at [1082, 430] on button "Search" at bounding box center [1133, 447] width 101 height 34
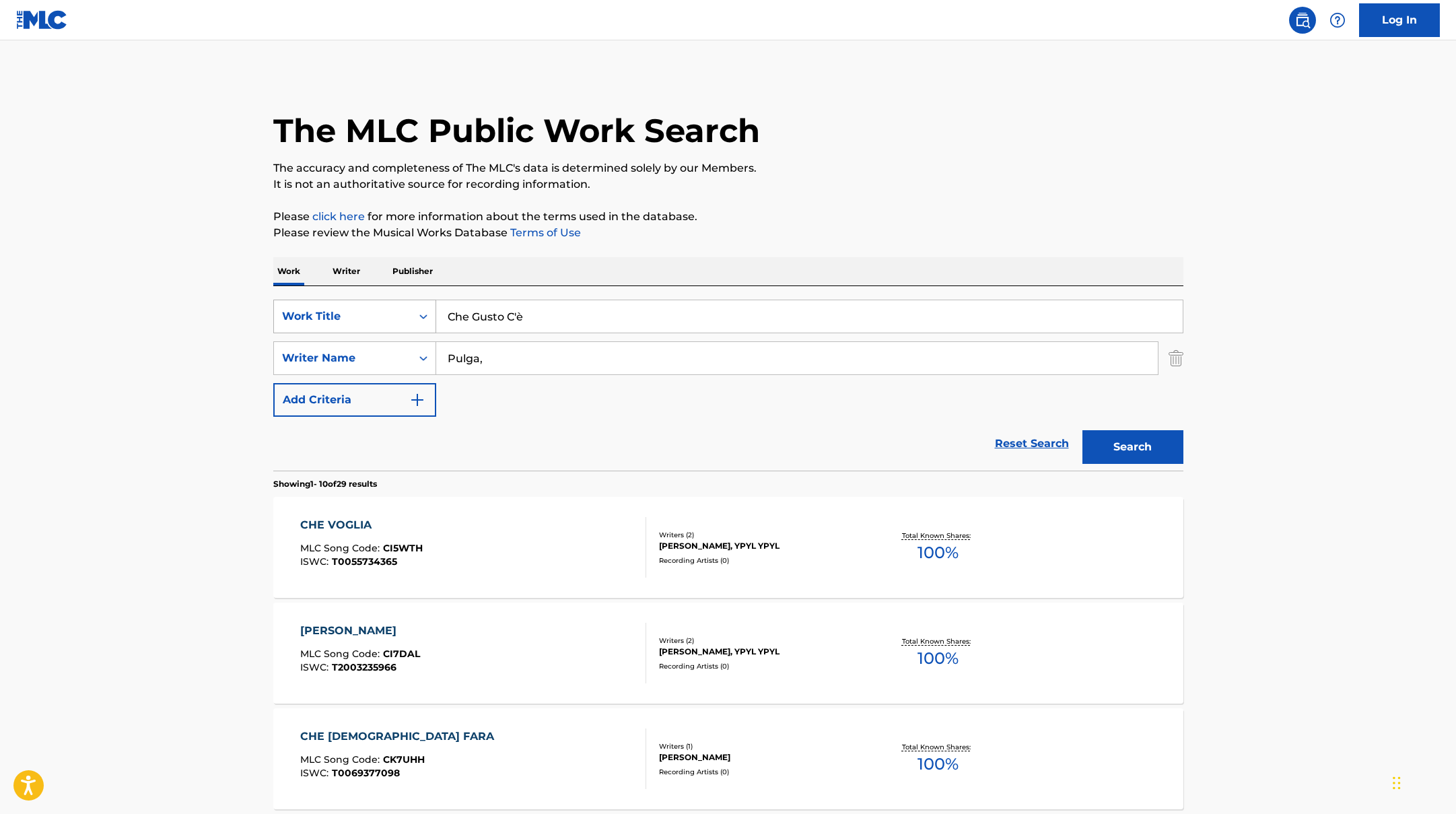
drag, startPoint x: 498, startPoint y: 309, endPoint x: 417, endPoint y: 300, distance: 81.5
click at [417, 300] on div "SearchWithCriteriad0f104fa-fecf-407a-a075-1cfd0cda90a3 Work Title Che Gusto C'è" at bounding box center [728, 316] width 910 height 34
paste input "Piazza San Marco (feat. [PERSON_NAME])"
type input "Piazza San Marco (feat. [PERSON_NAME])"
drag, startPoint x: 520, startPoint y: 362, endPoint x: 435, endPoint y: 346, distance: 86.5
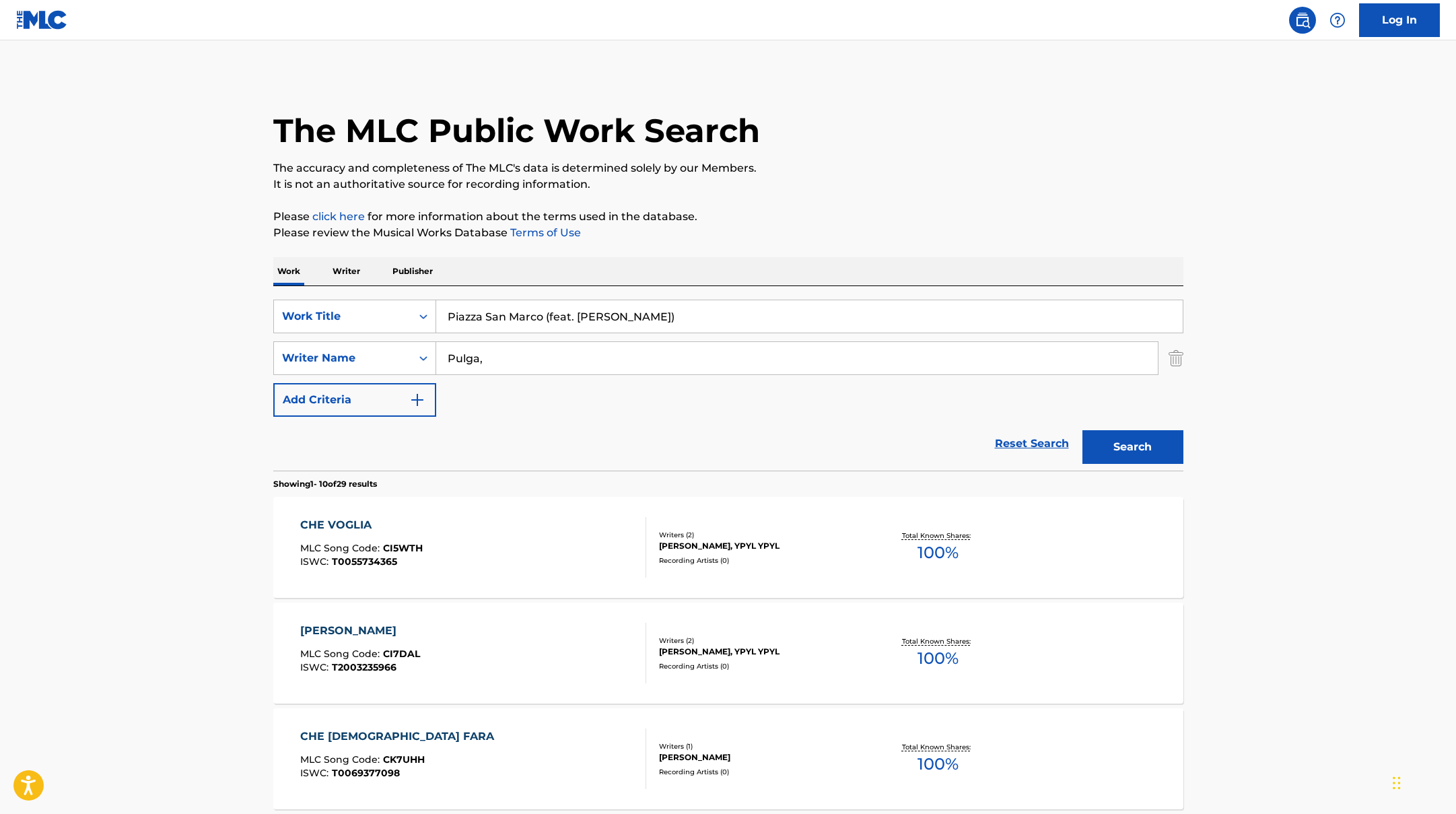
click at [429, 356] on div "SearchWithCriteriaac952244-c99a-423d-b338-cef296909b19 Writer Name [PERSON_NAME…" at bounding box center [728, 358] width 910 height 34
paste input "Rain"
type input "[PERSON_NAME],"
drag, startPoint x: 678, startPoint y: 315, endPoint x: 568, endPoint y: 314, distance: 110.0
click at [568, 314] on input "Piazza San Marco (feat. [PERSON_NAME])" at bounding box center [809, 316] width 747 height 32
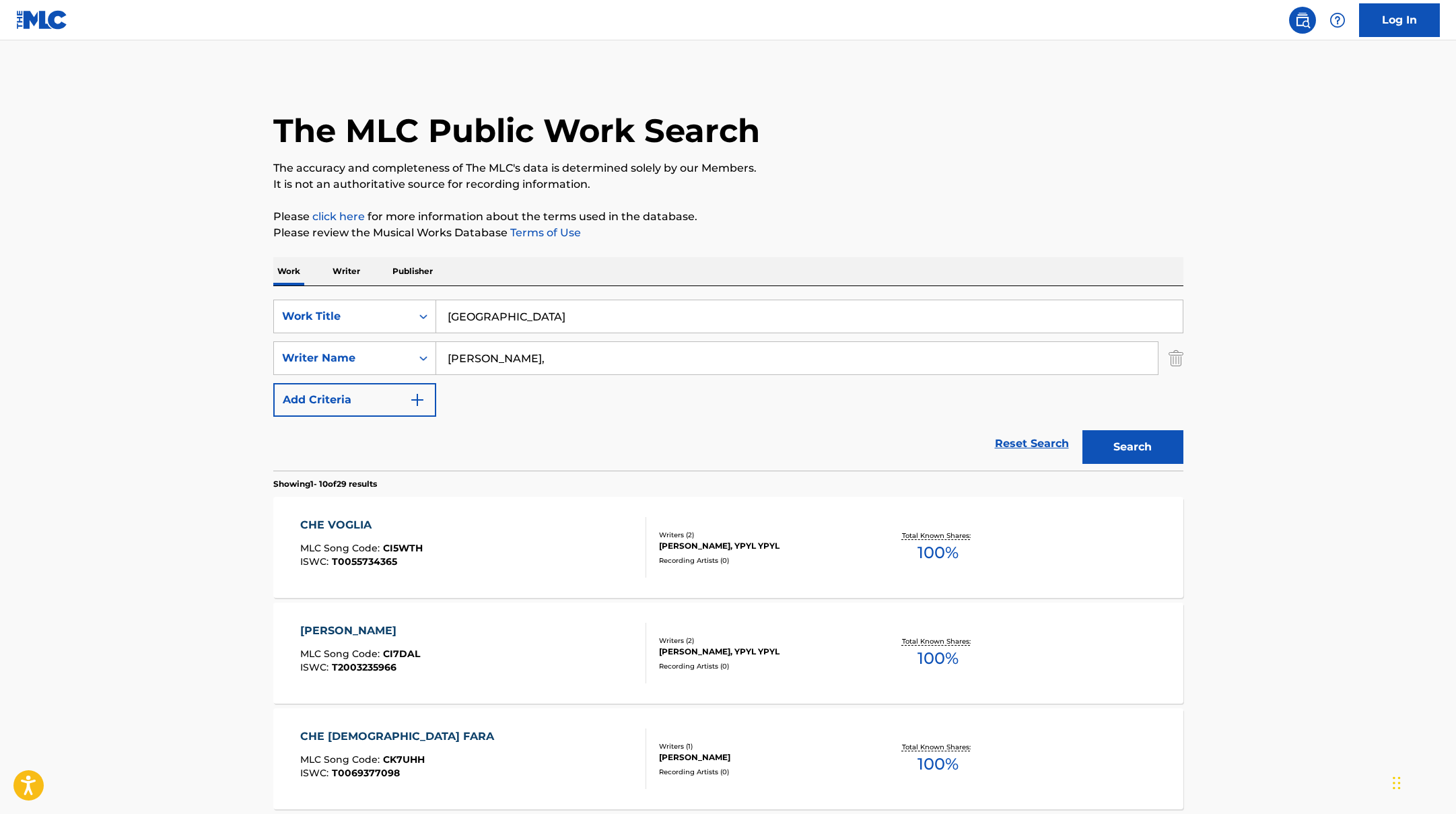
click at [1082, 430] on button "Search" at bounding box center [1133, 447] width 101 height 34
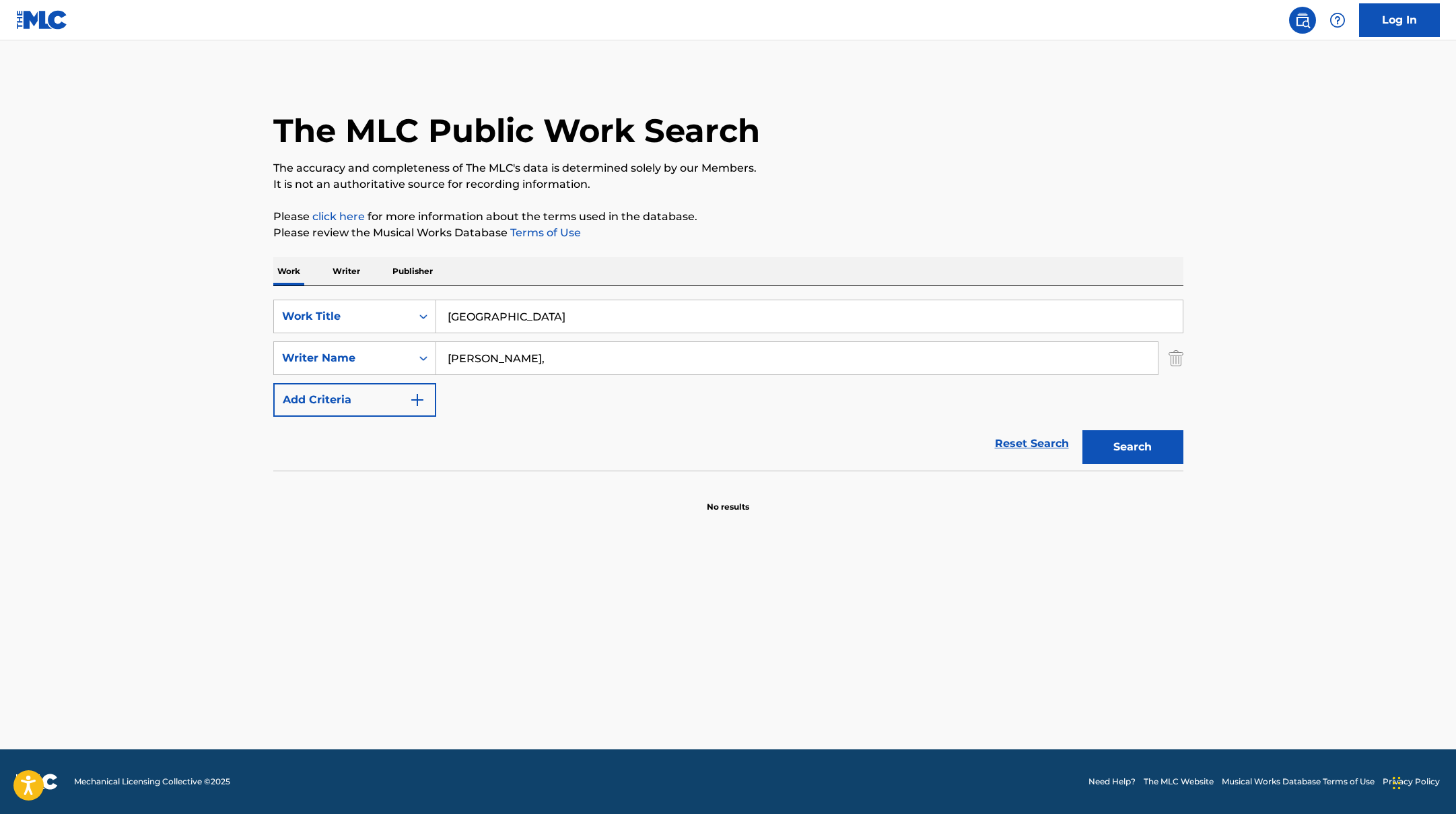
drag, startPoint x: 531, startPoint y: 313, endPoint x: 402, endPoint y: 278, distance: 133.7
click at [402, 278] on div "Work Writer Publisher SearchWithCriteriad0f104fa-fecf-407a-a075-1cfd0cda90a3 Wo…" at bounding box center [728, 385] width 910 height 256
paste input "MONEY MACHINE (feat. Lazza & [PERSON_NAME])"
type input "MONEY MACHINE (feat. Lazza & [PERSON_NAME])"
drag, startPoint x: 499, startPoint y: 370, endPoint x: 424, endPoint y: 357, distance: 76.1
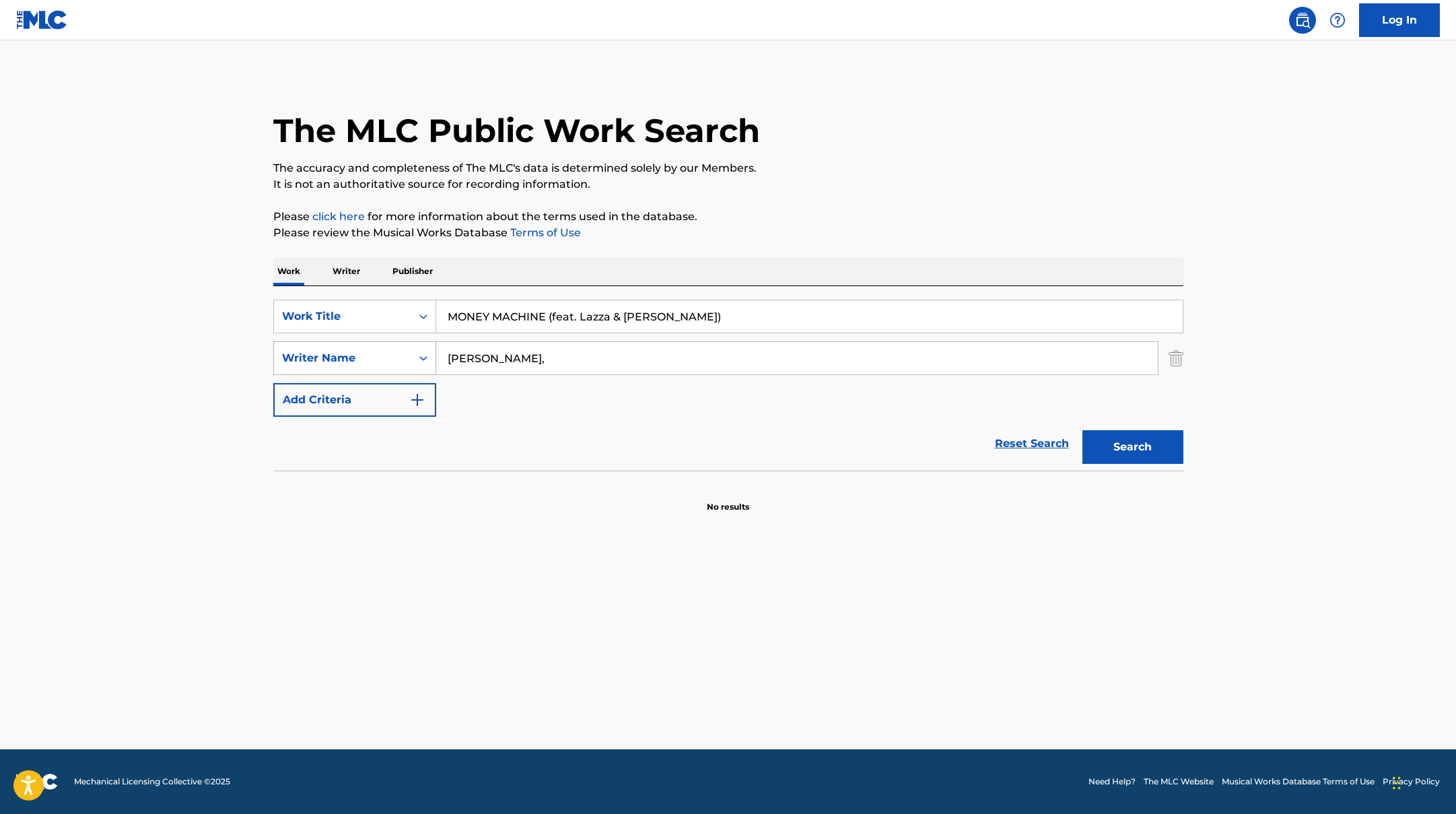
click at [423, 357] on div "SearchWithCriteriaac952244-c99a-423d-b338-cef296909b19 Writer Name [PERSON_NAME…" at bounding box center [728, 358] width 910 height 34
paste input "[PERSON_NAME]"
type input "[PERSON_NAME],"
drag, startPoint x: 679, startPoint y: 315, endPoint x: 589, endPoint y: 314, distance: 90.0
click at [589, 314] on input "MONEY MACHINE (feat. Lazza & [PERSON_NAME])" at bounding box center [809, 316] width 747 height 32
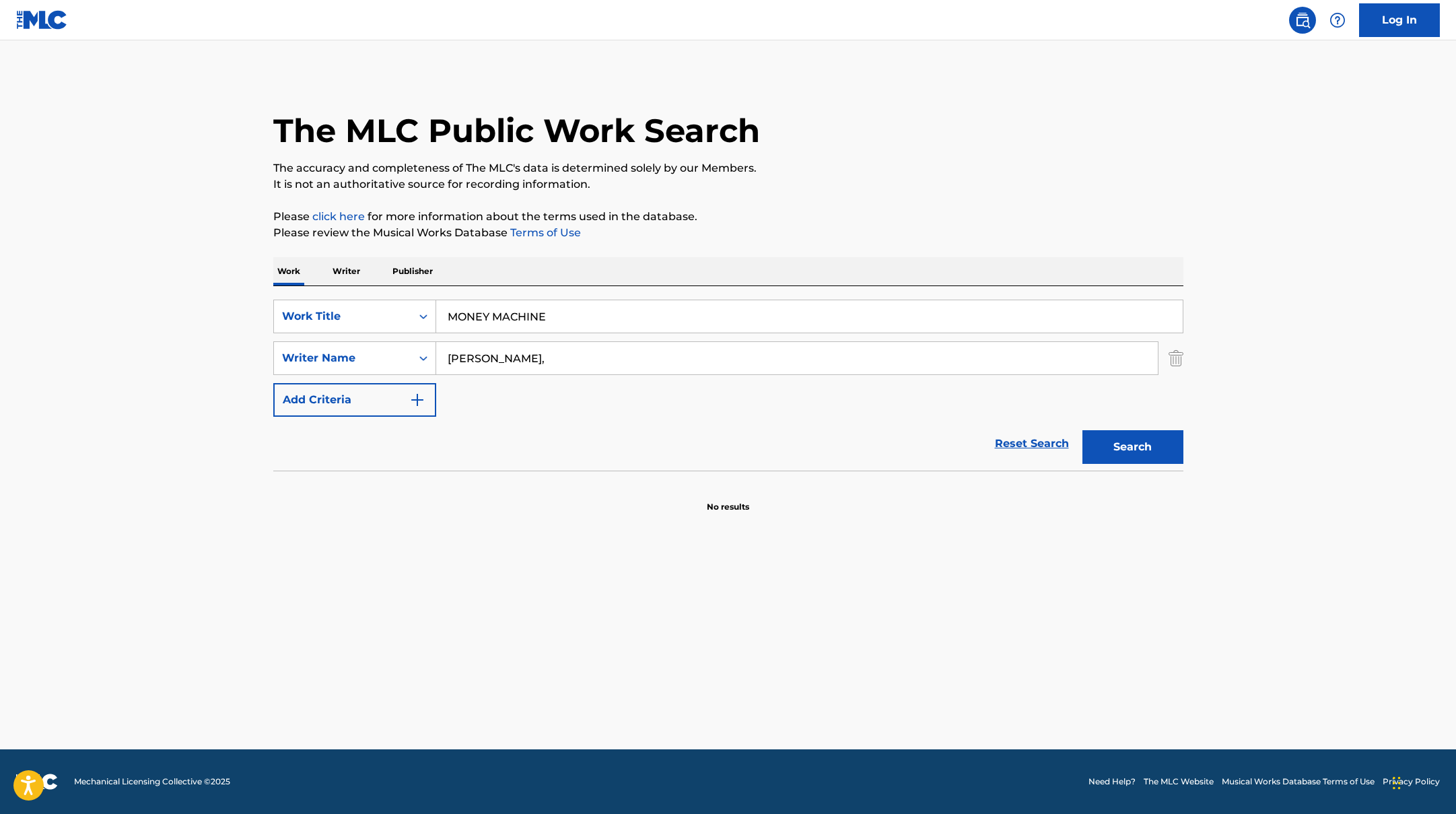
click at [1082, 430] on button "Search" at bounding box center [1133, 447] width 101 height 34
drag, startPoint x: 572, startPoint y: 318, endPoint x: 390, endPoint y: 277, distance: 186.6
click at [390, 277] on div "Work Writer Publisher SearchWithCriteriad0f104fa-fecf-407a-a075-1cfd0cda90a3 Wo…" at bounding box center [728, 385] width 910 height 256
paste input "G&V"
type input "G&V"
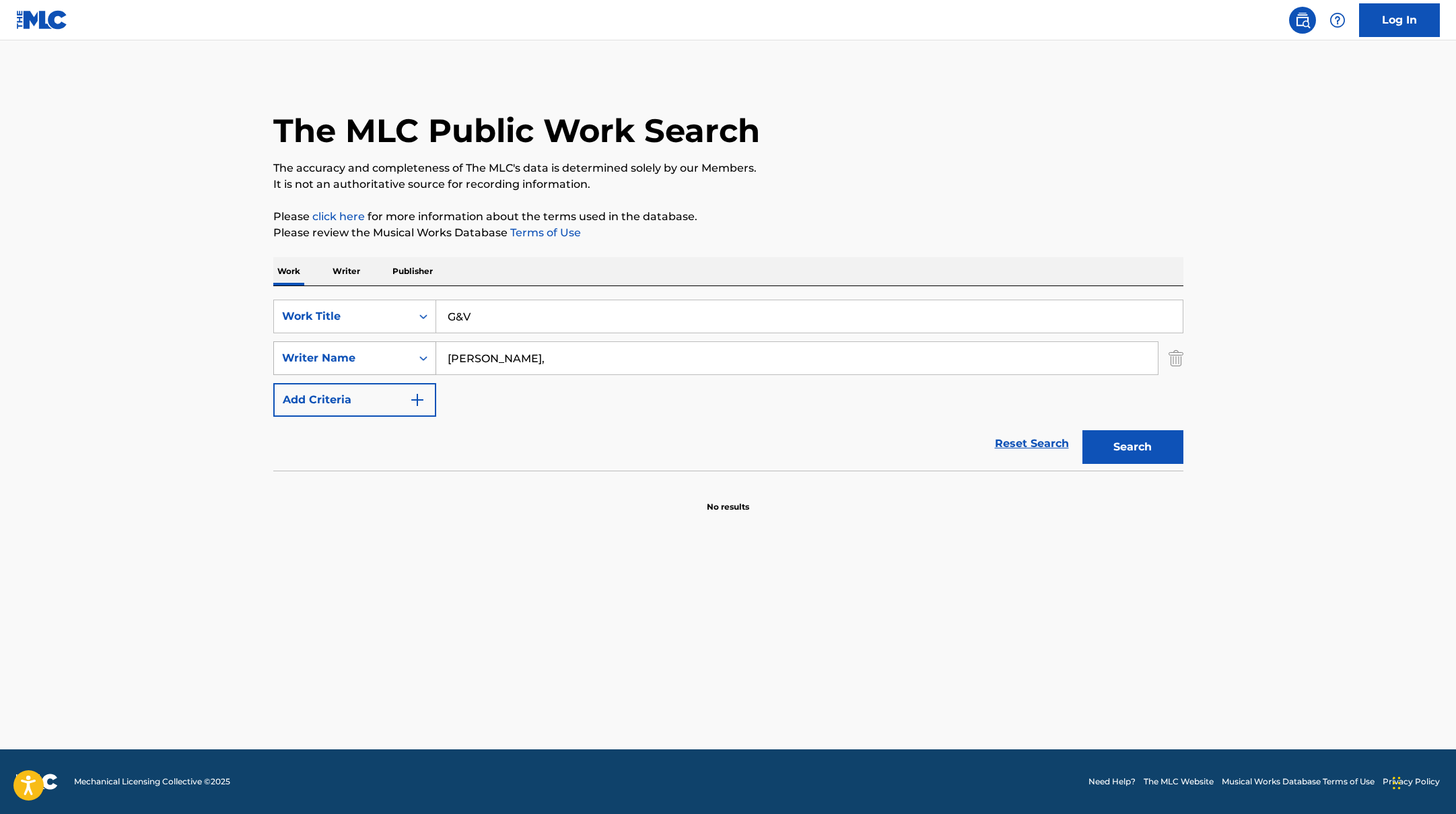
drag, startPoint x: 501, startPoint y: 361, endPoint x: 406, endPoint y: 342, distance: 96.9
click at [409, 342] on div "SearchWithCriteriaac952244-c99a-423d-b338-cef296909b19 Writer Name [PERSON_NAME…" at bounding box center [728, 358] width 910 height 34
paste input "[PERSON_NAME]"
type input "[PERSON_NAME]"
click at [1147, 442] on button "Search" at bounding box center [1133, 447] width 101 height 34
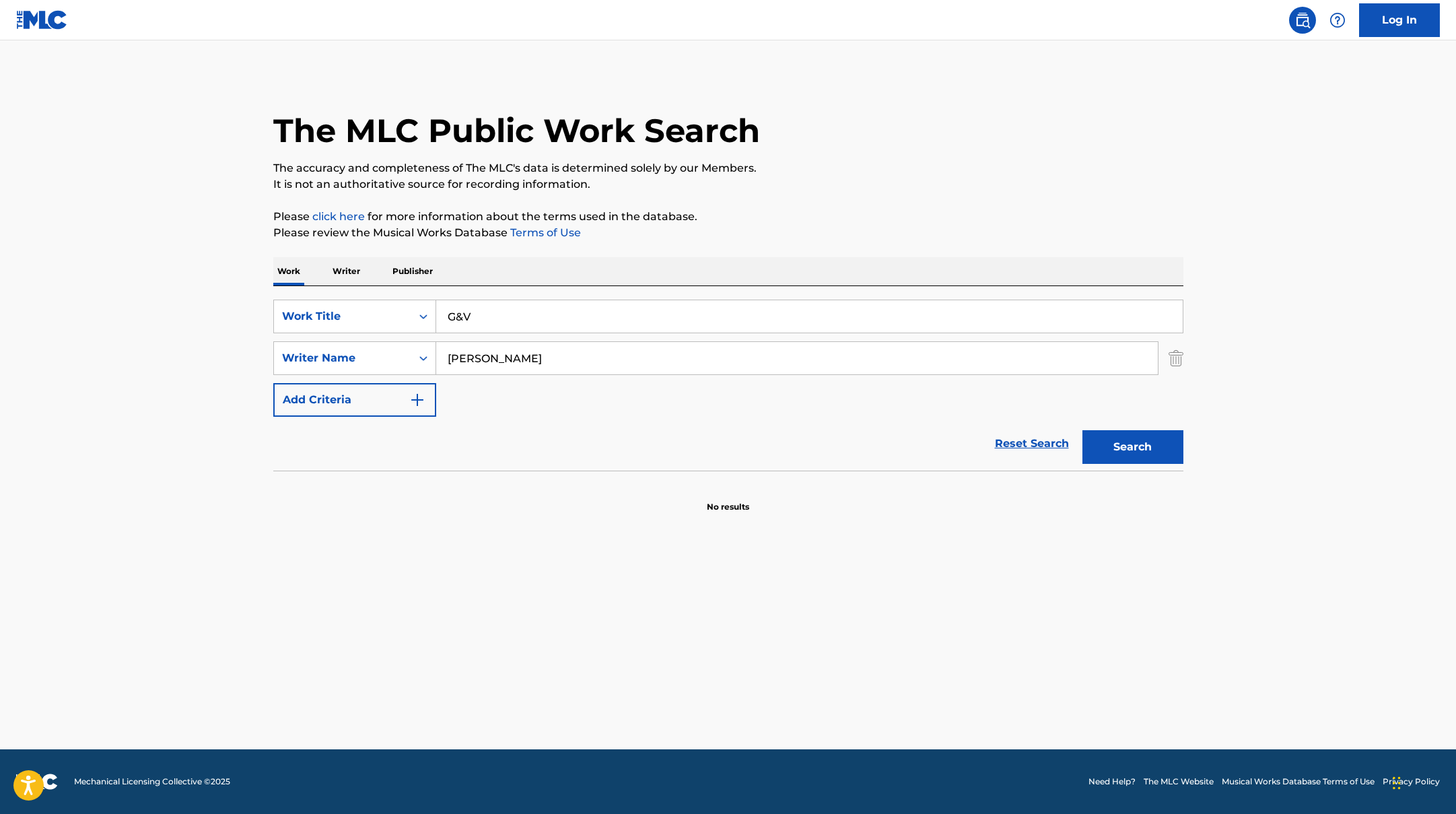
drag, startPoint x: 504, startPoint y: 314, endPoint x: 414, endPoint y: 294, distance: 92.2
click at [414, 295] on div "SearchWithCriteriad0f104fa-fecf-407a-a075-1cfd0cda90a3 Work Title G&V SearchWit…" at bounding box center [728, 378] width 910 height 185
paste input "Ex (feat. [PERSON_NAME])"
type input "Ex (feat. [PERSON_NAME])"
drag, startPoint x: 483, startPoint y: 353, endPoint x: 401, endPoint y: 343, distance: 82.6
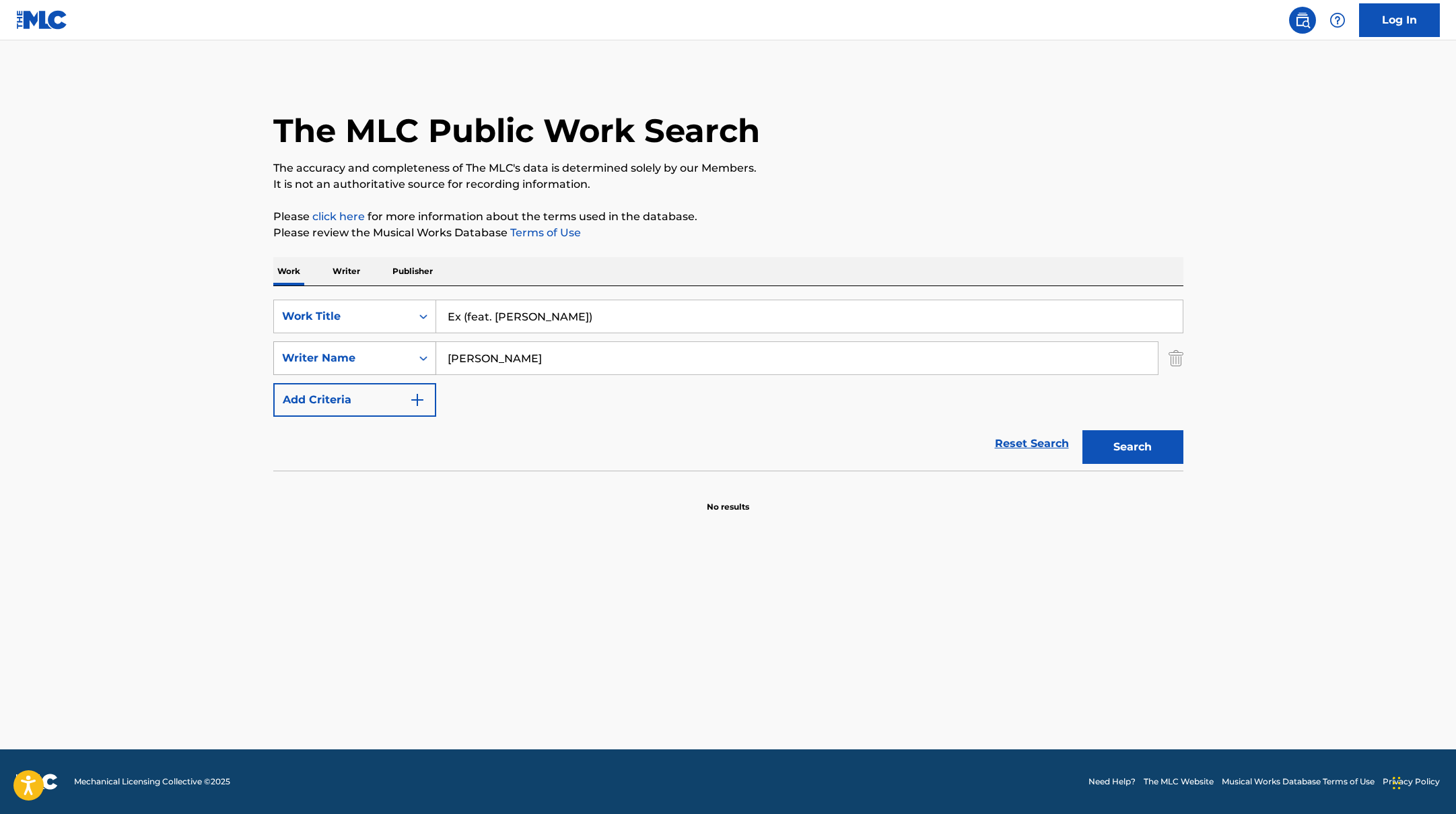
click at [405, 343] on div "SearchWithCriteriaac952244-c99a-423d-b338-cef296909b19 Writer Name [PERSON_NAME]" at bounding box center [728, 358] width 910 height 34
paste input "Nenn"
type input "Nenna"
click at [553, 316] on input "Ex (feat. [PERSON_NAME])" at bounding box center [809, 316] width 747 height 32
type input "Ex"
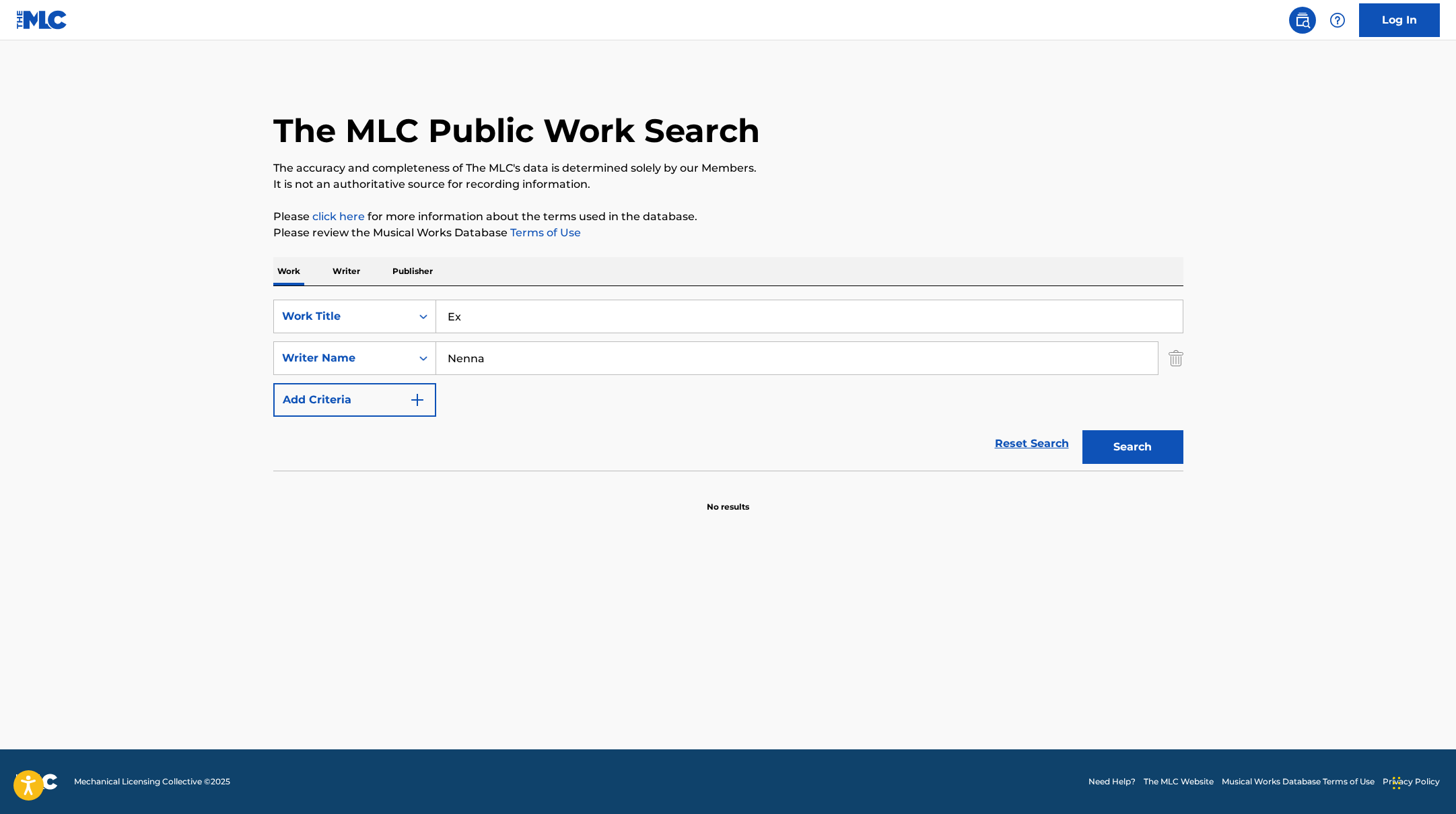
click at [1082, 430] on button "Search" at bounding box center [1133, 447] width 101 height 34
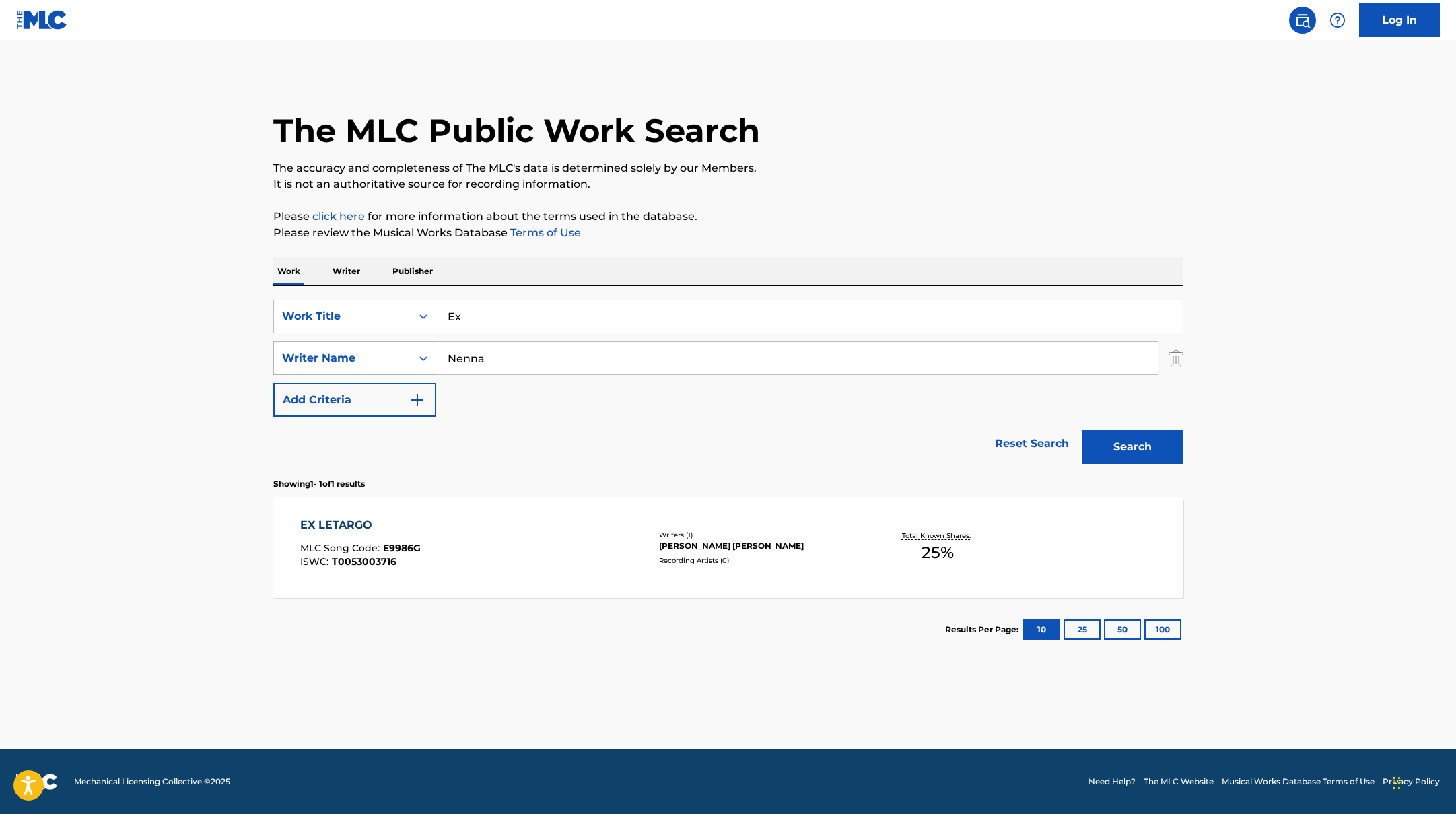
drag, startPoint x: 509, startPoint y: 355, endPoint x: 403, endPoint y: 343, distance: 106.7
click at [414, 345] on div "SearchWithCriteriaac952244-c99a-423d-b338-cef296909b19 Writer Name [PERSON_NAME]" at bounding box center [728, 358] width 910 height 34
paste input "Colonnelli"
type input "Colonnelli"
click at [1107, 456] on button "Search" at bounding box center [1133, 447] width 101 height 34
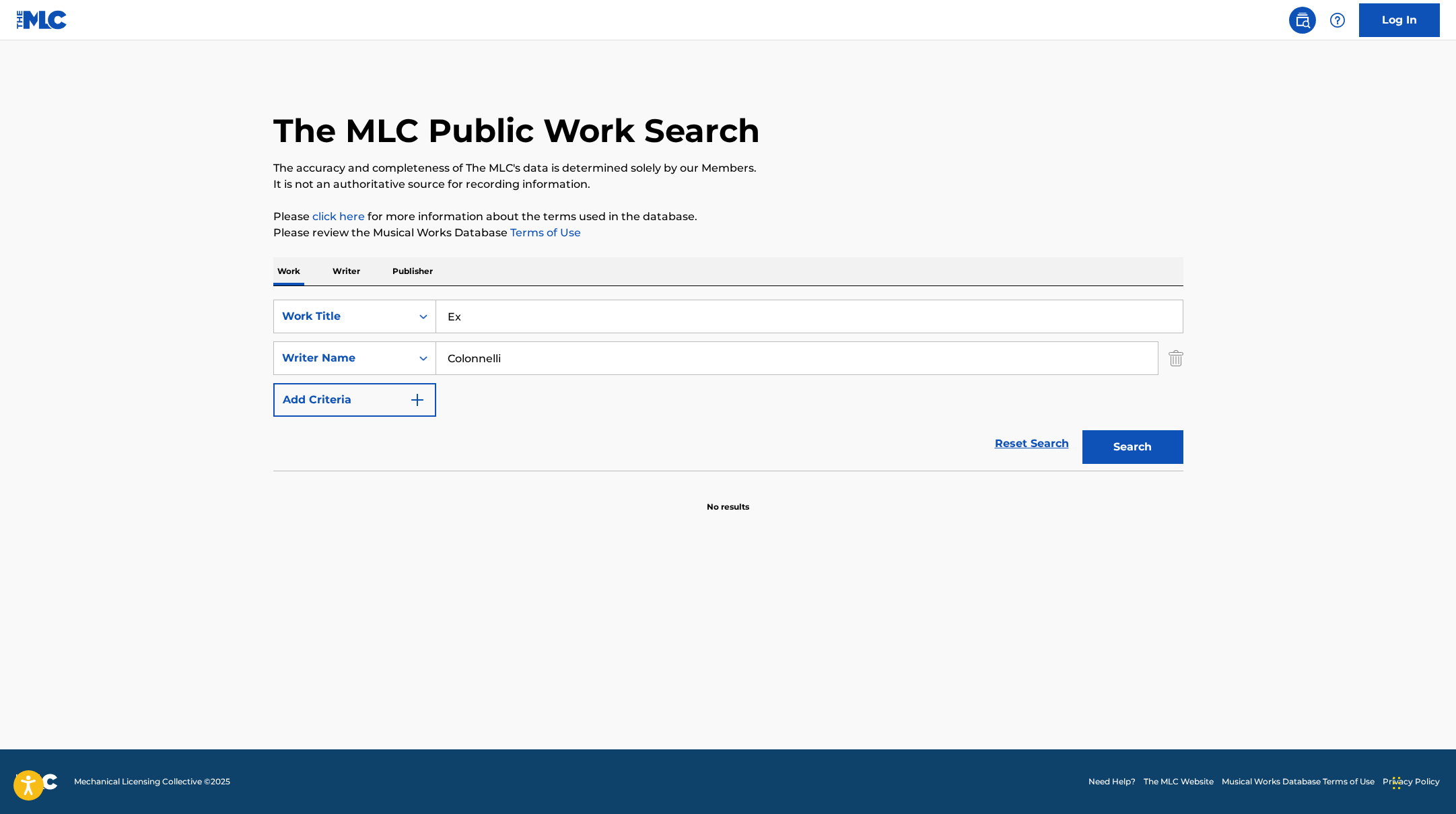
paste input "KEFIR"
drag, startPoint x: 481, startPoint y: 319, endPoint x: 417, endPoint y: 290, distance: 70.3
click at [419, 291] on div "SearchWithCriteriad0f104fa-fecf-407a-a075-1cfd0cda90a3 Work Title Ex SearchWith…" at bounding box center [728, 378] width 910 height 185
drag, startPoint x: 499, startPoint y: 319, endPoint x: 416, endPoint y: 312, distance: 83.3
click at [427, 313] on div "SearchWithCriteriad0f104fa-fecf-407a-a075-1cfd0cda90a3 Work Title KEFIR" at bounding box center [728, 316] width 910 height 34
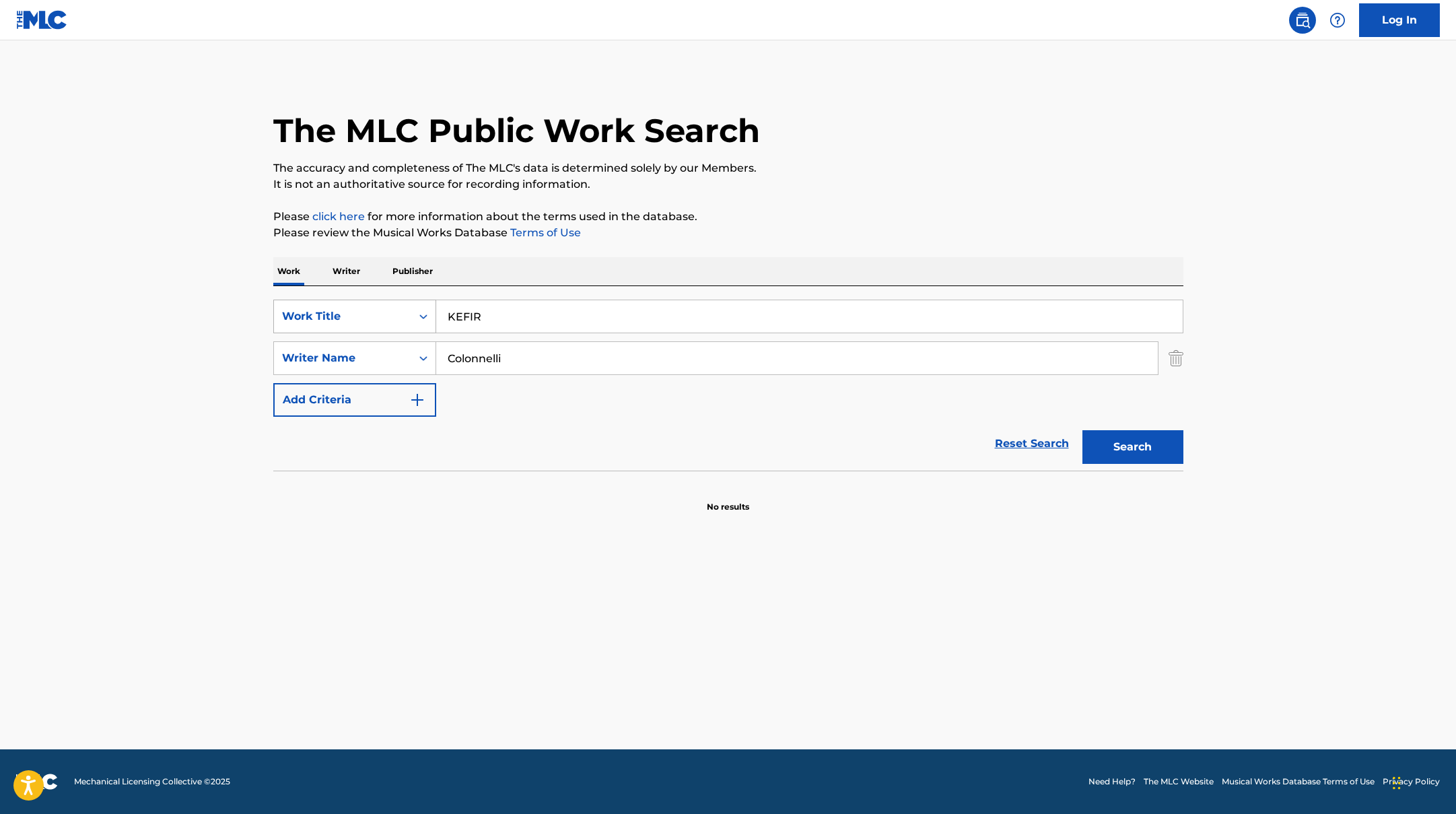
paste input "WHIGGA (feat. Guè)"
type input "WHIGGA (feat. Guè)"
drag, startPoint x: 521, startPoint y: 355, endPoint x: 403, endPoint y: 335, distance: 119.7
click at [407, 337] on div "SearchWithCriteriad0f104fa-fecf-407a-a075-1cfd0cda90a3 Work Title WHIGGA (feat.…" at bounding box center [728, 357] width 910 height 117
drag, startPoint x: 579, startPoint y: 316, endPoint x: 513, endPoint y: 316, distance: 66.0
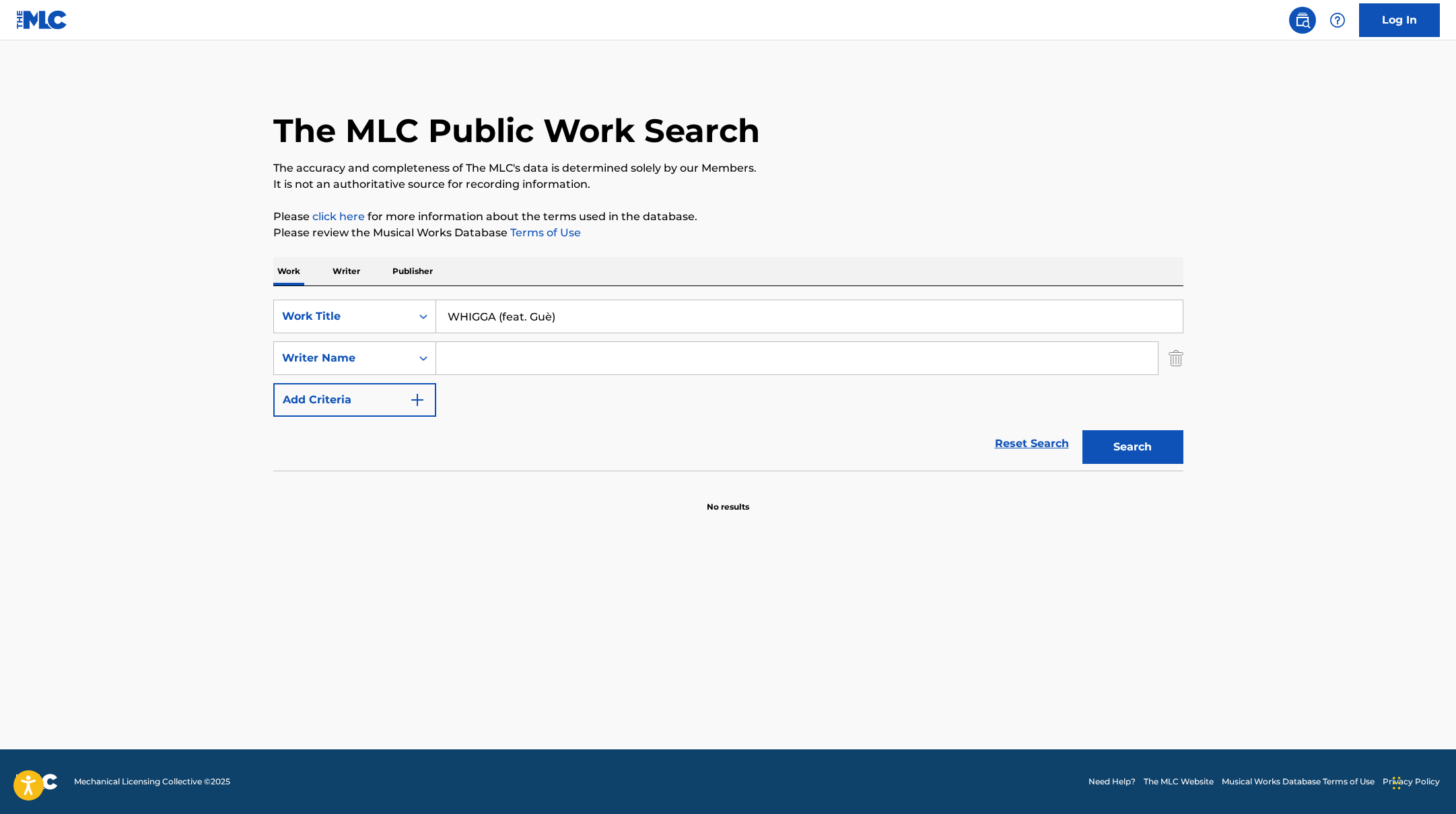
click at [513, 316] on input "WHIGGA (feat. Guè)" at bounding box center [809, 316] width 747 height 32
type input "WHIGGA"
click at [1082, 430] on button "Search" at bounding box center [1133, 447] width 101 height 34
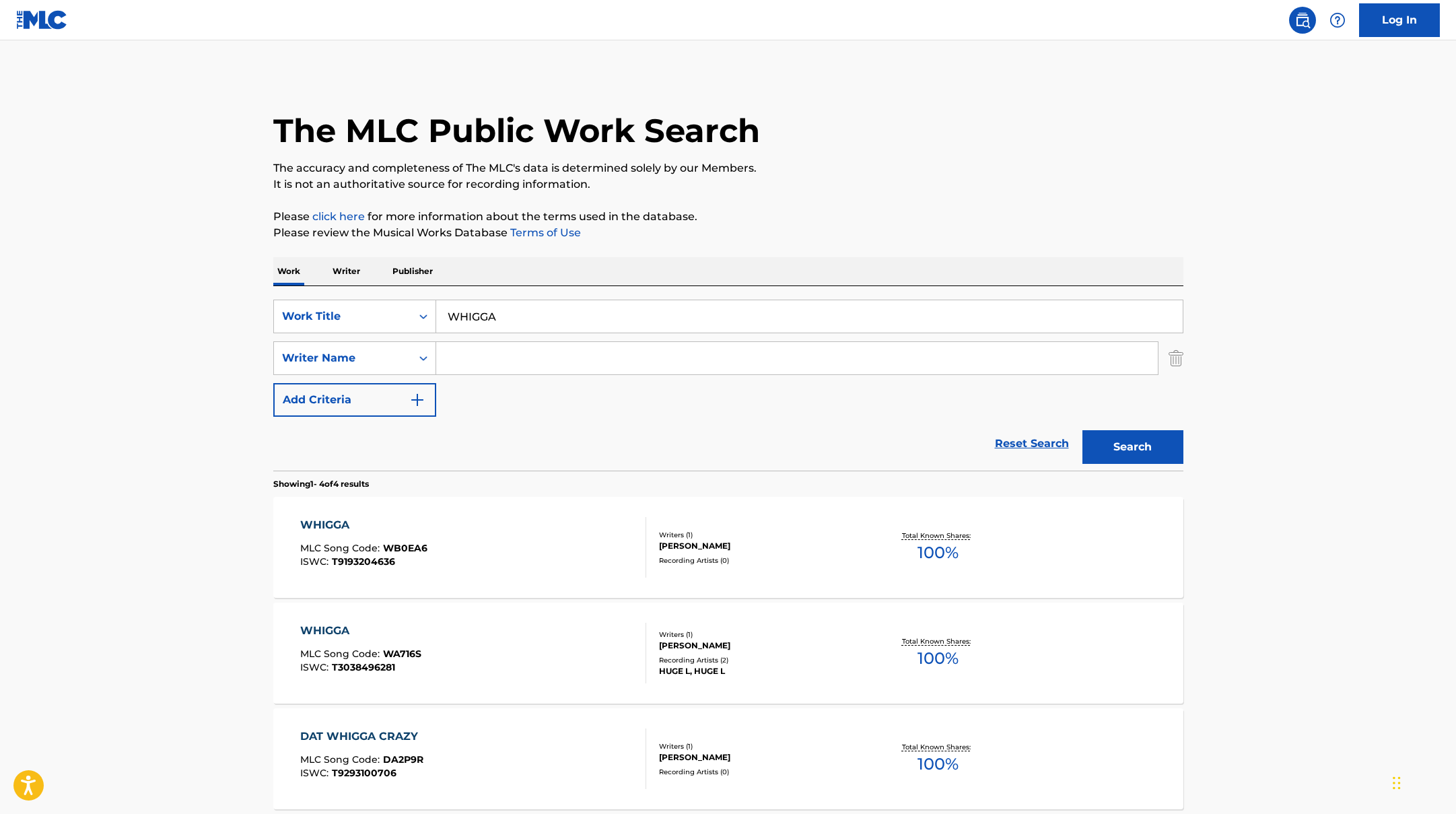
click at [551, 355] on input "Search Form" at bounding box center [796, 358] width 721 height 32
type input "fini"
click at [1082, 430] on button "Search" at bounding box center [1133, 447] width 101 height 34
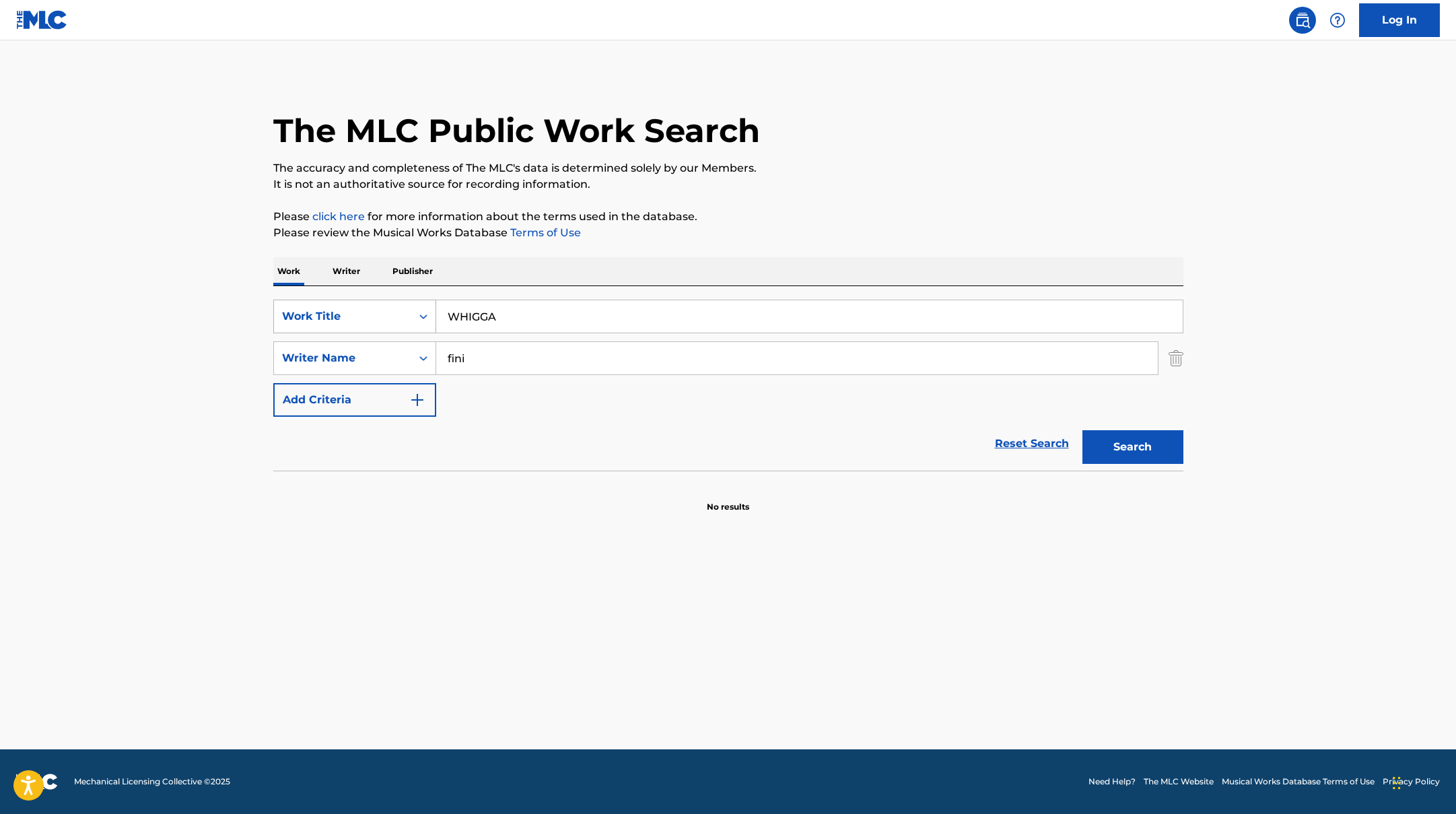
drag, startPoint x: 523, startPoint y: 315, endPoint x: 386, endPoint y: 307, distance: 137.2
click at [386, 307] on div "SearchWithCriteriad0f104fa-fecf-407a-a075-1cfd0cda90a3 Work Title WHIGGA" at bounding box center [728, 316] width 910 height 34
paste input "BELLA DAVVERO"
type input "BELLA DAVVERO"
drag, startPoint x: 479, startPoint y: 358, endPoint x: 391, endPoint y: 340, distance: 89.8
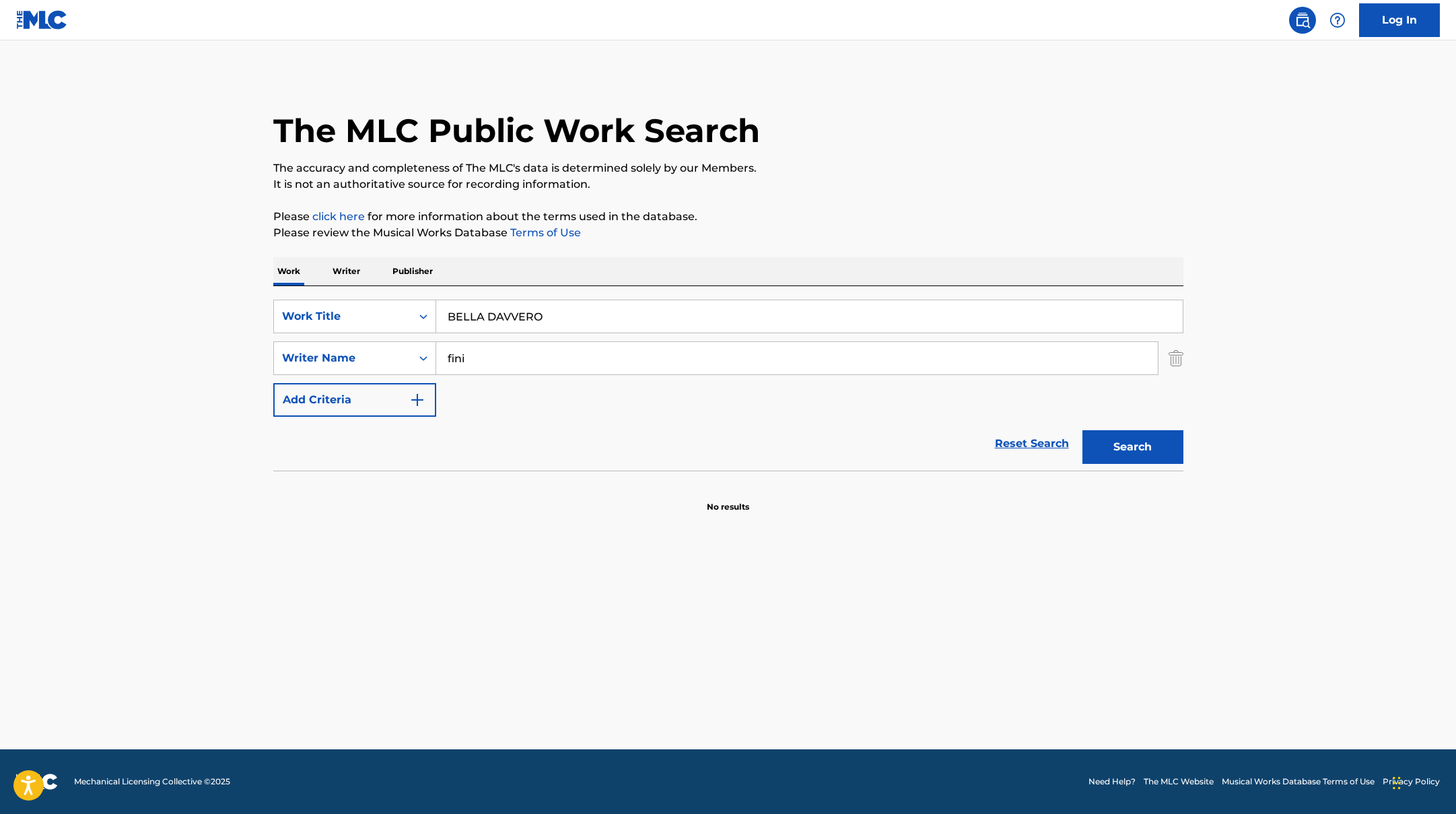
click at [393, 343] on div "SearchWithCriteriaac952244-c99a-423d-b338-cef296909b19 Writer Name fini" at bounding box center [728, 358] width 910 height 34
click at [1082, 430] on button "Search" at bounding box center [1133, 447] width 101 height 34
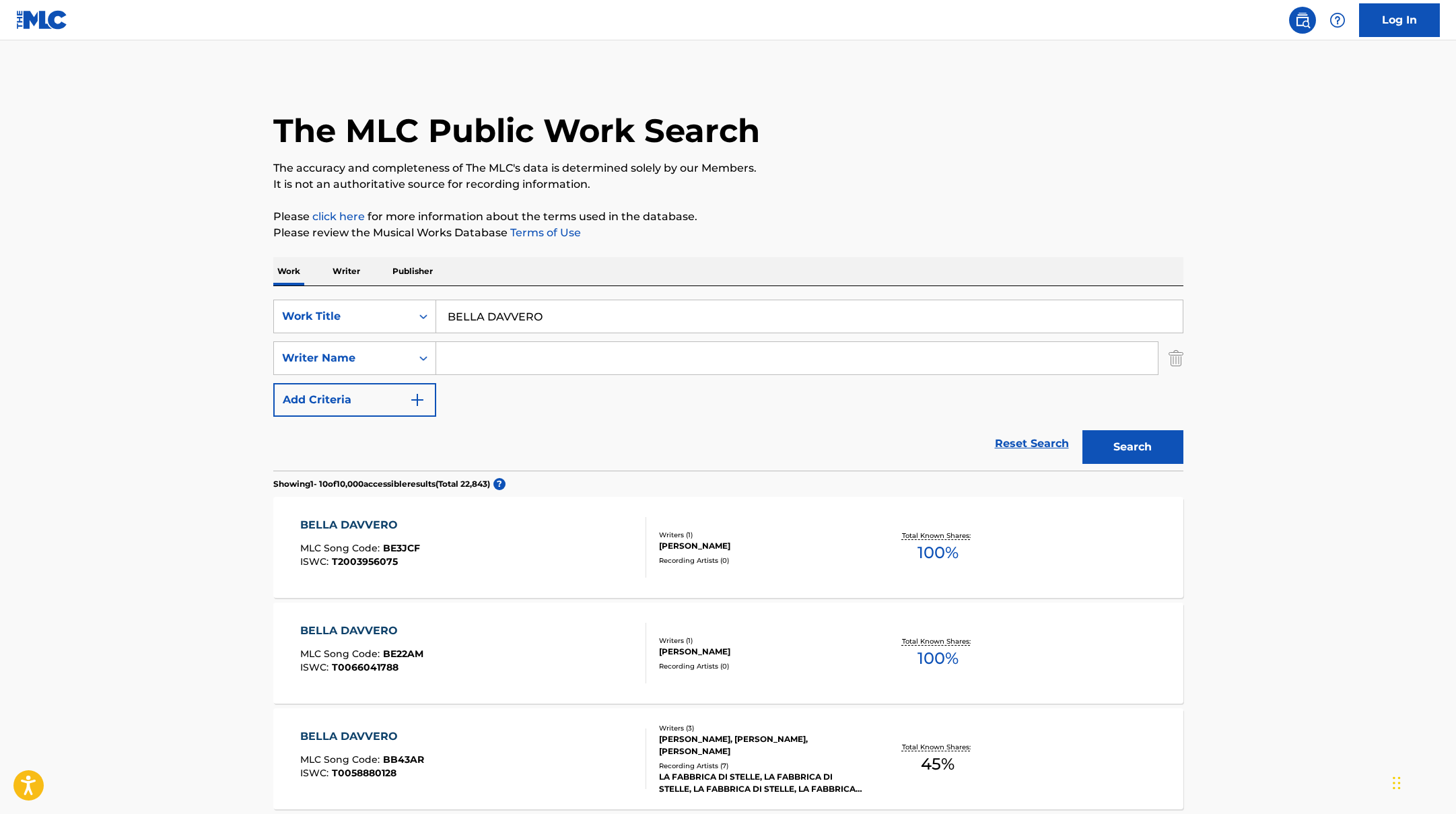
paste input "[PERSON_NAME]"
type input "[PERSON_NAME]"
click at [1145, 440] on button "Search" at bounding box center [1133, 447] width 101 height 34
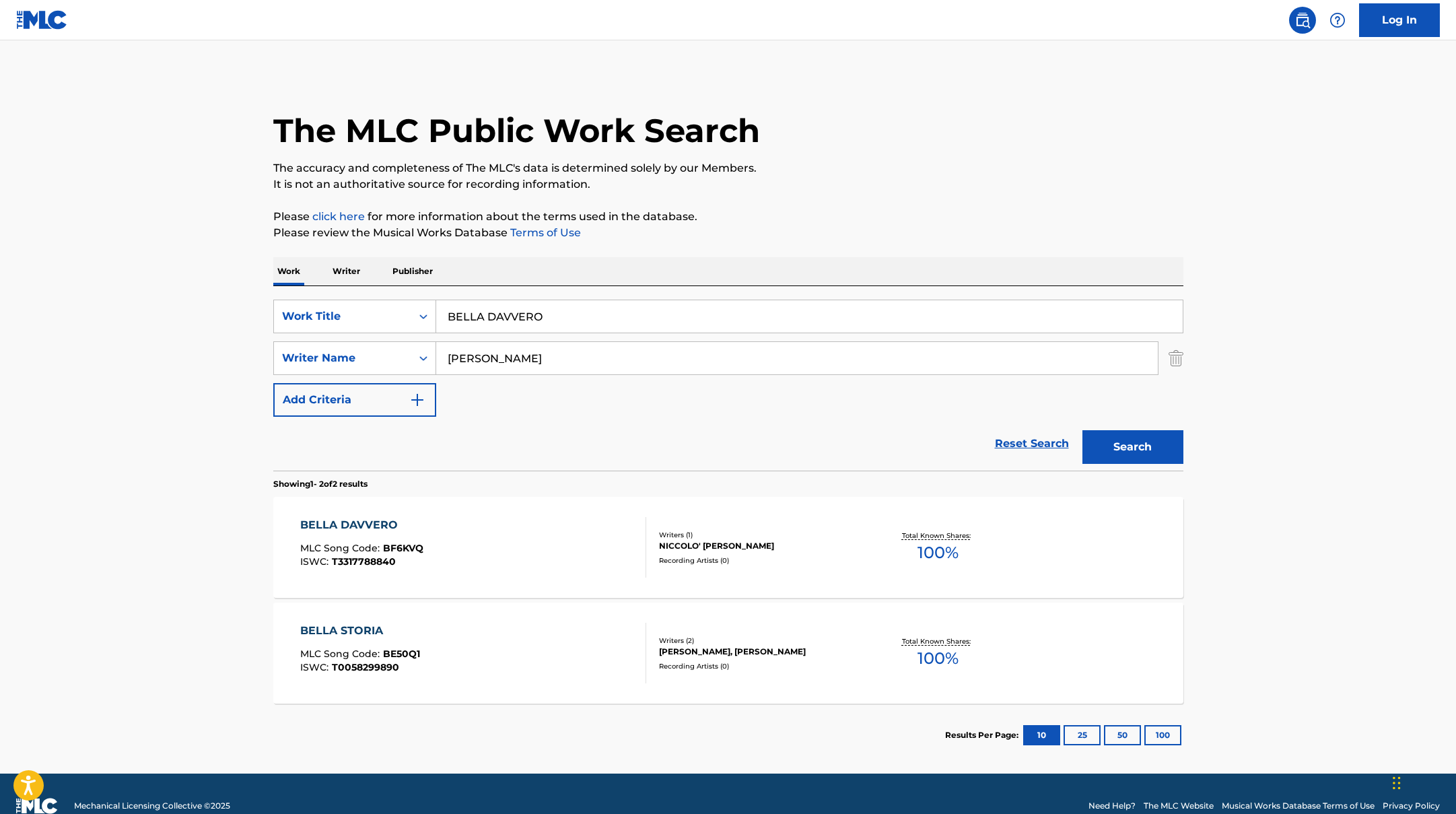
click at [546, 546] on div "BELLA DAVVERO MLC Song Code : BF6KVQ ISWC : T3317788840" at bounding box center [473, 547] width 346 height 60
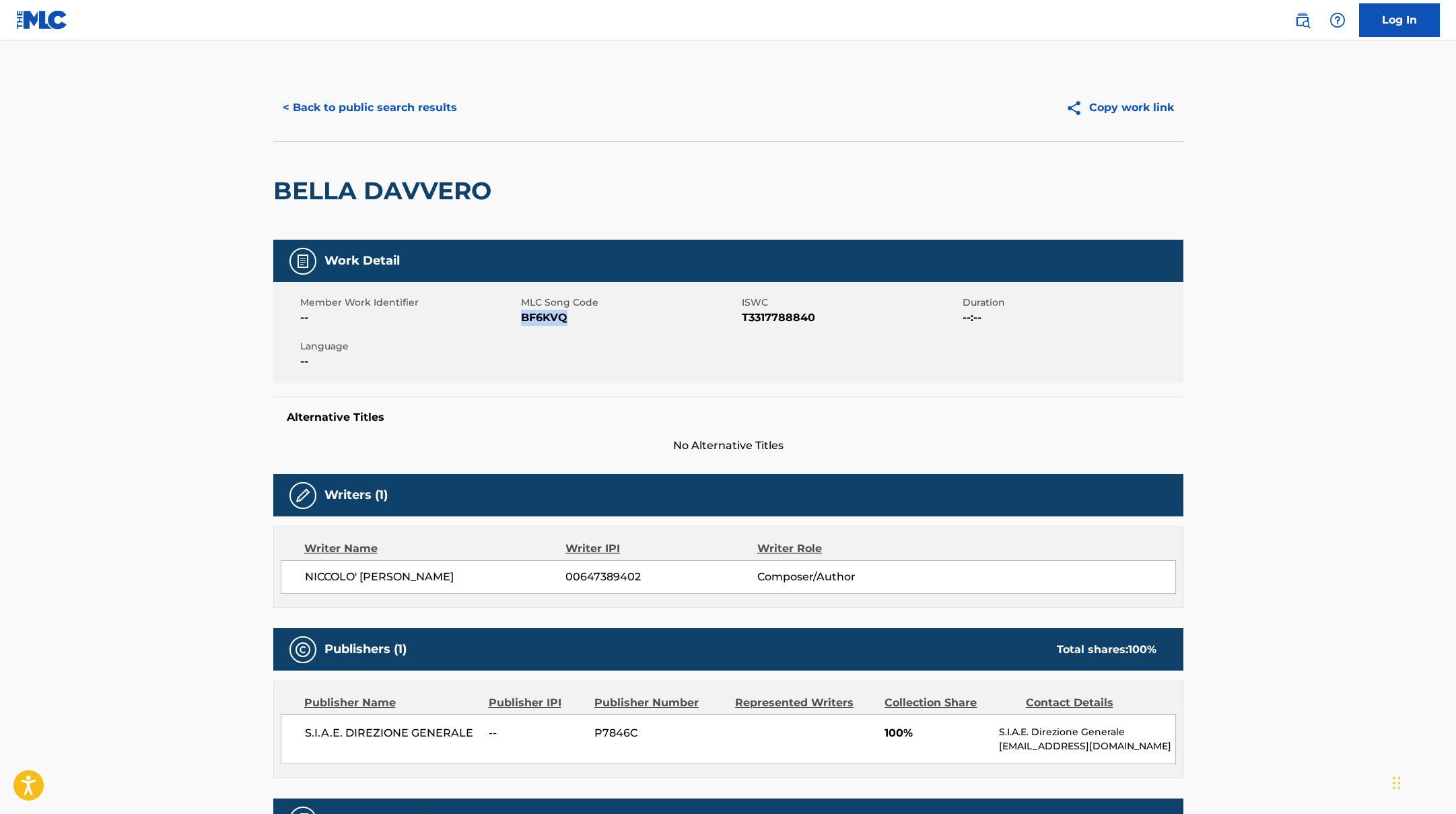
drag, startPoint x: 523, startPoint y: 317, endPoint x: 582, endPoint y: 322, distance: 59.2
click at [582, 322] on span "BF6KVQ" at bounding box center [630, 317] width 218 height 16
copy span "BF6KVQ"
click at [430, 105] on button "< Back to public search results" at bounding box center [369, 107] width 193 height 34
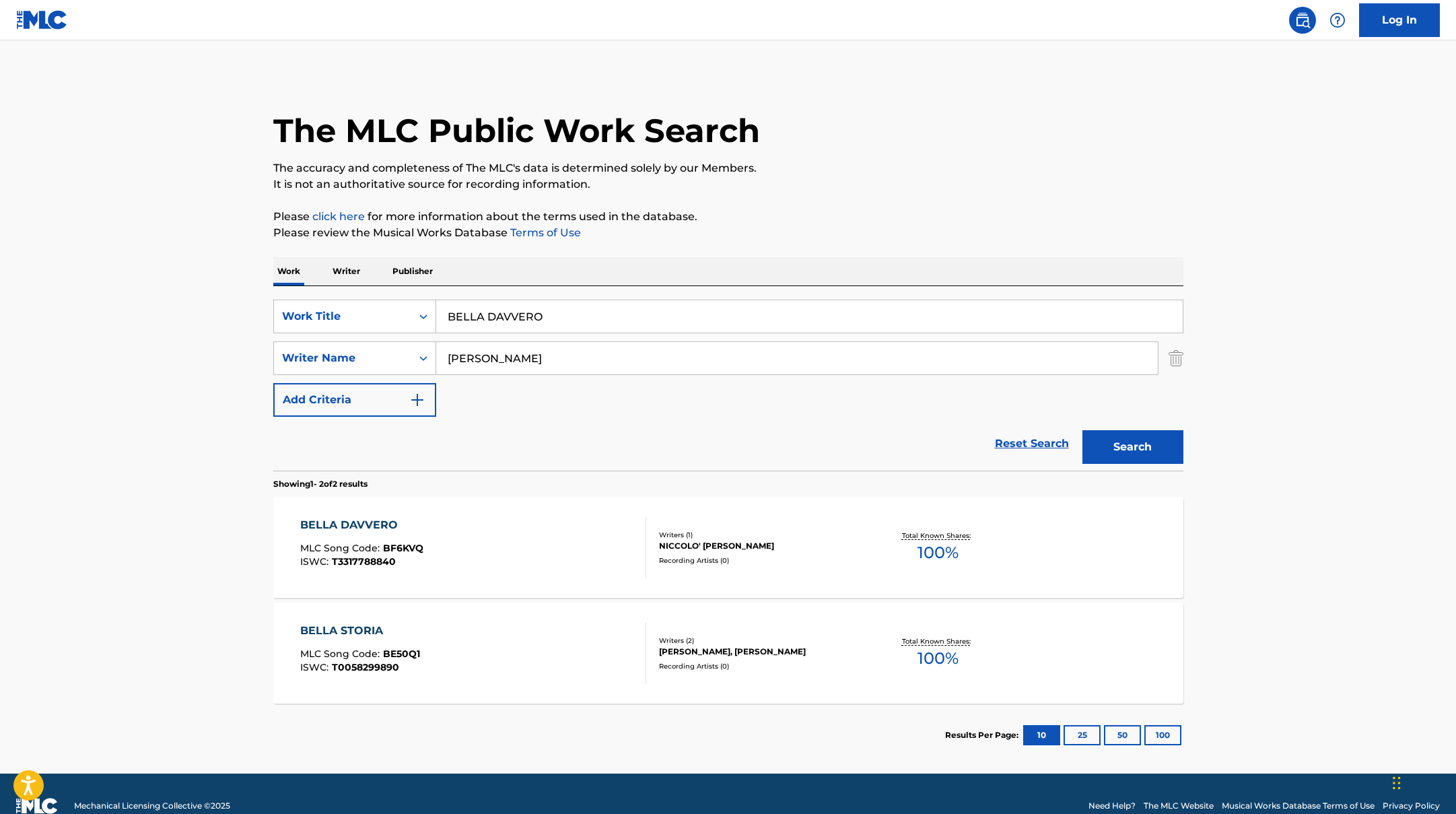
drag, startPoint x: 560, startPoint y: 322, endPoint x: 436, endPoint y: 303, distance: 125.4
click at [436, 303] on input "BELLA DAVVERO" at bounding box center [809, 316] width 747 height 32
paste input "Ultimo"
drag, startPoint x: 503, startPoint y: 320, endPoint x: 427, endPoint y: 303, distance: 77.9
click at [427, 303] on div "SearchWithCriteriad0f104fa-fecf-407a-a075-1cfd0cda90a3 Work Title Ultimo" at bounding box center [728, 316] width 910 height 34
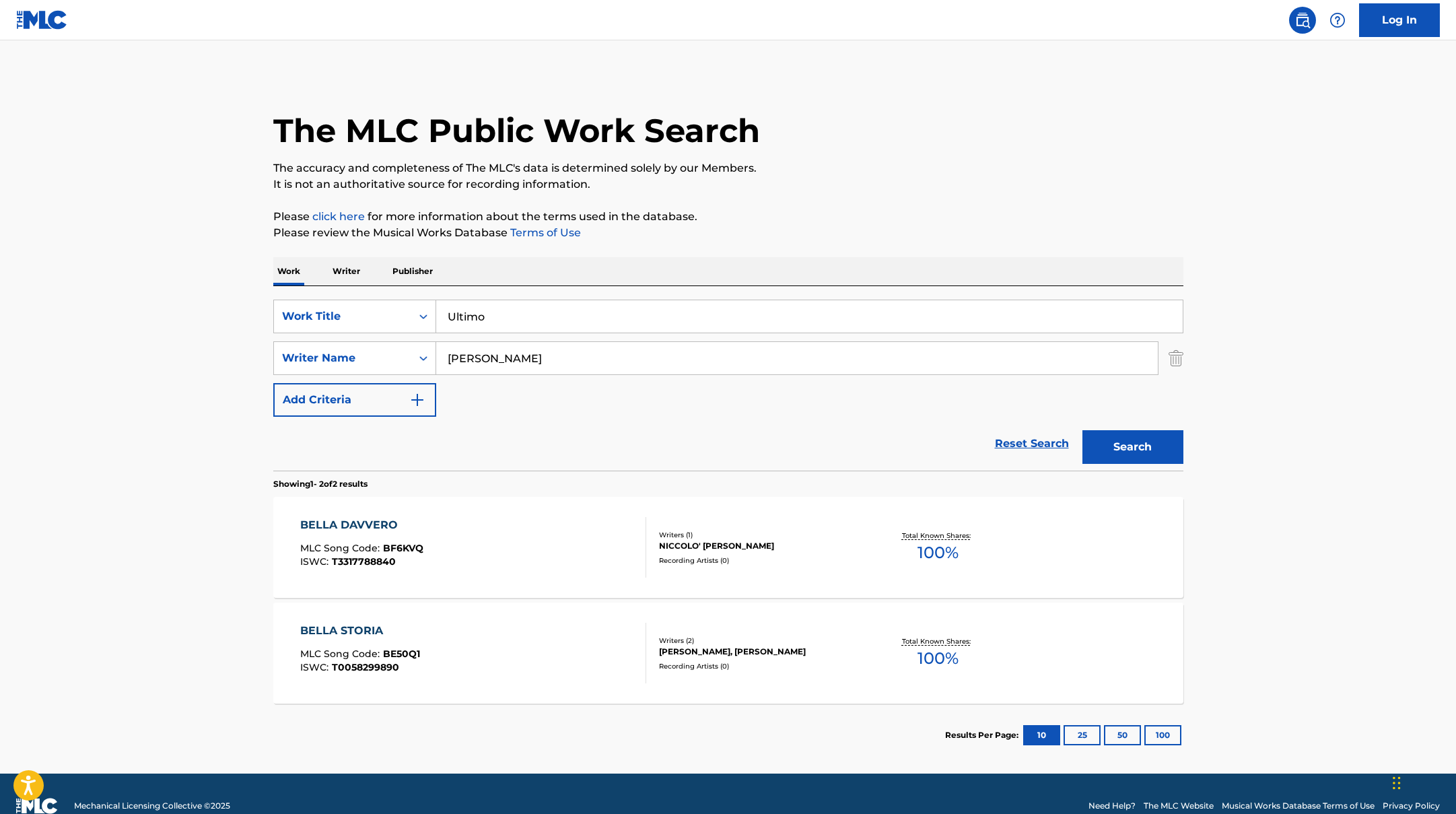
paste input "ALTROVE"
type input "ALTROVE"
click at [1133, 443] on button "Search" at bounding box center [1133, 447] width 101 height 34
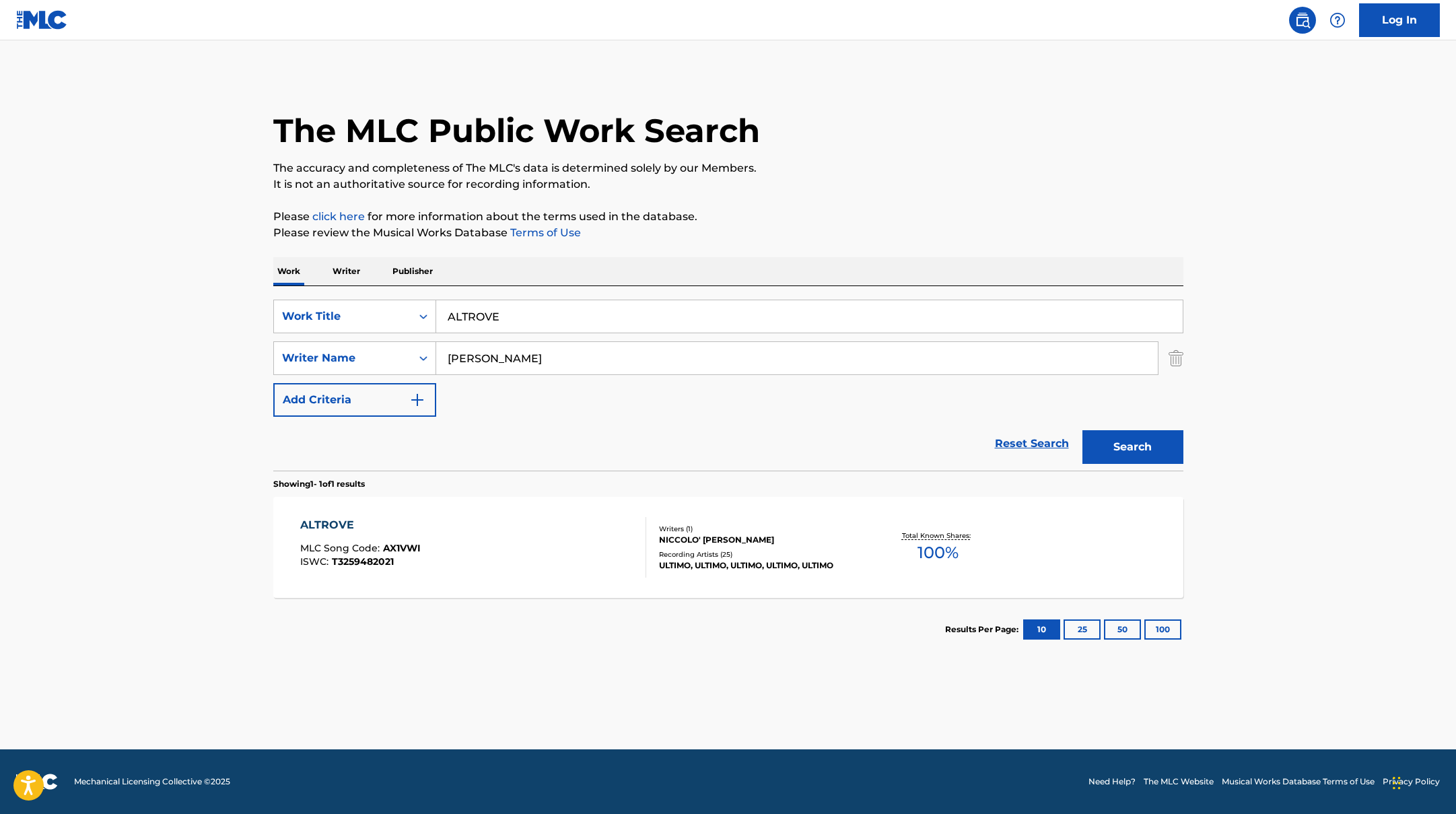
click at [597, 525] on div "ALTROVE MLC Song Code : AX1VWI ISWC : T3259482021" at bounding box center [473, 547] width 346 height 60
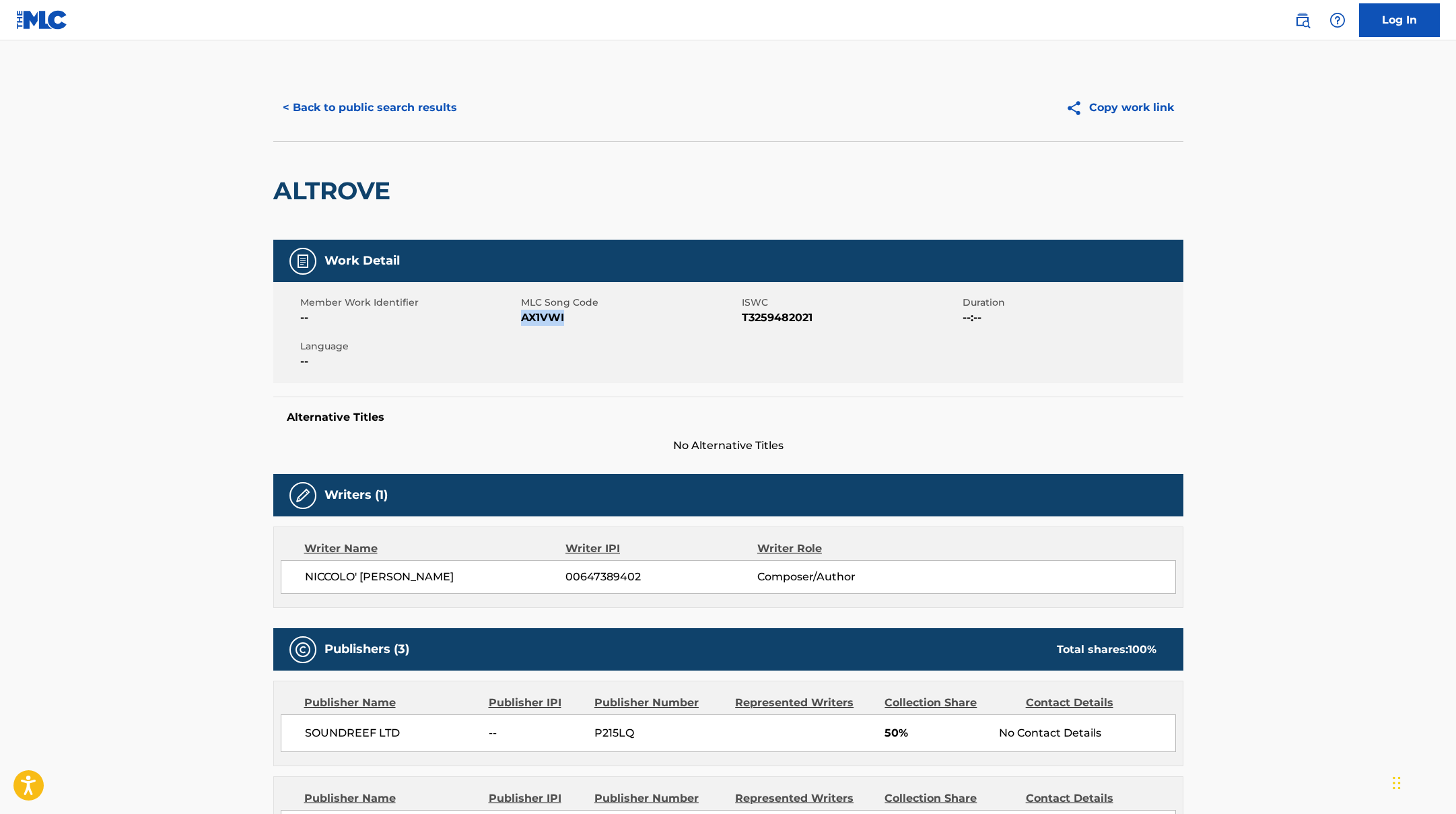
drag, startPoint x: 522, startPoint y: 317, endPoint x: 595, endPoint y: 318, distance: 73.0
click at [595, 318] on span "AX1VWI" at bounding box center [630, 317] width 218 height 16
copy span "AX1VWI"
click at [427, 106] on button "< Back to public search results" at bounding box center [369, 107] width 193 height 34
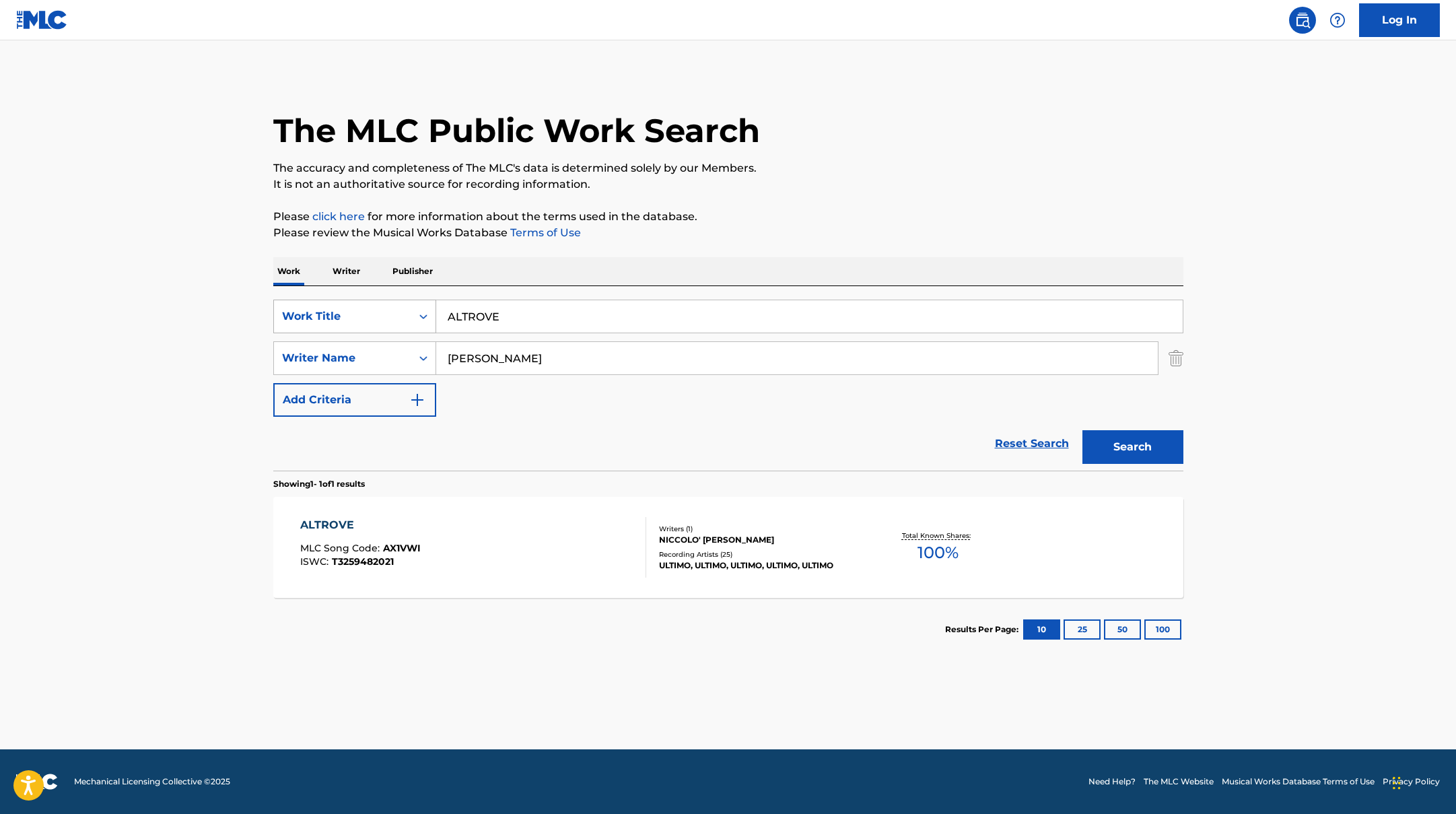
drag, startPoint x: 516, startPoint y: 320, endPoint x: 415, endPoint y: 301, distance: 102.8
click at [415, 301] on div "SearchWithCriteriad0f104fa-fecf-407a-a075-1cfd0cda90a3 Work Title ALTROVE" at bounding box center [728, 316] width 910 height 34
paste input "LUNEDÌ"
type input "LUNEDÌ"
click at [1111, 454] on button "Search" at bounding box center [1133, 447] width 101 height 34
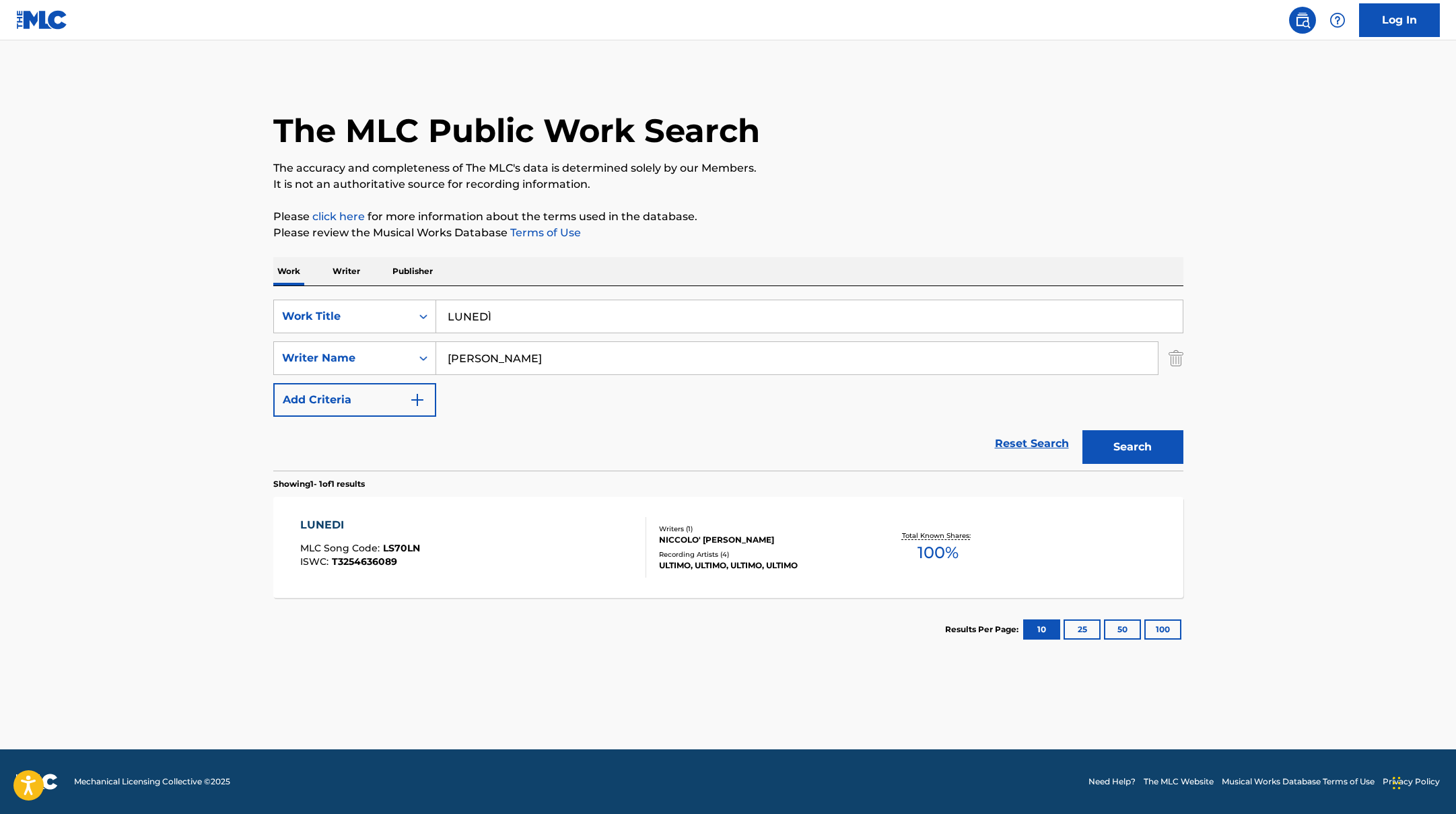
click at [521, 517] on div "LUNEDI MLC Song Code : LS70LN ISWC : T3254636089" at bounding box center [473, 547] width 346 height 60
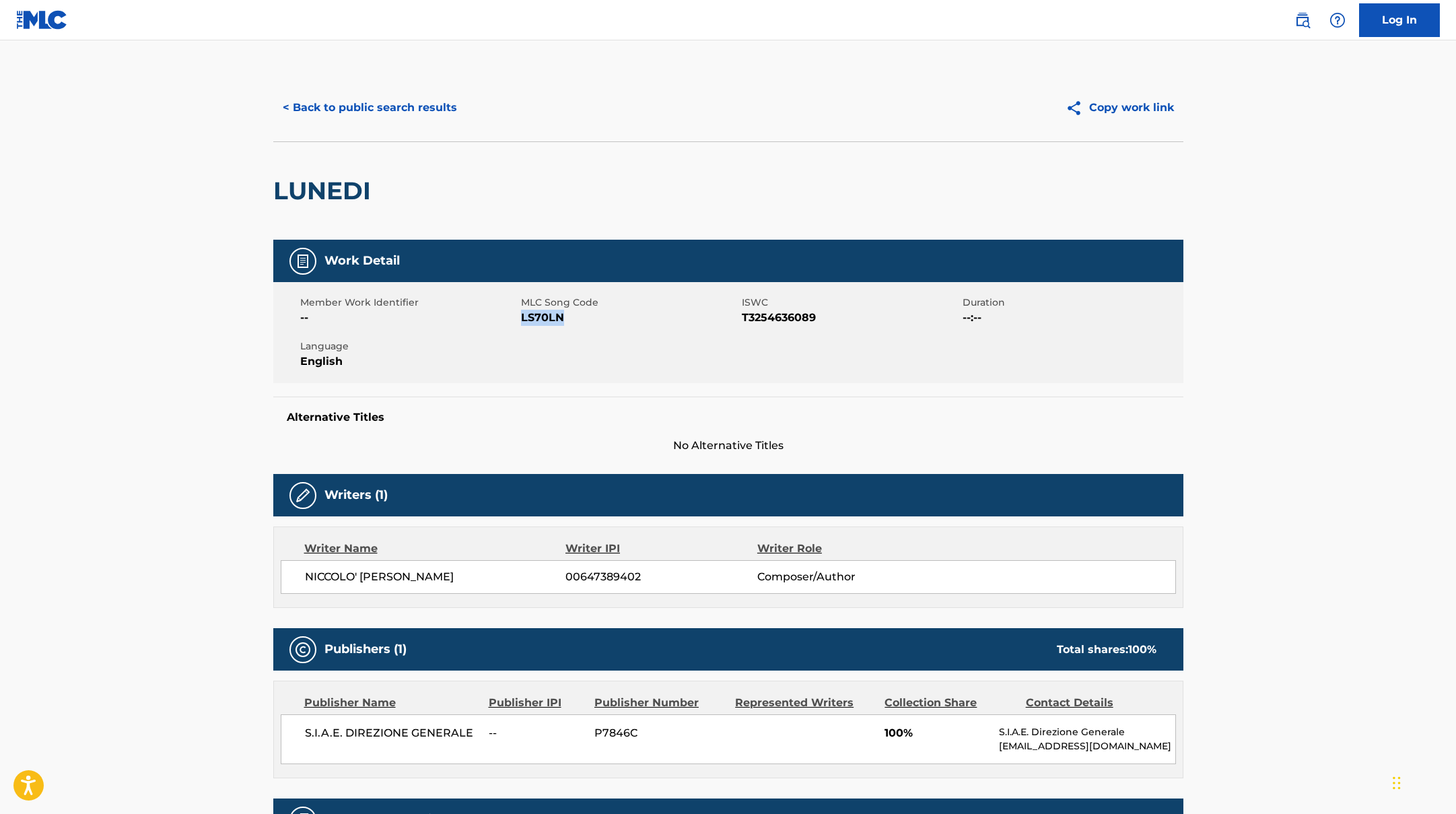
drag, startPoint x: 522, startPoint y: 318, endPoint x: 615, endPoint y: 323, distance: 93.1
click at [615, 323] on span "LS70LN" at bounding box center [630, 317] width 218 height 16
copy span "LS70LN"
click at [402, 114] on button "< Back to public search results" at bounding box center [369, 107] width 193 height 34
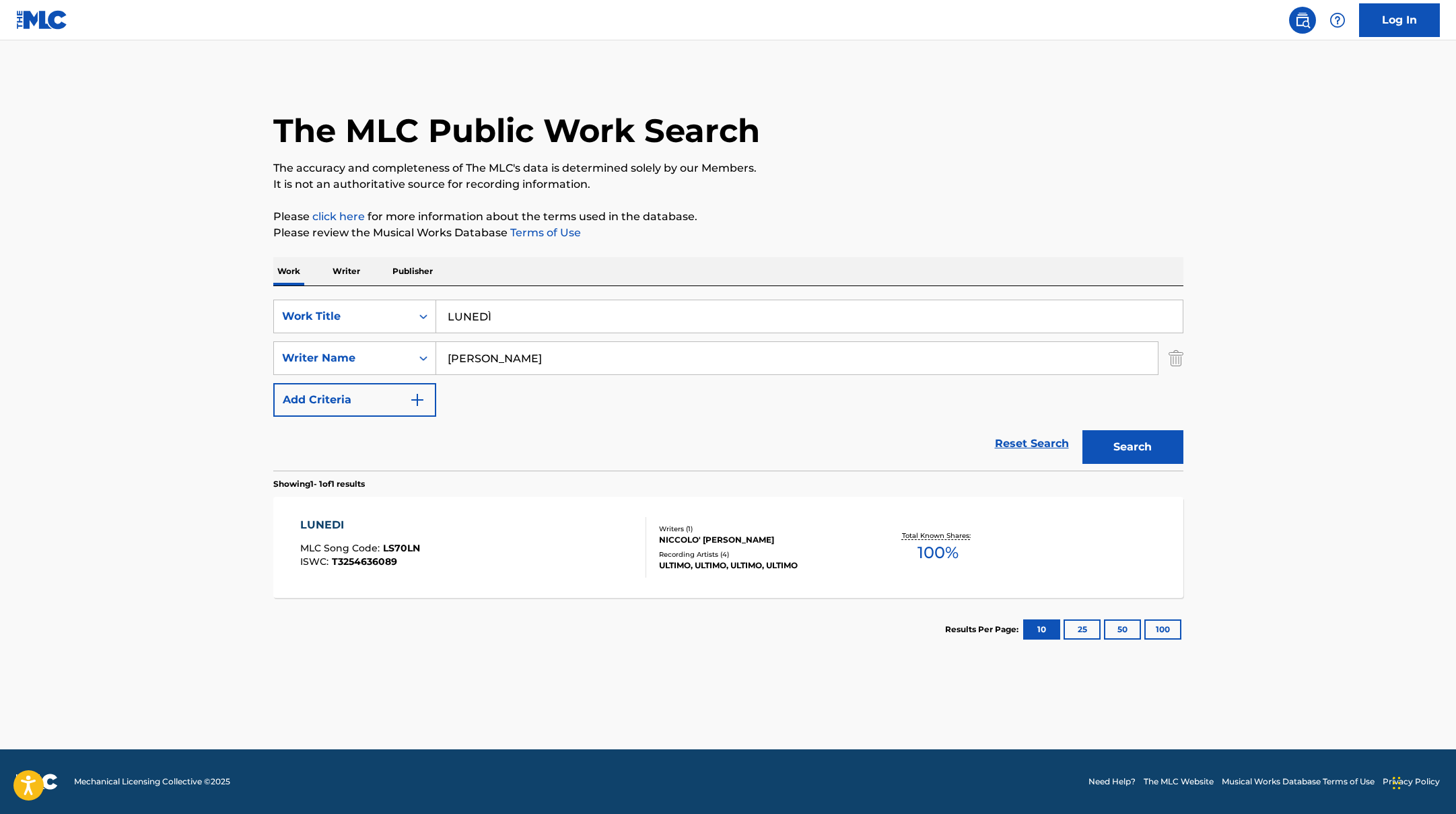
drag, startPoint x: 510, startPoint y: 315, endPoint x: 425, endPoint y: 298, distance: 86.7
click at [425, 298] on div "SearchWithCriteriad0f104fa-fecf-407a-a075-1cfd0cda90a3 Work Title LUNEDÌ Search…" at bounding box center [728, 378] width 910 height 185
paste input "[URL][DOMAIN_NAME]"
paste input "QUANDO [PERSON_NAME]"
drag, startPoint x: 773, startPoint y: 324, endPoint x: 369, endPoint y: 287, distance: 405.7
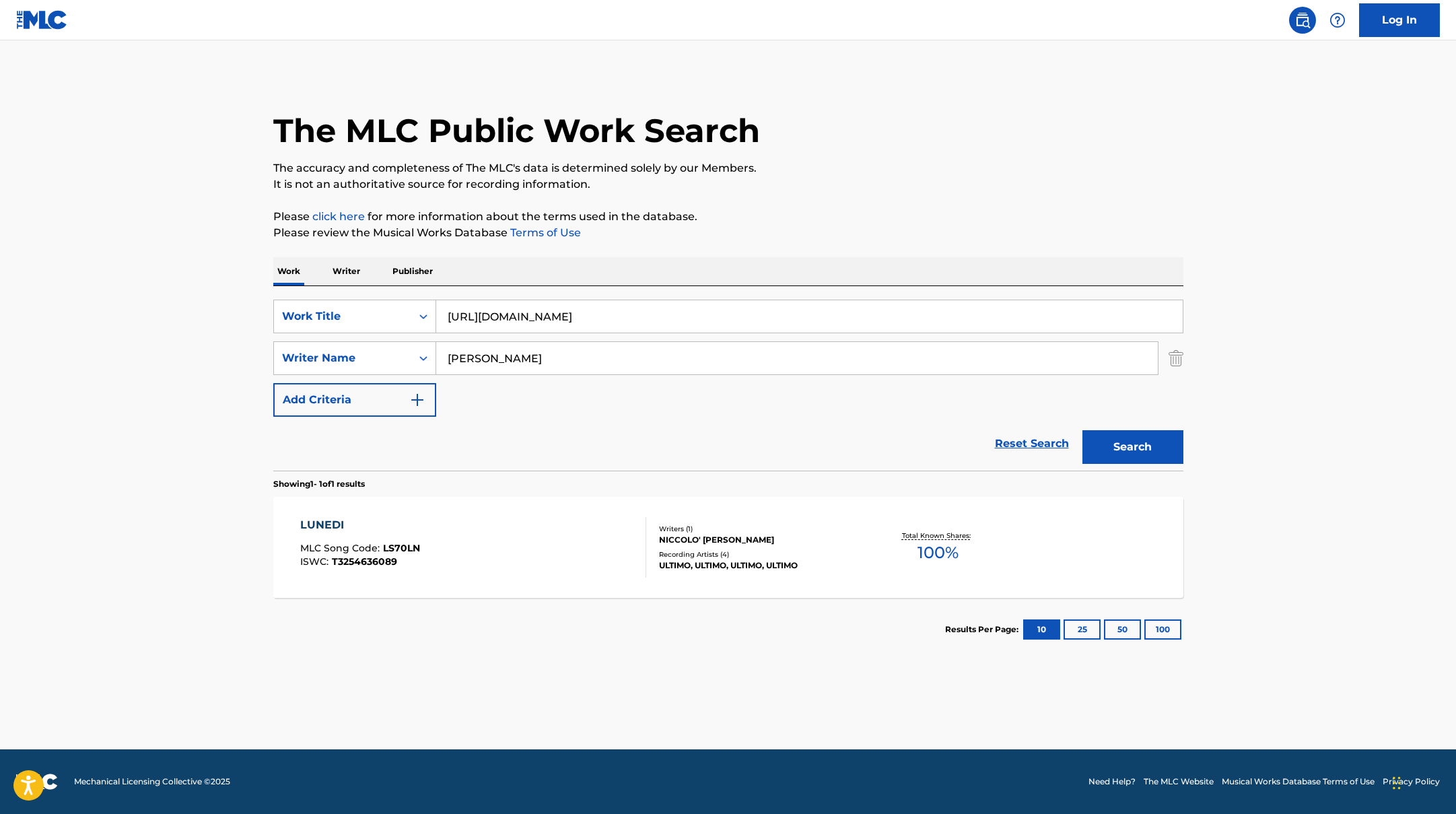
click at [369, 287] on div "SearchWithCriteriad0f104fa-fecf-407a-a075-1cfd0cda90a3 Work Title [URL][DOMAIN_…" at bounding box center [728, 378] width 910 height 185
type input "QUANDO [PERSON_NAME]"
click at [1123, 438] on button "Search" at bounding box center [1133, 447] width 101 height 34
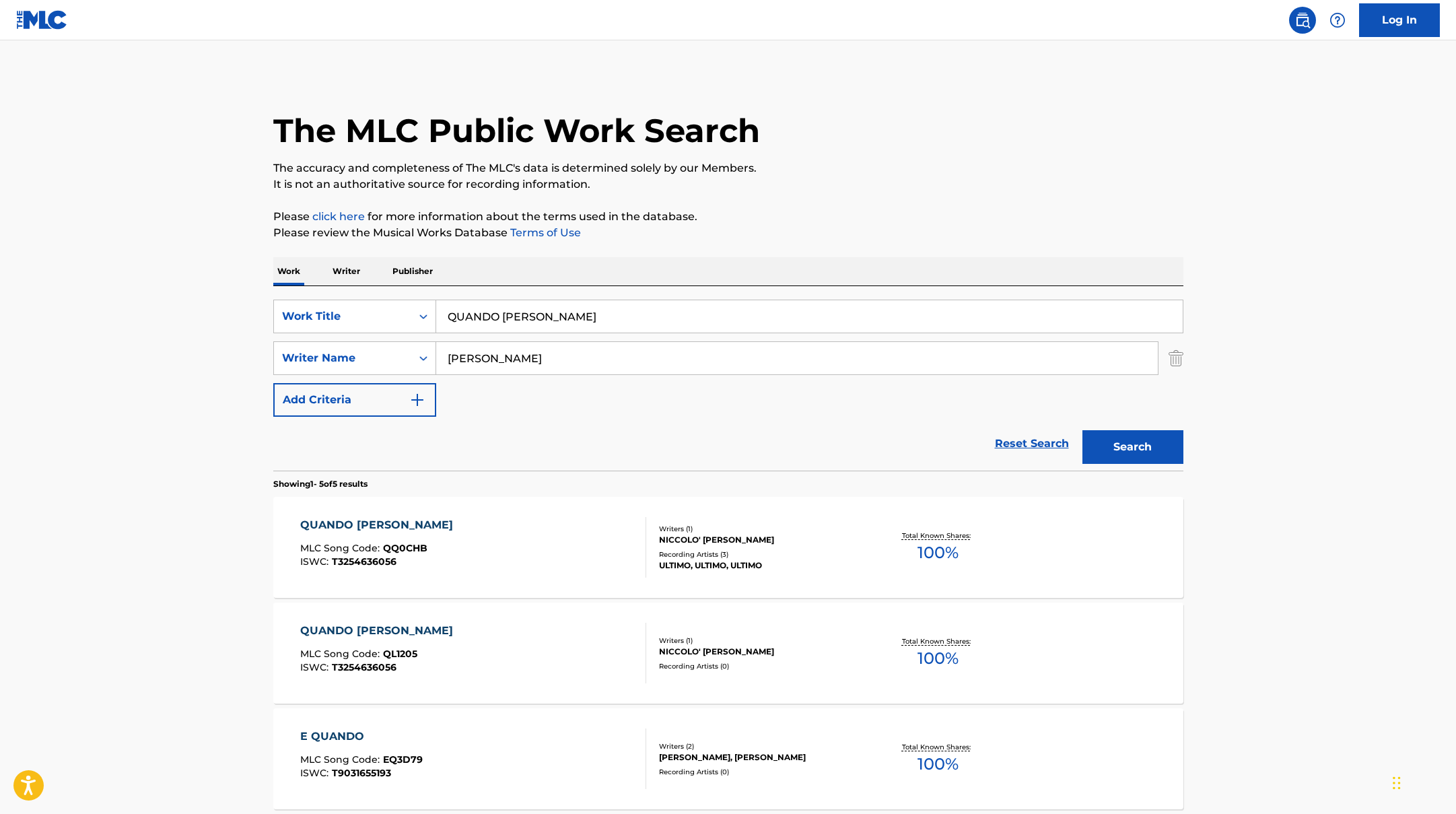
click at [530, 532] on div "QUANDO SAREMO VECCHI MLC Song Code : QQ0CHB ISWC : T3254636056" at bounding box center [473, 547] width 346 height 60
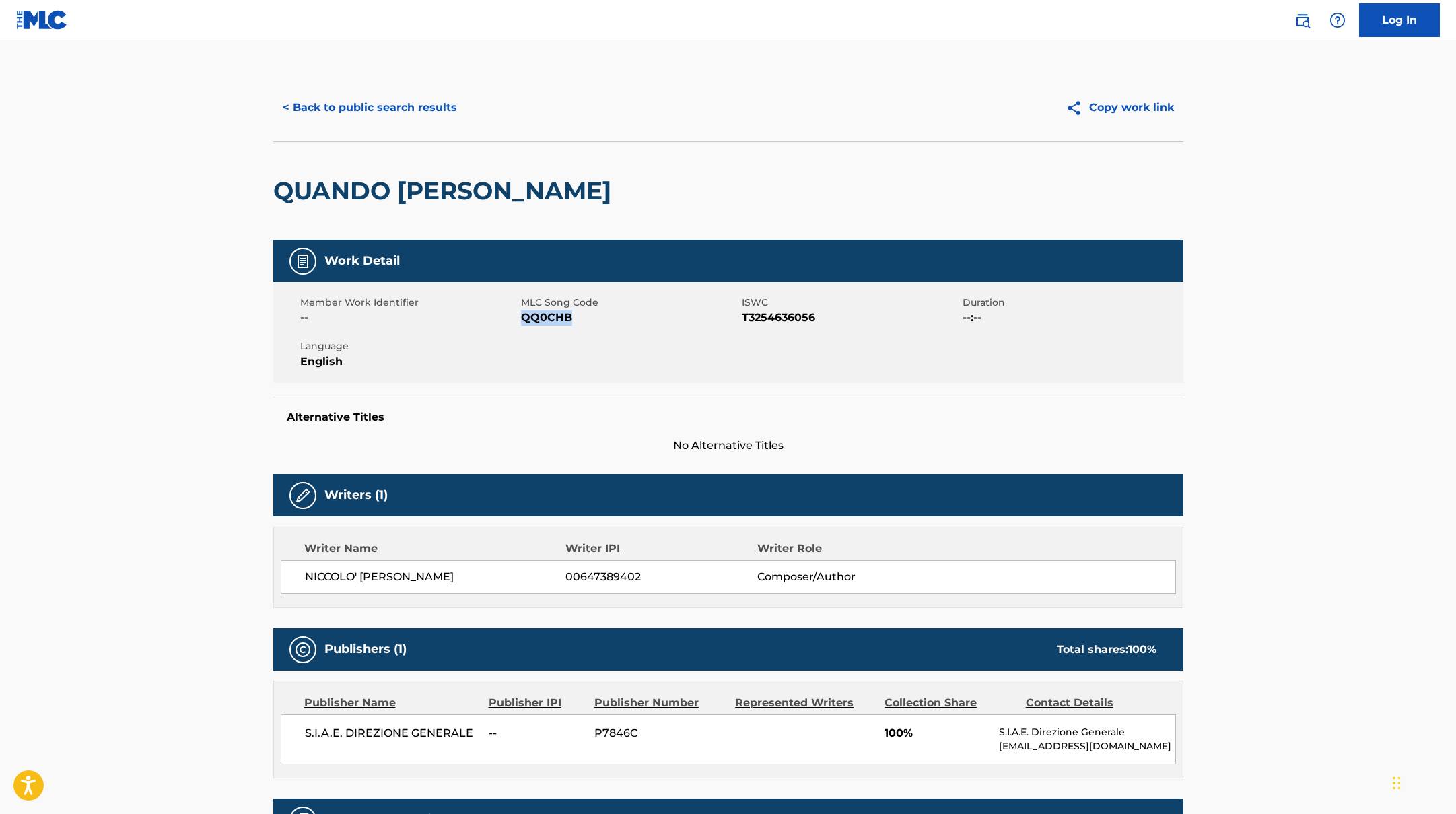
drag, startPoint x: 523, startPoint y: 318, endPoint x: 610, endPoint y: 327, distance: 87.5
click at [610, 327] on div "Member Work Identifier -- MLC Song Code QQ0CHB ISWC T3254636056 Duration --:-- …" at bounding box center [728, 333] width 910 height 101
click at [378, 107] on button "< Back to public search results" at bounding box center [369, 107] width 193 height 34
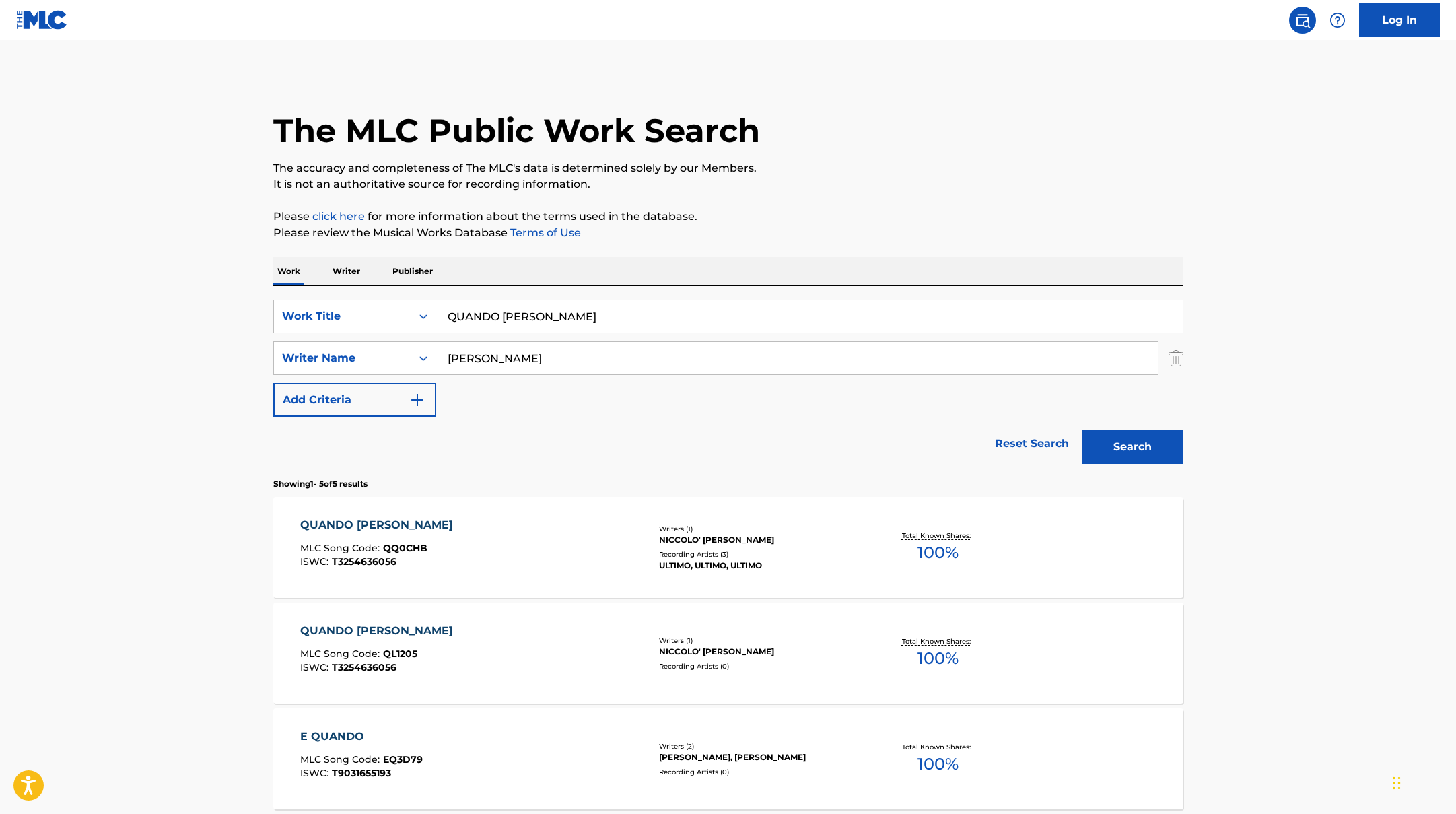
drag, startPoint x: 612, startPoint y: 319, endPoint x: 406, endPoint y: 284, distance: 209.0
click at [406, 284] on div "Work Writer Publisher SearchWithCriteriad0f104fa-fecf-407a-a075-1cfd0cda90a3 Wo…" at bounding box center [728, 670] width 910 height 827
paste input "NEVE AL SOLE"
type input "NEVE AL SOLE"
click at [1141, 439] on button "Search" at bounding box center [1133, 447] width 101 height 34
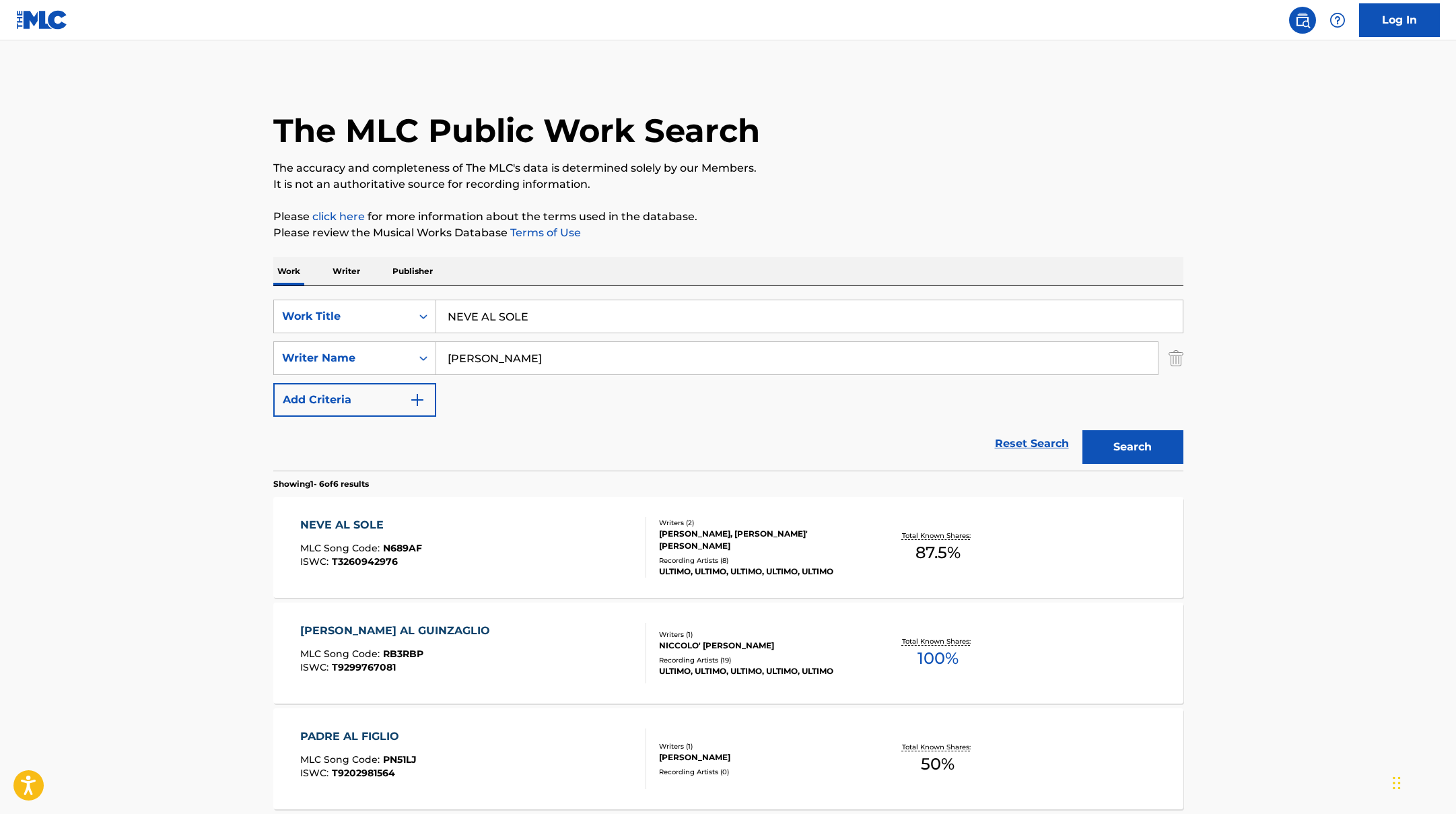
click at [556, 547] on div "NEVE AL SOLE MLC Song Code : N689AF ISWC : T3260942976" at bounding box center [473, 547] width 346 height 60
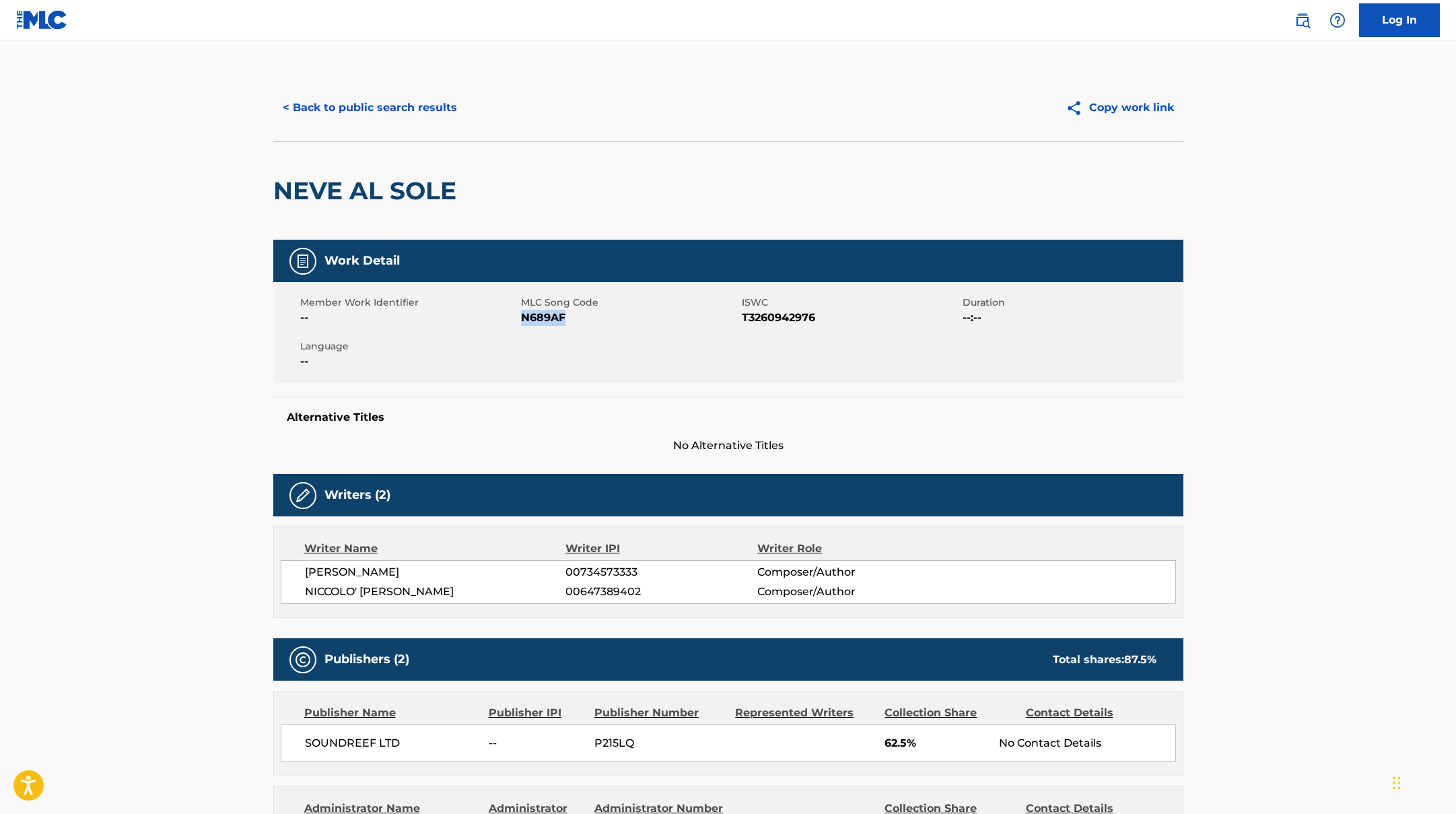
drag, startPoint x: 523, startPoint y: 315, endPoint x: 607, endPoint y: 316, distance: 84.0
click at [607, 316] on span "N689AF" at bounding box center [630, 317] width 218 height 16
click at [405, 107] on button "< Back to public search results" at bounding box center [369, 107] width 193 height 34
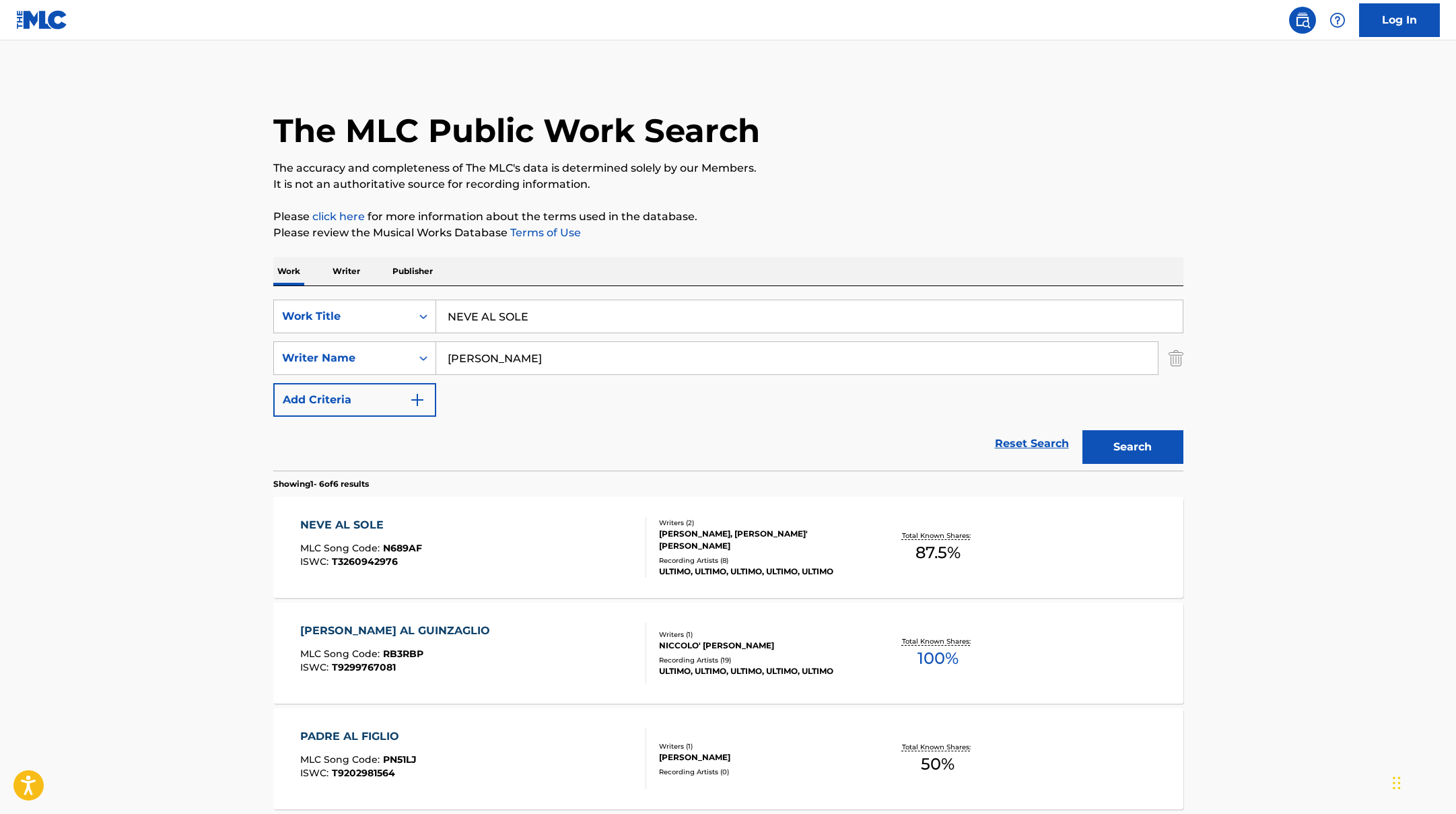
drag, startPoint x: 540, startPoint y: 320, endPoint x: 395, endPoint y: 297, distance: 146.8
click at [395, 297] on div "SearchWithCriteriad0f104fa-fecf-407a-a075-1cfd0cda90a3 Work Title NEVE AL SOLE …" at bounding box center [728, 378] width 910 height 185
paste input "QUEI DUE INNAMORATI"
type input "QUEI DUE INNAMORATI"
click at [1153, 435] on button "Search" at bounding box center [1133, 447] width 101 height 34
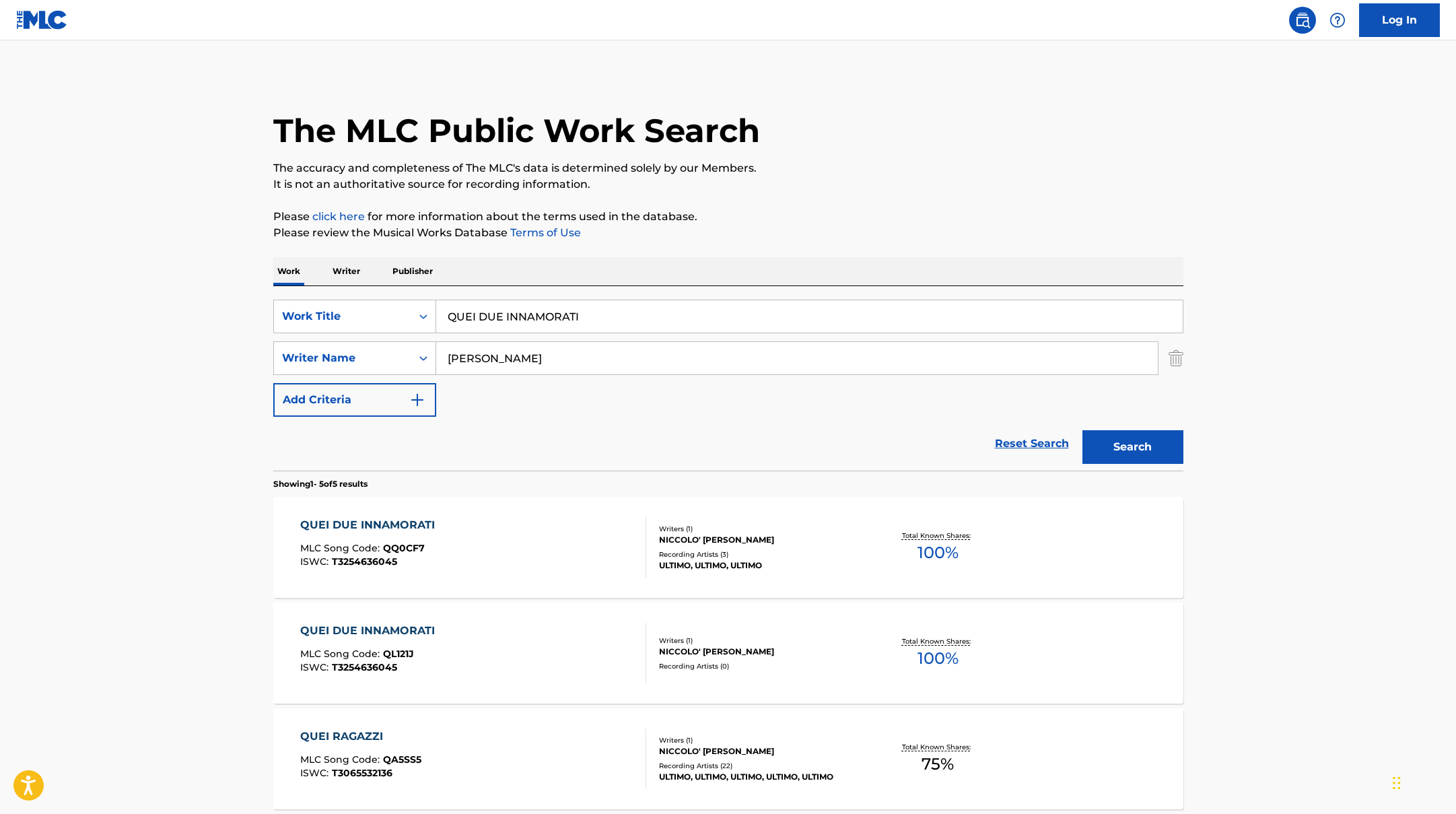
click at [593, 539] on div "QUEI DUE INNAMORATI MLC Song Code : QQ0CF7 ISWC : T3254636045" at bounding box center [473, 547] width 346 height 60
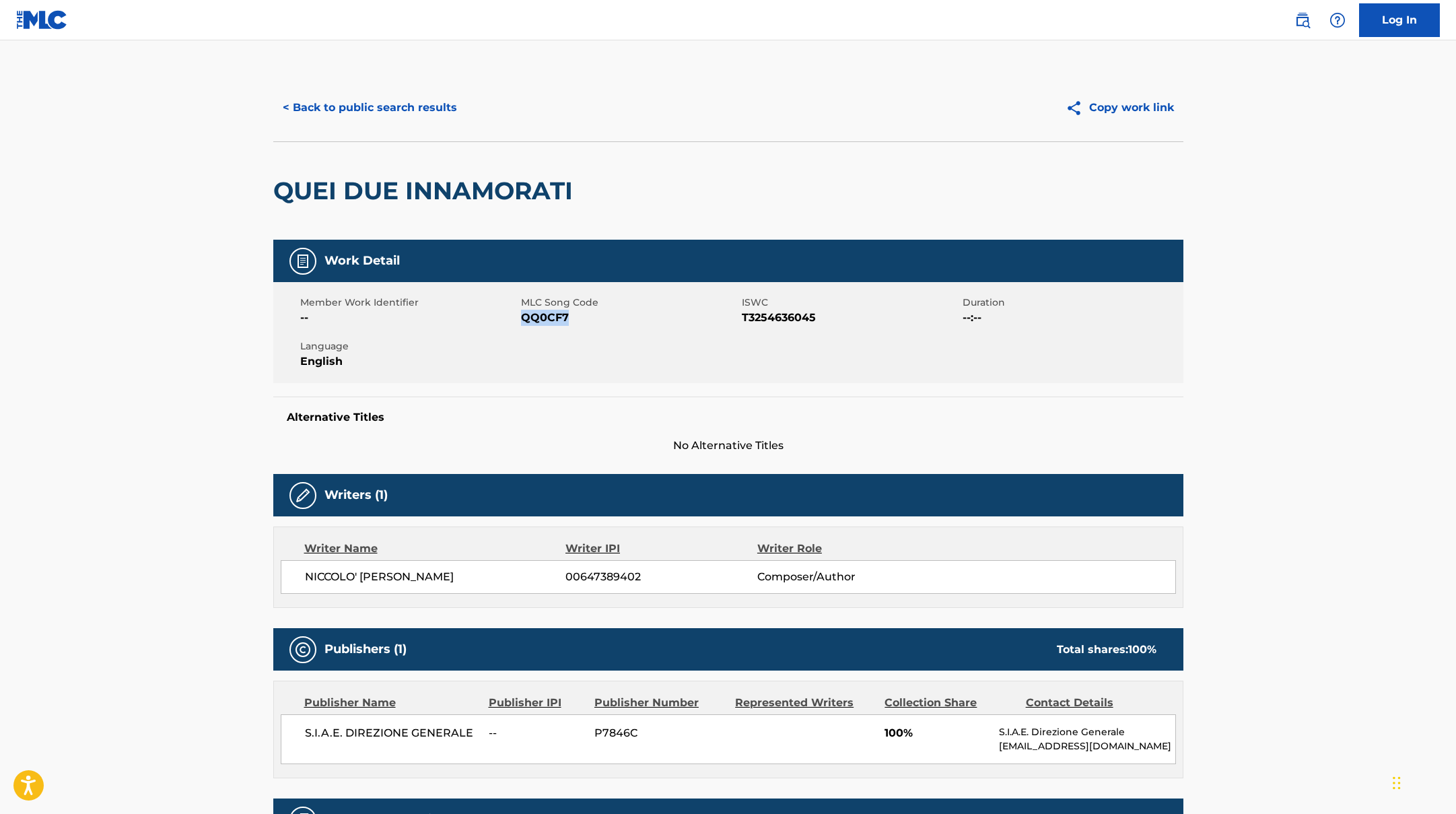
drag, startPoint x: 523, startPoint y: 318, endPoint x: 616, endPoint y: 318, distance: 93.0
click at [616, 318] on span "QQ0CF7" at bounding box center [630, 317] width 218 height 16
click at [430, 111] on button "< Back to public search results" at bounding box center [369, 107] width 193 height 34
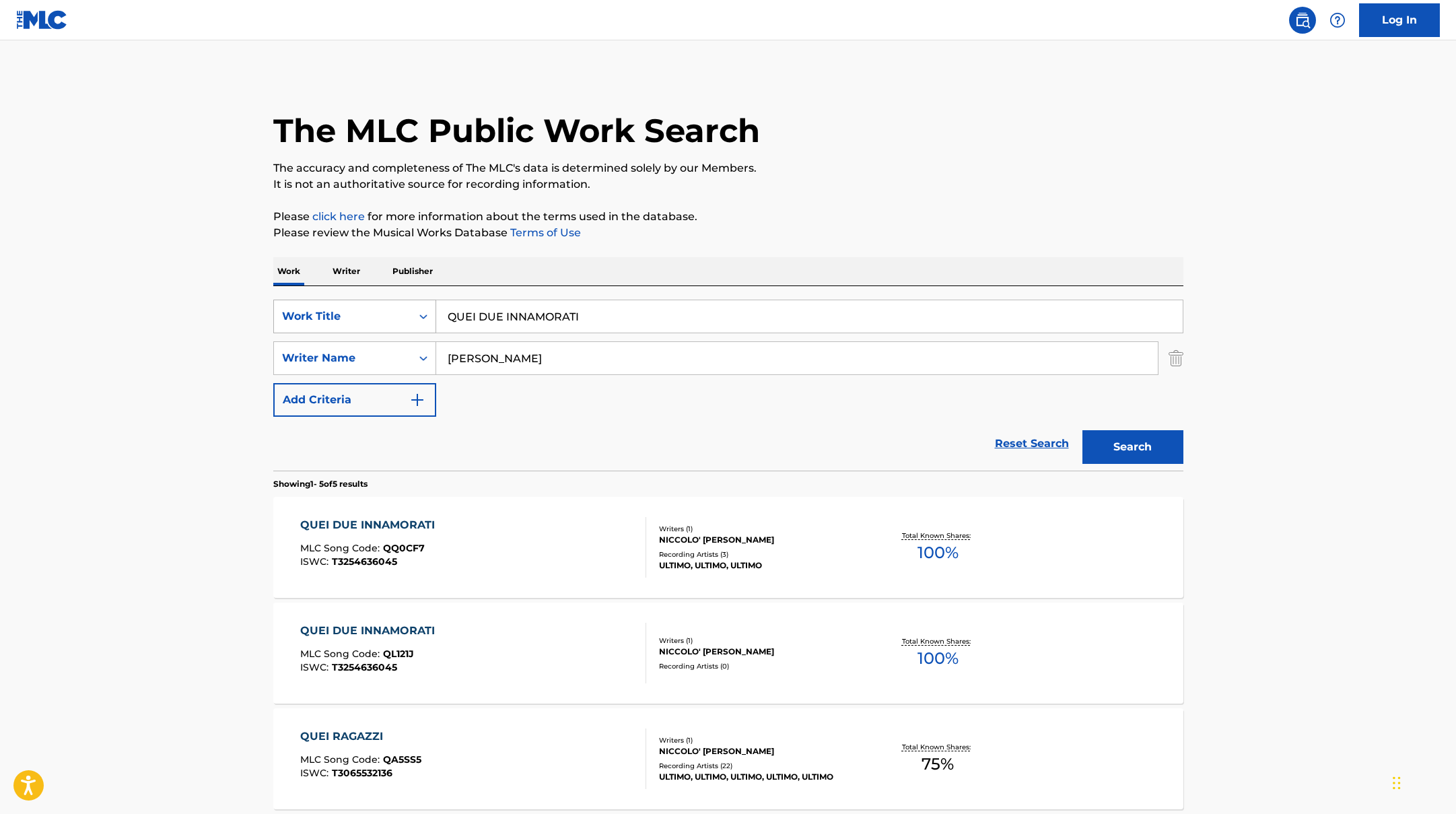
drag, startPoint x: 532, startPoint y: 317, endPoint x: 389, endPoint y: 303, distance: 143.7
click at [389, 303] on div "SearchWithCriteriad0f104fa-fecf-407a-a075-1cfd0cda90a3 Work Title QUEI DUE INNA…" at bounding box center [728, 316] width 910 height 34
paste input "AMORE DI STRADA"
type input "AMORE DI STRADA"
click at [1119, 445] on button "Search" at bounding box center [1133, 447] width 101 height 34
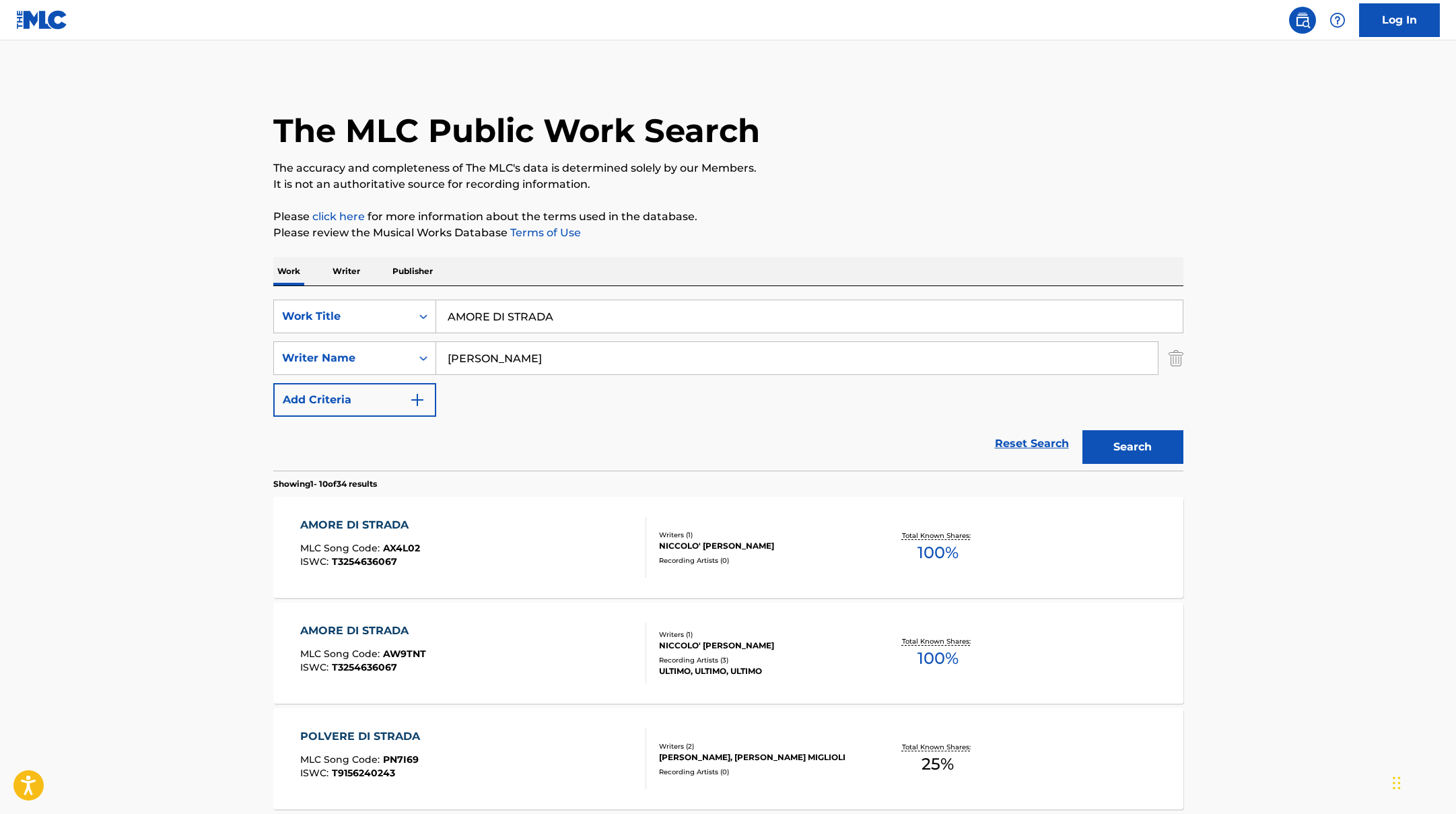
click at [596, 553] on div "AMORE DI STRADA MLC Song Code : AX4L02 ISWC : T3254636067" at bounding box center [473, 547] width 346 height 60
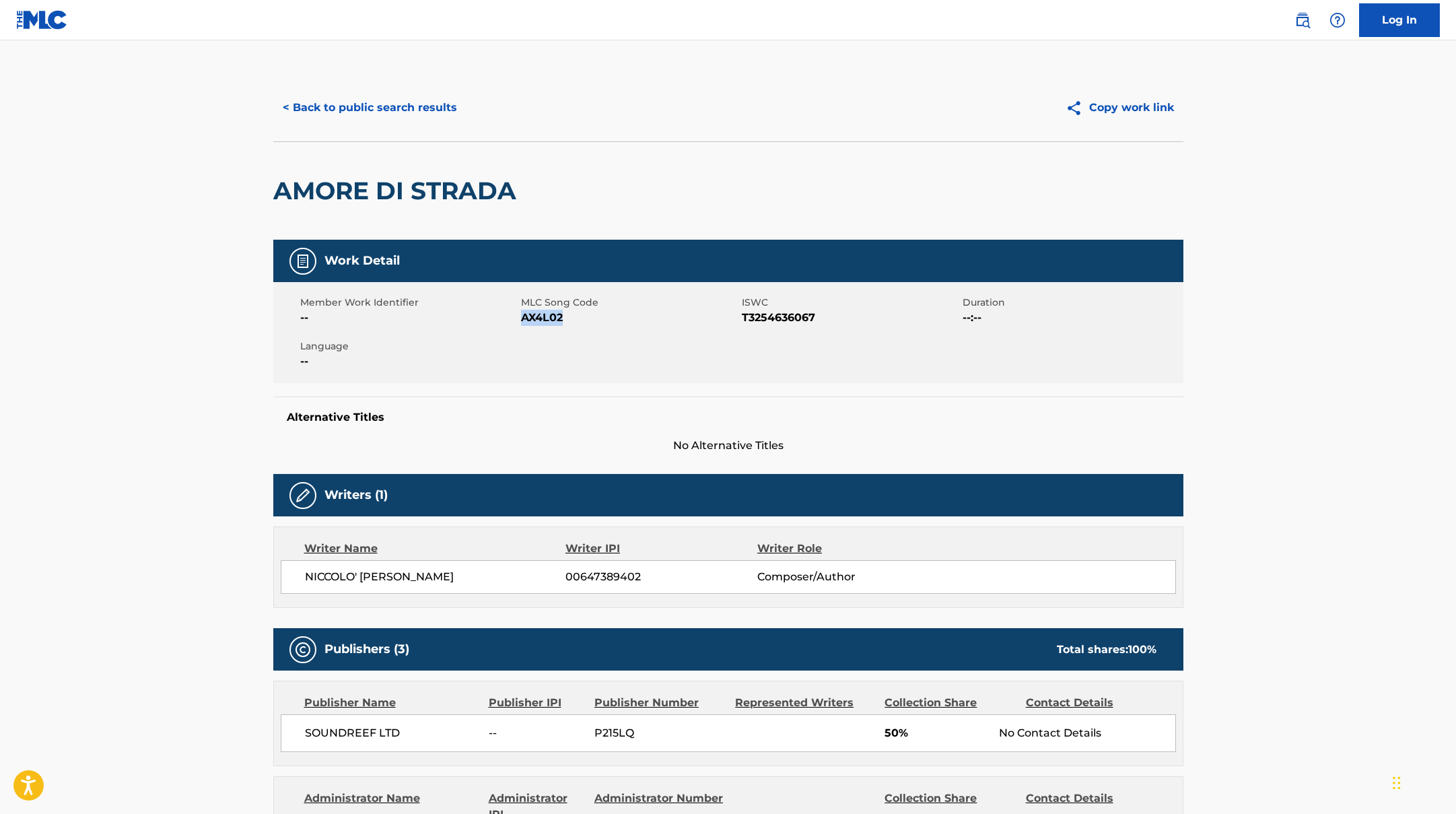
drag, startPoint x: 523, startPoint y: 315, endPoint x: 603, endPoint y: 315, distance: 80.0
click at [603, 315] on span "AX4L02" at bounding box center [630, 317] width 218 height 16
click at [449, 108] on button "< Back to public search results" at bounding box center [369, 107] width 193 height 34
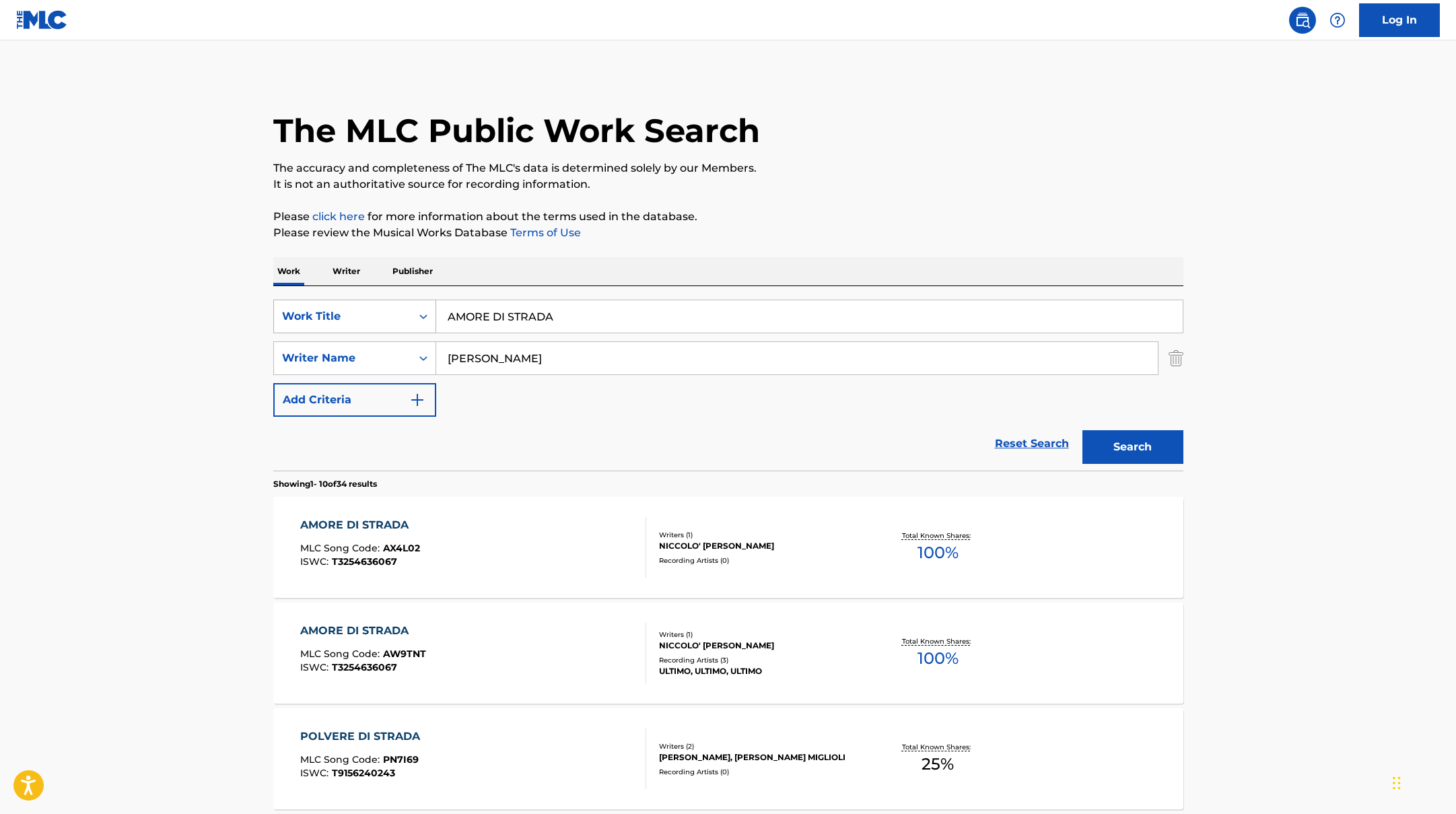
drag, startPoint x: 582, startPoint y: 324, endPoint x: 400, endPoint y: 300, distance: 183.6
click at [400, 300] on div "SearchWithCriteriad0f104fa-fecf-407a-a075-1cfd0cda90a3 Work Title AMORE DI STRA…" at bounding box center [728, 316] width 910 height 34
paste input "OCCHI [PERSON_NAME]"
type input "OCCHI [PERSON_NAME]"
click at [1151, 444] on button "Search" at bounding box center [1133, 447] width 101 height 34
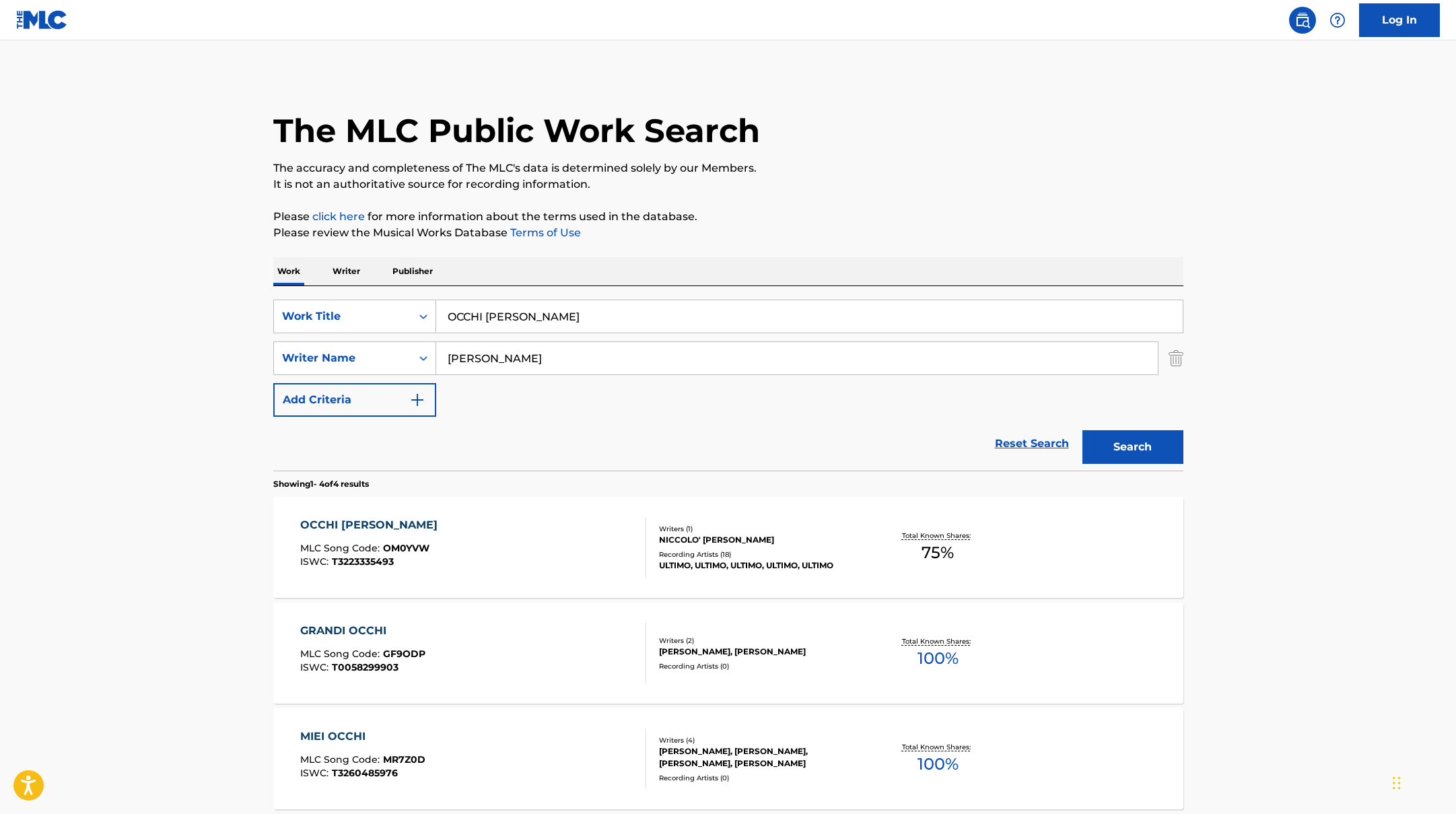
click at [549, 551] on div "OCCHI [PERSON_NAME] MLC Song Code : OM0YVW ISWC : T3223335493" at bounding box center [473, 547] width 346 height 60
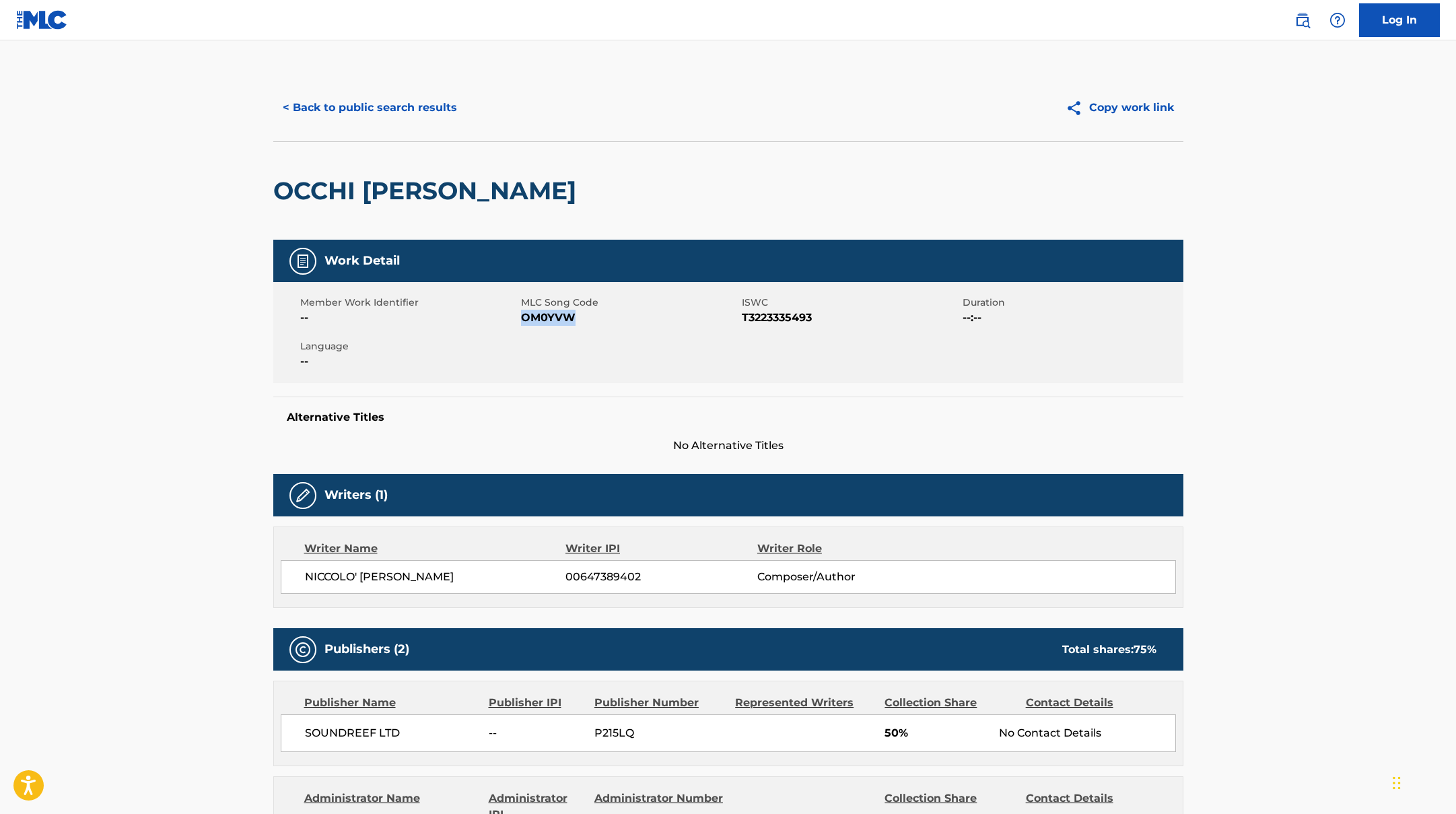
drag, startPoint x: 522, startPoint y: 320, endPoint x: 614, endPoint y: 320, distance: 92.0
click at [614, 320] on span "OM0YVW" at bounding box center [630, 317] width 218 height 16
click at [433, 115] on button "< Back to public search results" at bounding box center [369, 107] width 193 height 34
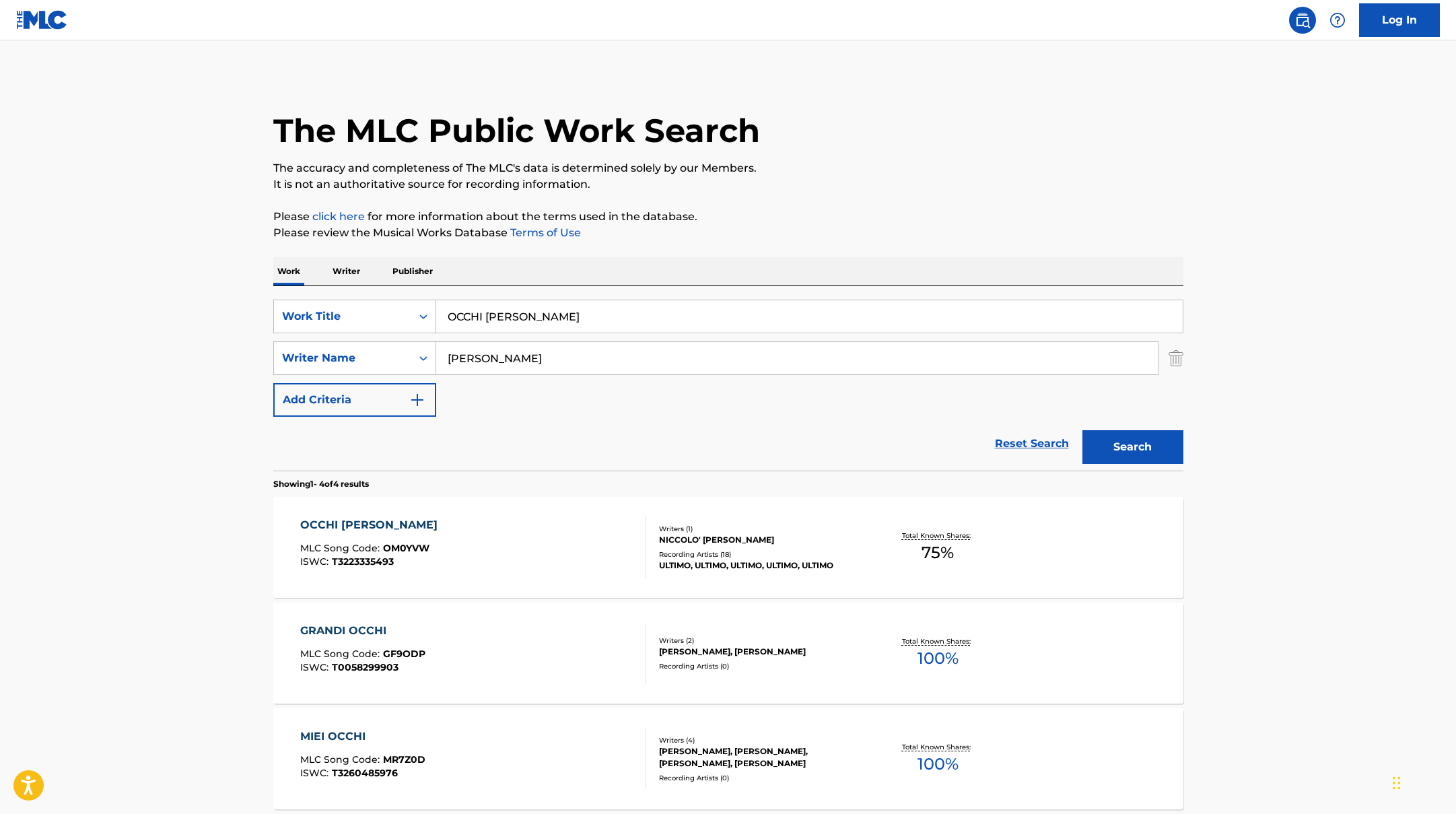
drag, startPoint x: 484, startPoint y: 311, endPoint x: 422, endPoint y: 298, distance: 63.3
click at [422, 298] on div "SearchWithCriteriad0f104fa-fecf-407a-a075-1cfd0cda90a3 Work Title OCCHI [PERSON…" at bounding box center [728, 378] width 910 height 185
paste input "DILUVIO UNIVERSALE"
type input "DILUVIO UNIVERSALE"
click at [1129, 449] on button "Search" at bounding box center [1133, 447] width 101 height 34
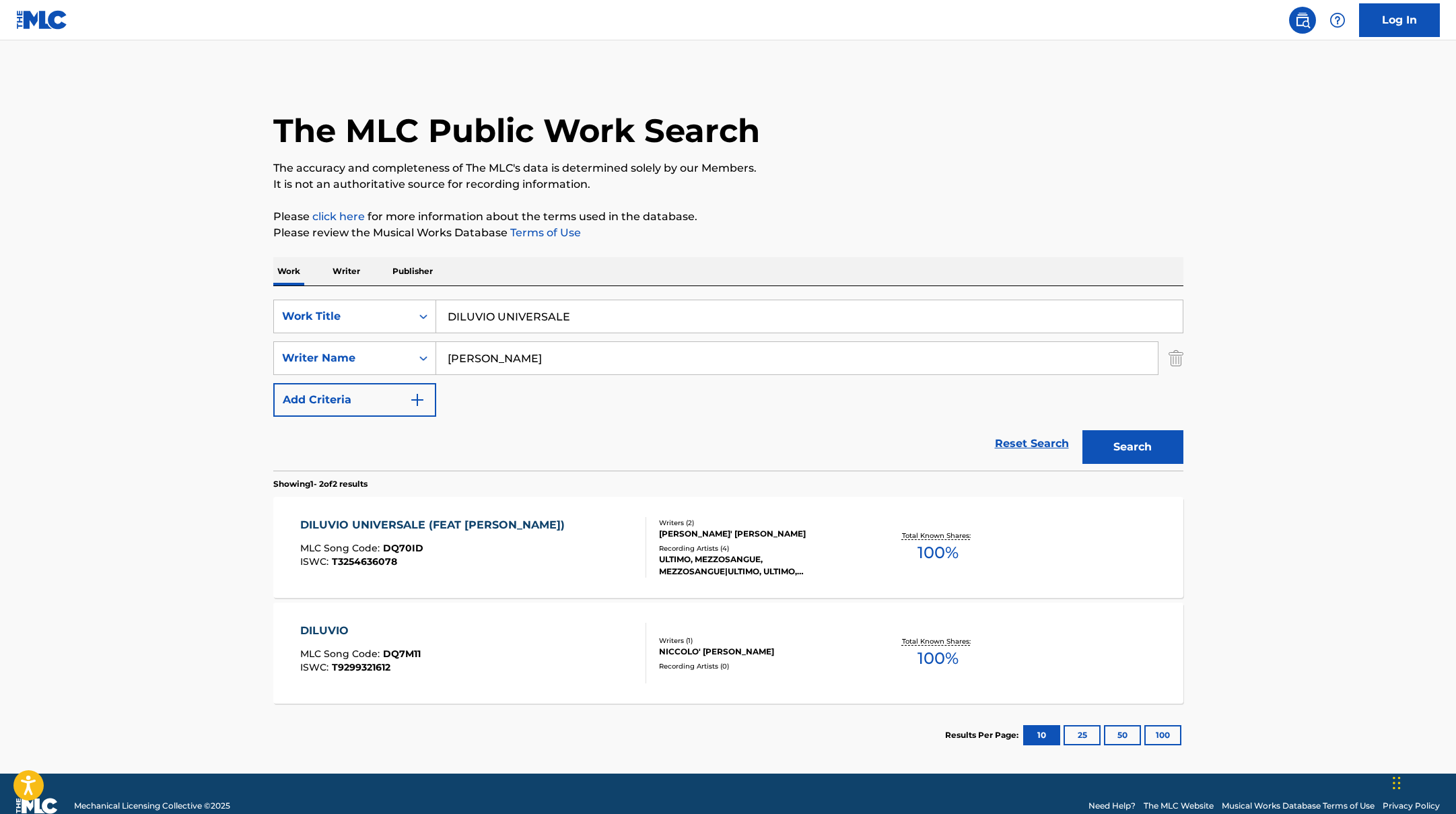
click at [540, 553] on div "MLC Song Code : DQ70ID" at bounding box center [435, 549] width 271 height 13
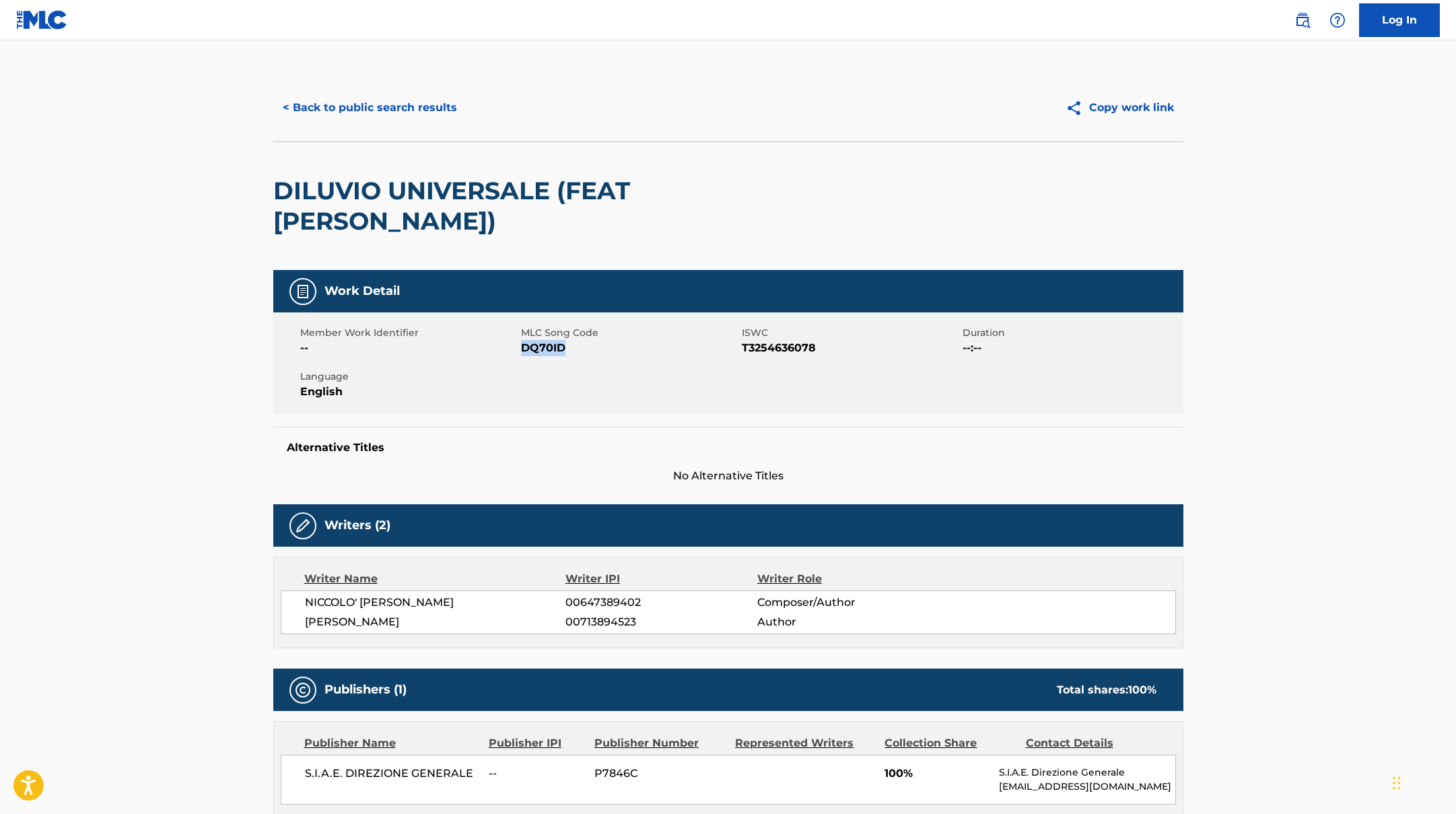
drag, startPoint x: 524, startPoint y: 348, endPoint x: 578, endPoint y: 349, distance: 54.0
click at [578, 349] on span "DQ70ID" at bounding box center [630, 348] width 218 height 16
click at [398, 100] on button "< Back to public search results" at bounding box center [369, 107] width 193 height 34
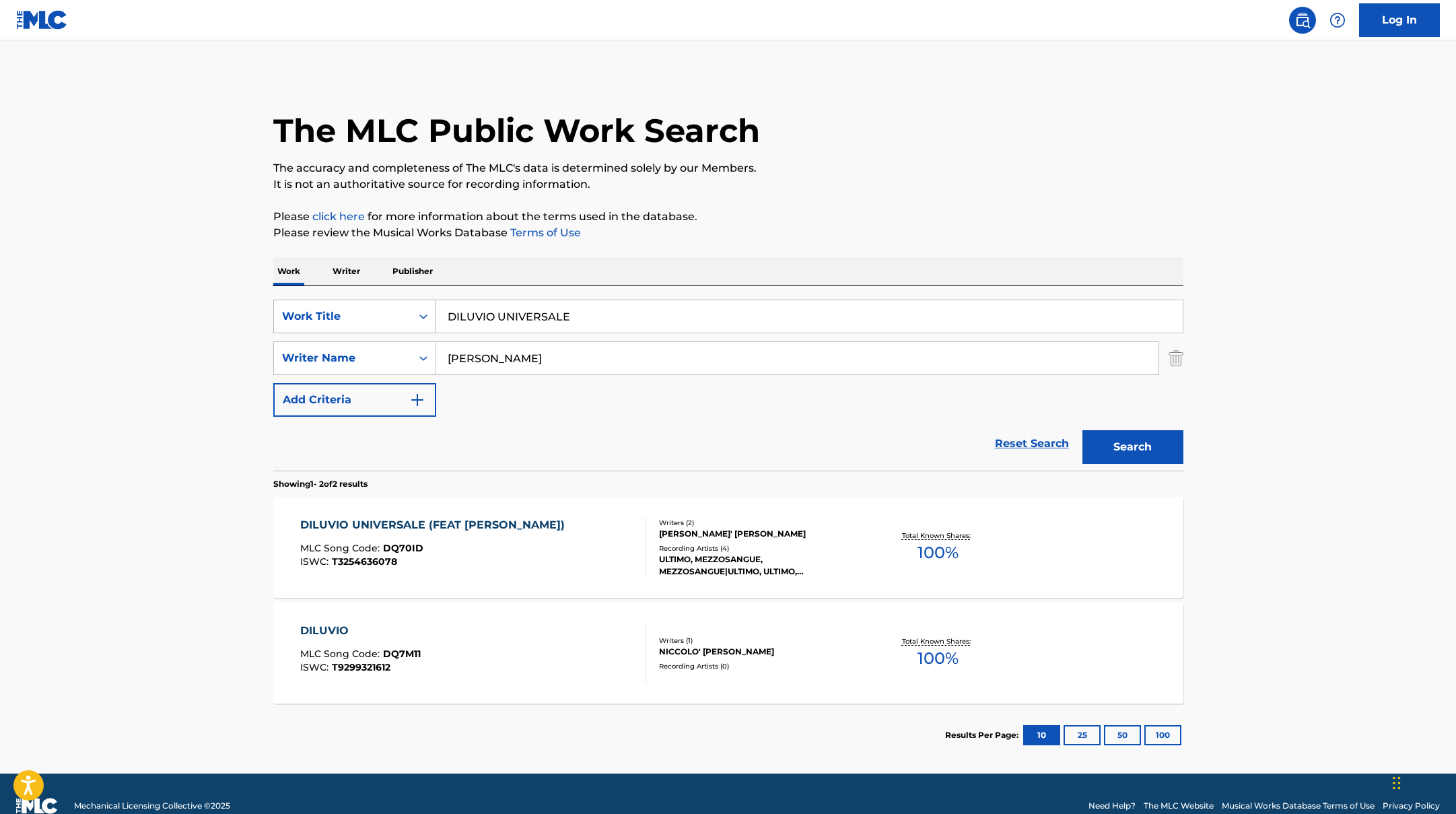
drag, startPoint x: 468, startPoint y: 317, endPoint x: 392, endPoint y: 313, distance: 76.1
click at [392, 313] on div "SearchWithCriteriad0f104fa-fecf-407a-a075-1cfd0cda90a3 Work Title DILUVIO UNIVE…" at bounding box center [728, 316] width 910 height 34
paste input "Umore marea"
type input "Umore marea"
drag, startPoint x: 476, startPoint y: 349, endPoint x: 395, endPoint y: 339, distance: 81.6
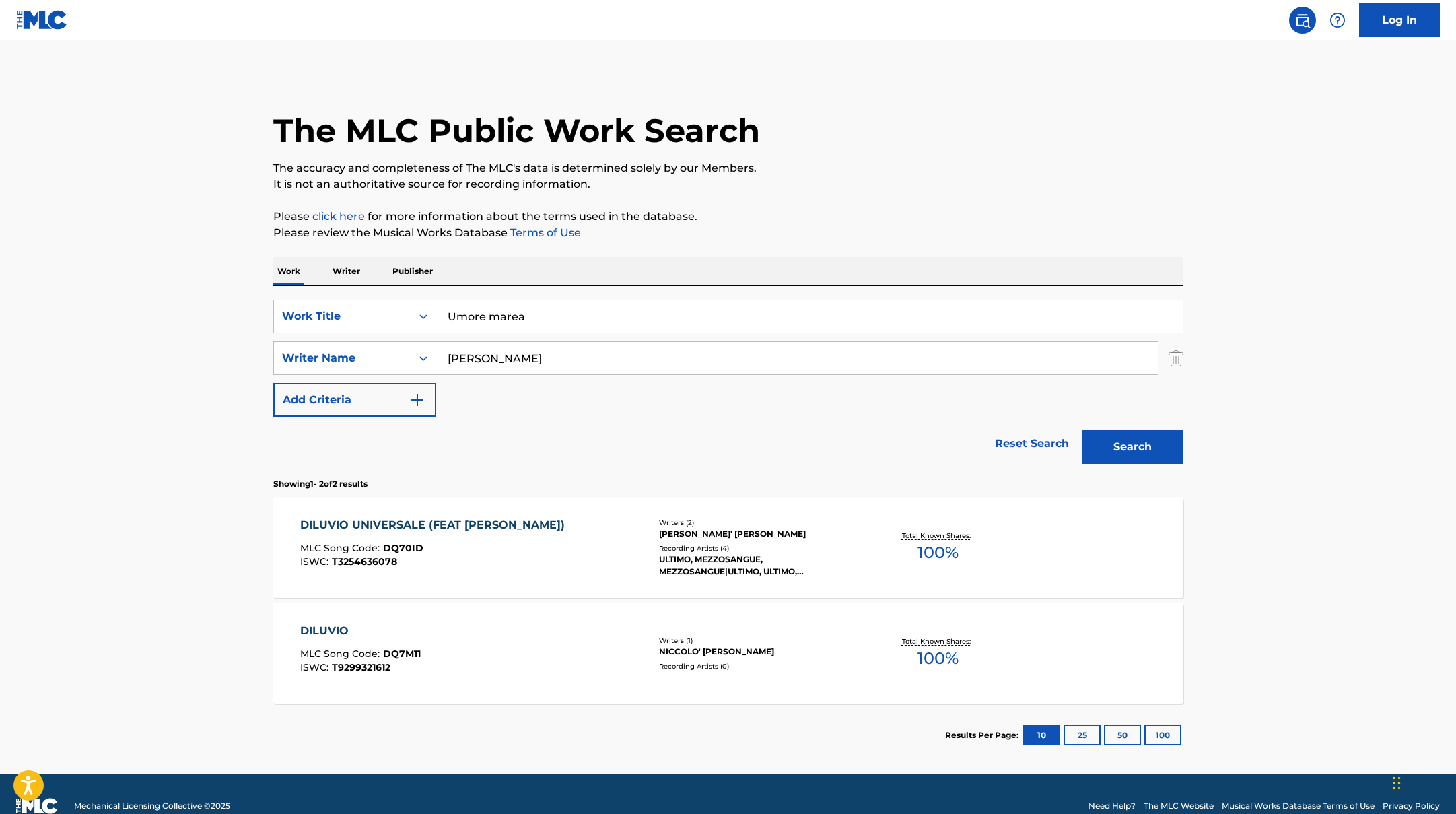
click at [407, 339] on div "SearchWithCriteriad0f104fa-fecf-407a-a075-1cfd0cda90a3 Work Title Umore marea S…" at bounding box center [728, 357] width 910 height 117
paste input "Brasi,"
type input "Brasi,"
click at [1157, 442] on button "Search" at bounding box center [1133, 447] width 101 height 34
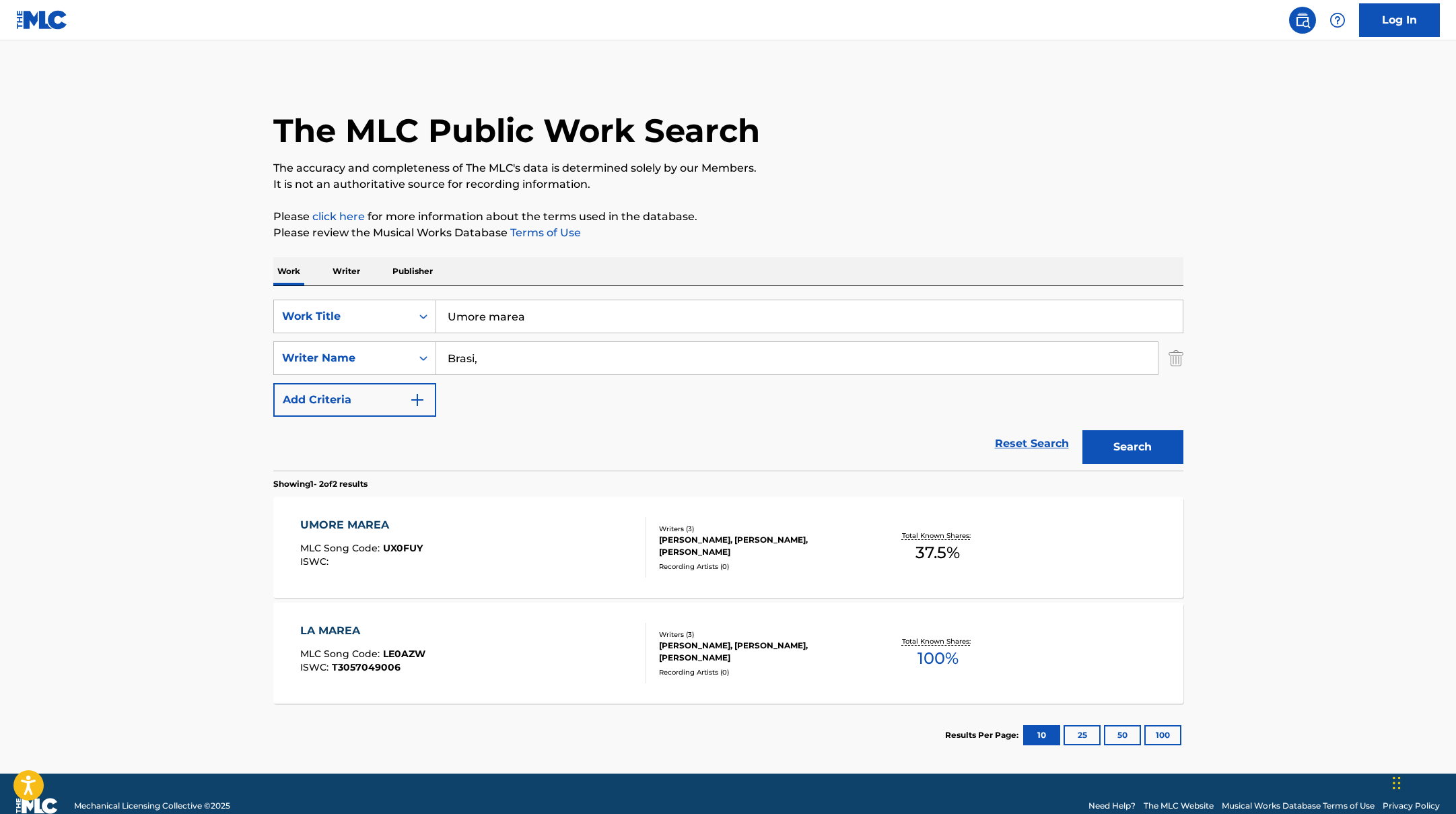
click at [589, 550] on div "UMORE MAREA MLC Song Code : UX0FUY ISWC :" at bounding box center [473, 547] width 346 height 60
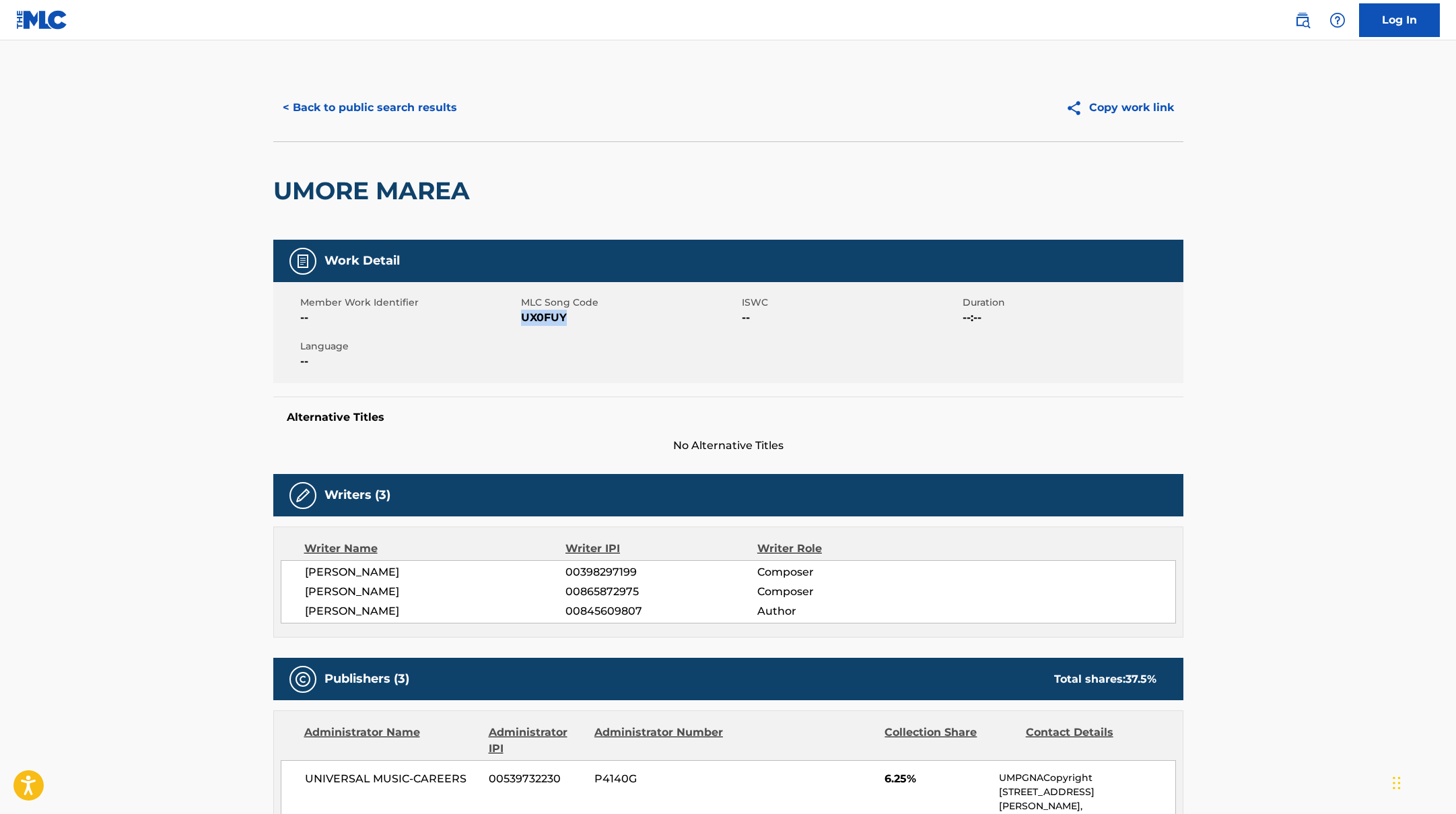
drag, startPoint x: 521, startPoint y: 317, endPoint x: 617, endPoint y: 318, distance: 96.0
click at [617, 318] on span "UX0FUY" at bounding box center [630, 317] width 218 height 16
click at [378, 113] on button "< Back to public search results" at bounding box center [369, 107] width 193 height 34
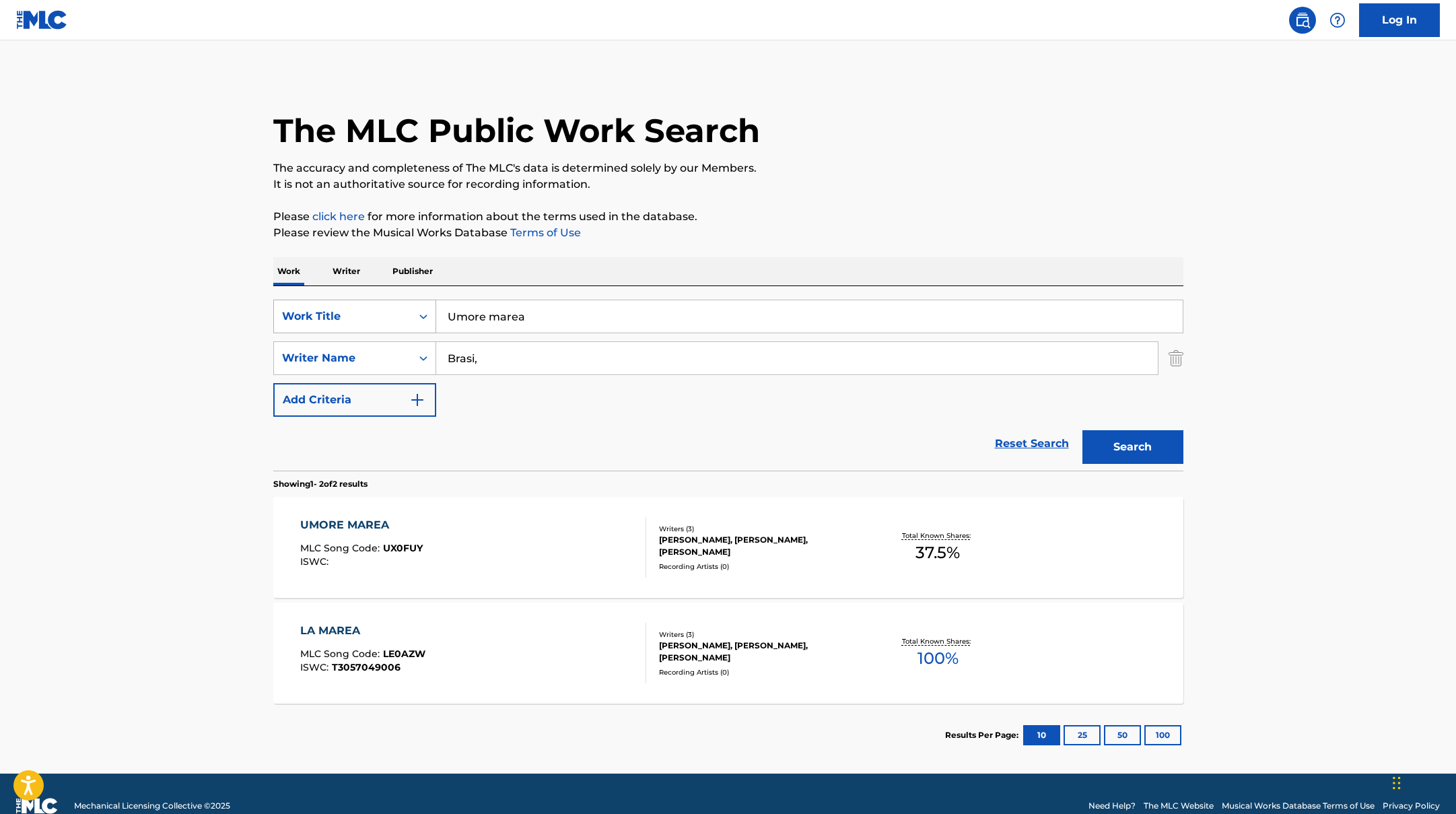
drag, startPoint x: 468, startPoint y: 313, endPoint x: 398, endPoint y: 300, distance: 71.2
click at [398, 300] on div "SearchWithCriteriad0f104fa-fecf-407a-a075-1cfd0cda90a3 Work Title Umore marea" at bounding box center [728, 316] width 910 height 34
paste input "Bresh"
drag, startPoint x: 515, startPoint y: 316, endPoint x: 431, endPoint y: 302, distance: 85.2
click at [431, 302] on div "SearchWithCriteriad0f104fa-fecf-407a-a075-1cfd0cda90a3 Work Title Bresh" at bounding box center [728, 316] width 910 height 34
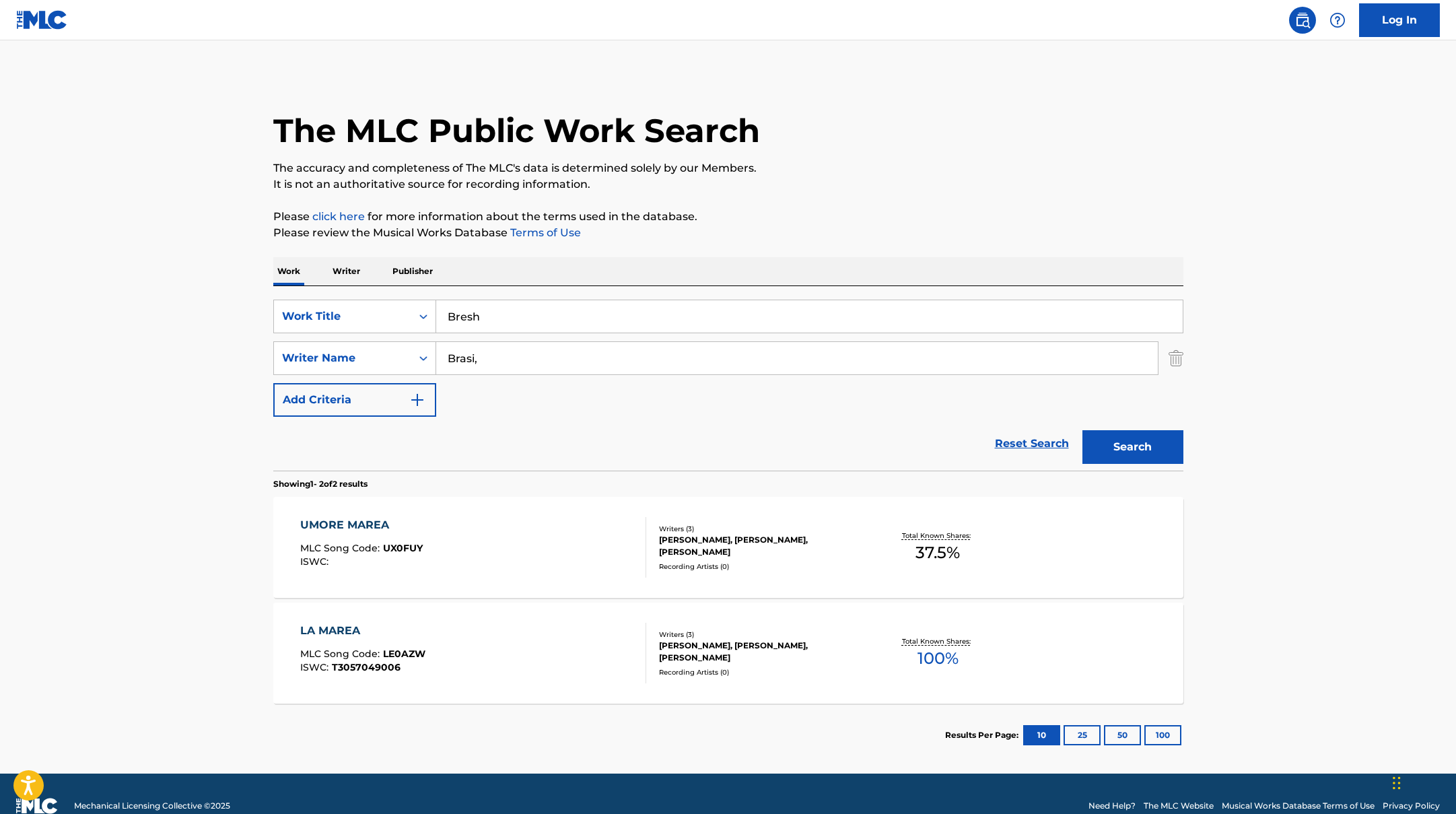
paste input "Rotta maggiore (Partenza)"
type input "Rotta maggiore (Partenza)"
click at [1113, 442] on button "Search" at bounding box center [1133, 447] width 101 height 34
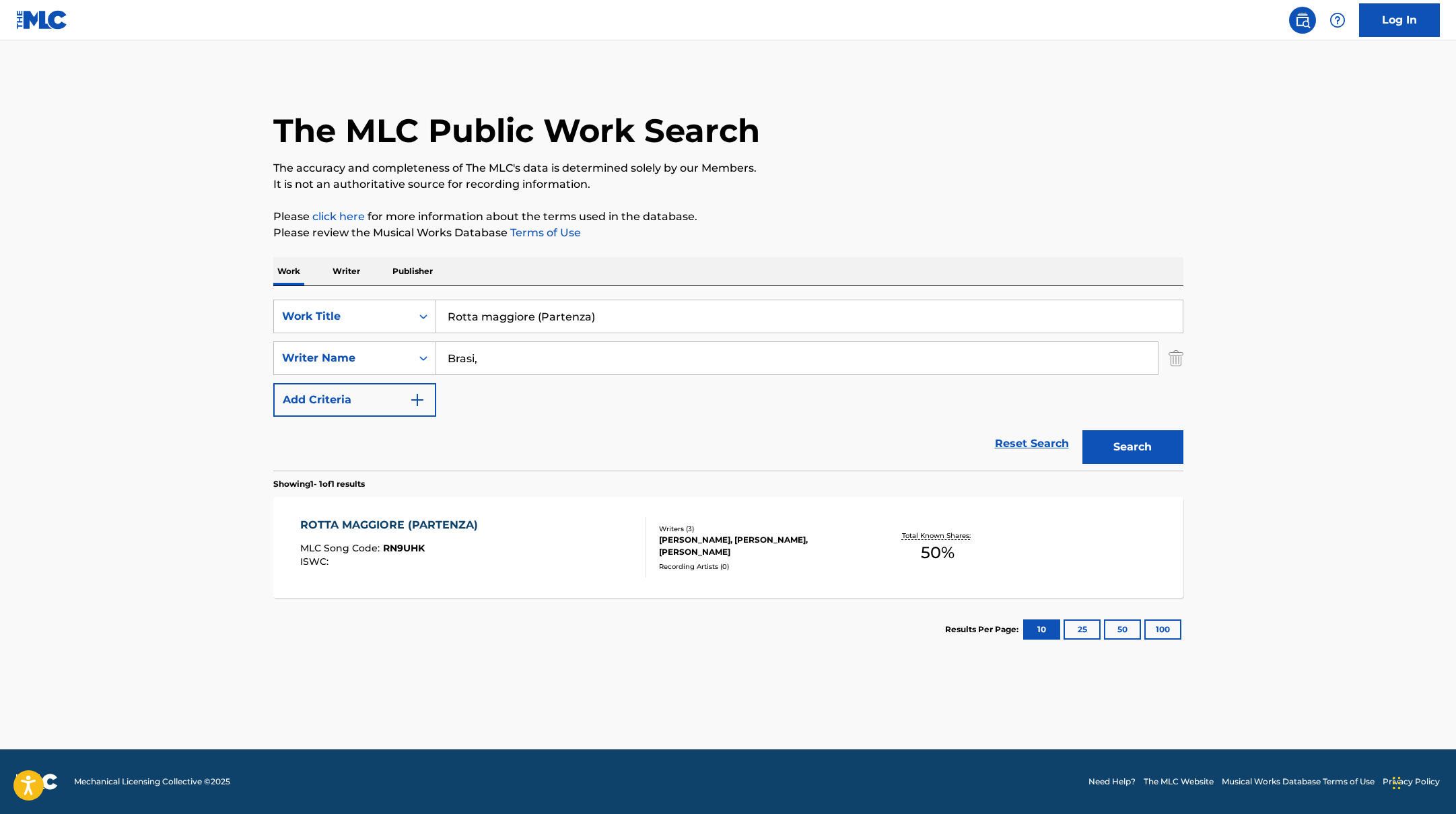
click at [588, 541] on div "ROTTA MAGGIORE (PARTENZA) MLC Song Code : RN9UHK ISWC :" at bounding box center [473, 547] width 346 height 60
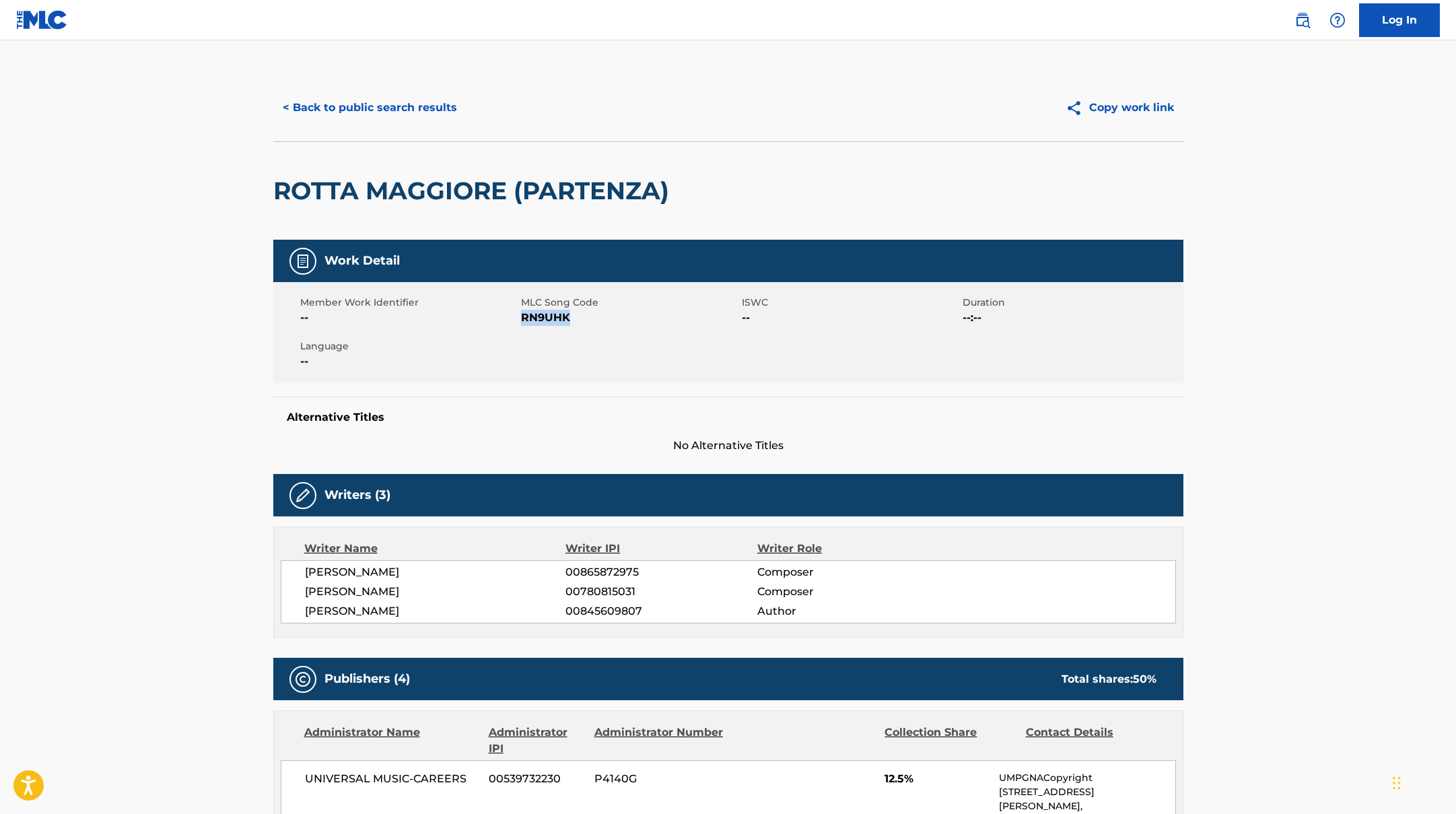
drag, startPoint x: 523, startPoint y: 318, endPoint x: 655, endPoint y: 318, distance: 132.0
click at [655, 318] on span "RN9UHK" at bounding box center [630, 317] width 218 height 16
click at [398, 96] on button "< Back to public search results" at bounding box center [369, 107] width 193 height 34
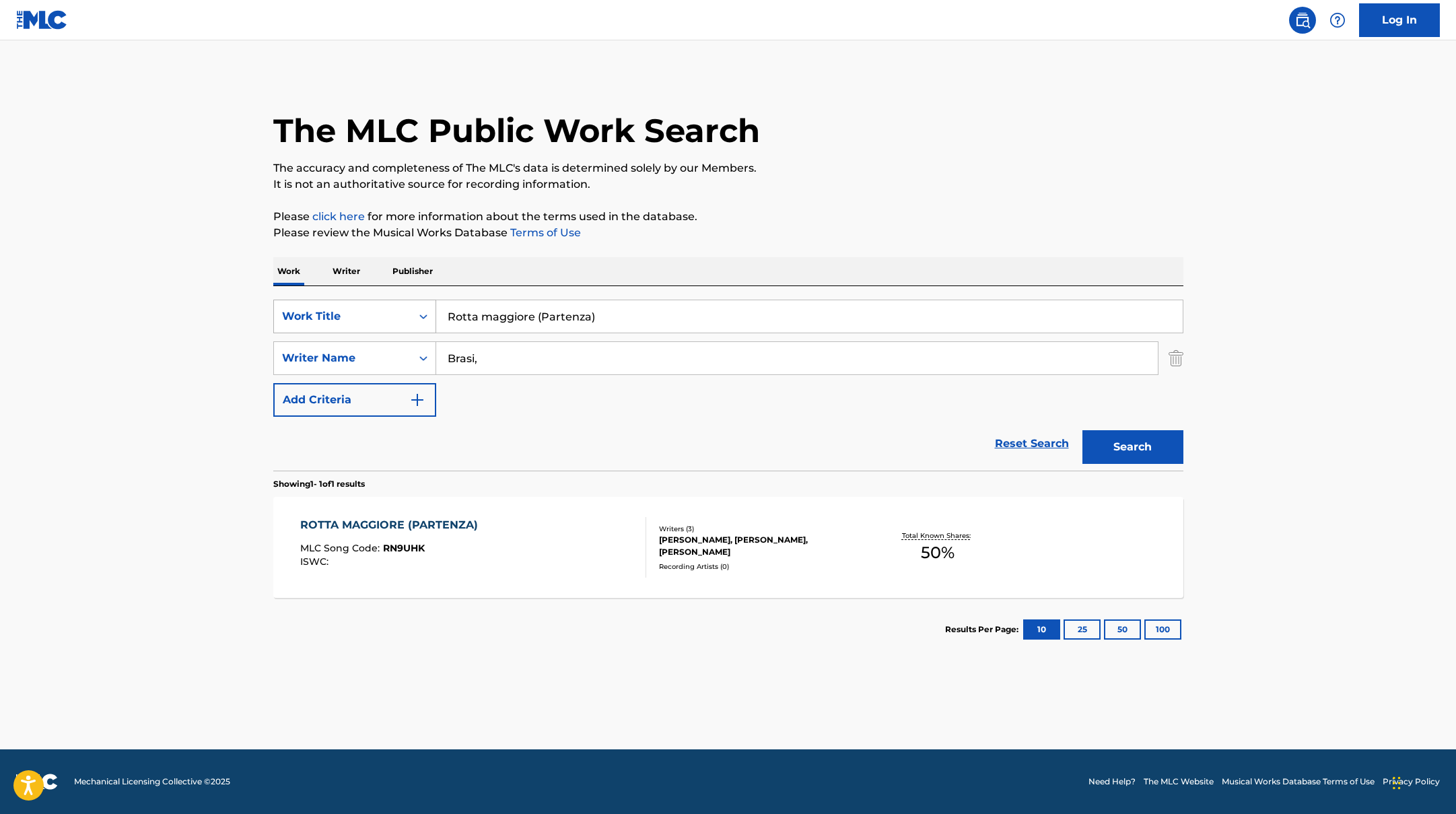
drag, startPoint x: 606, startPoint y: 320, endPoint x: 422, endPoint y: 300, distance: 185.1
click at [422, 300] on div "SearchWithCriteriad0f104fa-fecf-407a-a075-1cfd0cda90a3 Work Title Rotta maggior…" at bounding box center [728, 316] width 910 height 34
paste
drag, startPoint x: 585, startPoint y: 324, endPoint x: 509, endPoint y: 318, distance: 76.2
click at [509, 318] on input "Capo Horn (feat. [GEOGRAPHIC_DATA])" at bounding box center [809, 316] width 747 height 32
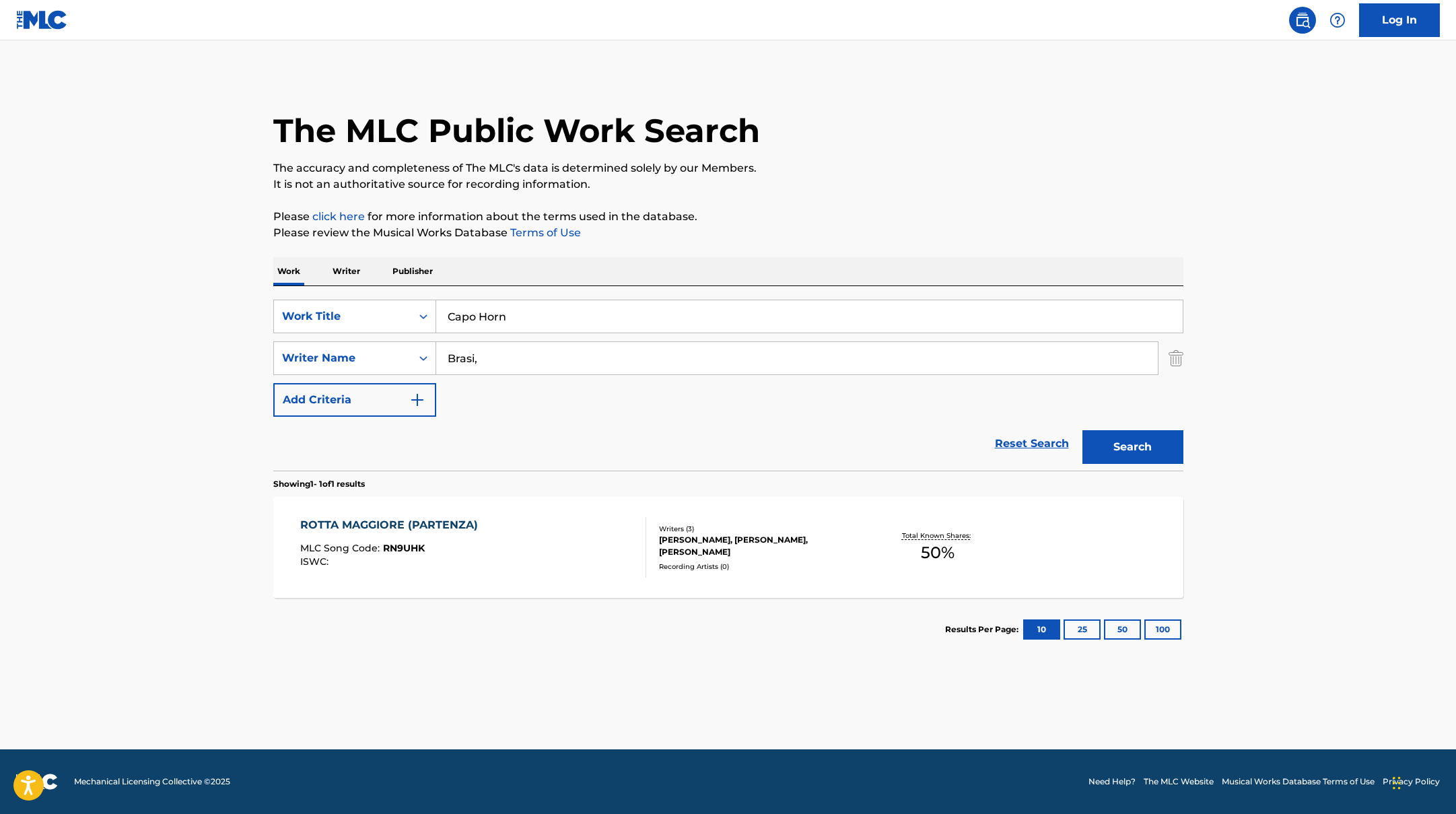
click at [1082, 430] on button "Search" at bounding box center [1133, 447] width 101 height 34
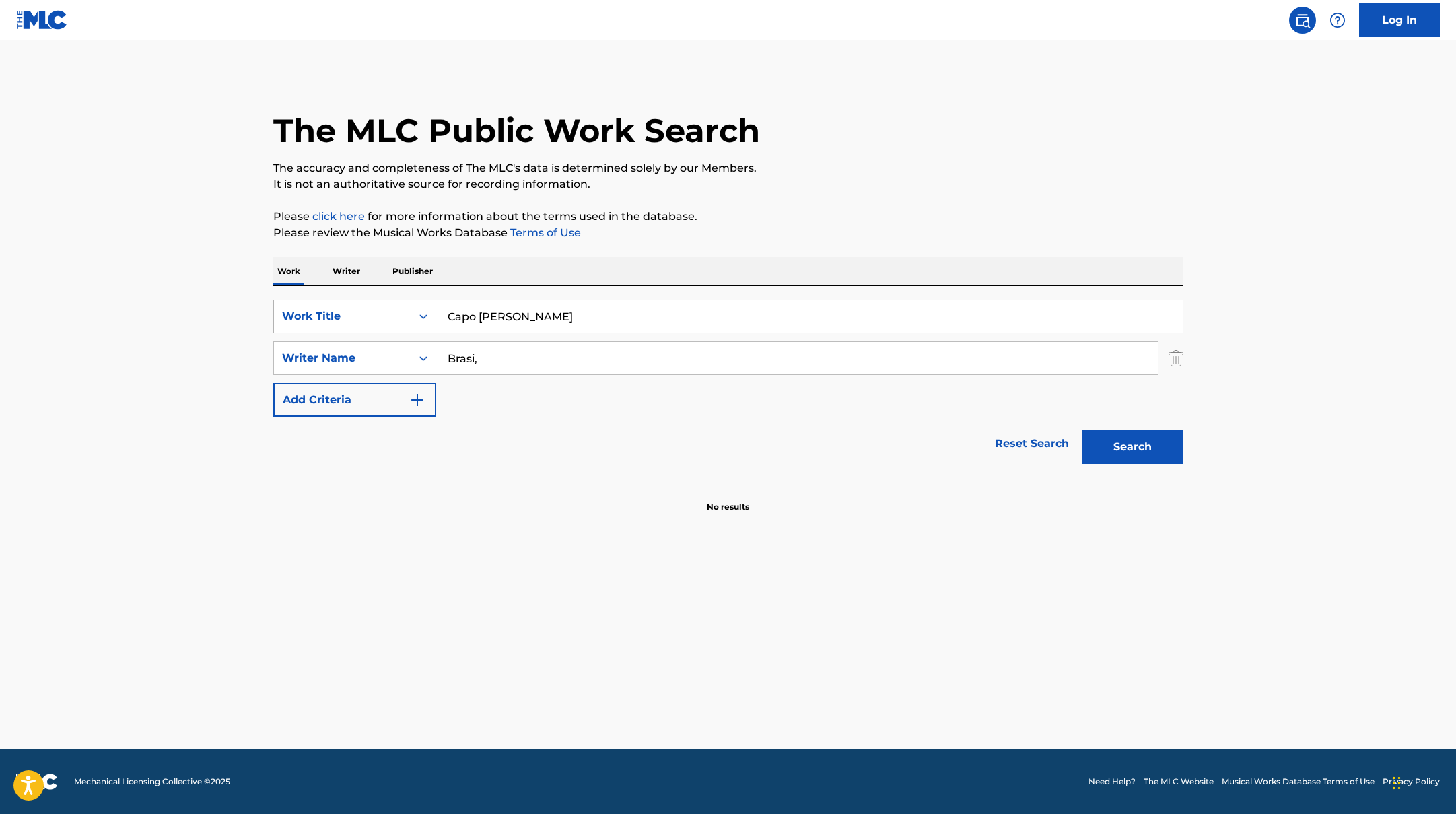
drag, startPoint x: 573, startPoint y: 310, endPoint x: 418, endPoint y: 310, distance: 155.0
click at [418, 310] on div "SearchWithCriteriad0f104fa-fecf-407a-a075-1cfd0cda90a3 Work Title Capo [PERSON_…" at bounding box center [728, 316] width 910 height 34
type input "Kamala"
click at [1162, 447] on button "Search" at bounding box center [1133, 447] width 101 height 34
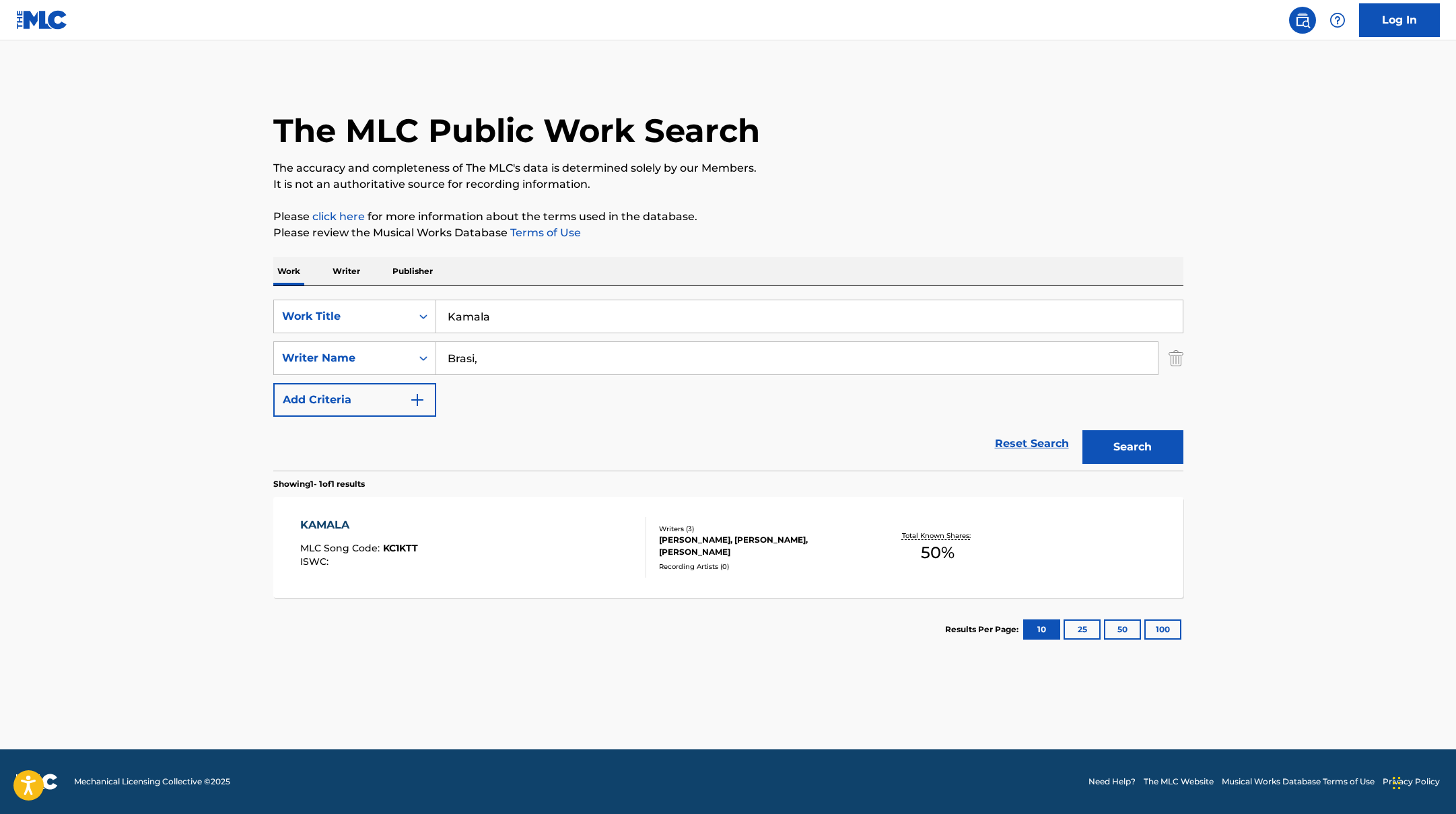
click at [579, 540] on div "KAMALA MLC Song Code : KC1KTT ISWC :" at bounding box center [473, 547] width 346 height 60
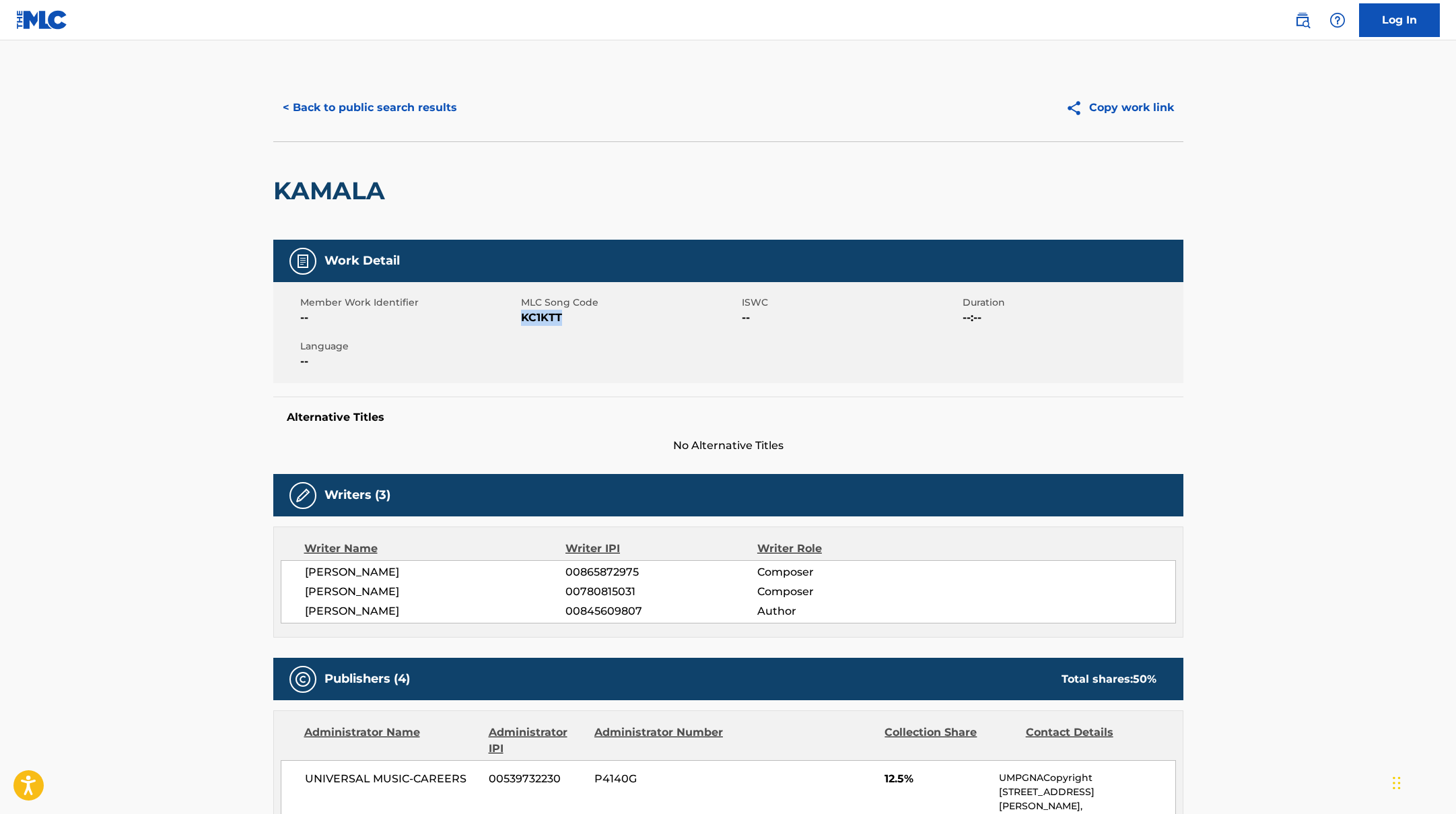
drag, startPoint x: 523, startPoint y: 316, endPoint x: 597, endPoint y: 319, distance: 74.1
click at [597, 319] on span "KC1KTT" at bounding box center [630, 317] width 218 height 16
click at [422, 111] on button "< Back to public search results" at bounding box center [369, 107] width 193 height 34
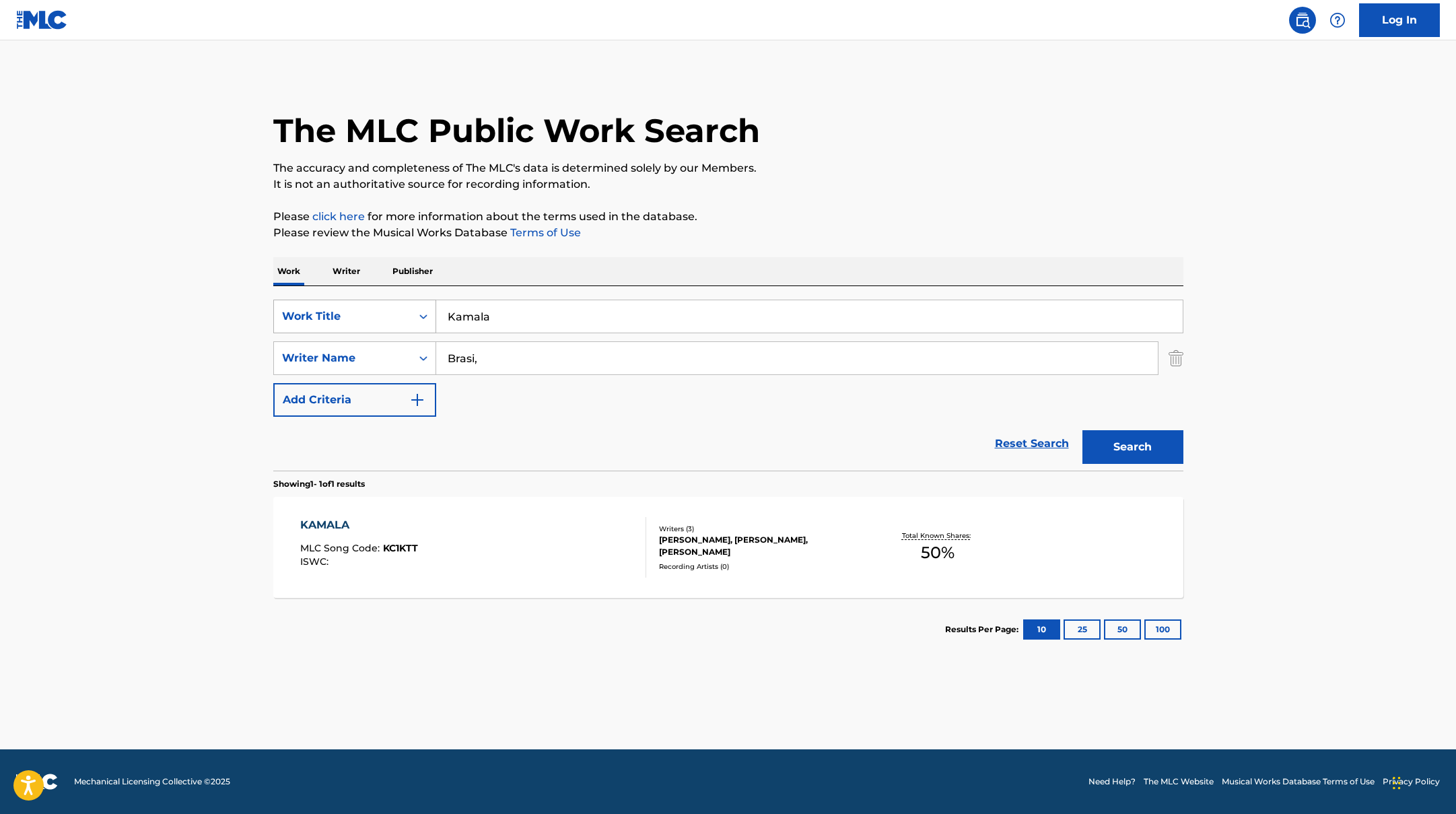
drag, startPoint x: 503, startPoint y: 316, endPoint x: 409, endPoint y: 306, distance: 94.5
click at [409, 306] on div "SearchWithCriteriad0f104fa-fecf-407a-a075-1cfd0cda90a3 Work Title Kamala" at bounding box center [728, 316] width 910 height 34
type input "La [PERSON_NAME] del granchio"
click at [1148, 450] on button "Search" at bounding box center [1133, 447] width 101 height 34
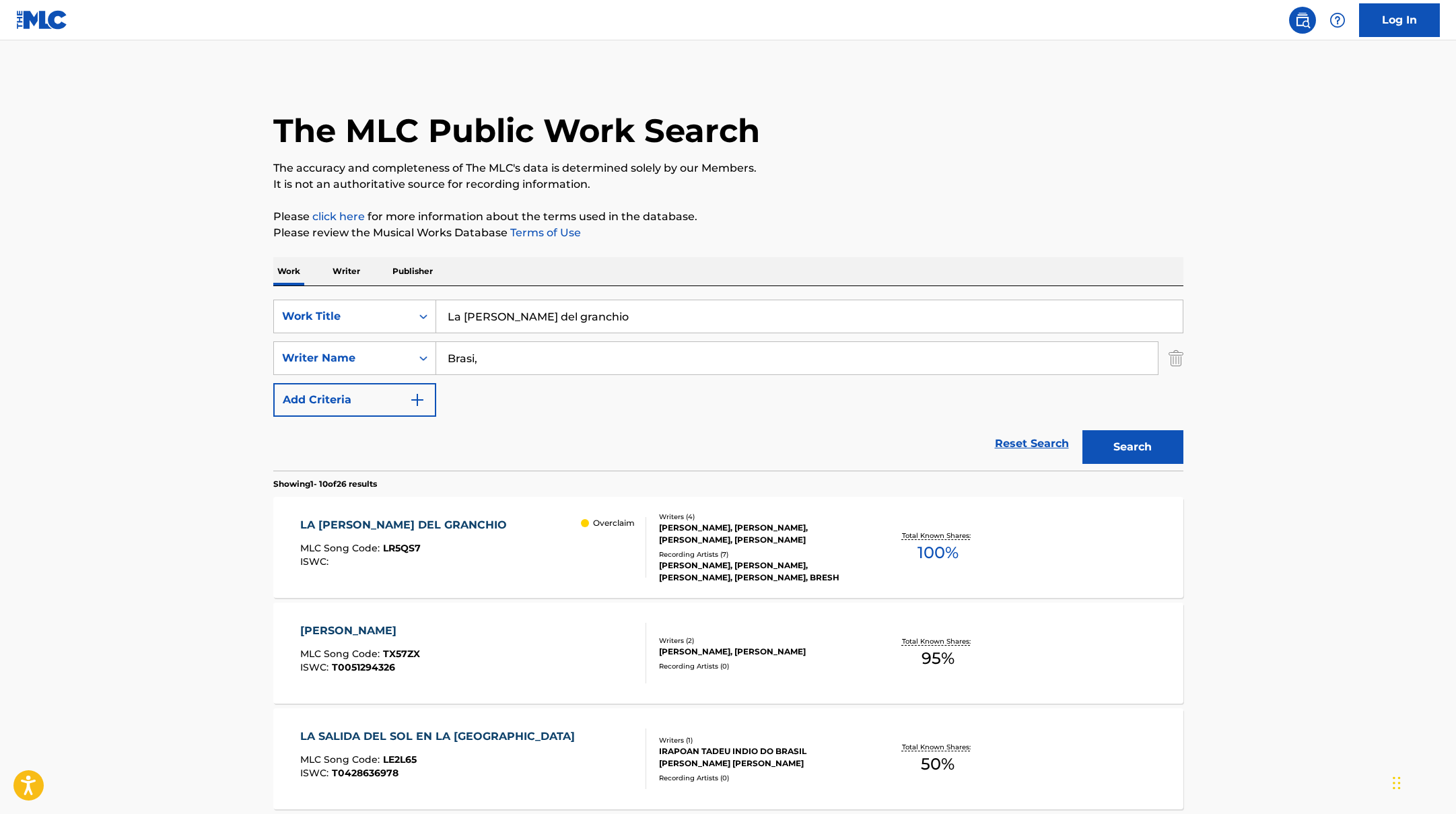
click at [466, 534] on div "LA [PERSON_NAME] DEL GRANCHIO MLC Song Code : LR5QS7 ISWC : Overclaim" at bounding box center [473, 547] width 346 height 60
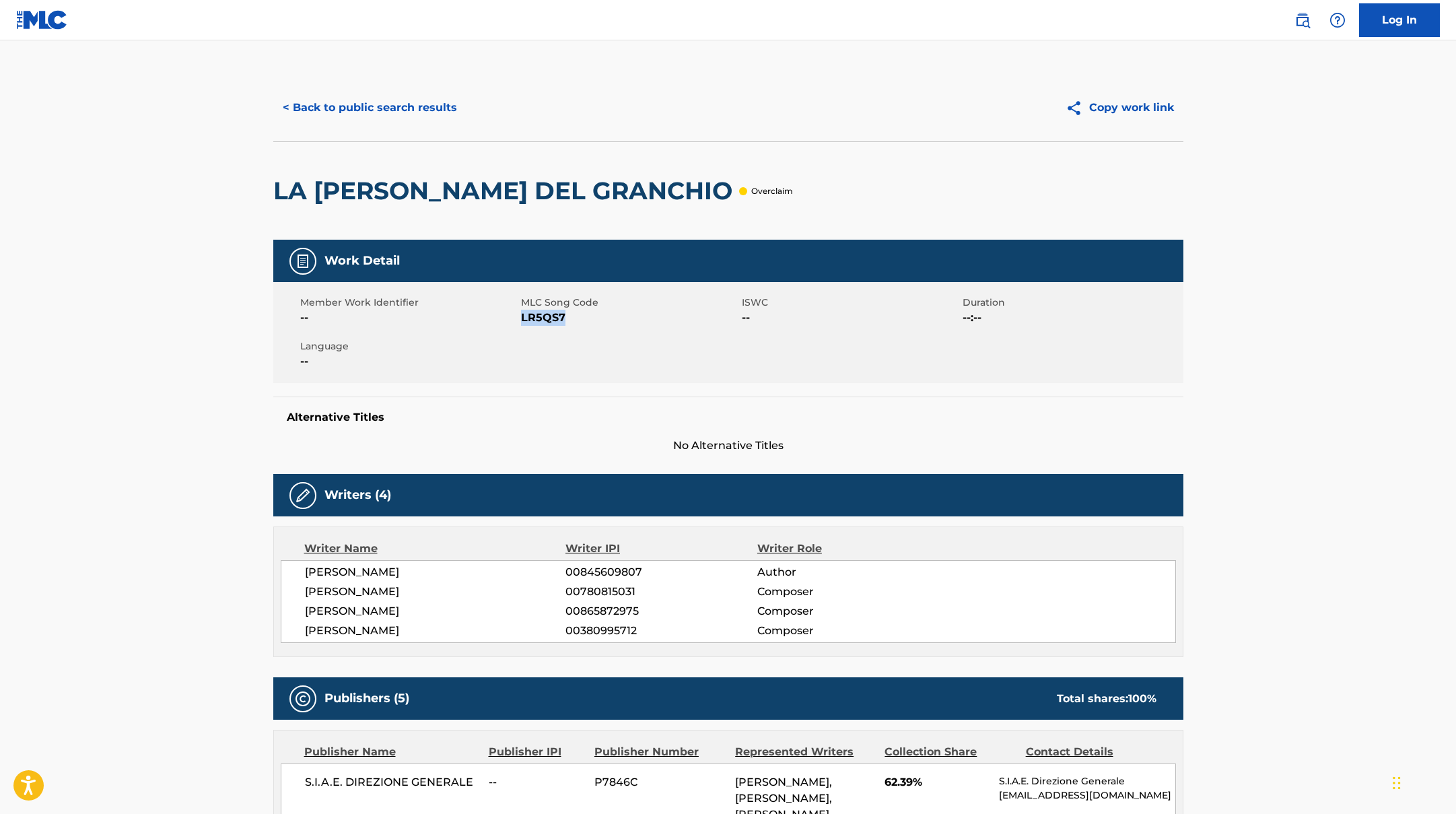
drag, startPoint x: 521, startPoint y: 317, endPoint x: 581, endPoint y: 321, distance: 60.1
click at [581, 321] on span "LR5QS7" at bounding box center [630, 317] width 218 height 16
click at [409, 121] on button "< Back to public search results" at bounding box center [369, 107] width 193 height 34
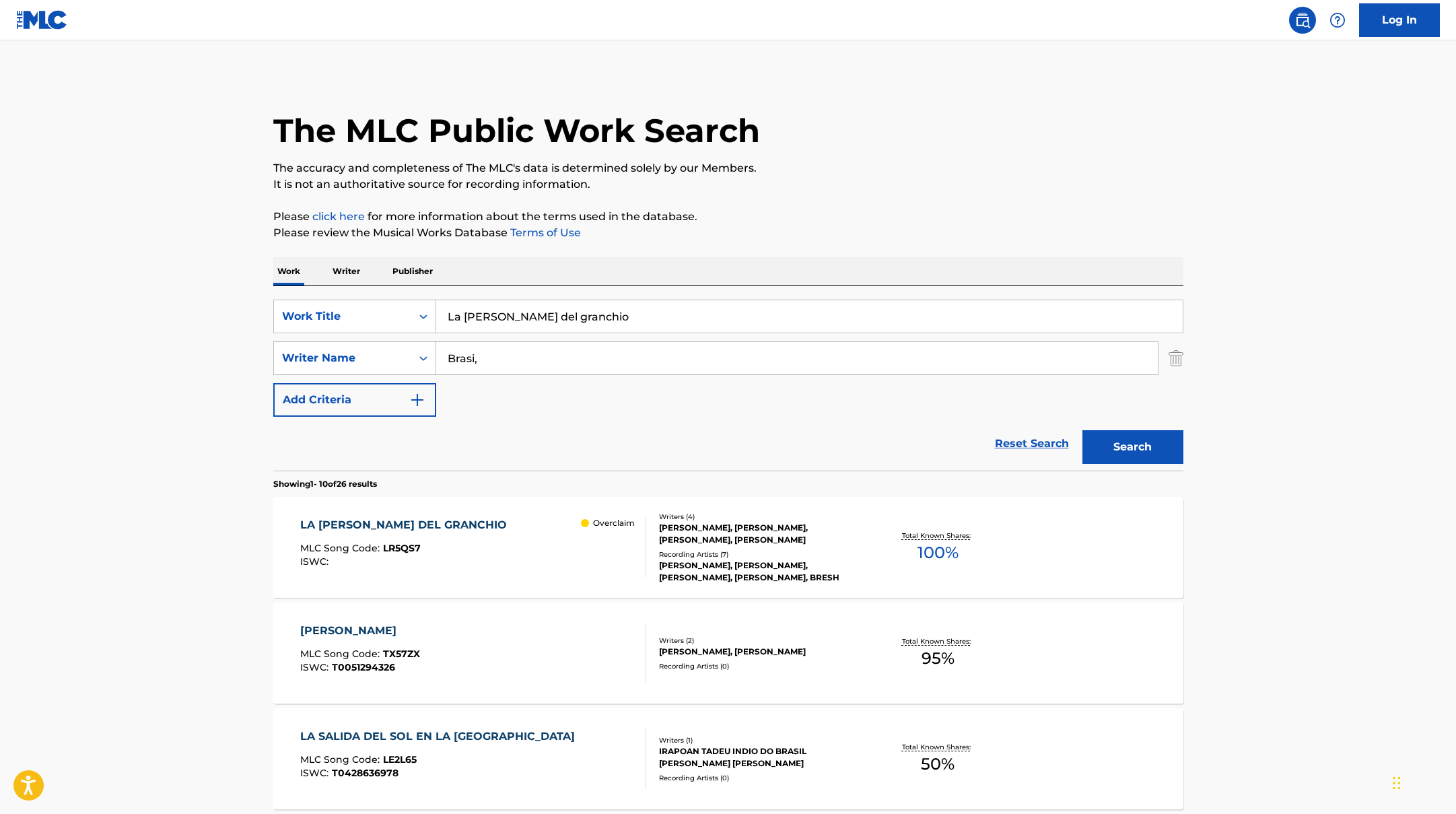
drag, startPoint x: 568, startPoint y: 320, endPoint x: 406, endPoint y: 282, distance: 166.4
click at [1106, 454] on button "Search" at bounding box center [1133, 447] width 101 height 34
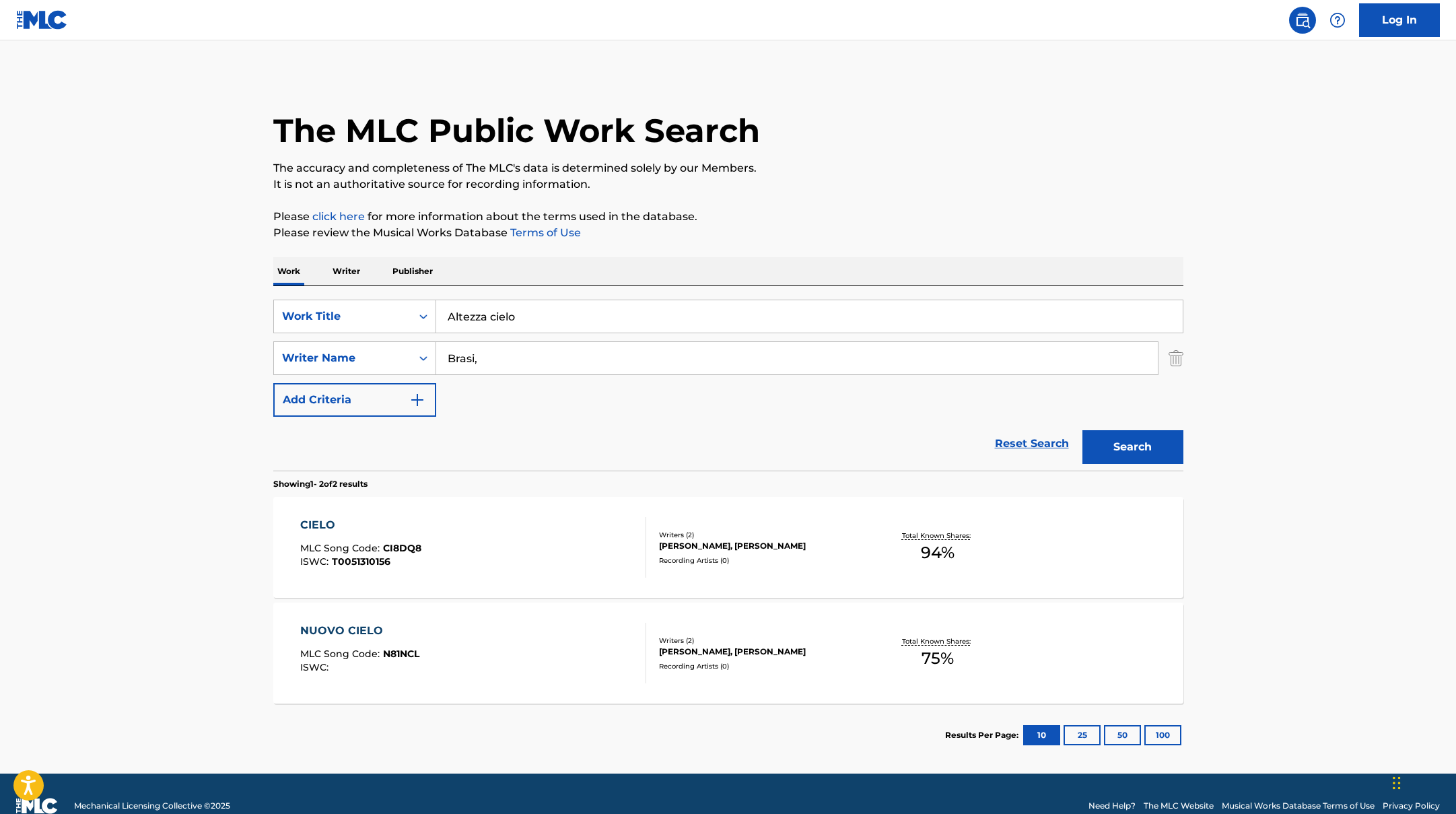
drag, startPoint x: 525, startPoint y: 319, endPoint x: 353, endPoint y: 296, distance: 173.5
click at [350, 296] on div "SearchWithCriteriad0f104fa-fecf-407a-a075-1cfd0cda90a3 Work Title Altezza cielo…" at bounding box center [728, 378] width 910 height 185
type input "Agave"
click at [1132, 453] on button "Search" at bounding box center [1133, 447] width 101 height 34
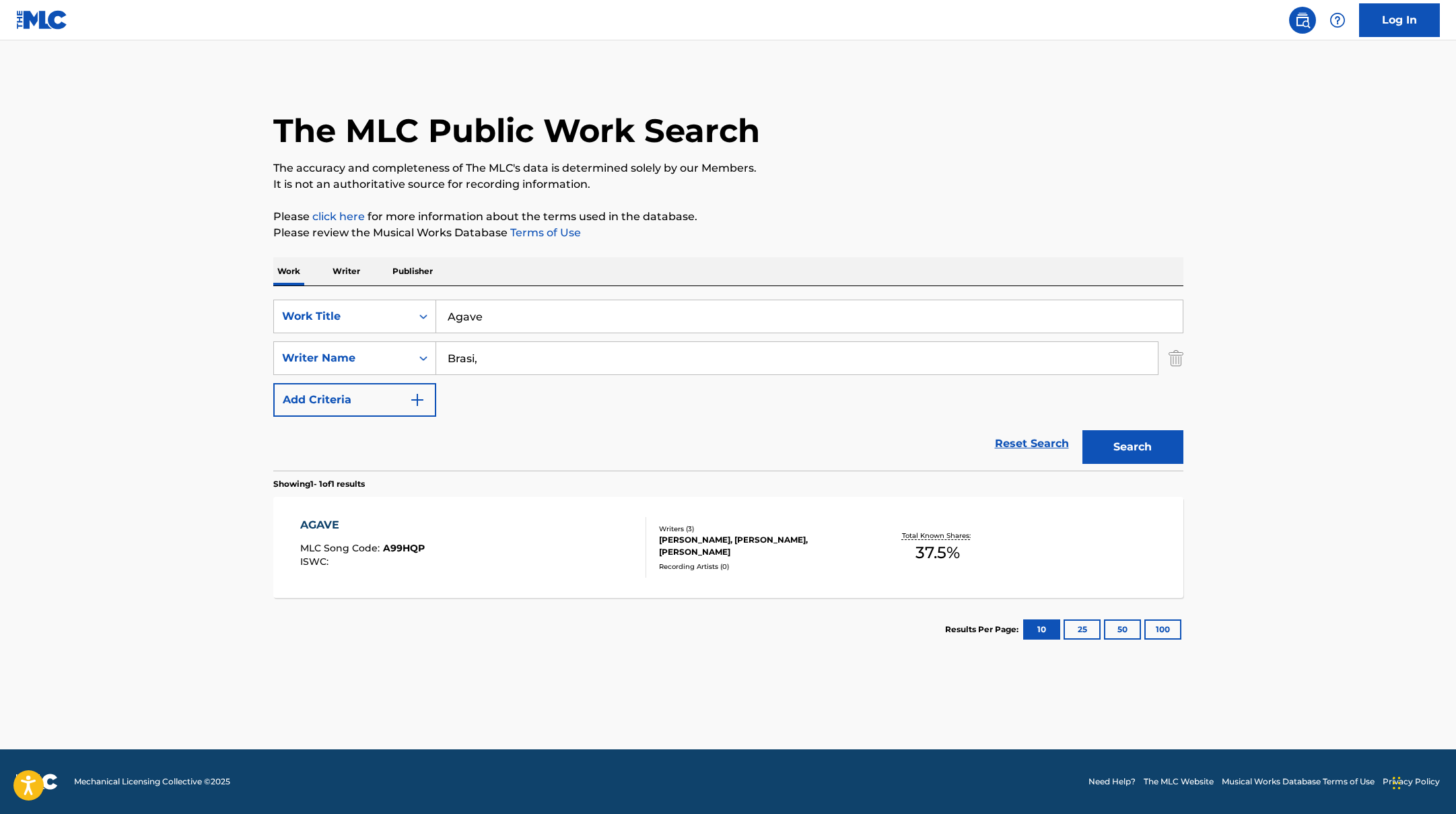
click at [549, 527] on div "AGAVE MLC Song Code : A99HQP ISWC :" at bounding box center [473, 547] width 346 height 60
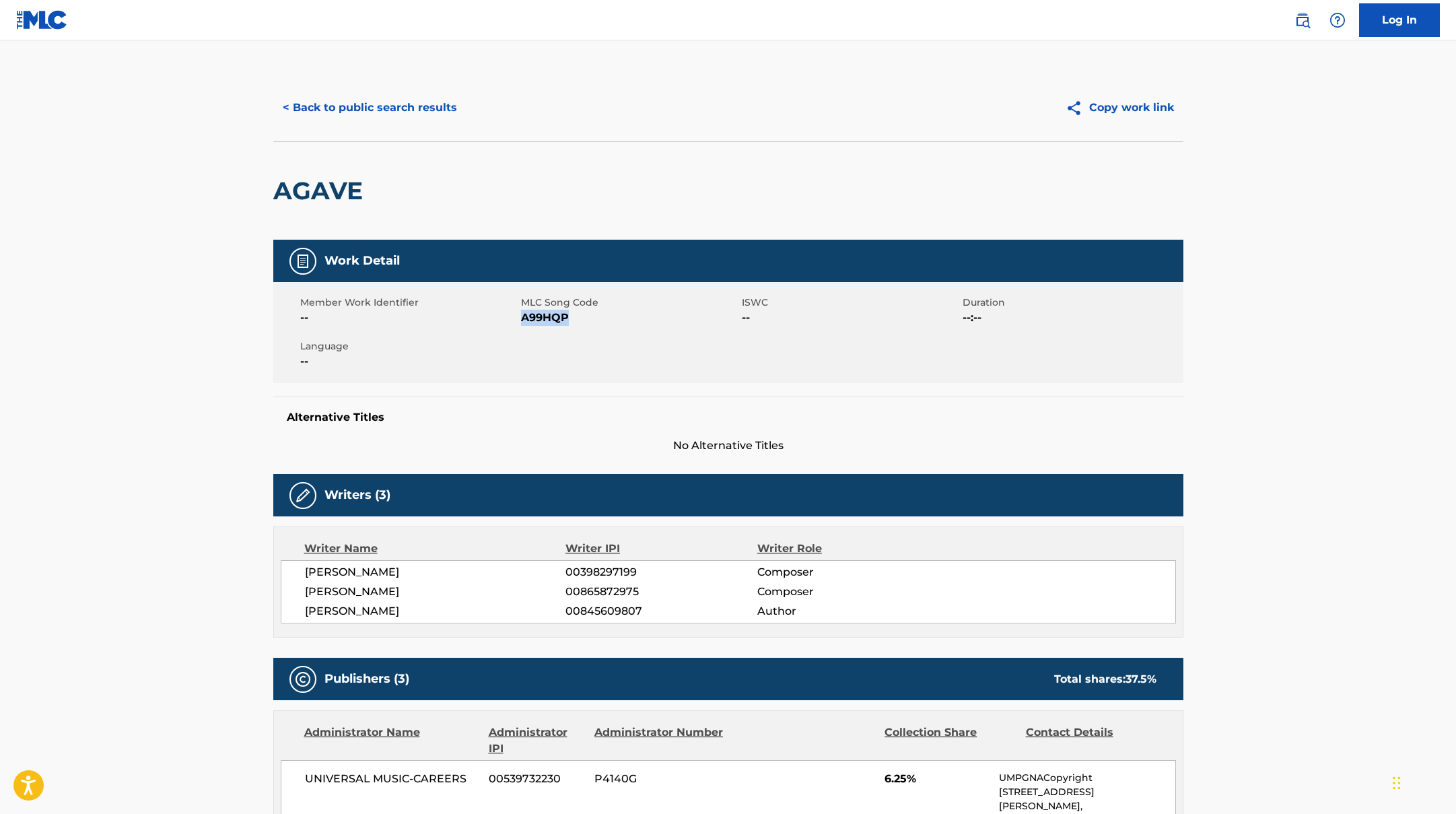
drag, startPoint x: 522, startPoint y: 317, endPoint x: 594, endPoint y: 317, distance: 72.0
click at [594, 317] on span "A99HQP" at bounding box center [630, 317] width 218 height 16
click at [392, 95] on button "< Back to public search results" at bounding box center [369, 107] width 193 height 34
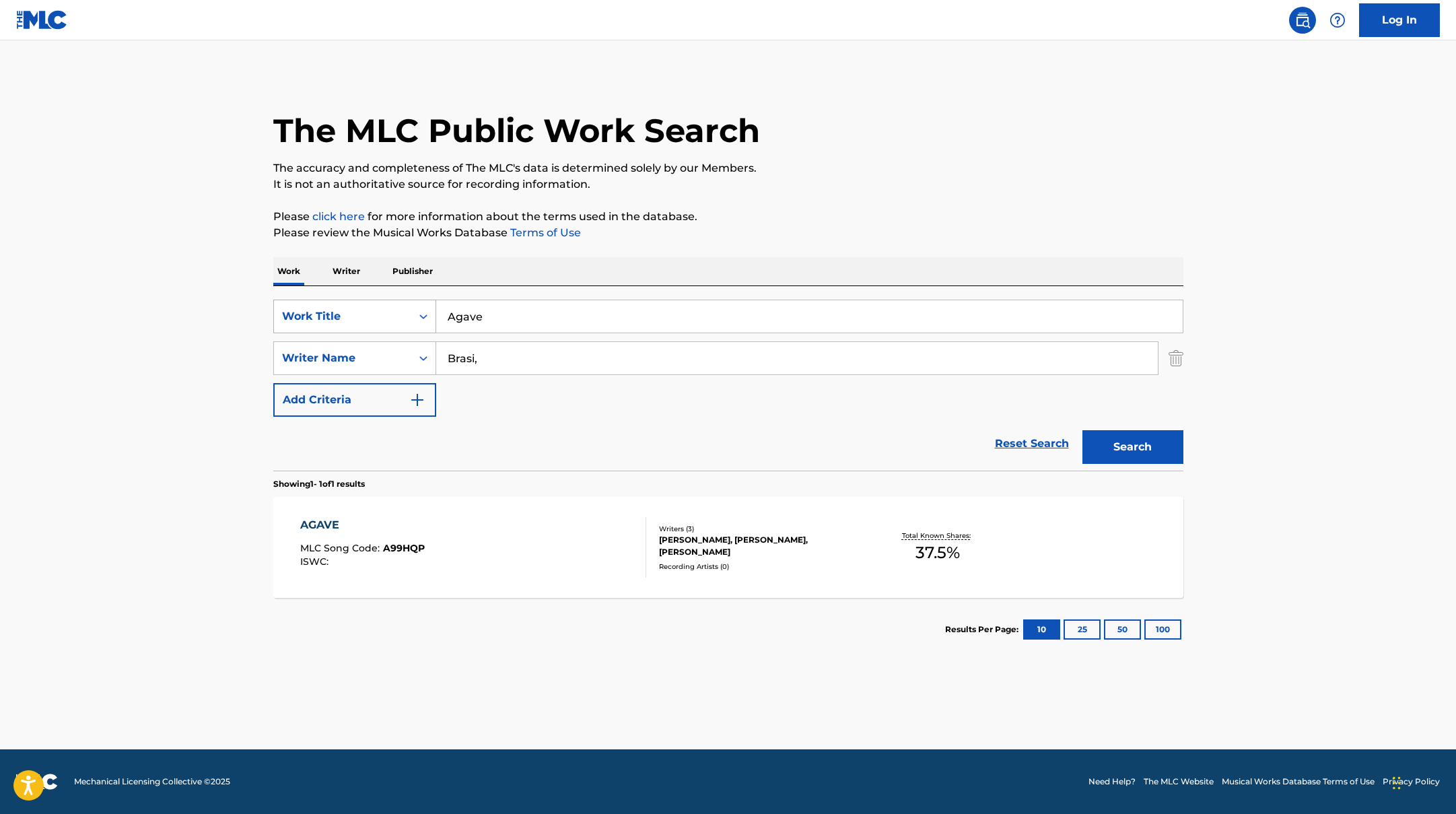
drag, startPoint x: 489, startPoint y: 319, endPoint x: 433, endPoint y: 307, distance: 57.3
click at [436, 308] on input "Agave" at bounding box center [809, 316] width 747 height 32
type input "Popolo [PERSON_NAME]"
click at [1110, 443] on button "Search" at bounding box center [1133, 447] width 101 height 34
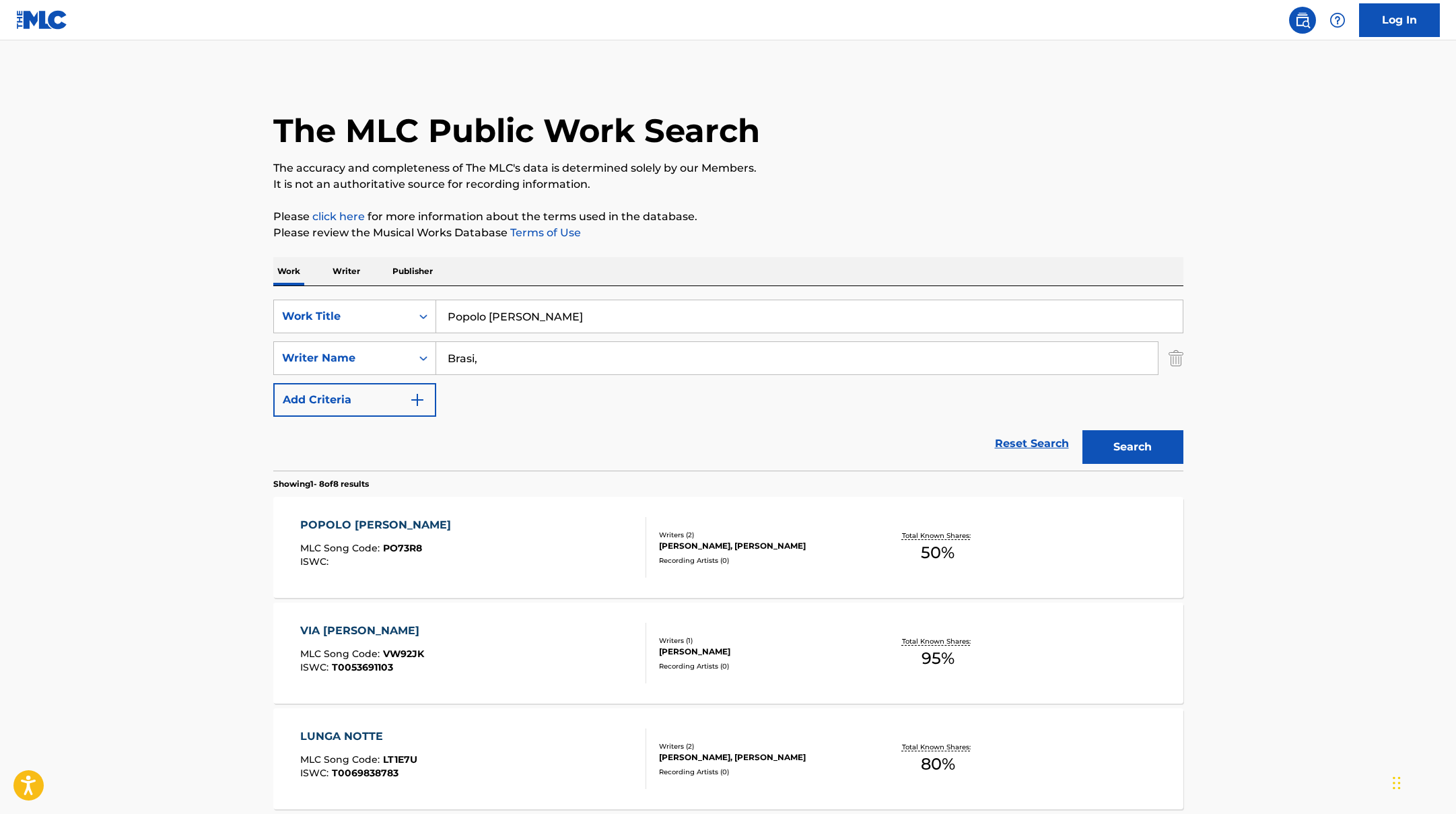
click at [593, 543] on div "POPOLO [PERSON_NAME] MLC Song Code : PO73R8 ISWC :" at bounding box center [473, 547] width 346 height 60
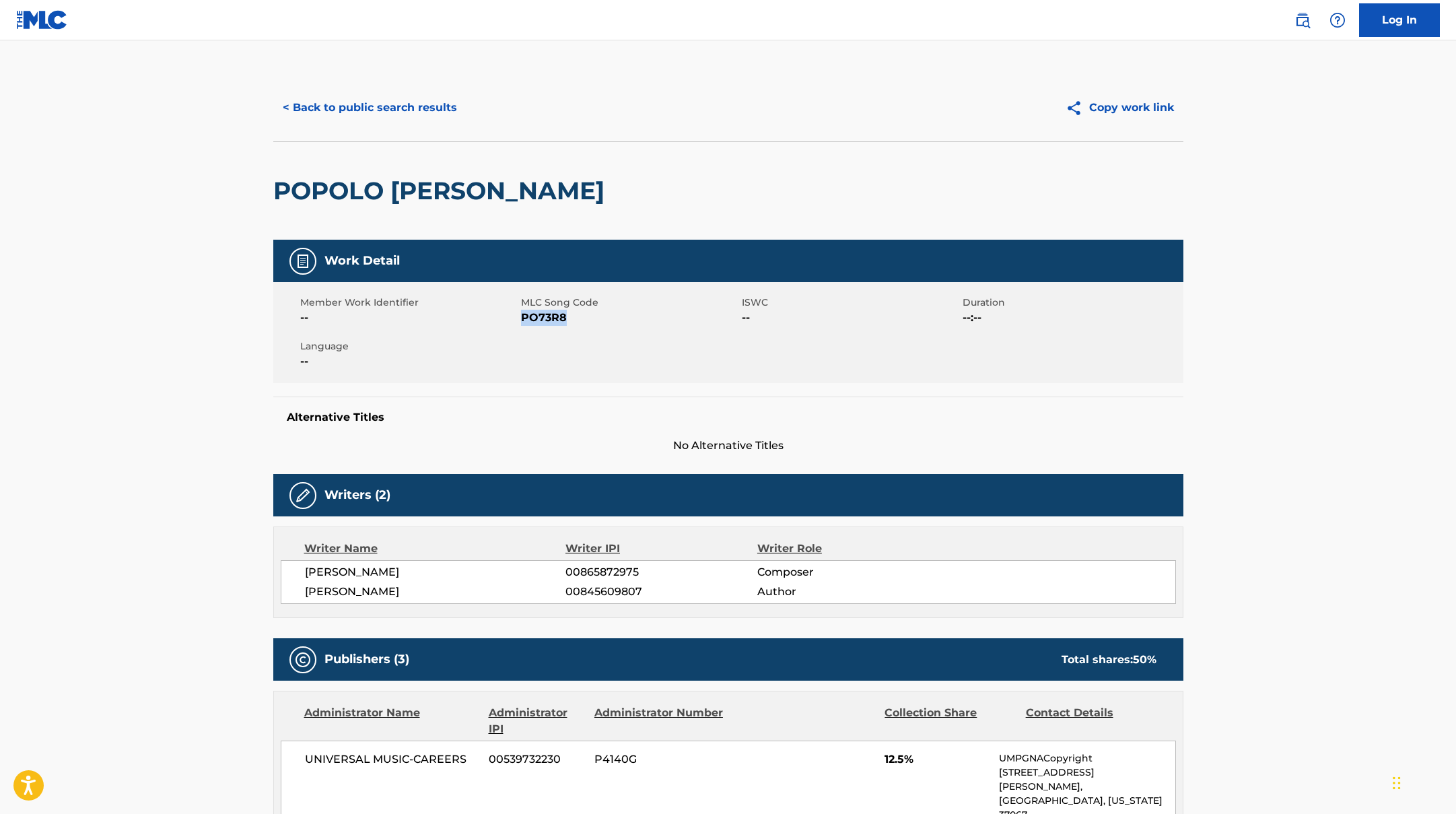
drag, startPoint x: 522, startPoint y: 318, endPoint x: 610, endPoint y: 322, distance: 88.1
click at [610, 322] on span "PO73R8" at bounding box center [630, 317] width 218 height 16
click at [407, 117] on button "< Back to public search results" at bounding box center [369, 107] width 193 height 34
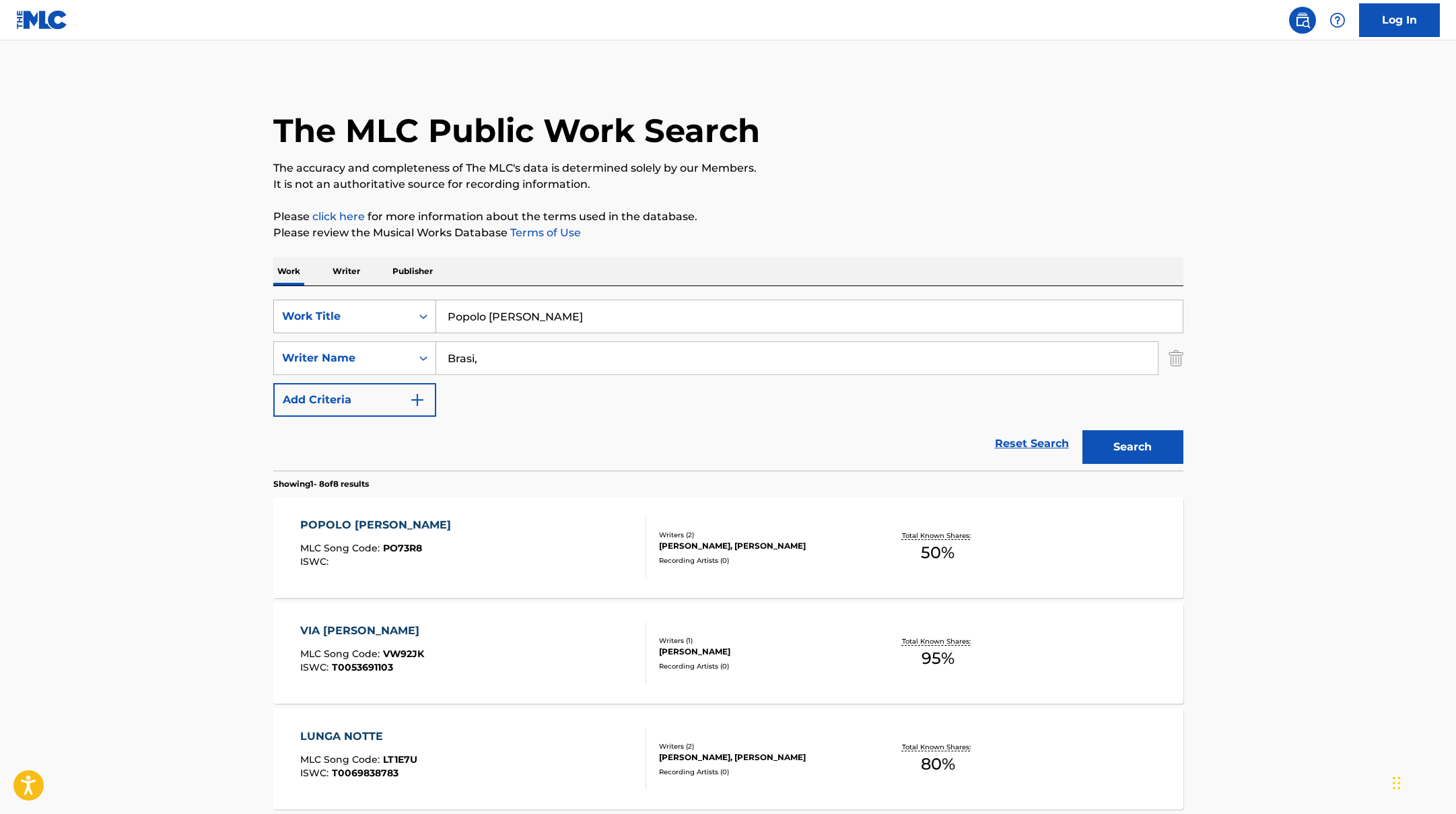
drag, startPoint x: 563, startPoint y: 323, endPoint x: 419, endPoint y: 300, distance: 145.8
click at [421, 303] on div "SearchWithCriteriad0f104fa-fecf-407a-a075-1cfd0cda90a3 Work Title Popolo [PERSO…" at bounding box center [728, 316] width 910 height 34
type input "Aia che tia"
click at [1150, 450] on button "Search" at bounding box center [1133, 447] width 101 height 34
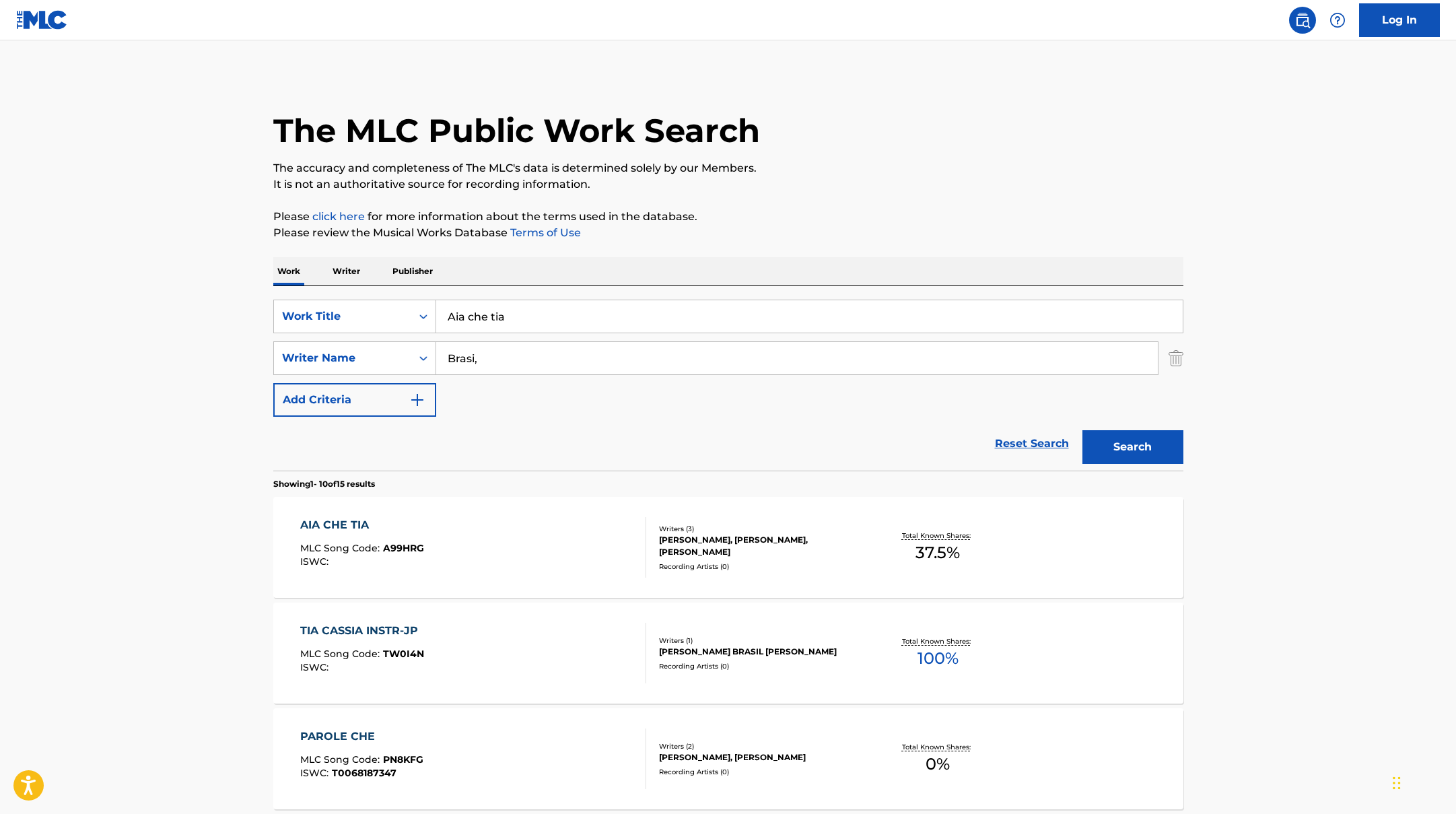
click at [565, 517] on div "AIA CHE TIA MLC Song Code : A99HRG ISWC :" at bounding box center [473, 547] width 346 height 60
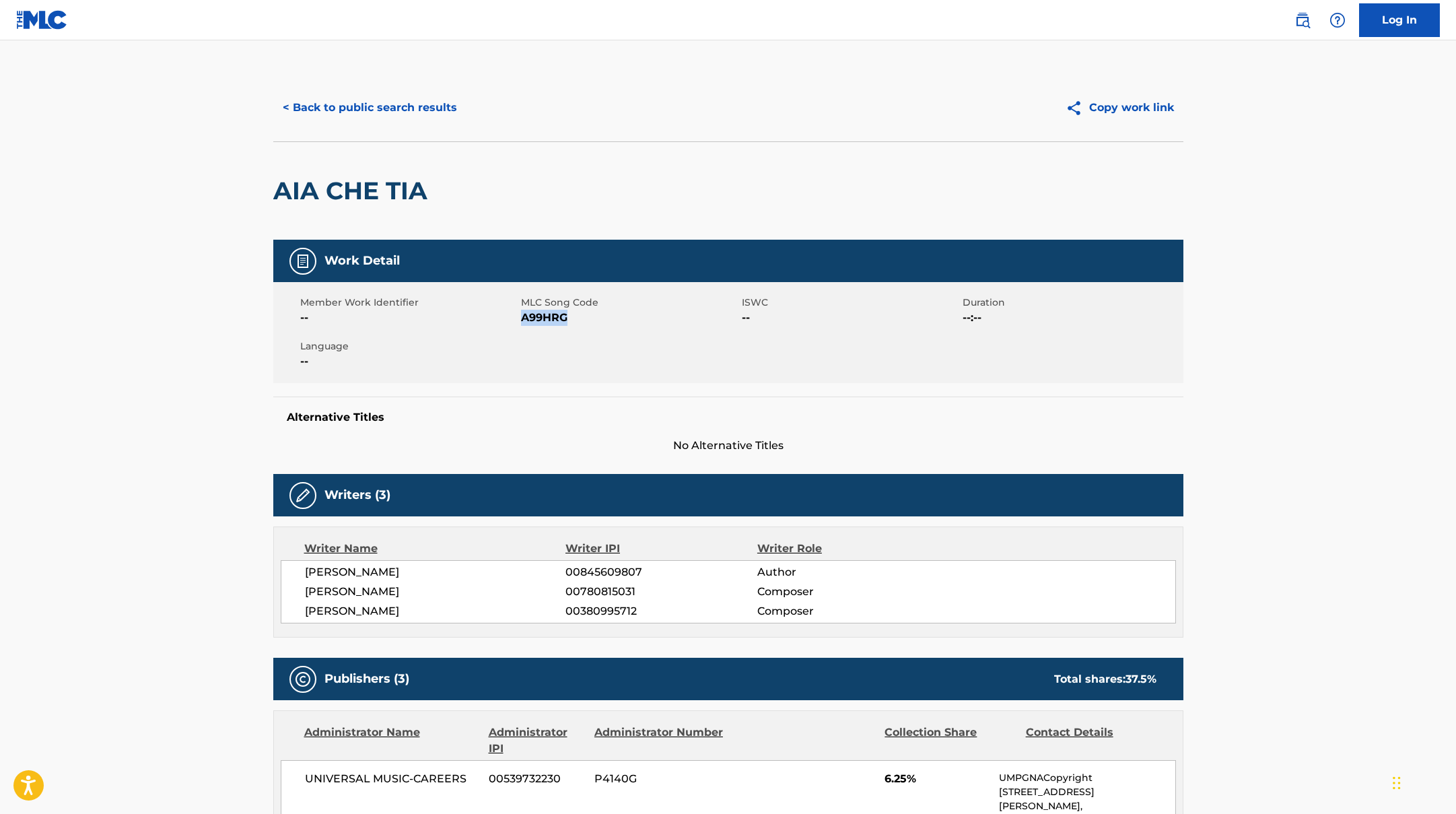
drag, startPoint x: 521, startPoint y: 316, endPoint x: 598, endPoint y: 326, distance: 77.6
click at [598, 326] on div "Member Work Identifier -- MLC Song Code A99HRG ISWC -- Duration --:-- Language …" at bounding box center [728, 333] width 910 height 101
click at [388, 117] on button "< Back to public search results" at bounding box center [369, 107] width 193 height 34
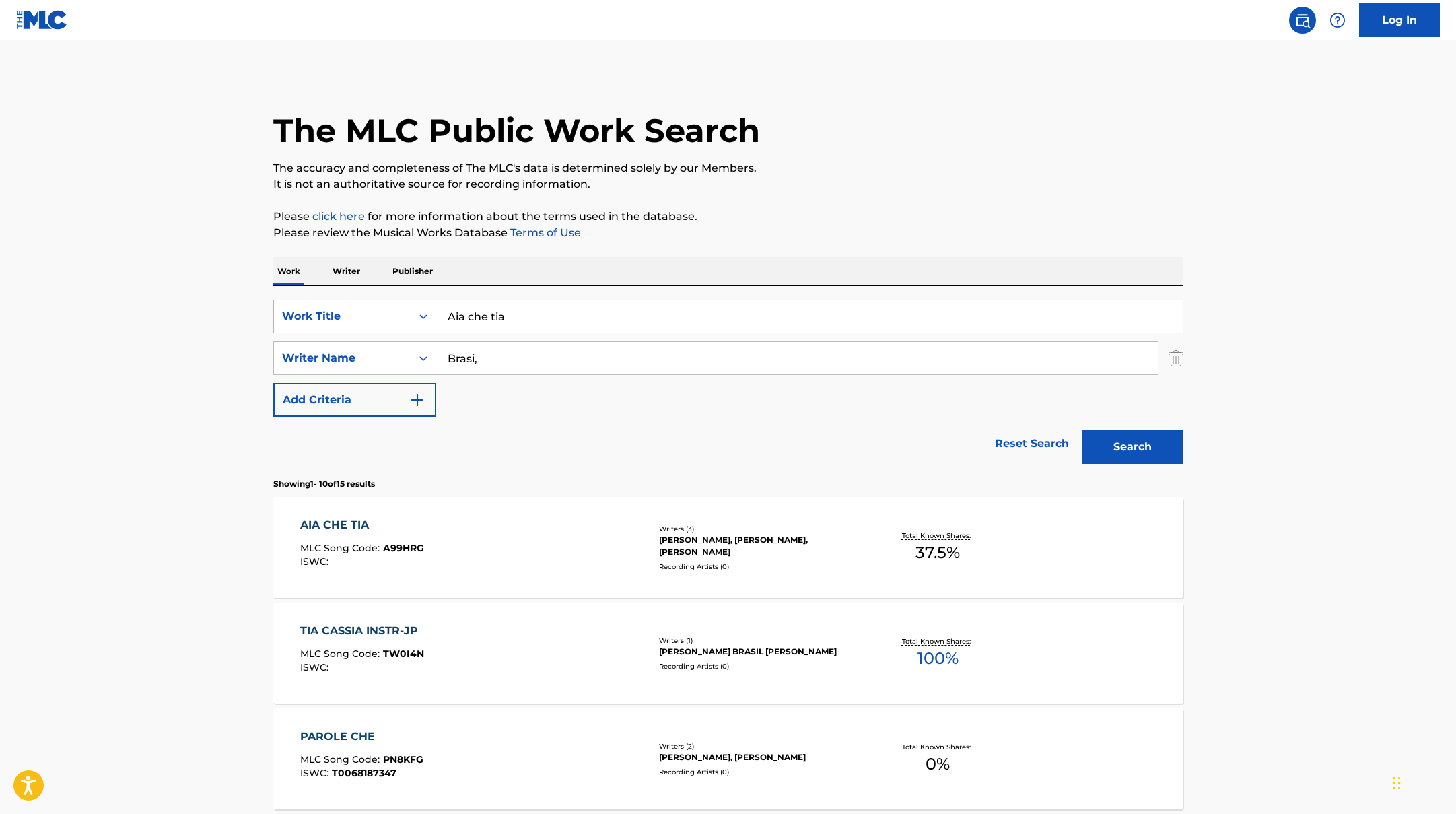
drag, startPoint x: 519, startPoint y: 322, endPoint x: 435, endPoint y: 304, distance: 85.9
click at [438, 305] on input "Aia che tia" at bounding box center [809, 316] width 747 height 32
type input "Dai che fai"
click at [1130, 459] on button "Search" at bounding box center [1133, 447] width 101 height 34
click at [609, 532] on div "DAI CHEF AI MLC Song Code : DS16JW ISWC :" at bounding box center [473, 547] width 346 height 60
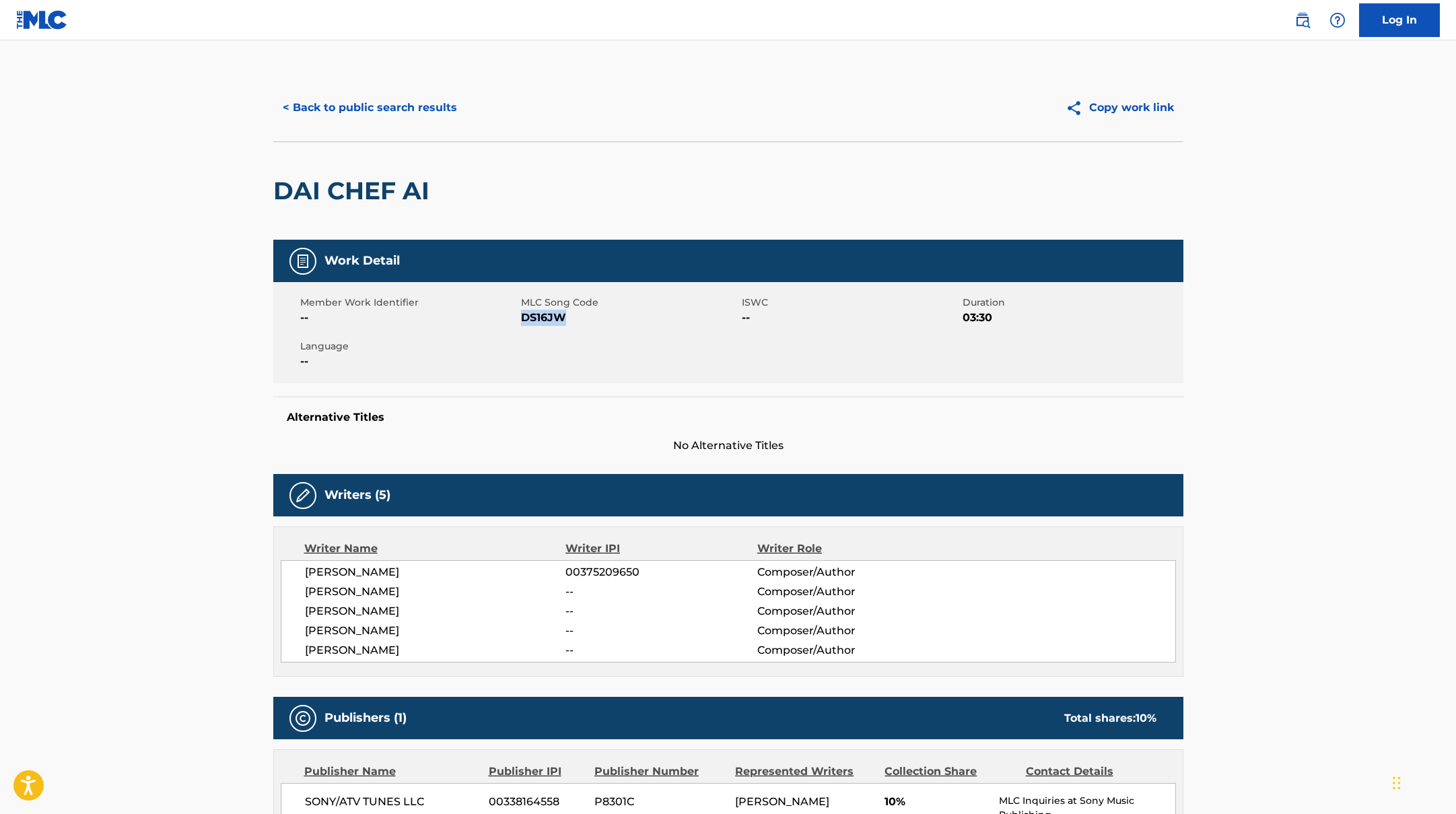
drag, startPoint x: 522, startPoint y: 317, endPoint x: 584, endPoint y: 317, distance: 62.0
click at [584, 317] on span "DS16JW" at bounding box center [630, 317] width 218 height 16
click at [417, 113] on button "< Back to public search results" at bounding box center [369, 107] width 193 height 34
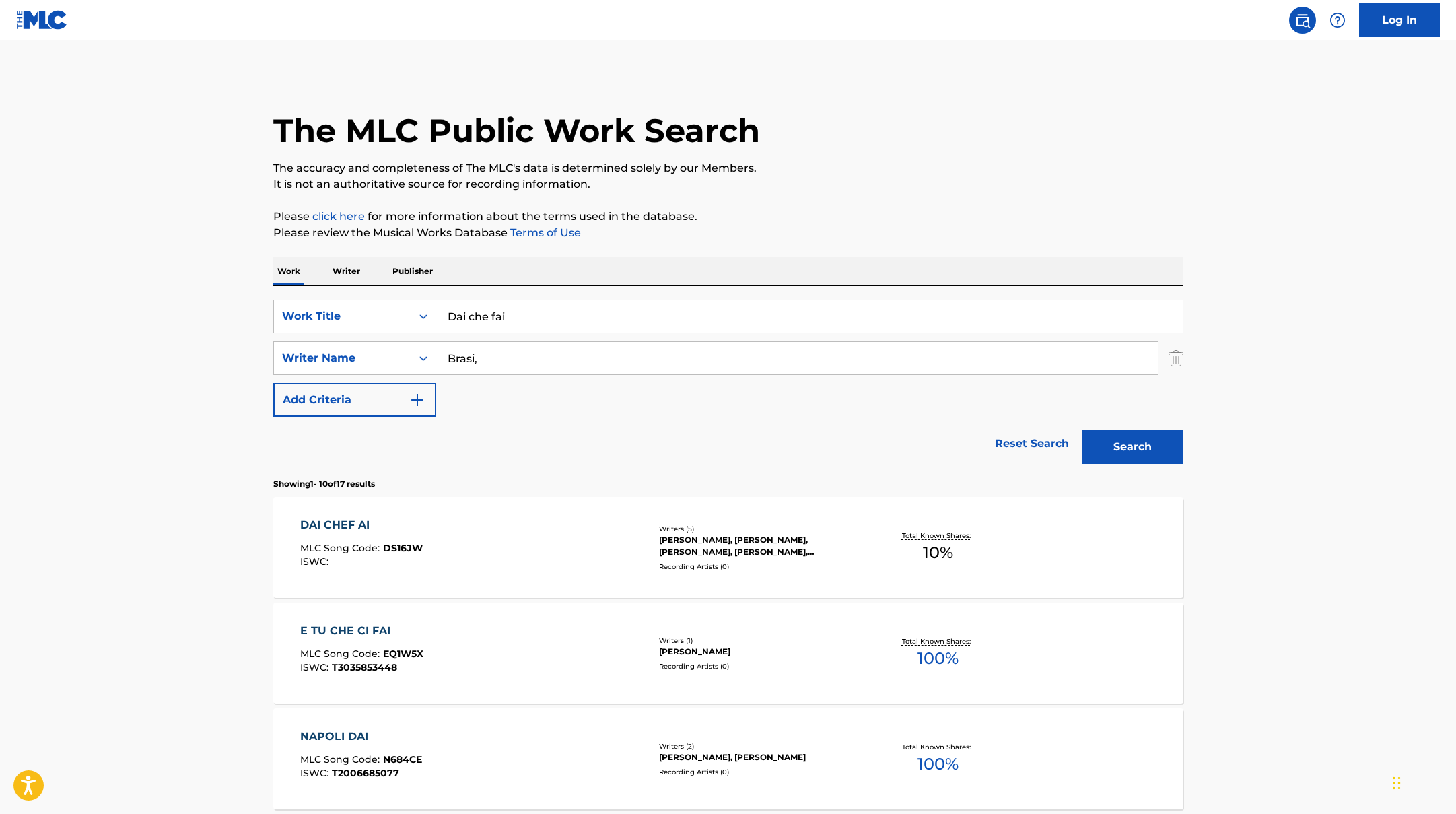
drag, startPoint x: 520, startPoint y: 322, endPoint x: 435, endPoint y: 294, distance: 89.5
click at [435, 294] on div "SearchWithCriteriad0f104fa-fecf-407a-a075-1cfd0cda90a3 Work Title Dai che fai S…" at bounding box center [728, 378] width 910 height 185
